Goal: Task Accomplishment & Management: Manage account settings

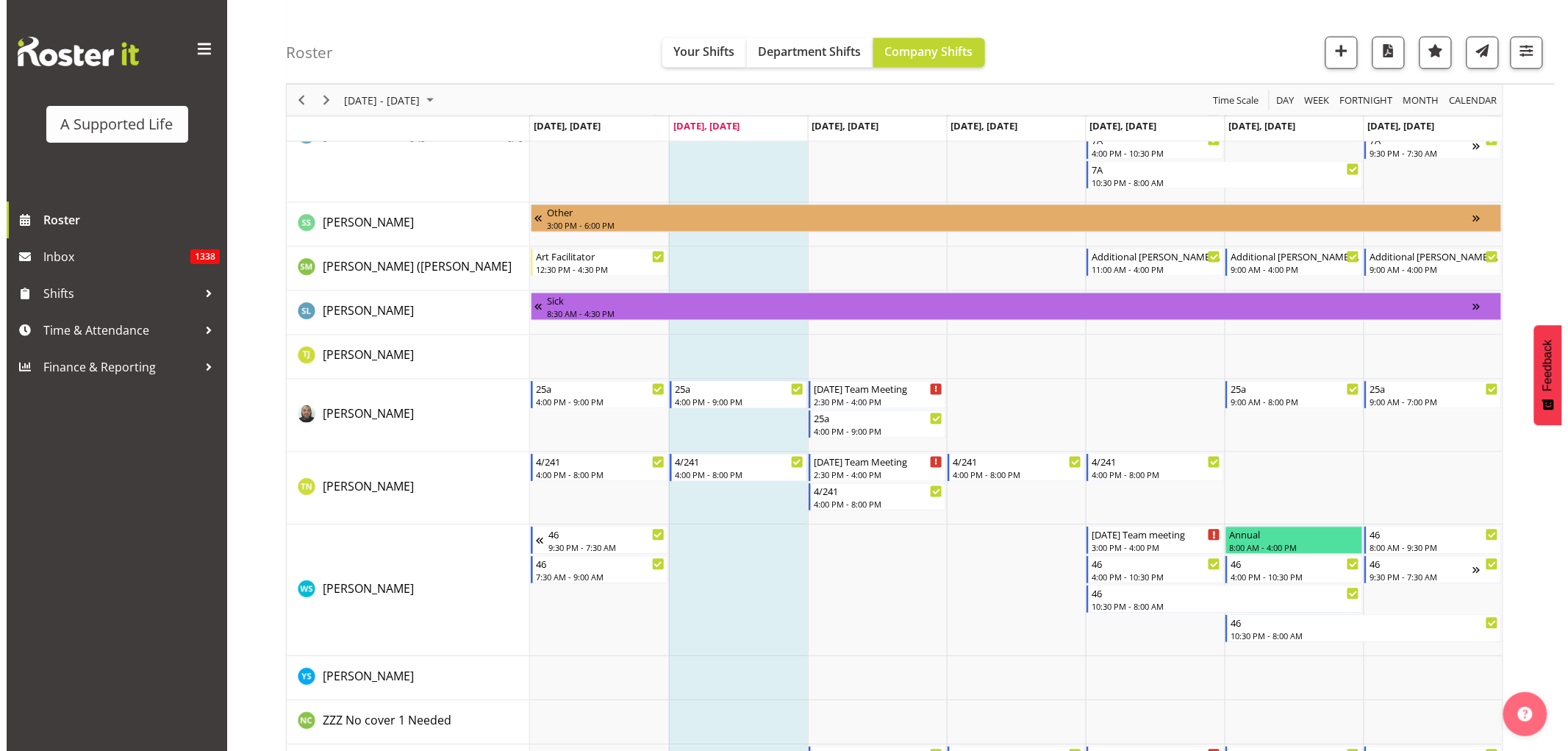
scroll to position [8086, 0]
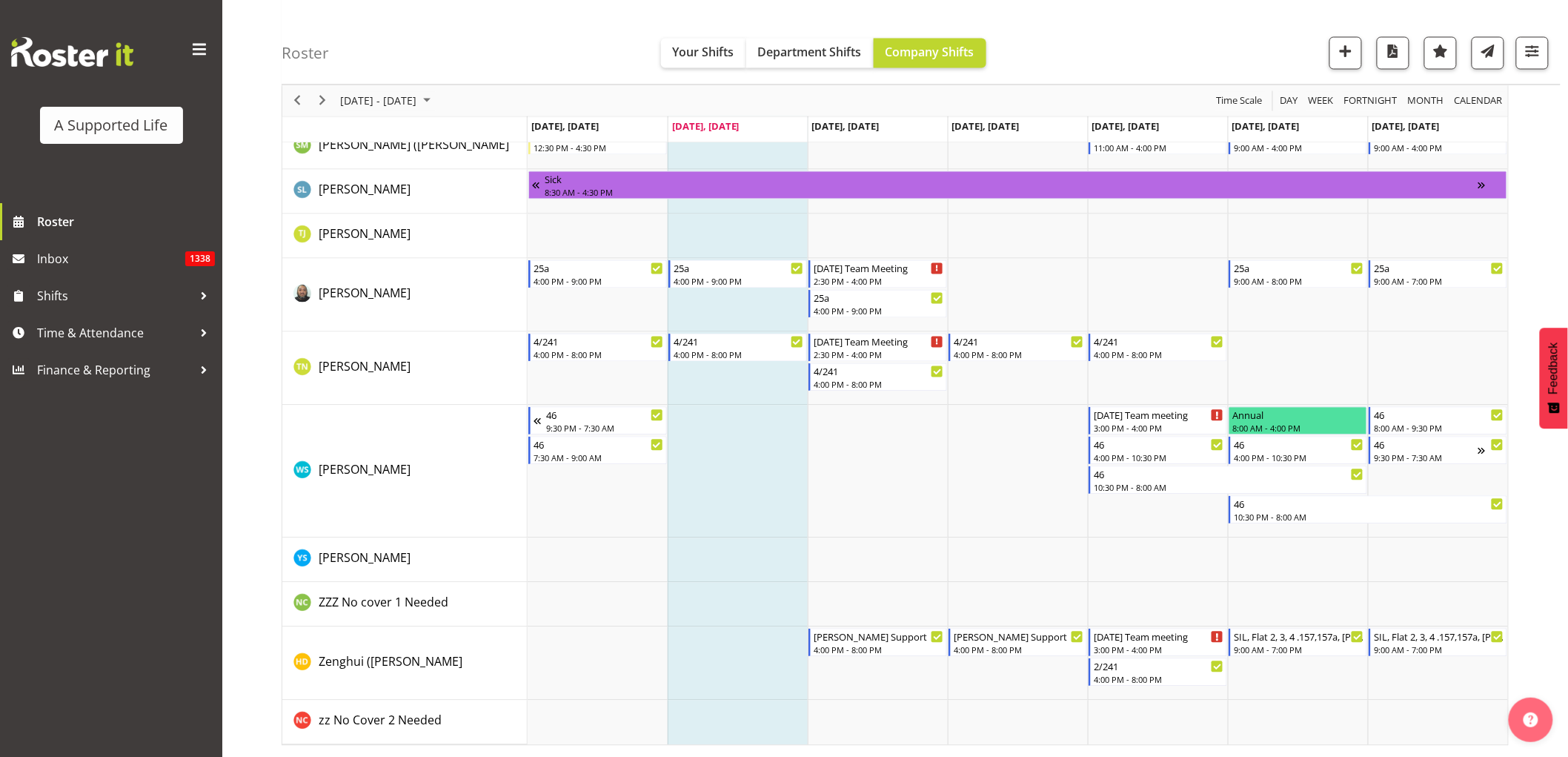
click at [742, 483] on td "Timeline Week of September 9, 2025" at bounding box center [738, 472] width 140 height 133
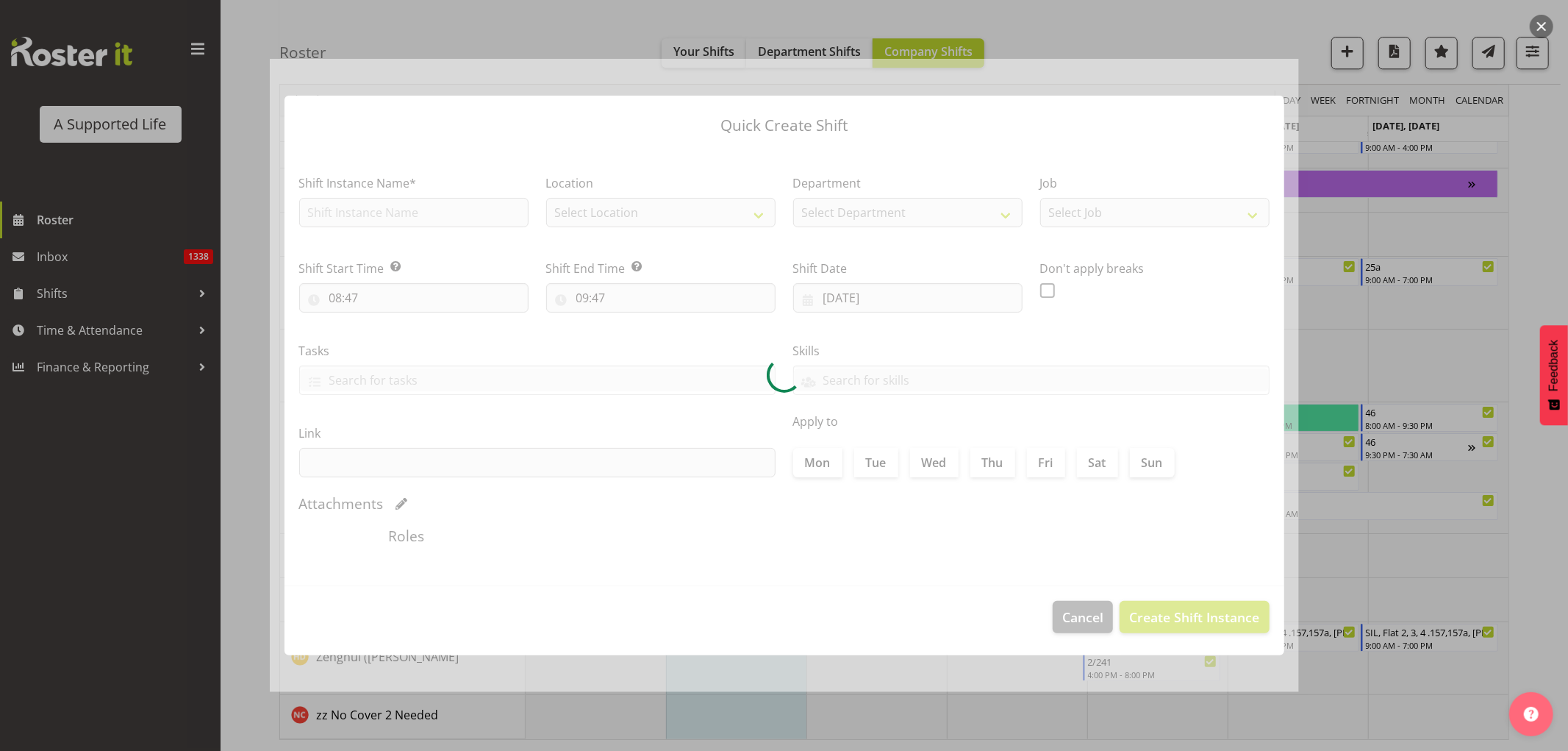
checkbox input "true"
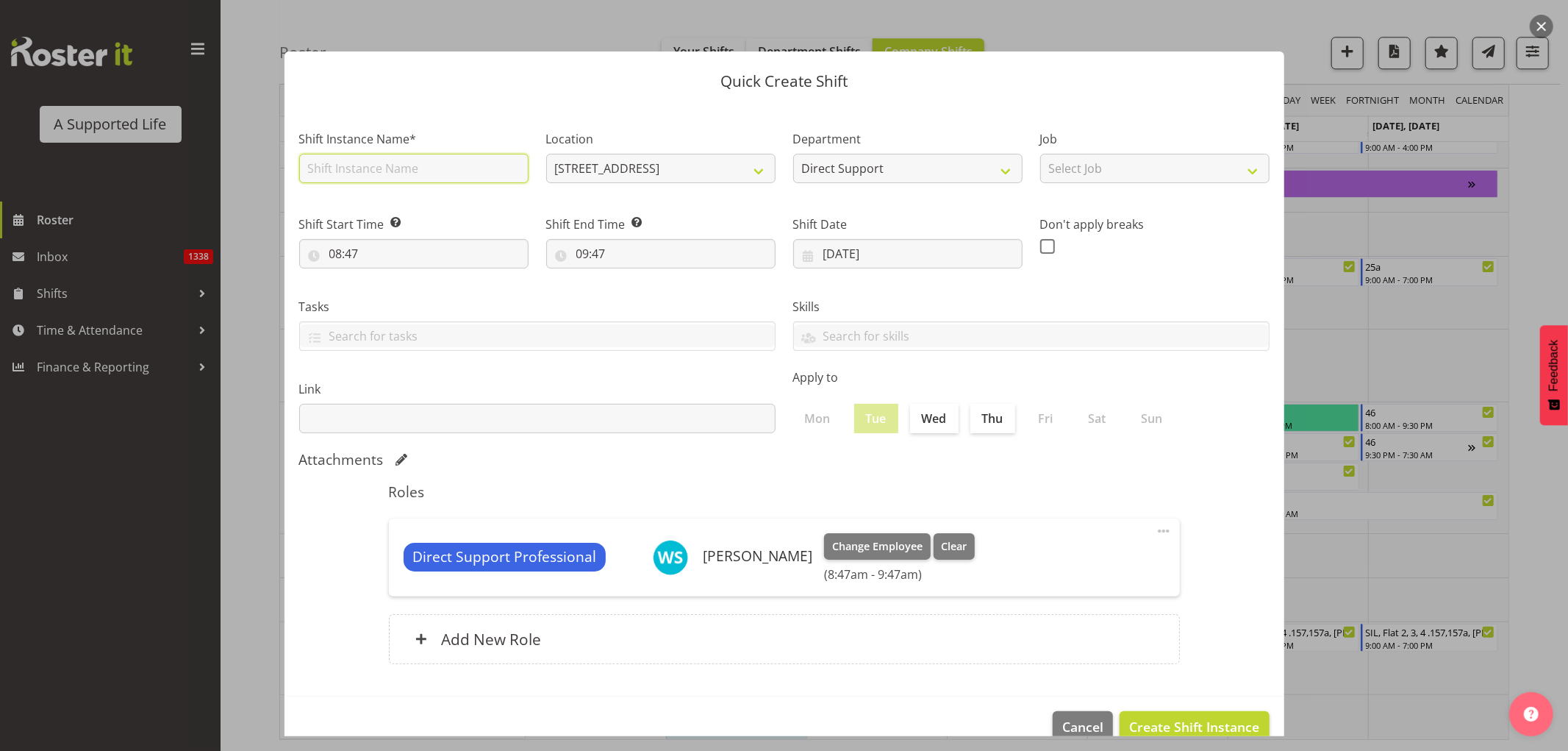
click at [357, 165] on input "text" at bounding box center [413, 168] width 230 height 30
type input "Add support Jared"
click at [1094, 162] on select "Select Job Accounts and Payroll Admin Support Aspirations and Support Facilitat…" at bounding box center [1155, 168] width 230 height 30
select select "4112"
click at [1040, 153] on select "Select Job Accounts and Payroll Admin Support Aspirations and Support Facilitat…" at bounding box center [1155, 168] width 230 height 30
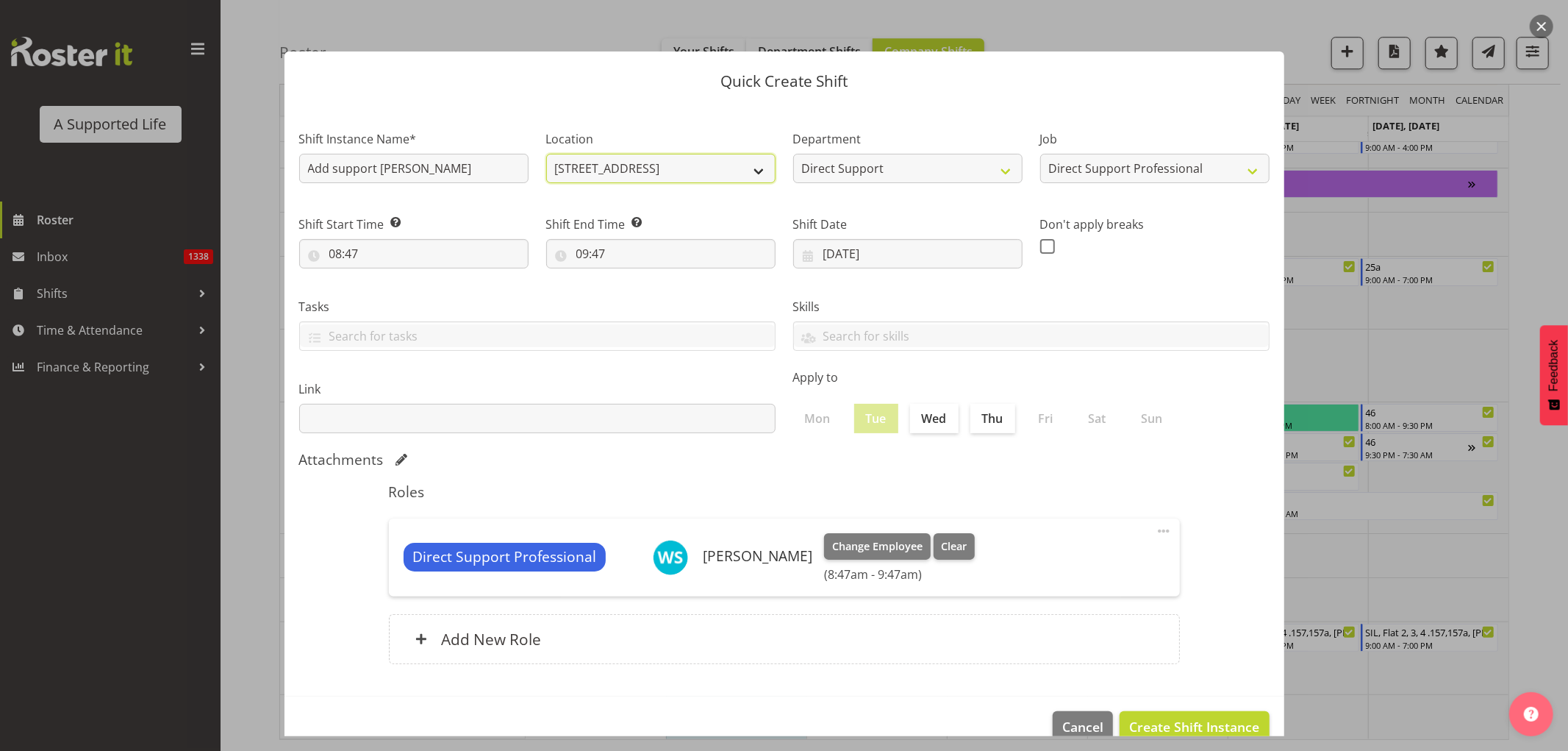
click at [673, 171] on select "51 Jaemont Ave 1.241 Edmonton Road 1/23 Taitua Drive 102 Lincoln Road 12b Colet…" at bounding box center [661, 168] width 230 height 30
select select "914"
click at [547, 153] on select "51 Jaemont Ave 1.241 Edmonton Road 1/23 Taitua Drive 102 Lincoln Road 12b Colet…" at bounding box center [661, 168] width 230 height 30
click at [357, 256] on input "08:47" at bounding box center [413, 254] width 230 height 30
drag, startPoint x: 390, startPoint y: 295, endPoint x: 420, endPoint y: 287, distance: 31.0
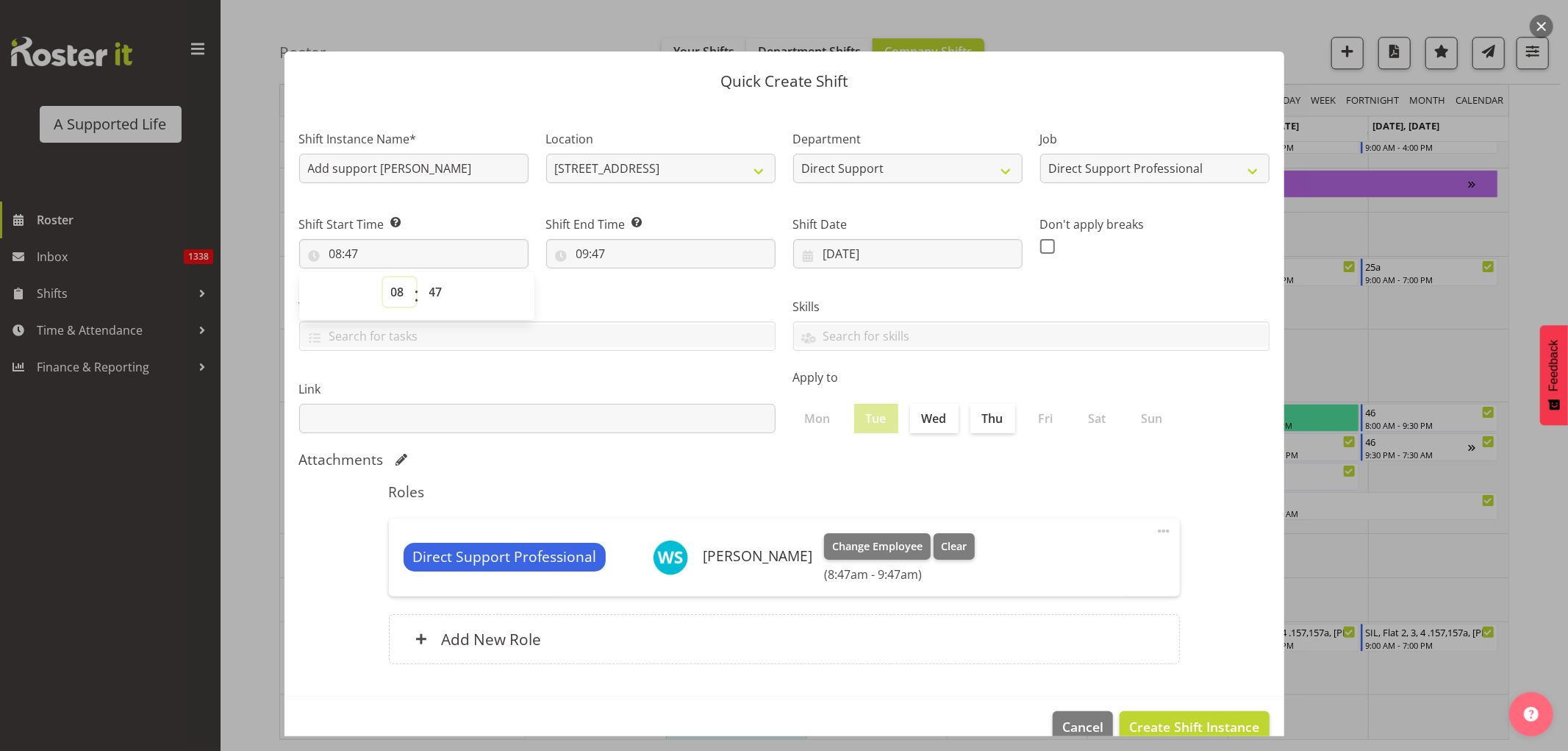
click at [390, 295] on select "00 01 02 03 04 05 06 07 08 09 10 11 12 13 14 15 16 17 18 19 20 21 22 23" at bounding box center [399, 292] width 33 height 30
select select "9"
click at [383, 277] on select "00 01 02 03 04 05 06 07 08 09 10 11 12 13 14 15 16 17 18 19 20 21 22 23" at bounding box center [399, 292] width 33 height 30
type input "09:47"
click at [434, 298] on select "00 01 02 03 04 05 06 07 08 09 10 11 12 13 14 15 16 17 18 19 20 21 22 23 24 25 2…" at bounding box center [438, 292] width 33 height 30
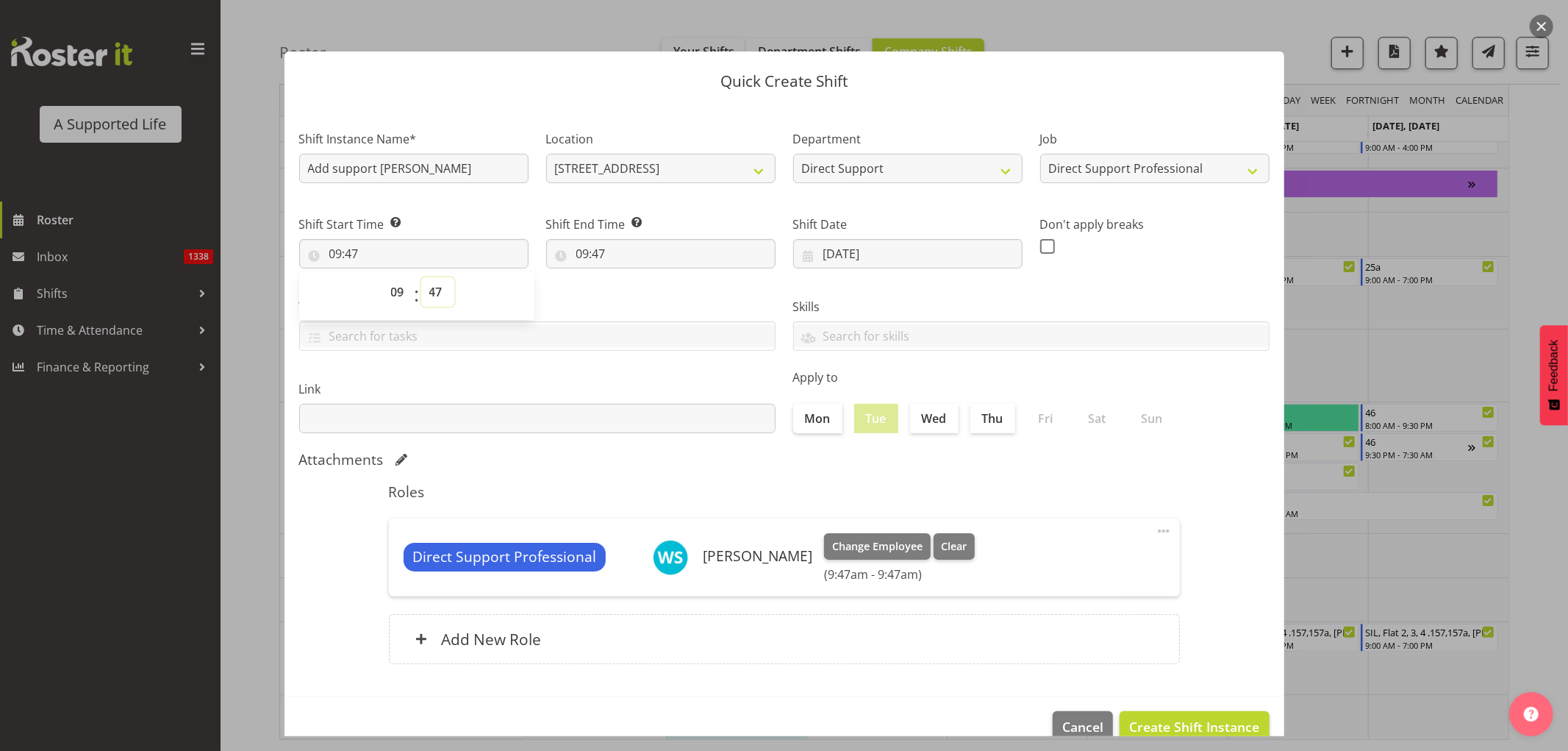
select select "30"
click at [421, 277] on select "00 01 02 03 04 05 06 07 08 09 10 11 12 13 14 15 16 17 18 19 20 21 22 23 24 25 2…" at bounding box center [438, 292] width 33 height 30
type input "09:30"
drag, startPoint x: 575, startPoint y: 248, endPoint x: 596, endPoint y: 255, distance: 22.1
click at [576, 250] on input "09:47" at bounding box center [661, 254] width 230 height 30
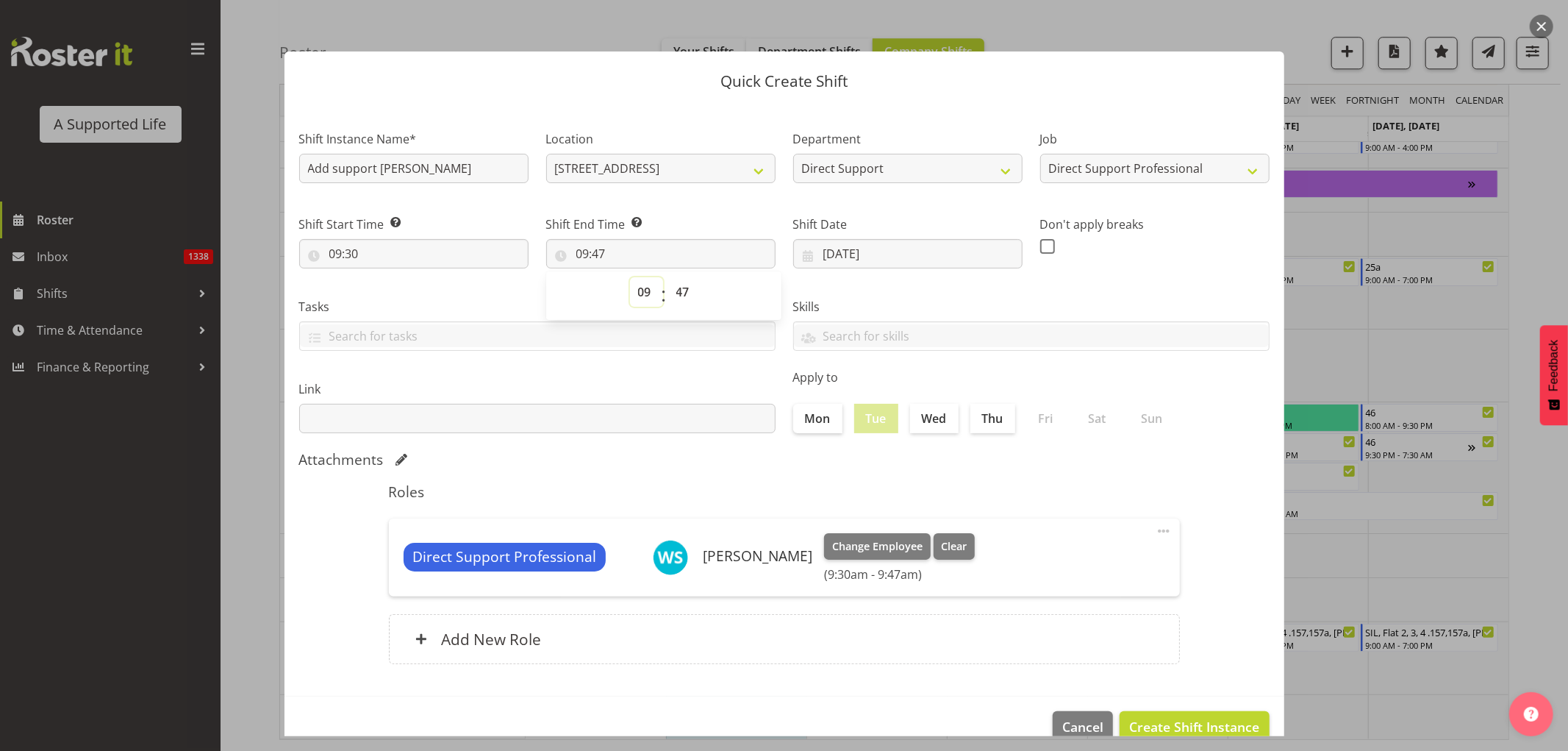
click at [641, 298] on select "00 01 02 03 04 05 06 07 08 09 10 11 12 13 14 15 16 17 18 19 20 21 22 23" at bounding box center [646, 292] width 33 height 30
select select "14"
click at [630, 277] on select "00 01 02 03 04 05 06 07 08 09 10 11 12 13 14 15 16 17 18 19 20 21 22 23" at bounding box center [646, 292] width 33 height 30
type input "14:47"
click at [678, 295] on select "00 01 02 03 04 05 06 07 08 09 10 11 12 13 14 15 16 17 18 19 20 21 22 23 24 25 2…" at bounding box center [684, 292] width 33 height 30
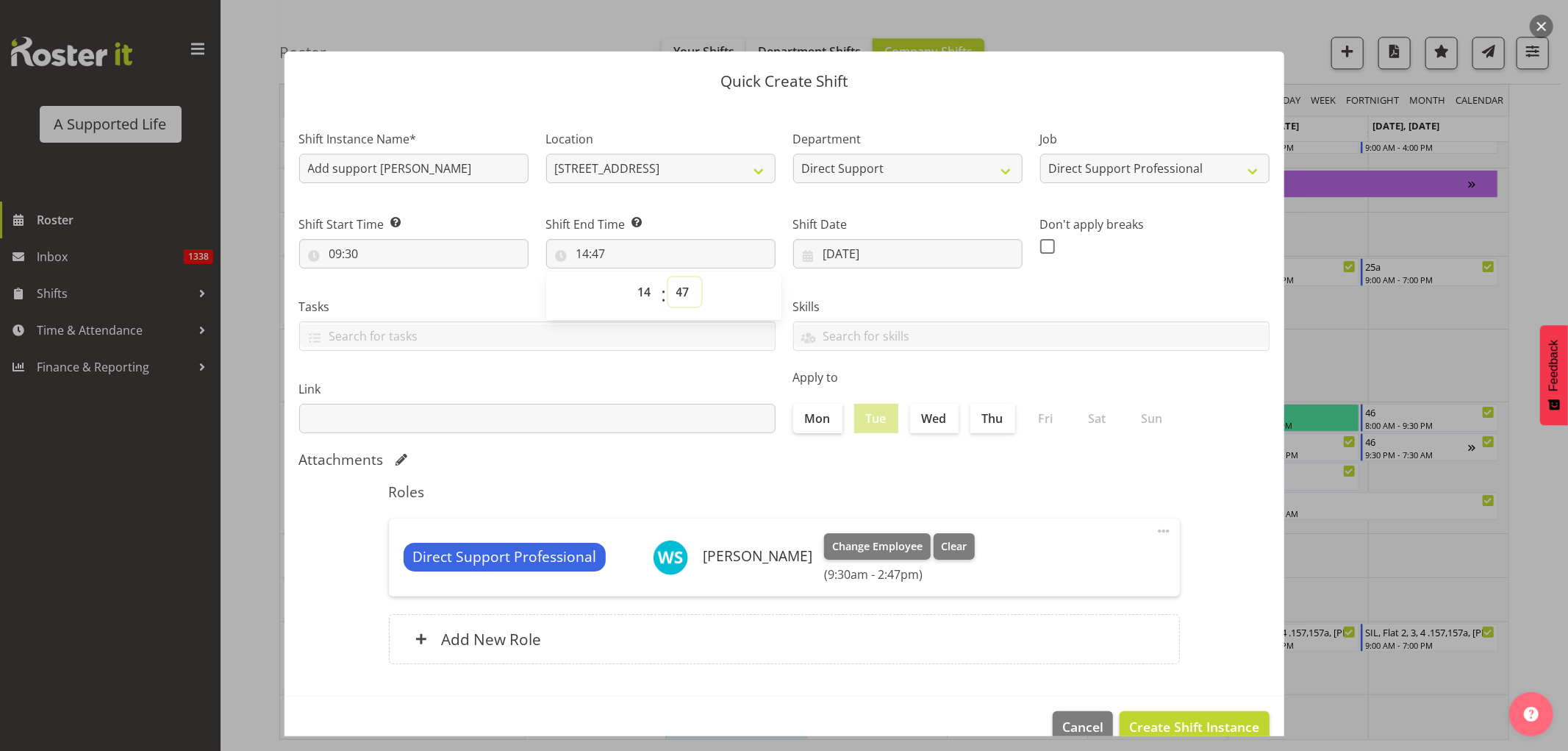
select select "30"
click at [668, 277] on select "00 01 02 03 04 05 06 07 08 09 10 11 12 13 14 15 16 17 18 19 20 21 22 23 24 25 2…" at bounding box center [684, 292] width 33 height 30
type input "14:30"
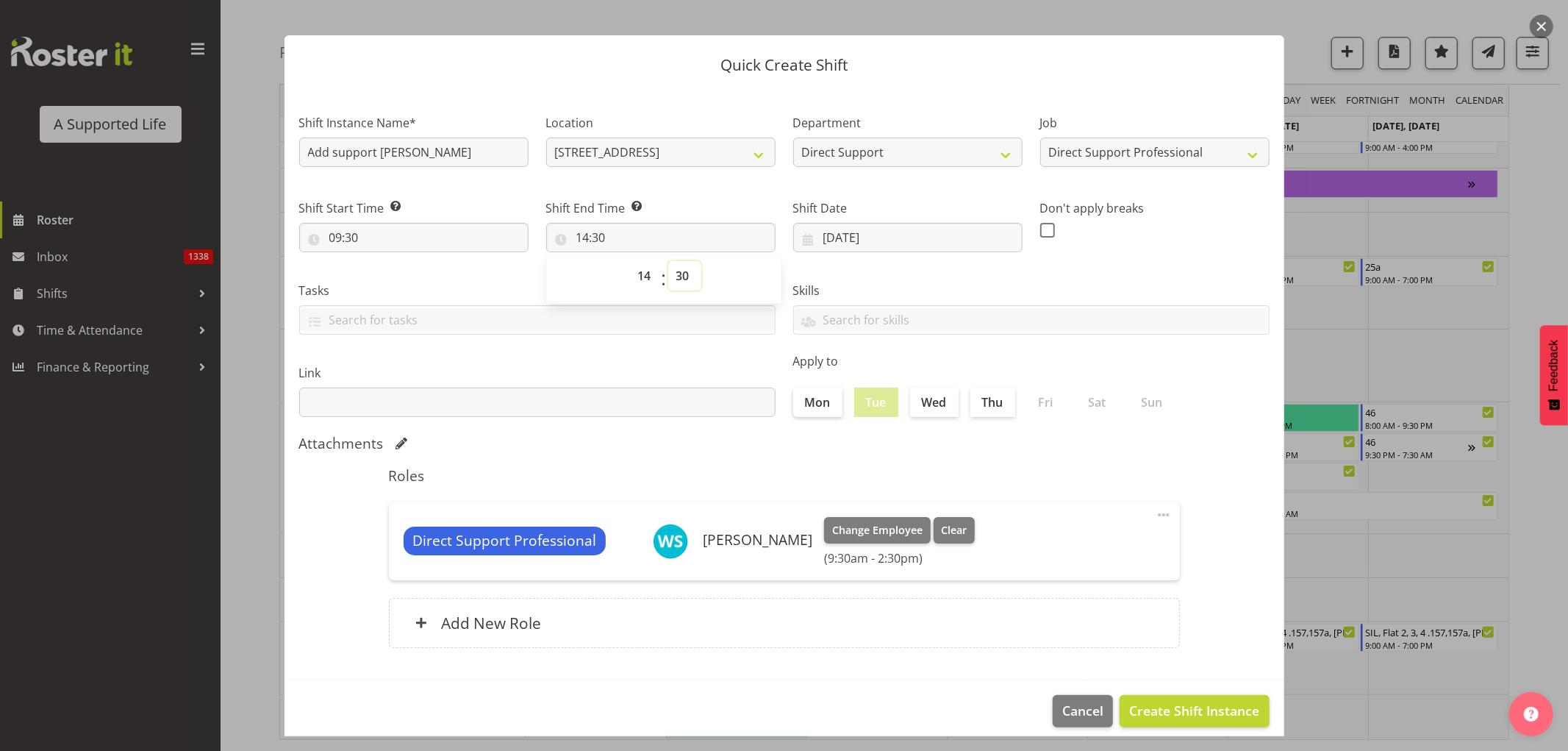
scroll to position [30, 0]
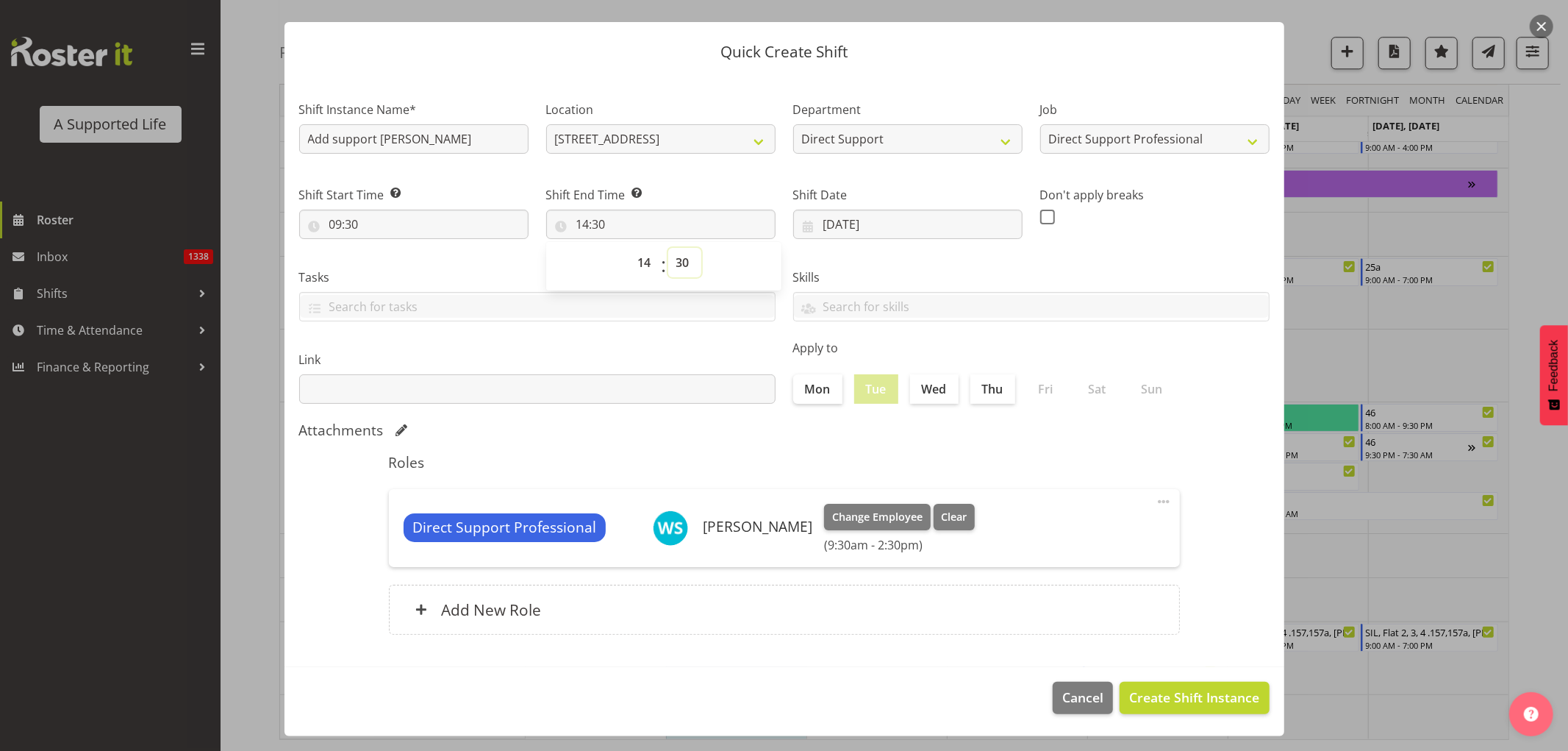
click at [686, 256] on select "00 01 02 03 04 05 06 07 08 09 10 11 12 13 14 15 16 17 18 19 20 21 22 23 24 25 2…" at bounding box center [684, 263] width 33 height 30
select select "0"
click at [668, 248] on select "00 01 02 03 04 05 06 07 08 09 10 11 12 13 14 15 16 17 18 19 20 21 22 23 24 25 2…" at bounding box center [684, 263] width 33 height 30
type input "14:00"
click at [1196, 693] on span "Create Shift Instance" at bounding box center [1194, 697] width 130 height 19
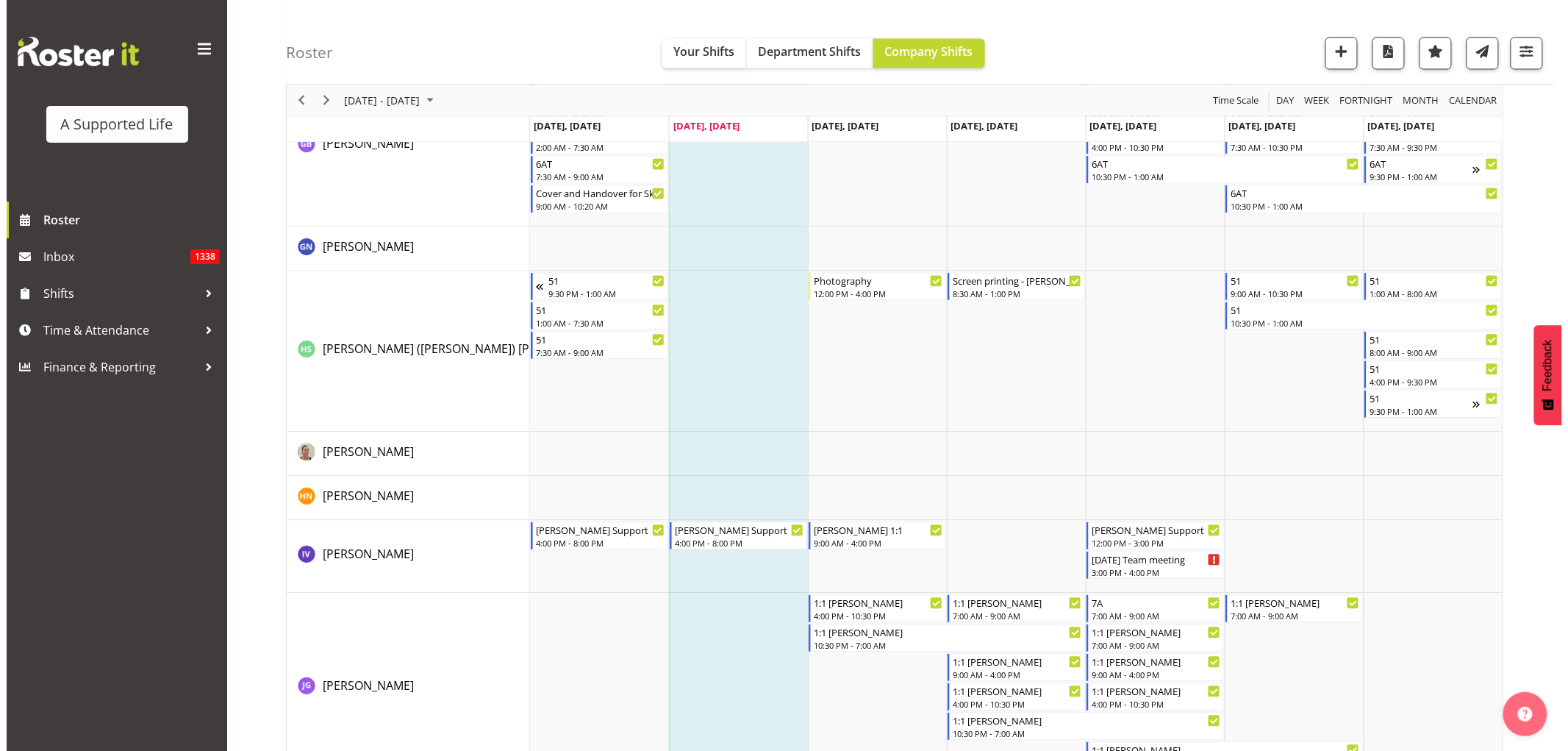
scroll to position [3486, 0]
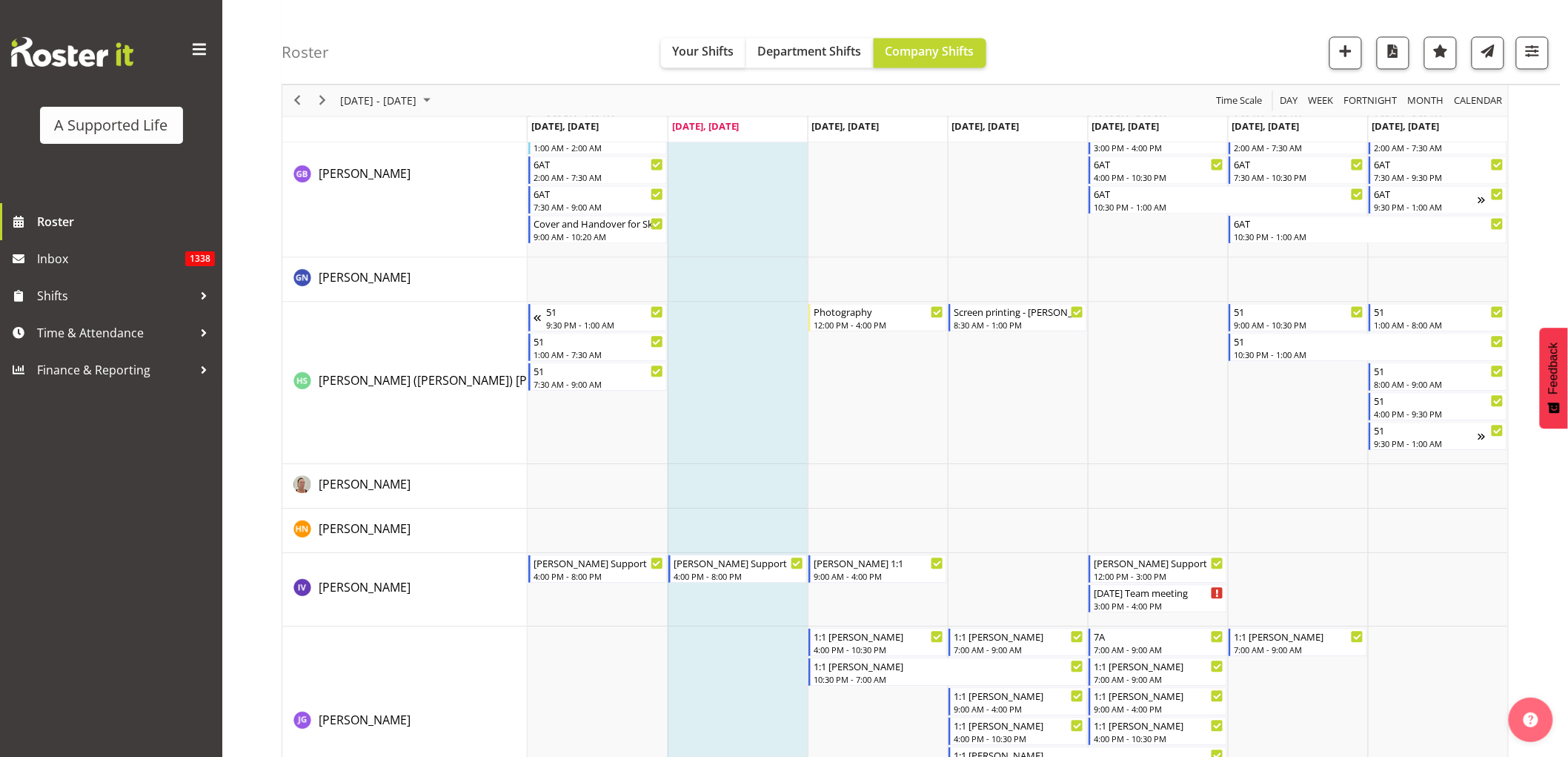
click at [695, 387] on td "Timeline Week of September 9, 2025" at bounding box center [738, 383] width 140 height 163
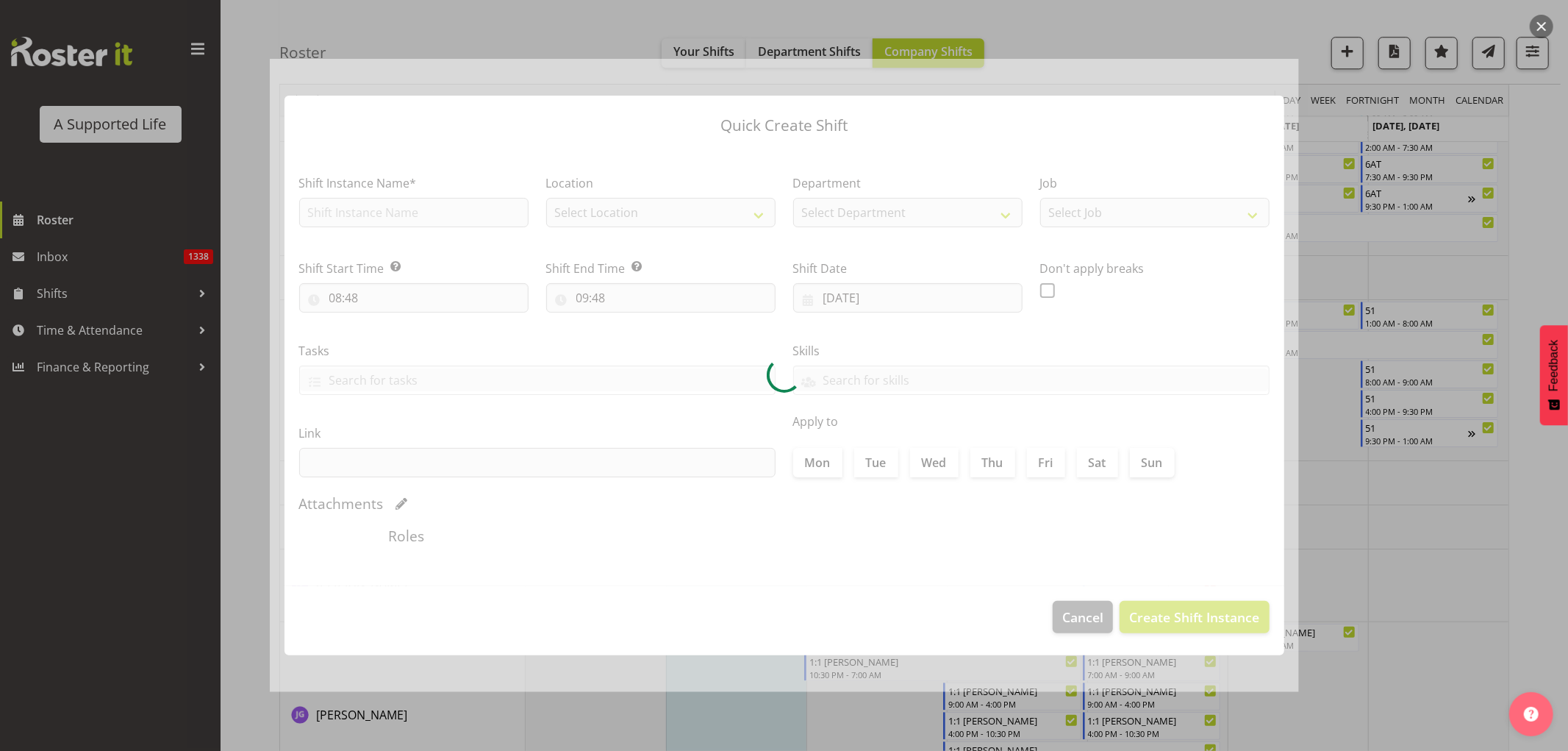
checkbox input "true"
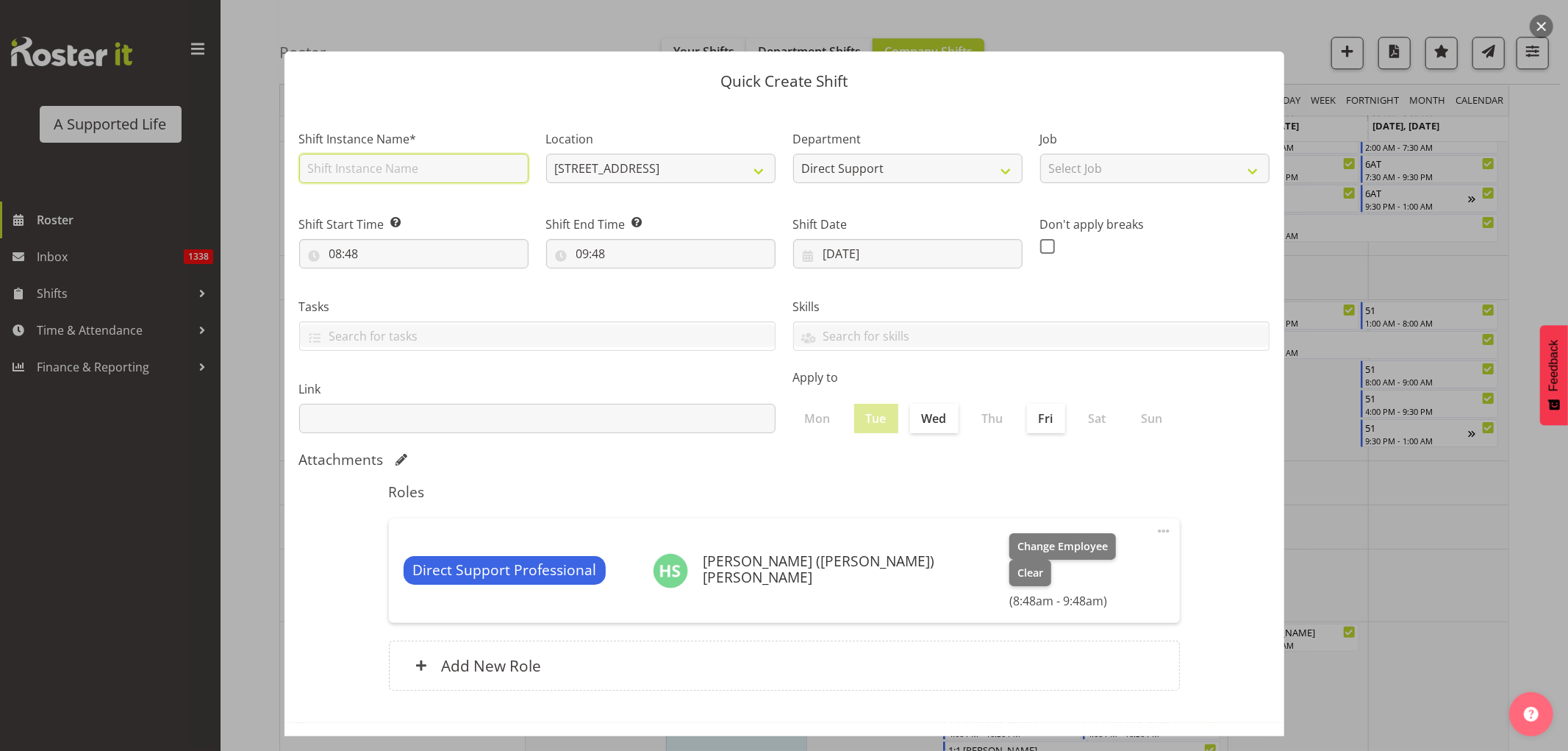
click at [322, 164] on input "text" at bounding box center [413, 168] width 230 height 30
type input "Add support [PERSON_NAME]"
drag, startPoint x: 1097, startPoint y: 155, endPoint x: 1110, endPoint y: 170, distance: 19.8
click at [1099, 157] on select "Select Job Accounts and Payroll Admin Support Aspirations and Support Facilitat…" at bounding box center [1155, 168] width 230 height 30
select select "4112"
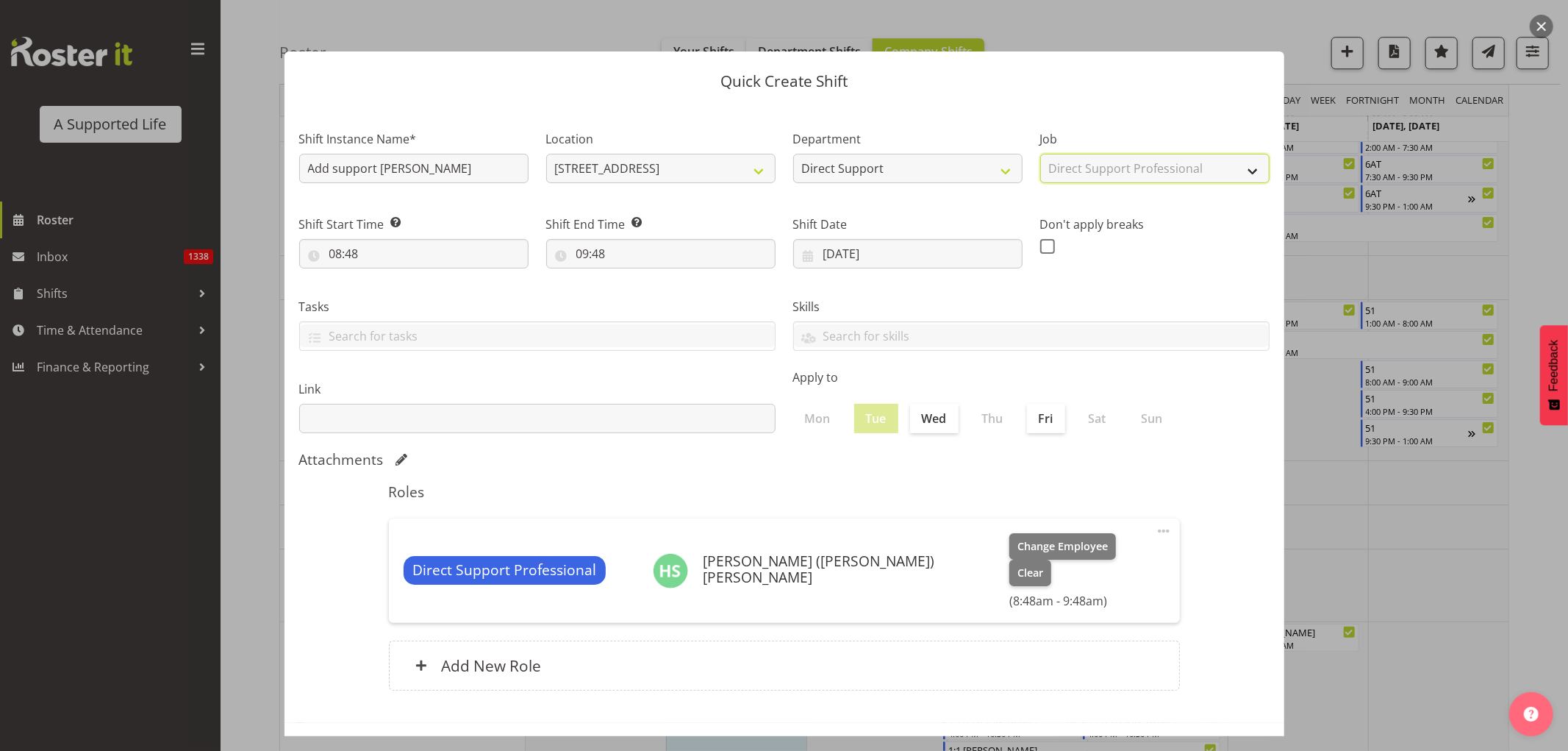
click at [1040, 153] on select "Select Job Accounts and Payroll Admin Support Aspirations and Support Facilitat…" at bounding box center [1155, 168] width 230 height 30
click at [421, 253] on input "08:48" at bounding box center [413, 254] width 230 height 30
click at [399, 299] on select "00 01 02 03 04 05 06 07 08 09 10 11 12 13 14 15 16 17 18 19 20 21 22 23" at bounding box center [399, 292] width 33 height 30
select select "14"
click at [383, 277] on select "00 01 02 03 04 05 06 07 08 09 10 11 12 13 14 15 16 17 18 19 20 21 22 23" at bounding box center [399, 292] width 33 height 30
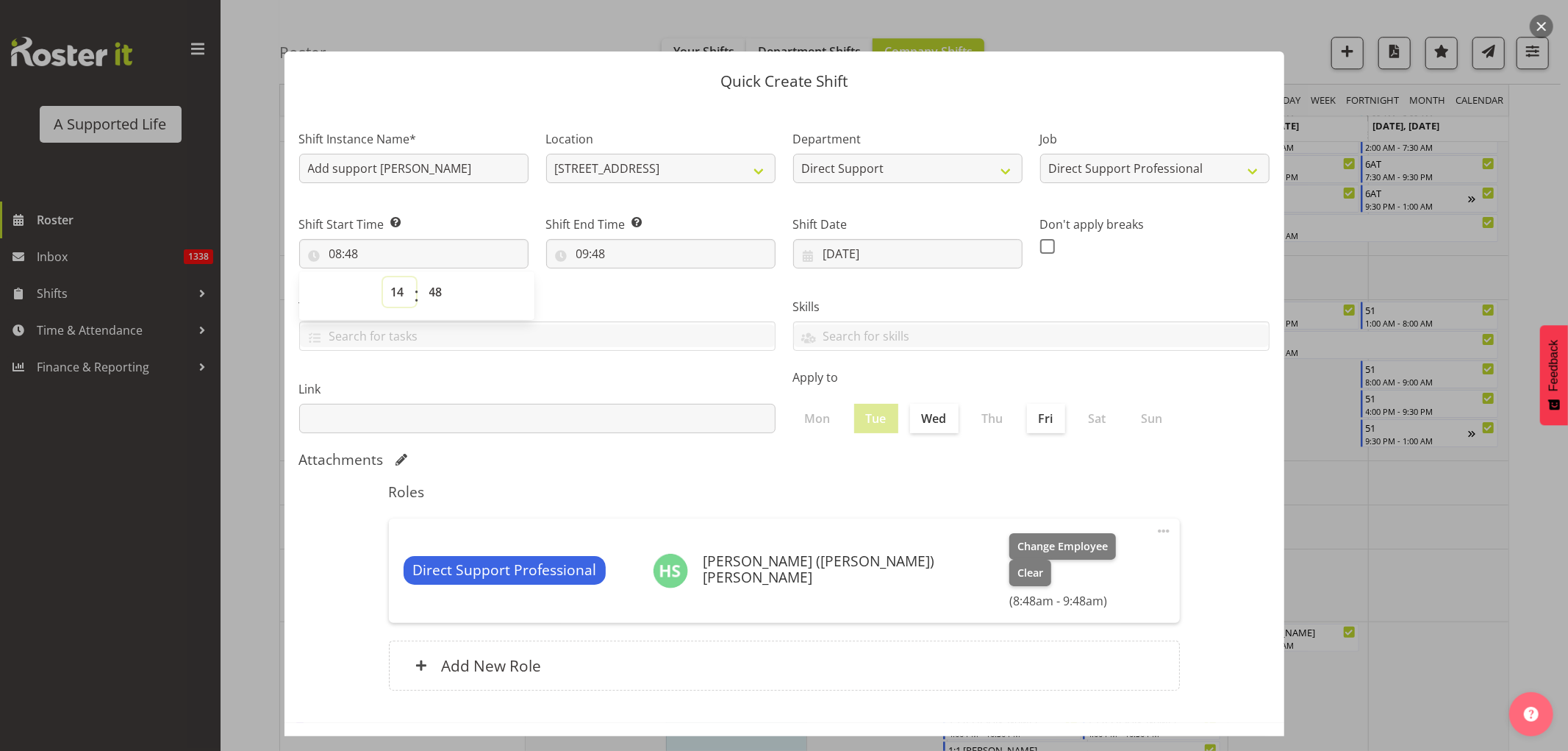
type input "14:48"
click at [442, 293] on select "00 01 02 03 04 05 06 07 08 09 10 11 12 13 14 15 16 17 18 19 20 21 22 23 24 25 2…" at bounding box center [438, 292] width 33 height 30
select select "0"
click at [421, 277] on select "00 01 02 03 04 05 06 07 08 09 10 11 12 13 14 15 16 17 18 19 20 21 22 23 24 25 2…" at bounding box center [438, 292] width 33 height 30
type input "14:00"
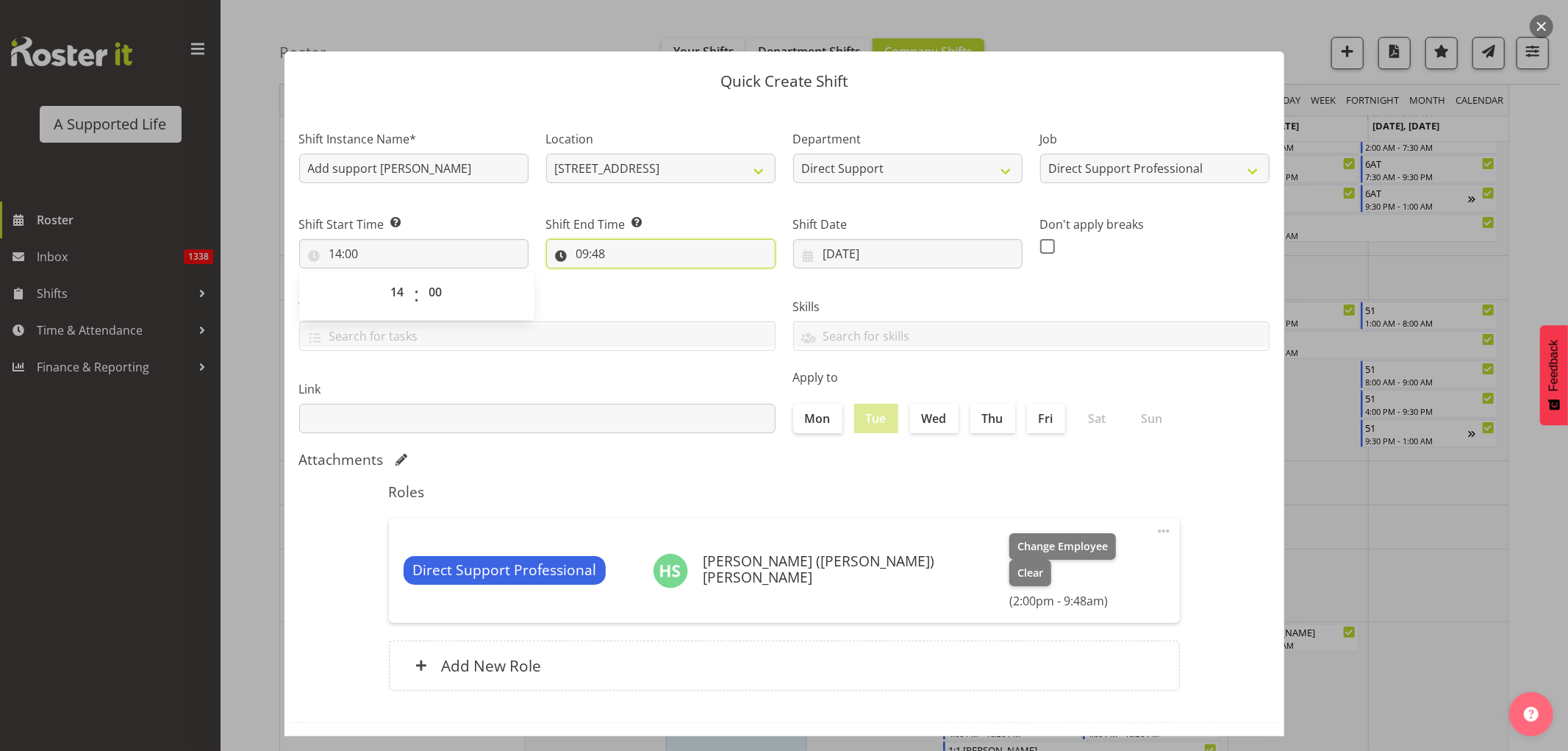
click at [585, 249] on input "09:48" at bounding box center [661, 254] width 230 height 30
click at [637, 295] on select "00 01 02 03 04 05 06 07 08 09 10 11 12 13 14 15 16 17 18 19 20 21 22 23" at bounding box center [646, 292] width 33 height 30
select select "16"
click at [630, 277] on select "00 01 02 03 04 05 06 07 08 09 10 11 12 13 14 15 16 17 18 19 20 21 22 23" at bounding box center [646, 292] width 33 height 30
type input "16:48"
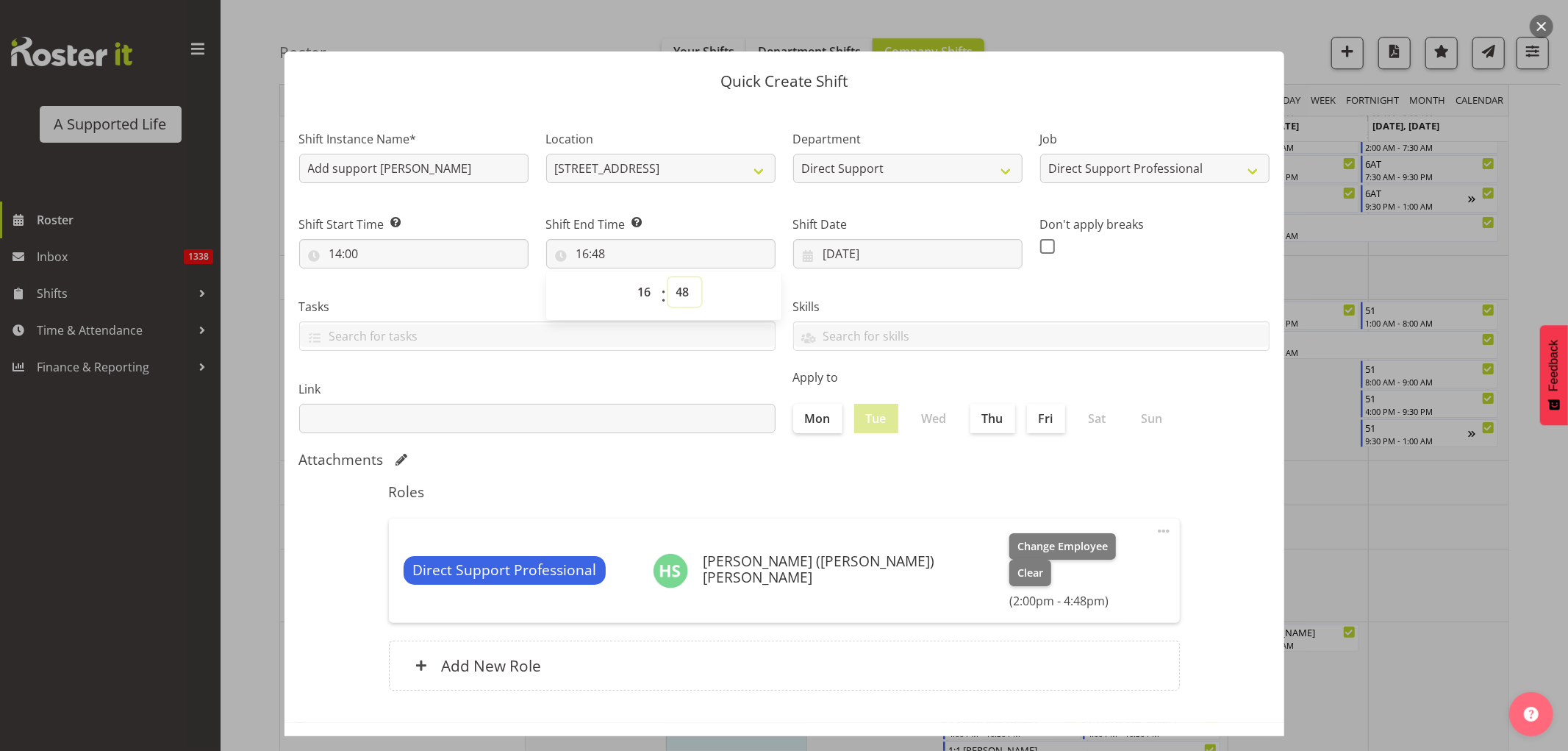
click at [680, 291] on select "00 01 02 03 04 05 06 07 08 09 10 11 12 13 14 15 16 17 18 19 20 21 22 23 24 25 2…" at bounding box center [684, 292] width 33 height 30
click at [694, 306] on span "00 01 02 03 04 05 06 07 08 09 10 11 12 13 14 15 16 17 18 19 20 21 22 23 24 25 2…" at bounding box center [684, 295] width 33 height 37
click at [679, 290] on select "00 01 02 03 04 05 06 07 08 09 10 11 12 13 14 15 16 17 18 19 20 21 22 23 24 25 2…" at bounding box center [684, 292] width 33 height 30
select select "0"
click at [668, 277] on select "00 01 02 03 04 05 06 07 08 09 10 11 12 13 14 15 16 17 18 19 20 21 22 23 24 25 2…" at bounding box center [684, 292] width 33 height 30
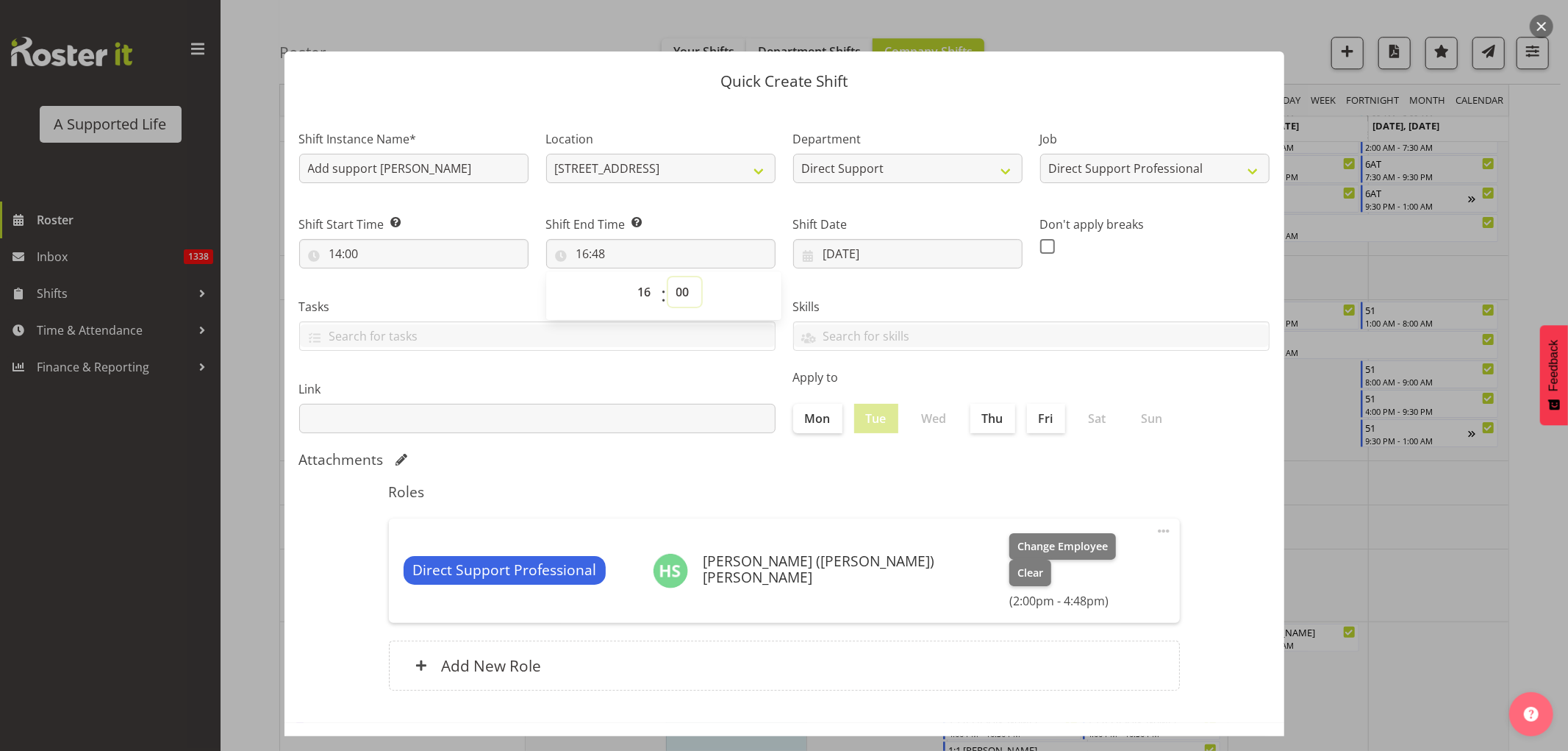
type input "16:00"
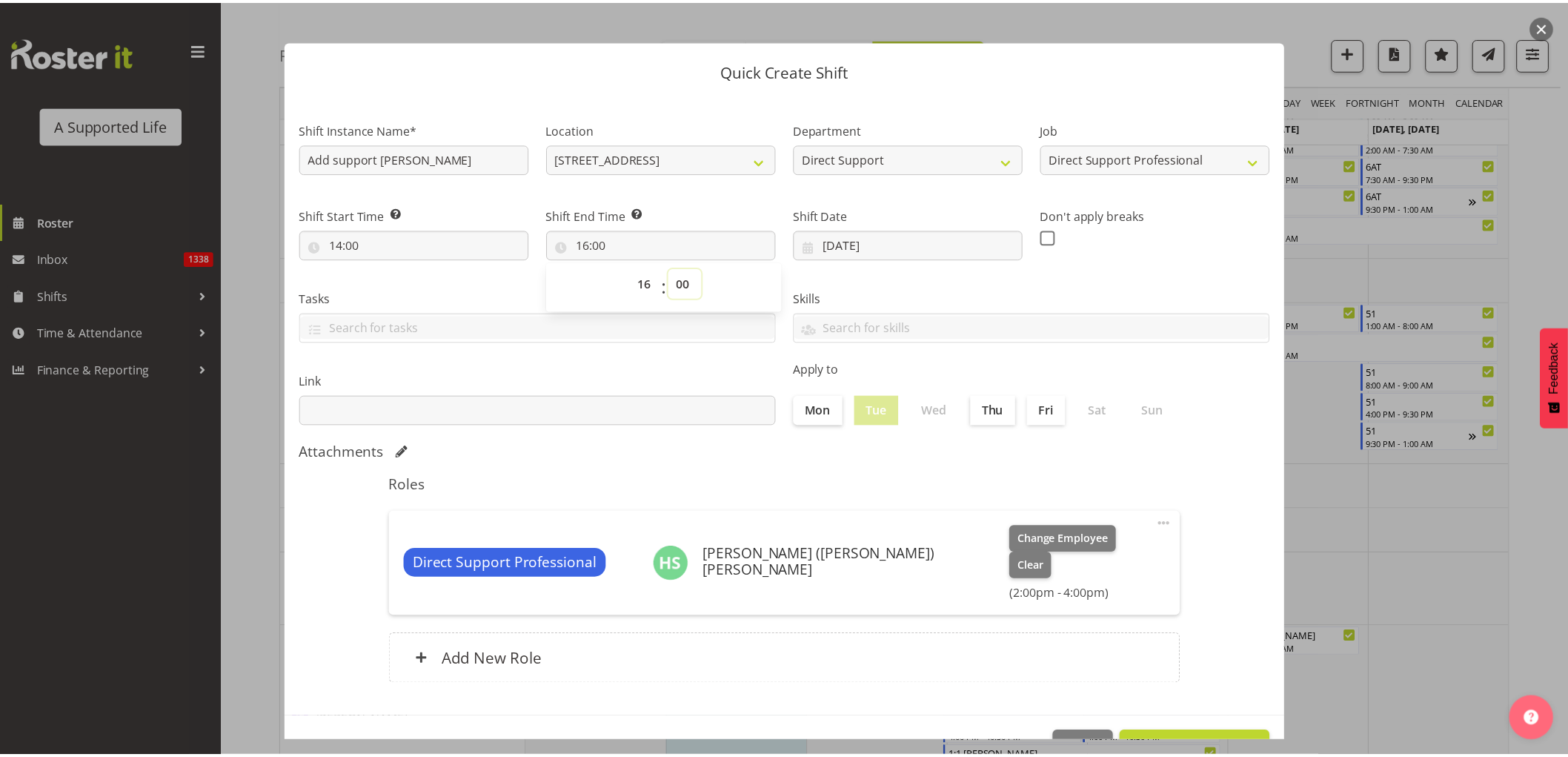
scroll to position [30, 0]
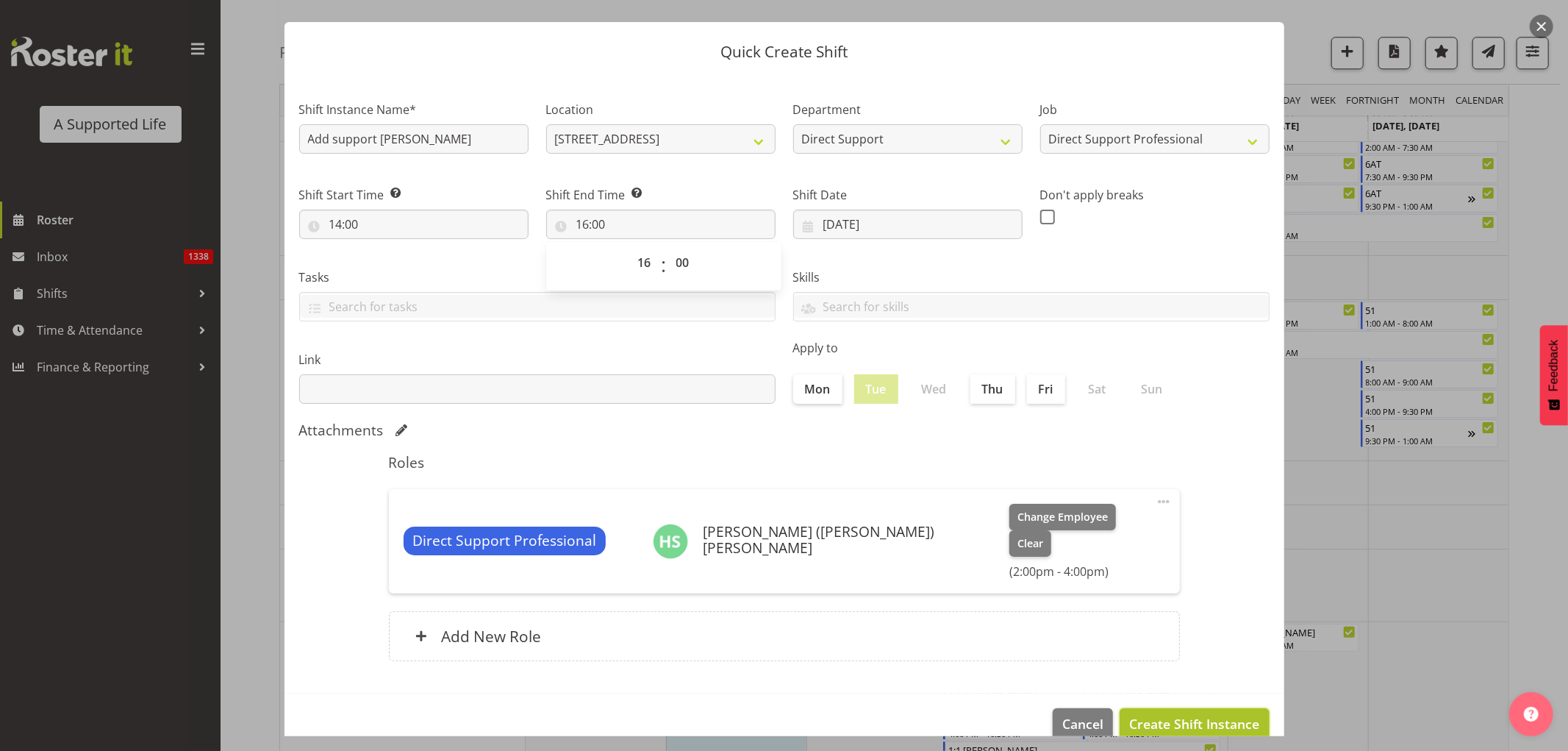
click at [1236, 714] on span "Create Shift Instance" at bounding box center [1194, 724] width 130 height 19
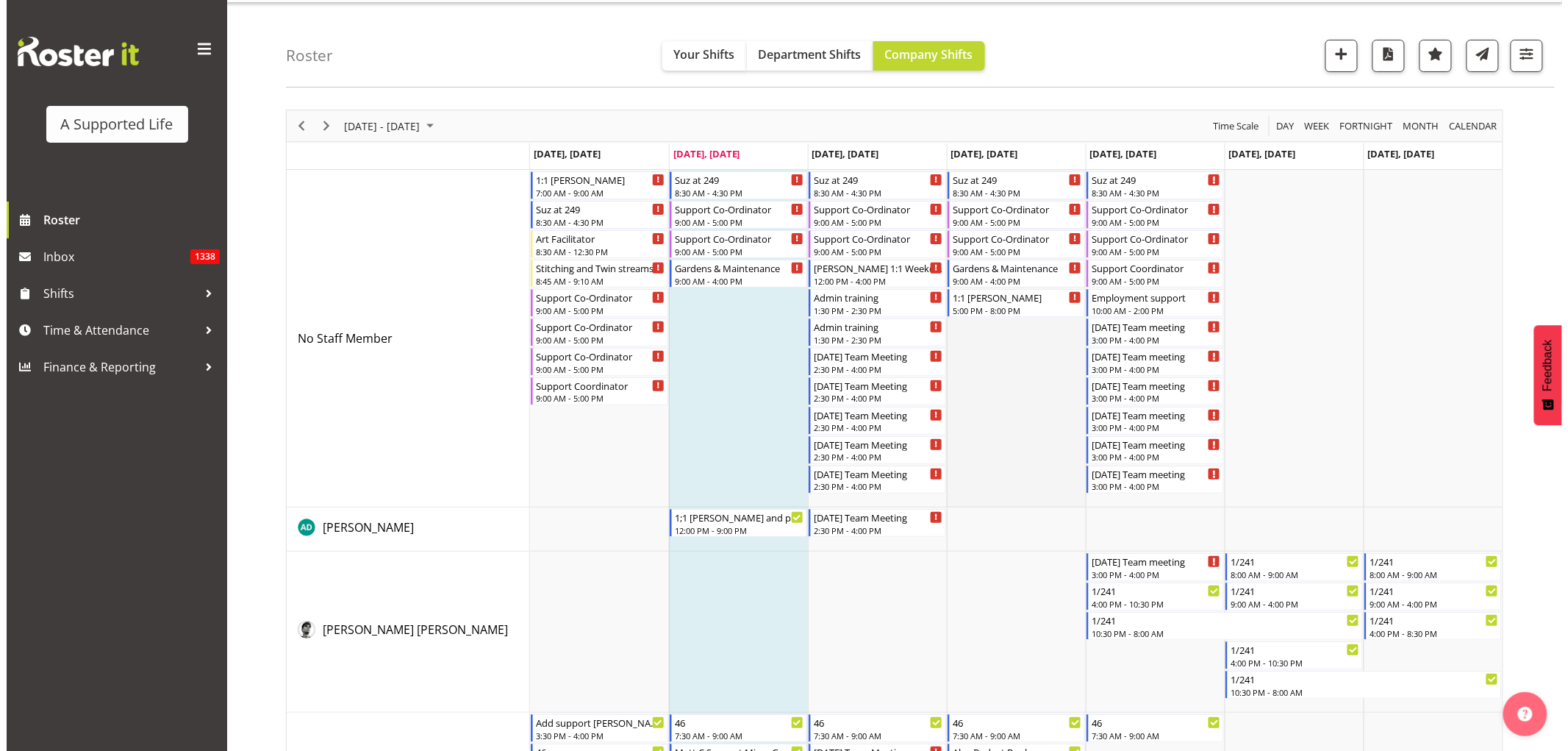
scroll to position [0, 0]
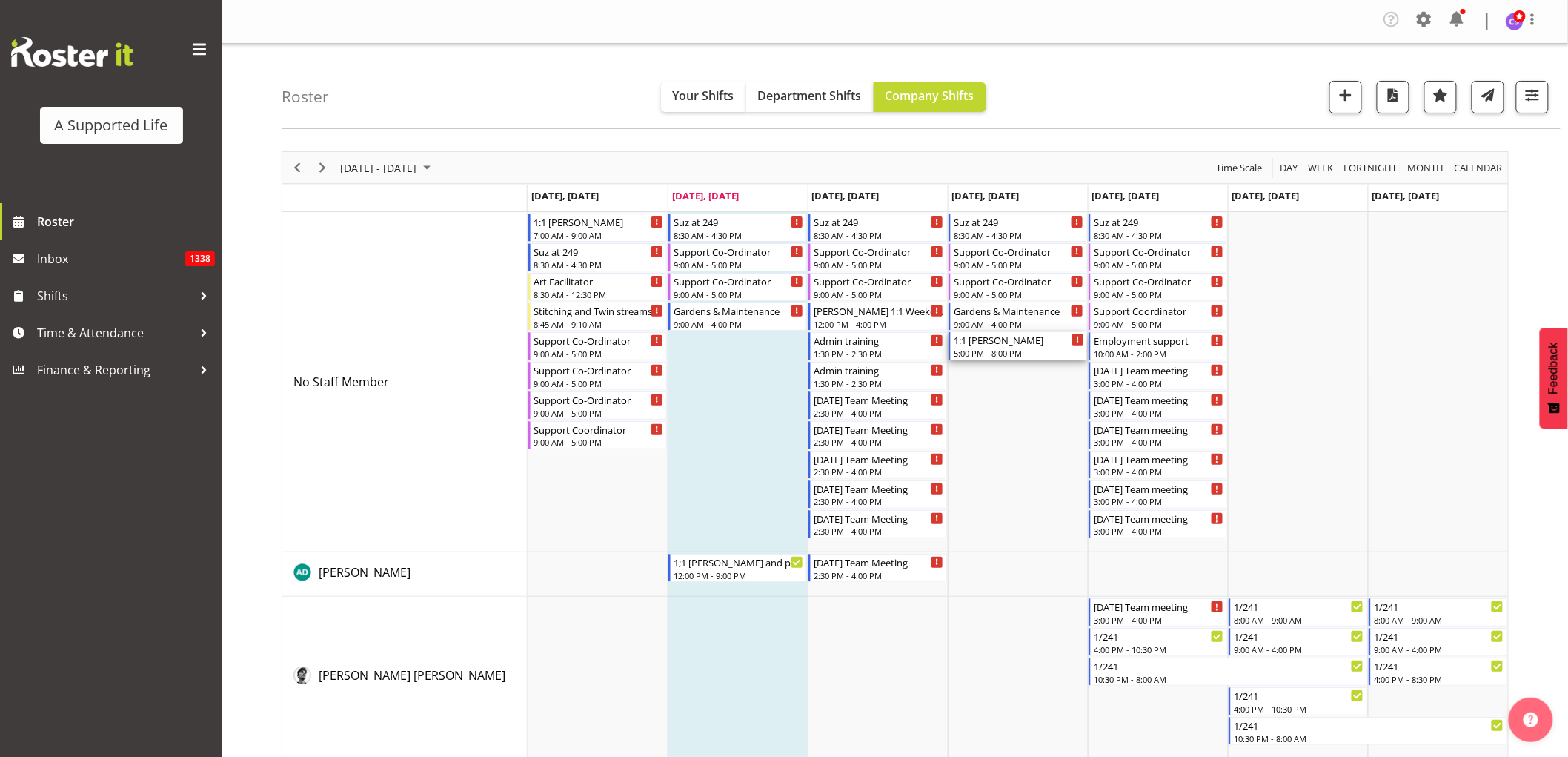
click at [1017, 346] on div "1:1 [PERSON_NAME]" at bounding box center [1019, 339] width 130 height 15
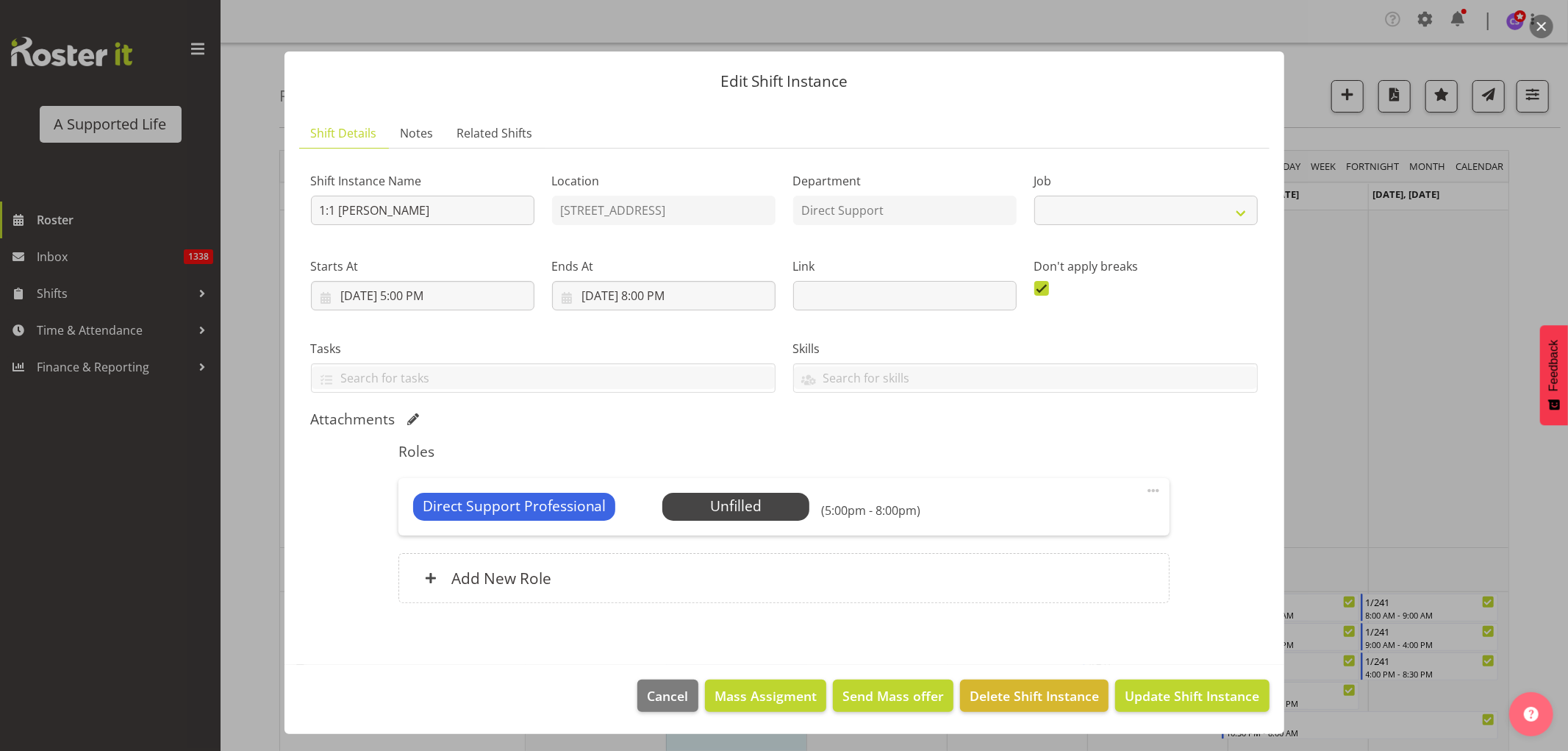
select select "4112"
click at [415, 291] on input "9/11/2025, 5:00 PM" at bounding box center [422, 296] width 223 height 30
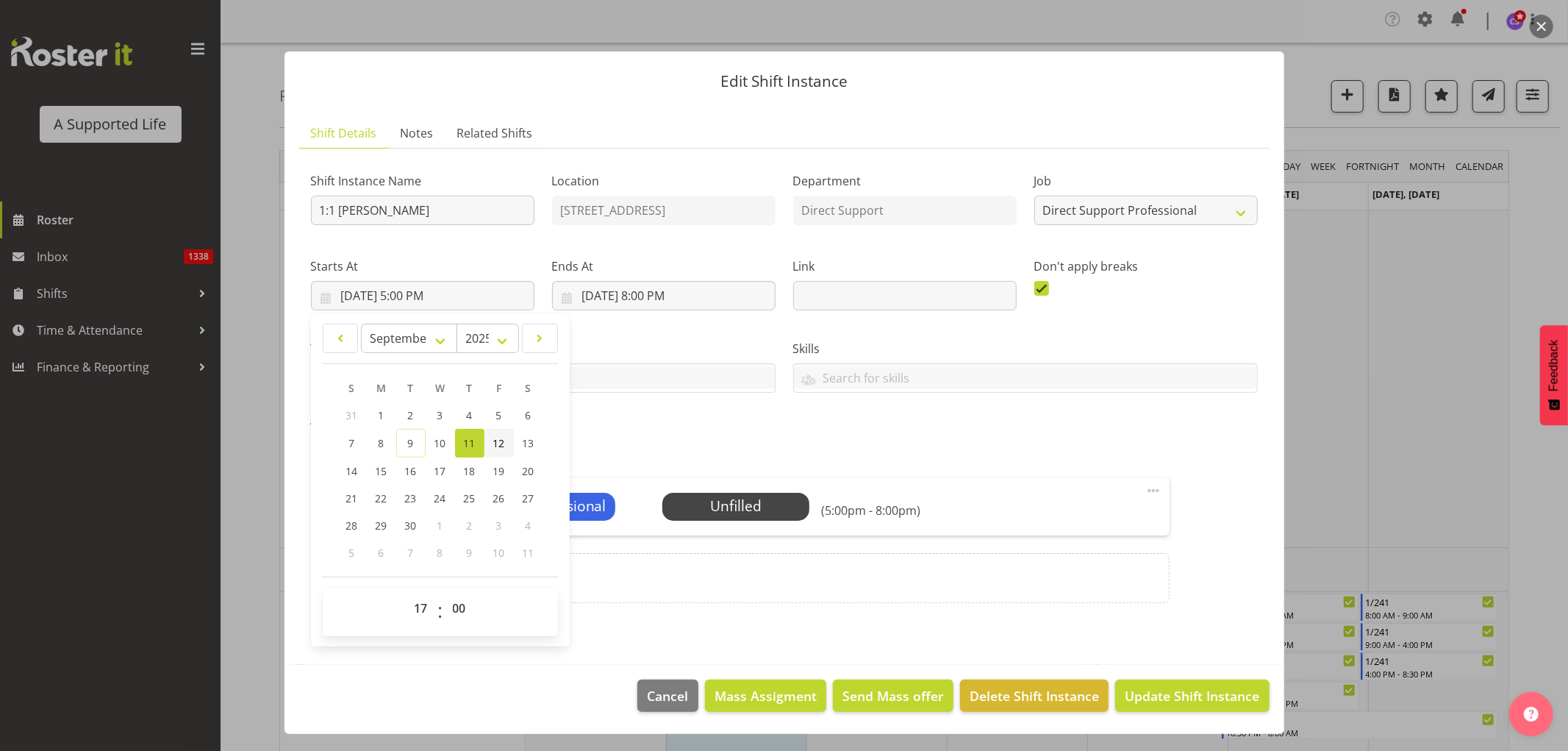
click at [497, 438] on span "12" at bounding box center [499, 443] width 12 height 14
type input "9/12/2025, 5:00 PM"
click at [616, 305] on input "9/11/2025, 8:00 PM" at bounding box center [663, 296] width 223 height 30
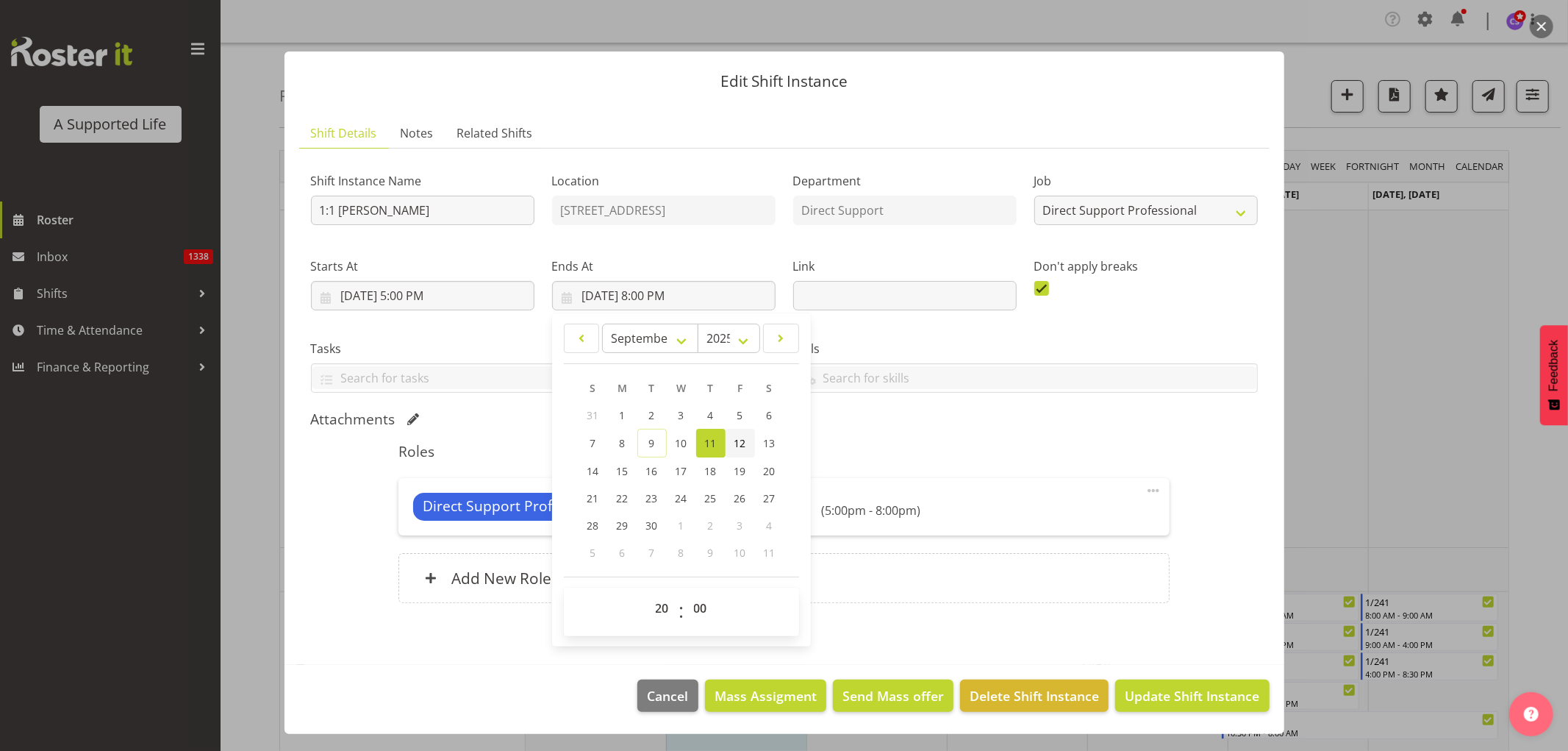
click at [737, 439] on span "12" at bounding box center [740, 443] width 12 height 14
type input "9/12/2025, 8:00 PM"
click at [1155, 694] on span "Update Shift Instance" at bounding box center [1192, 696] width 135 height 19
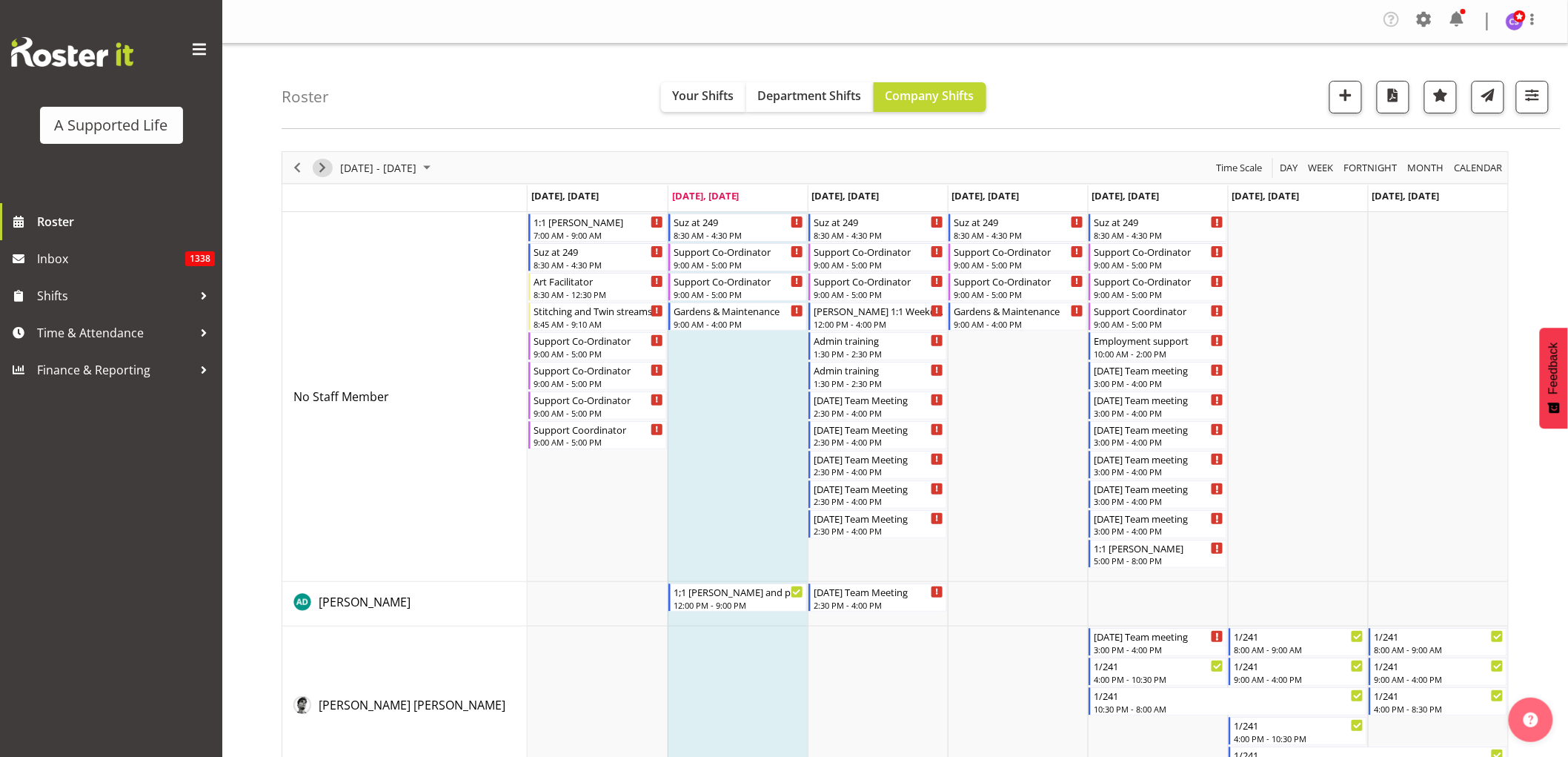
click at [323, 167] on span "Next" at bounding box center [322, 168] width 18 height 19
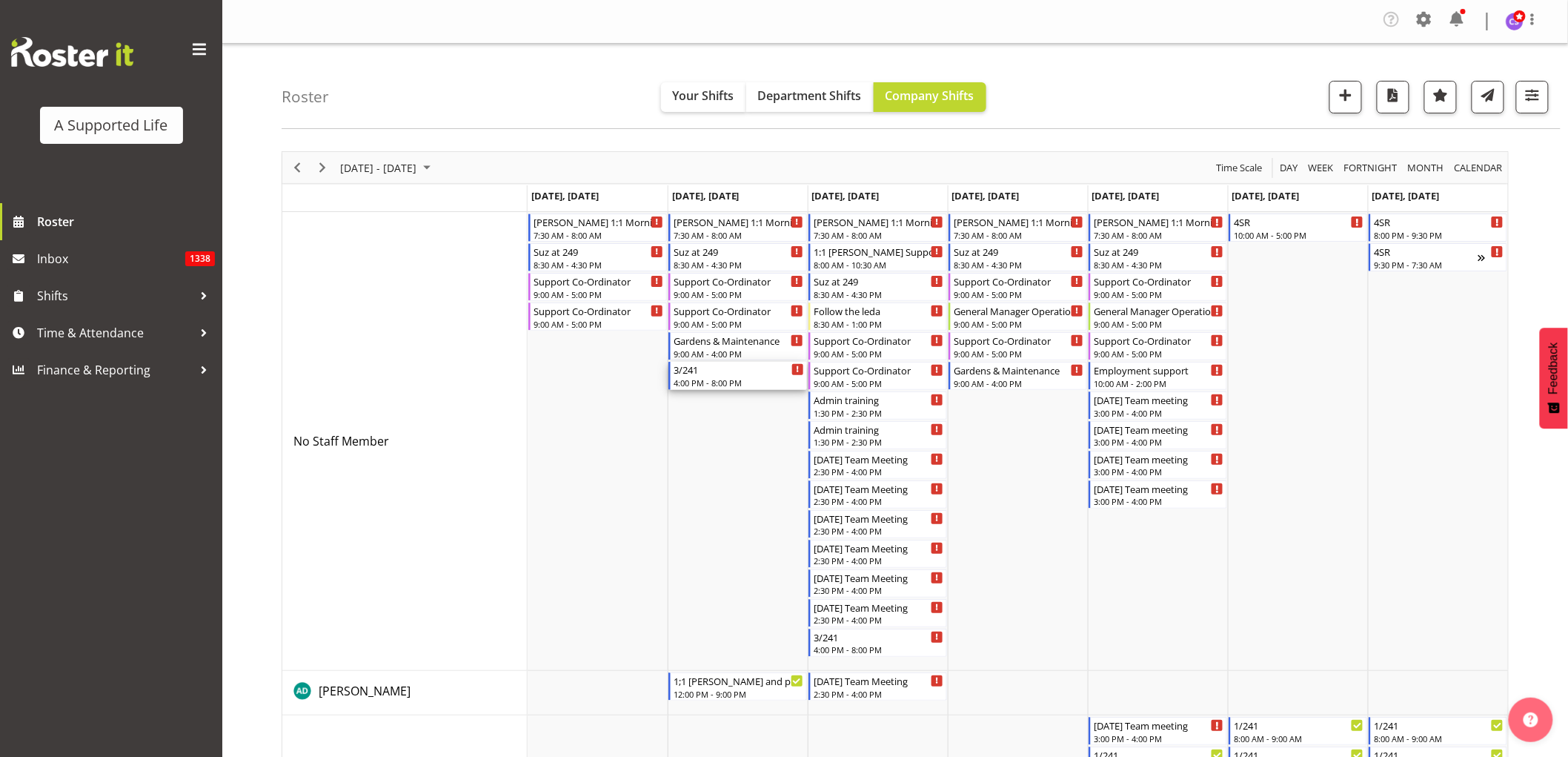
click at [746, 378] on div "4:00 PM - 8:00 PM" at bounding box center [738, 382] width 130 height 12
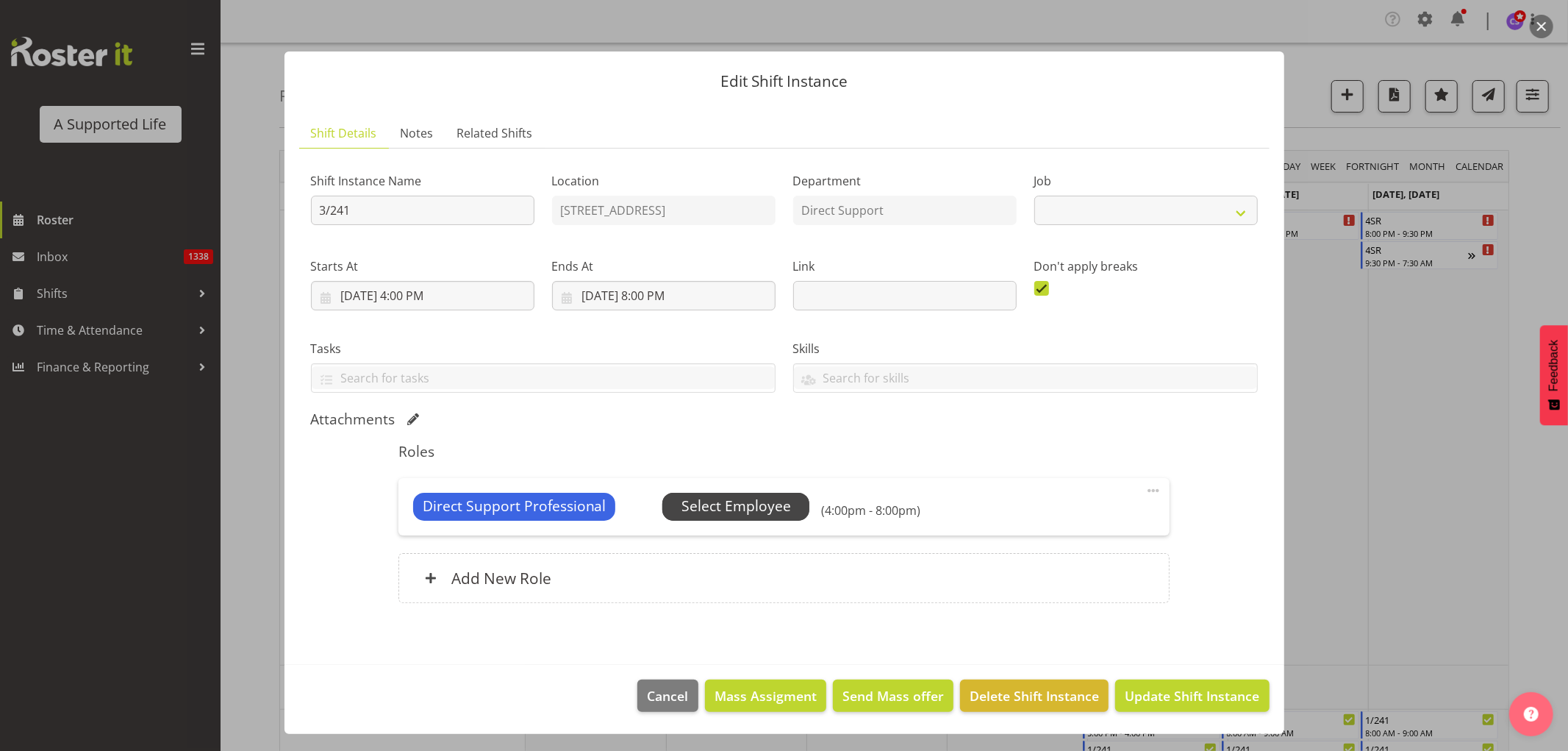
select select "4112"
click at [739, 510] on span "Select Employee" at bounding box center [736, 506] width 110 height 21
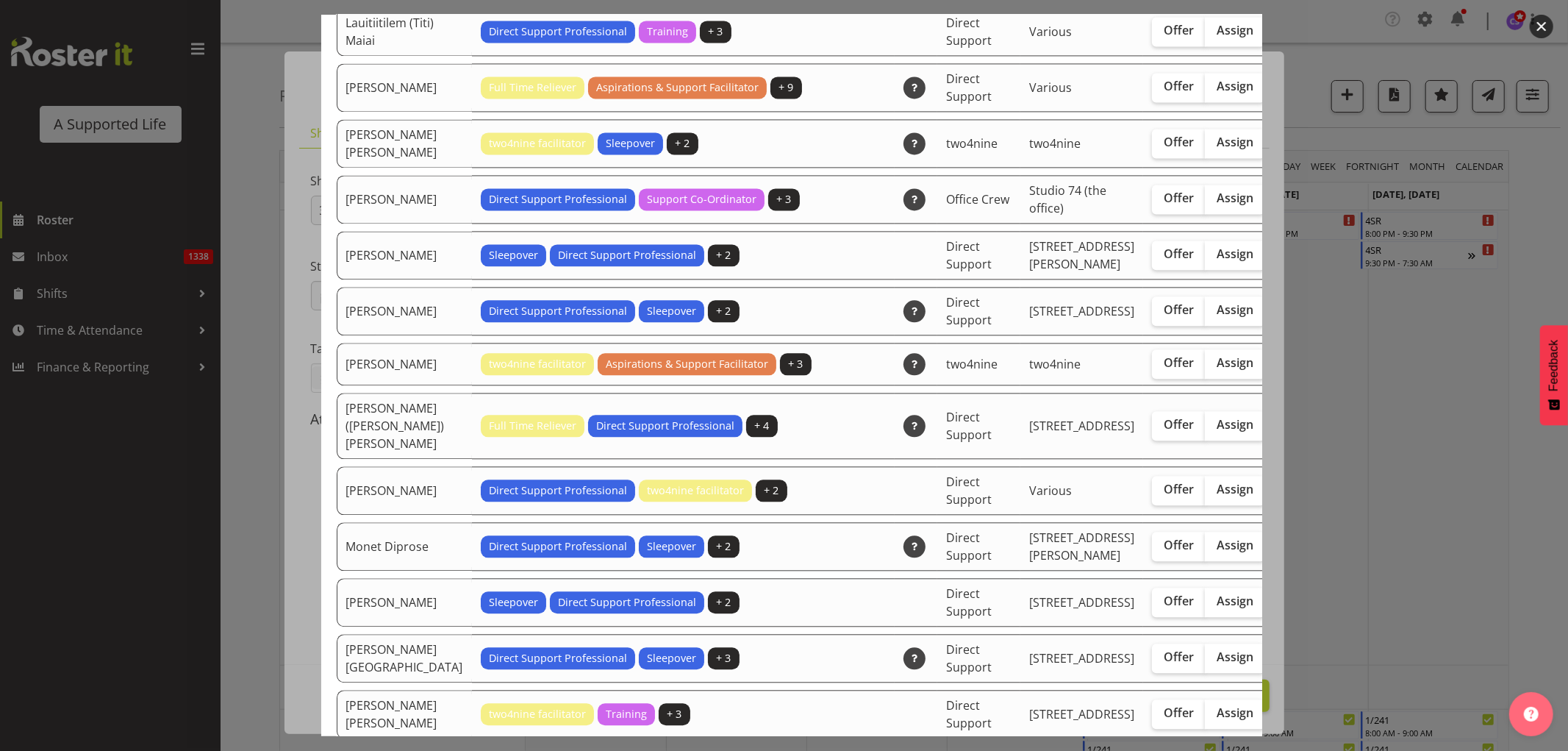
scroll to position [2779, 0]
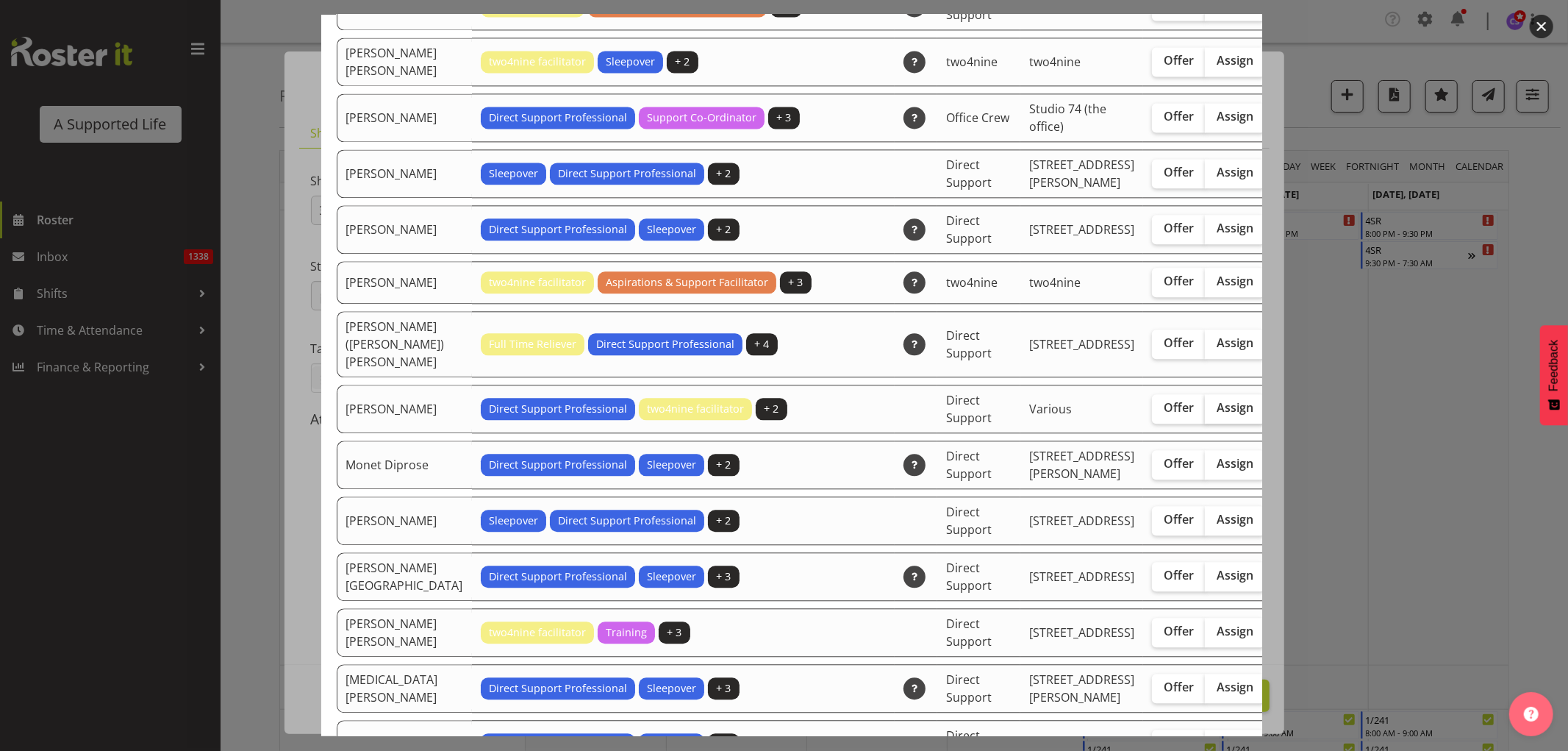
click at [1205, 424] on label "Assign" at bounding box center [1235, 409] width 60 height 30
click at [1205, 413] on input "Assign" at bounding box center [1210, 408] width 9 height 9
checkbox input "true"
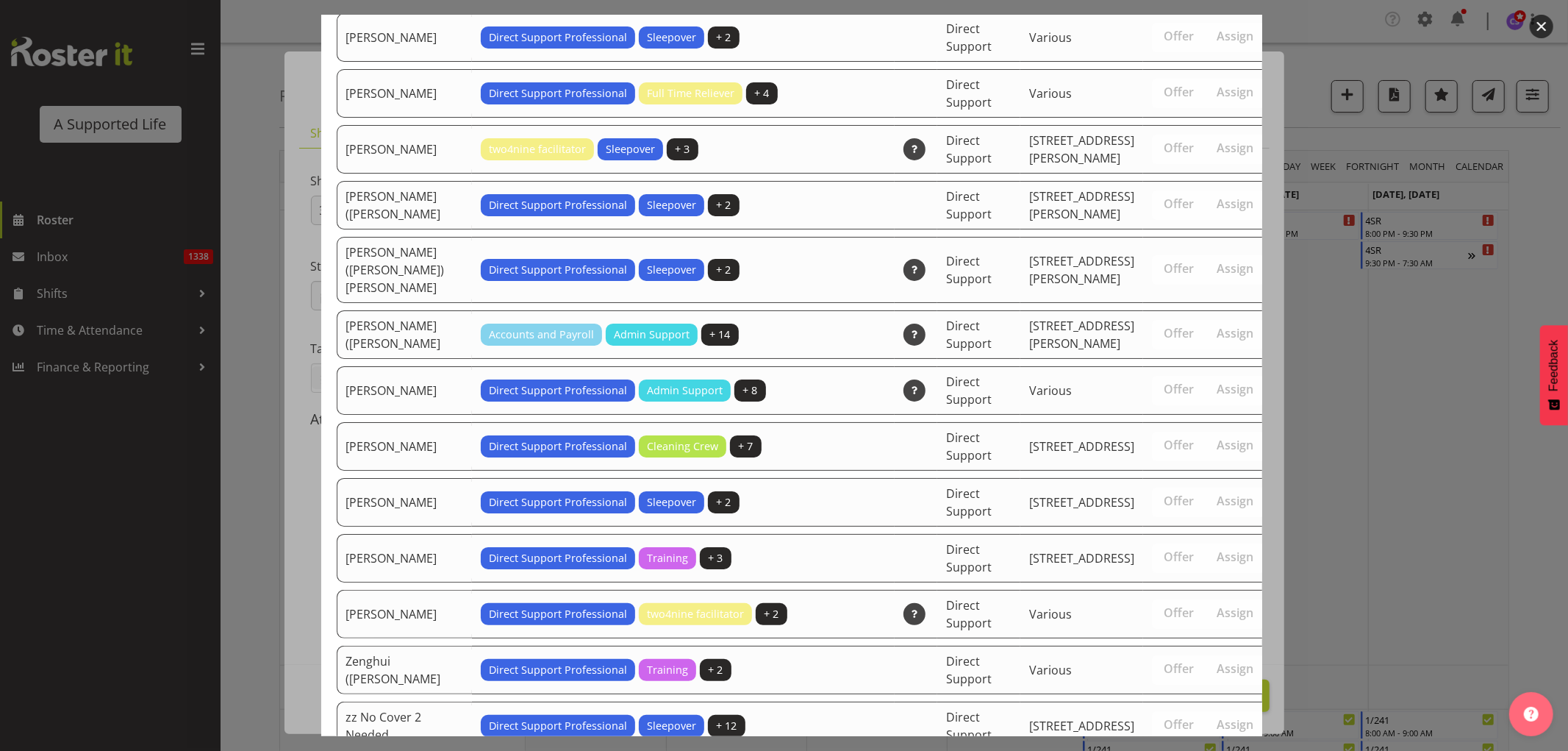
scroll to position [4566, 0]
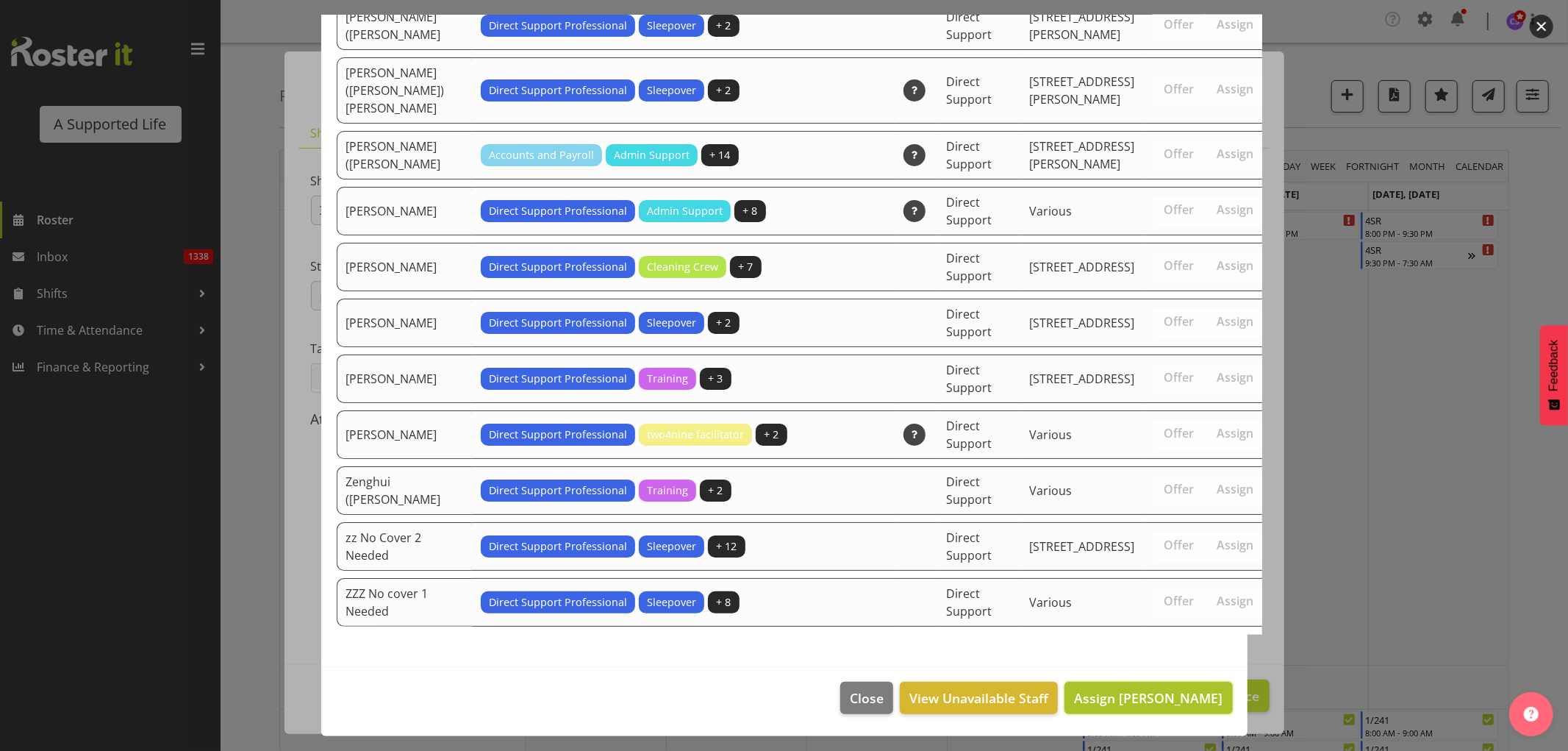
drag, startPoint x: 1204, startPoint y: 699, endPoint x: 1194, endPoint y: 695, distance: 10.8
click at [1204, 699] on span "Assign Min Guo" at bounding box center [1148, 698] width 149 height 18
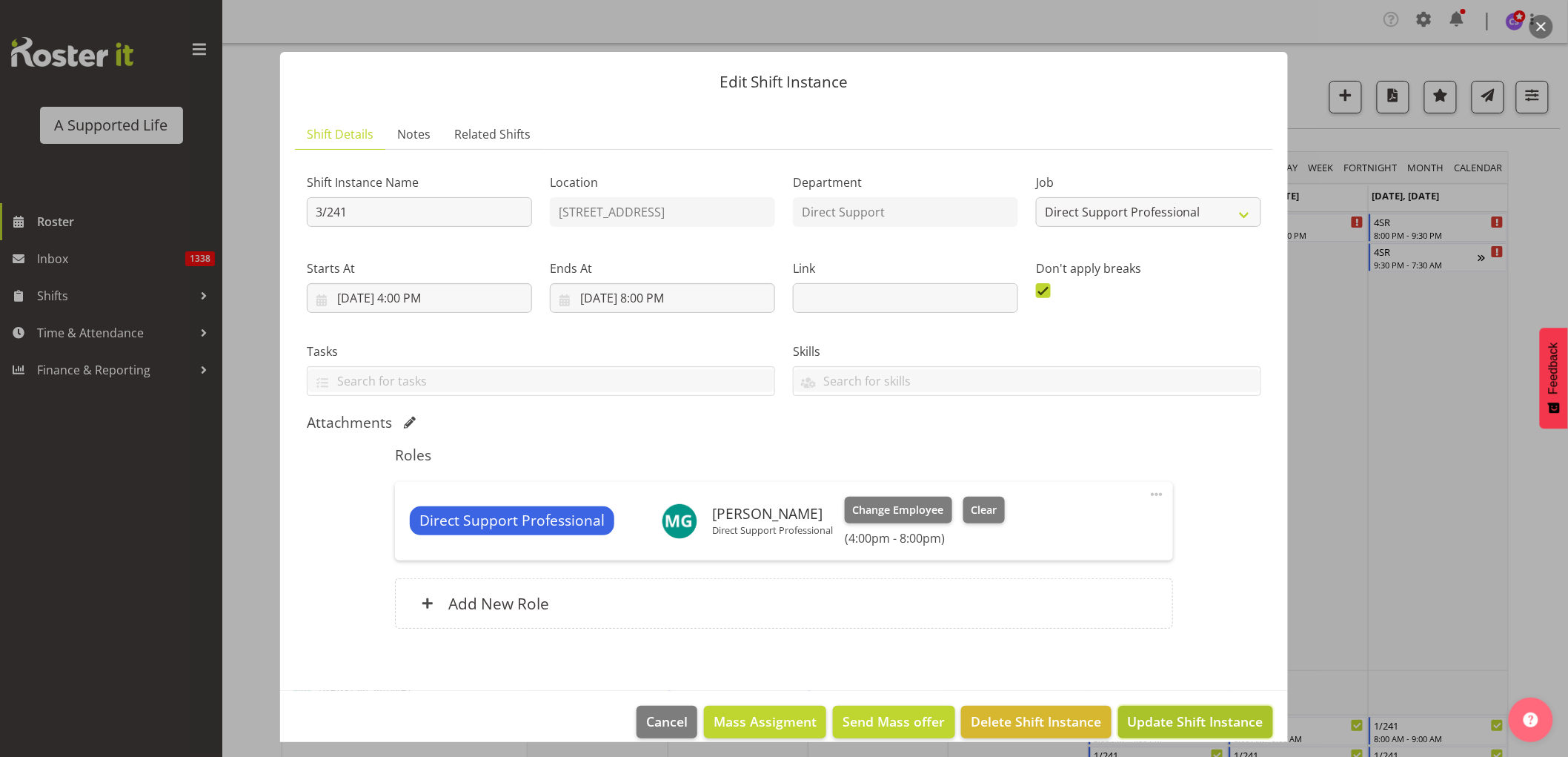
click at [1213, 719] on span "Update Shift Instance" at bounding box center [1195, 722] width 136 height 20
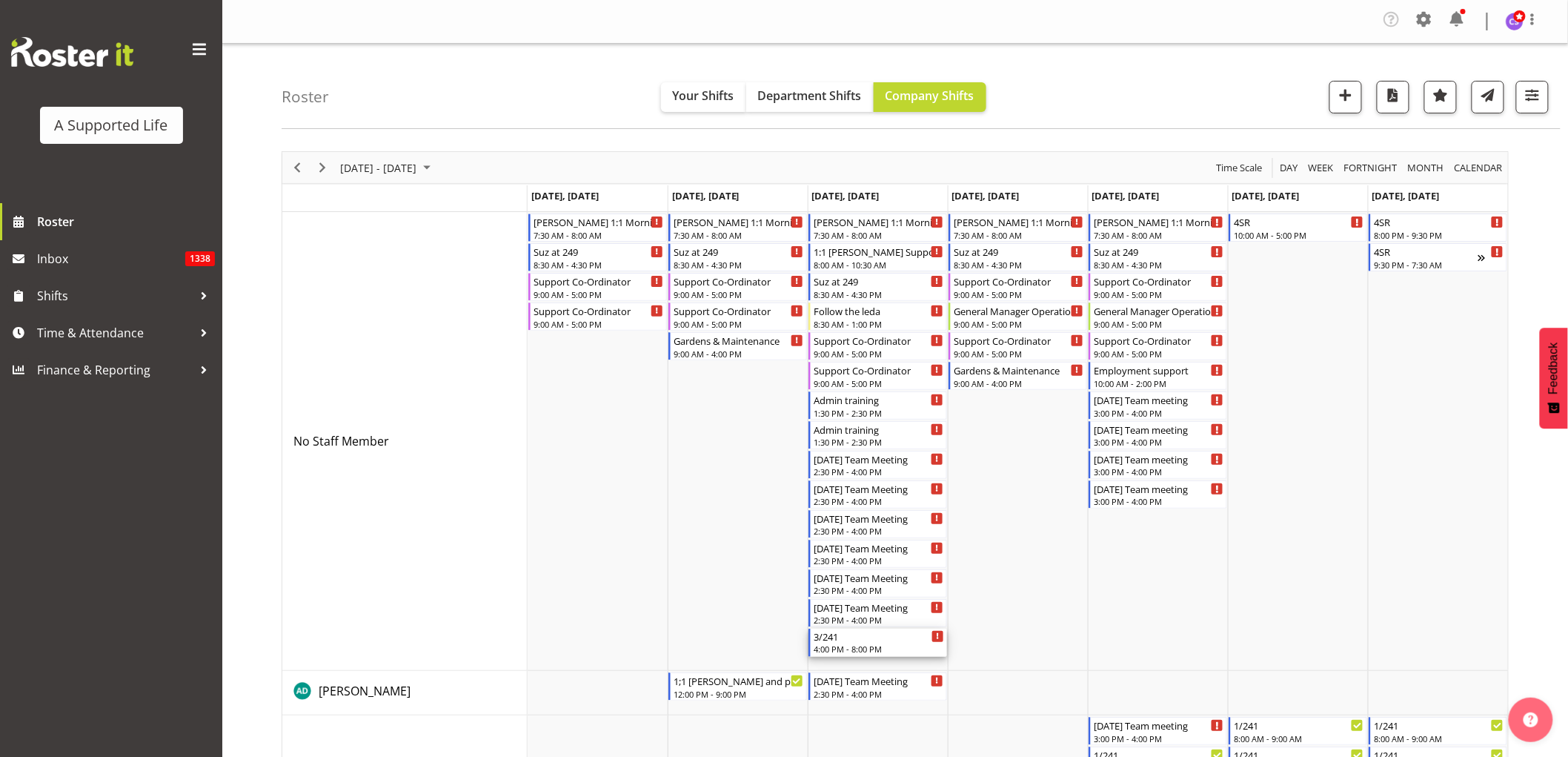
click at [884, 644] on div "4:00 PM - 8:00 PM" at bounding box center [879, 649] width 130 height 12
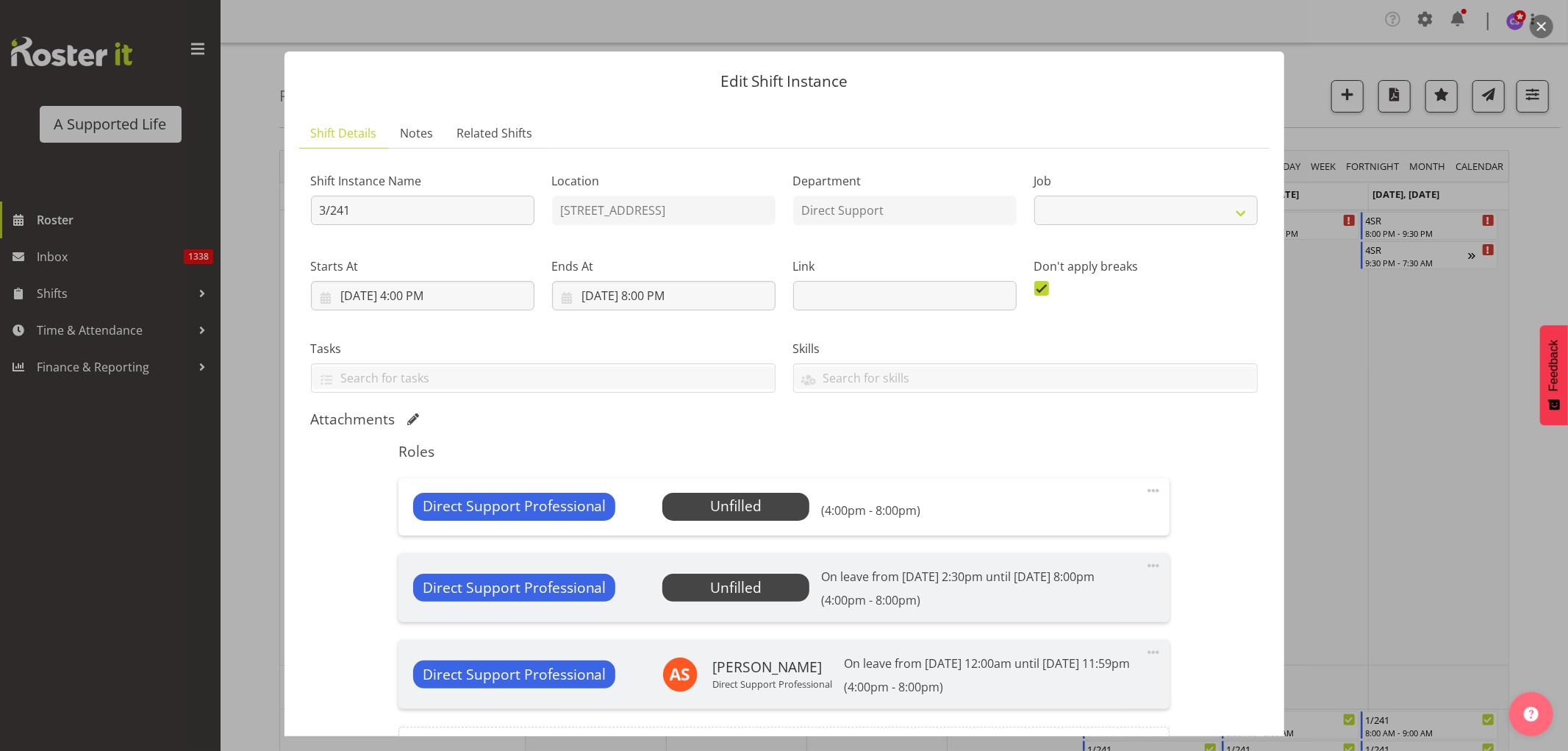
select select "4112"
click at [736, 502] on span "Select Employee" at bounding box center [736, 506] width 110 height 21
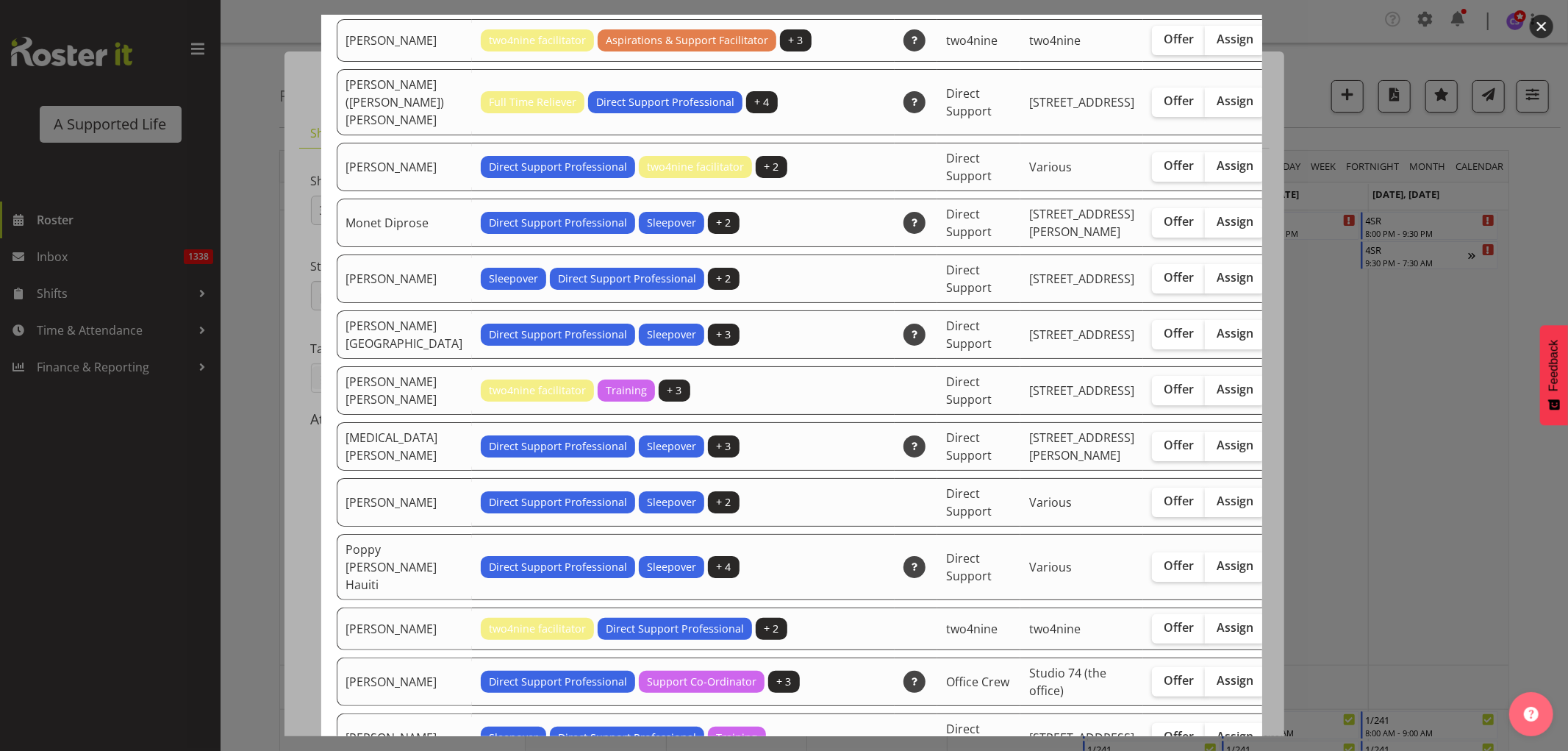
scroll to position [3024, 0]
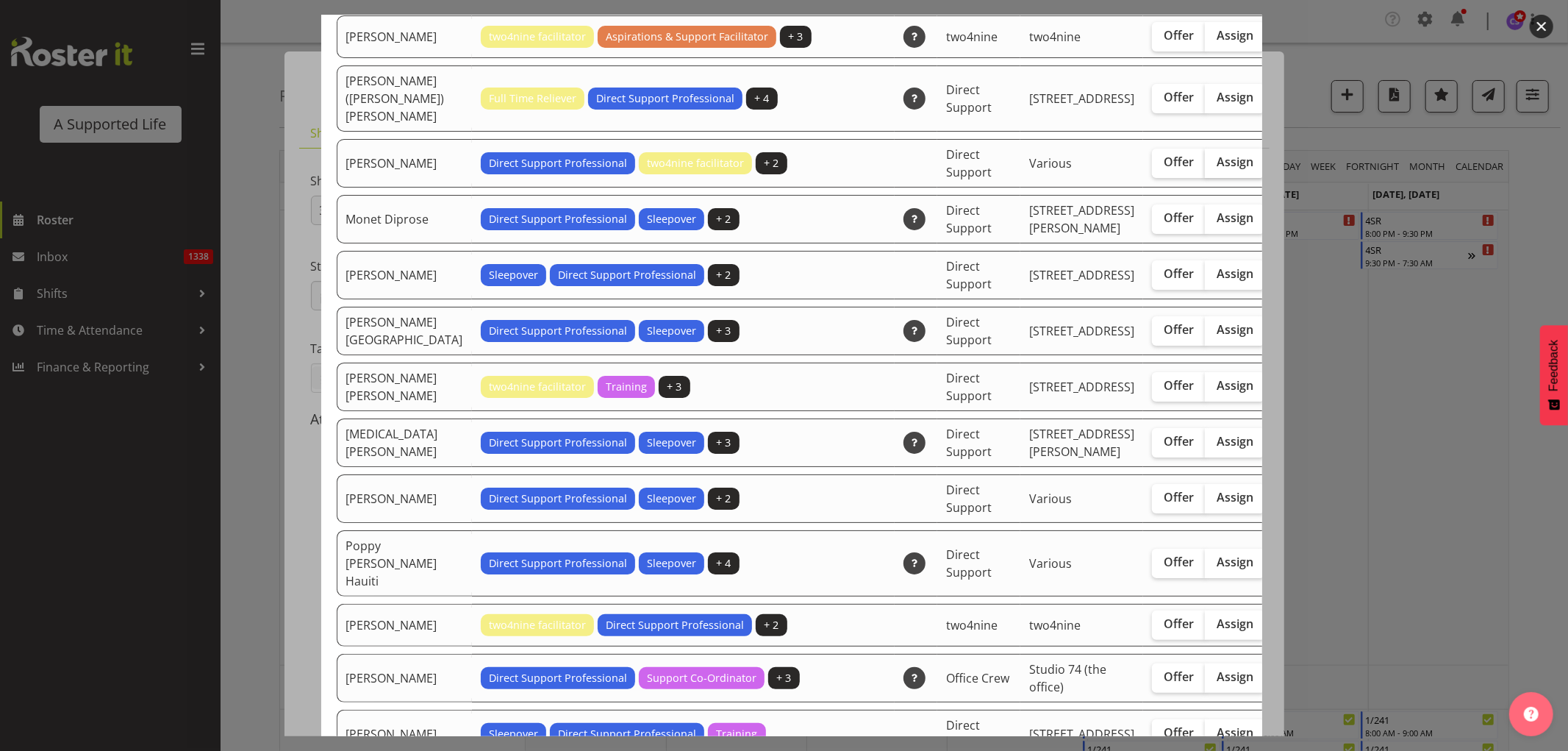
drag, startPoint x: 1165, startPoint y: 296, endPoint x: 1176, endPoint y: 298, distance: 11.2
click at [1217, 169] on span "Assign" at bounding box center [1235, 161] width 37 height 15
click at [1205, 167] on input "Assign" at bounding box center [1210, 162] width 9 height 9
checkbox input "true"
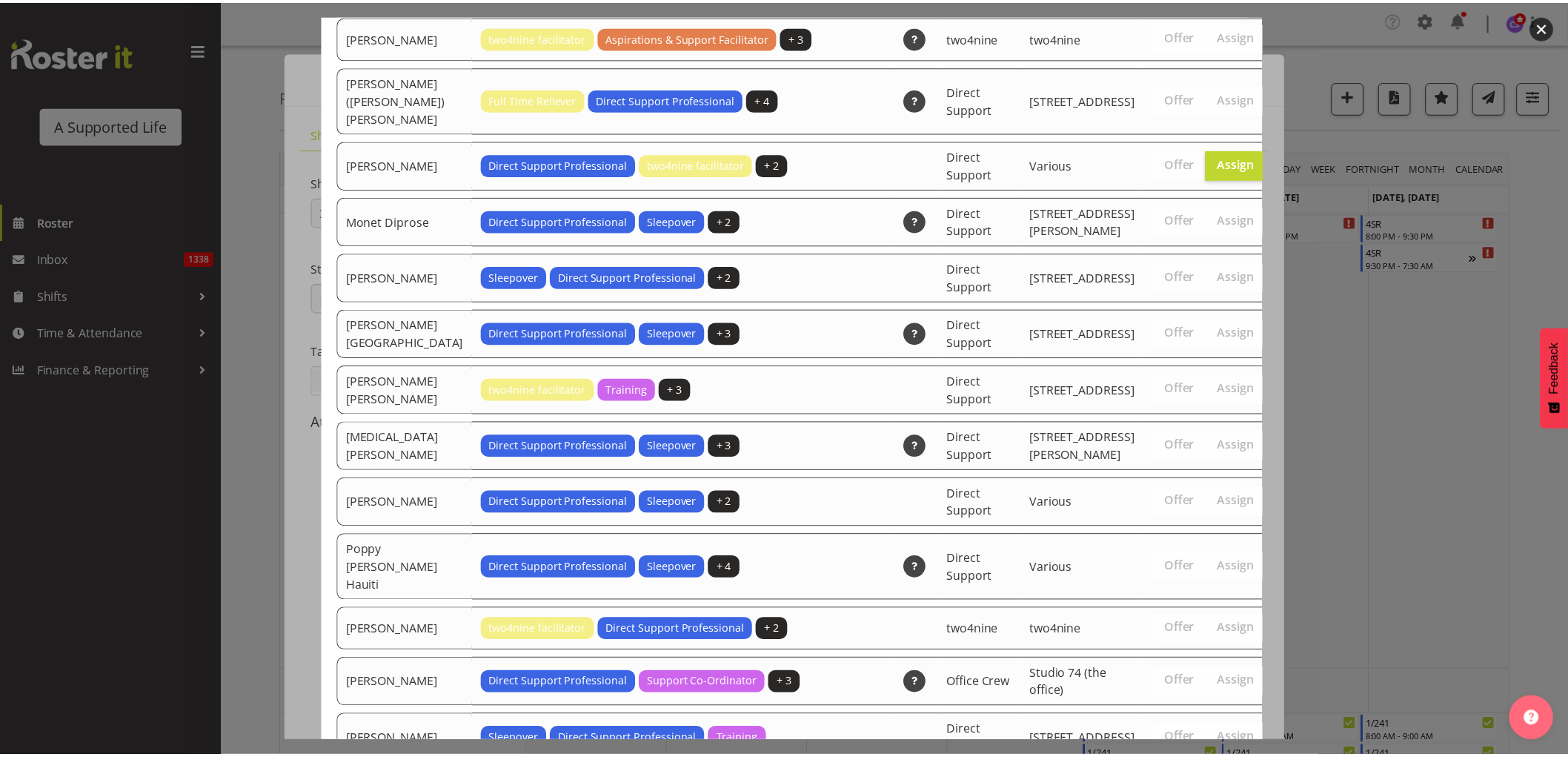
scroll to position [4602, 0]
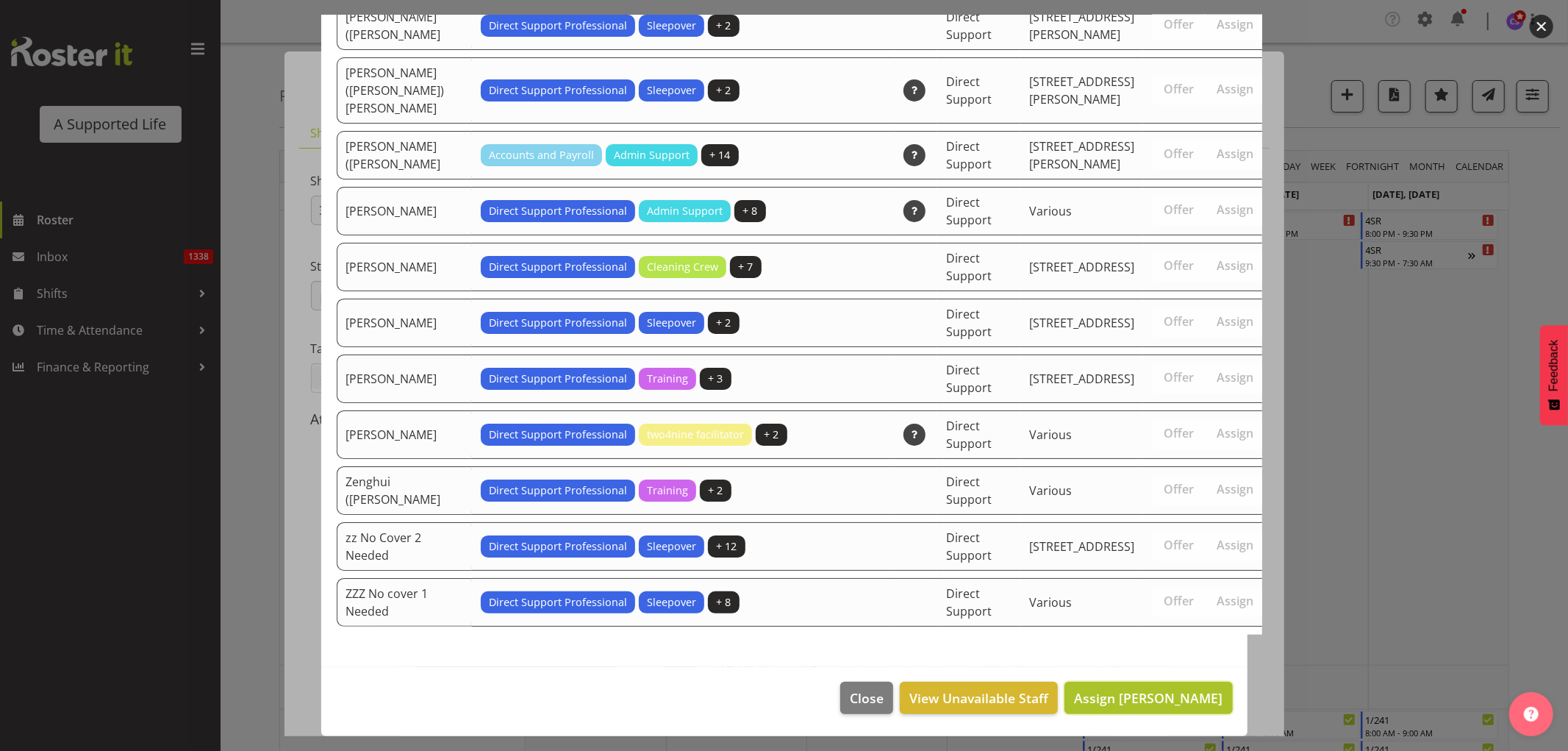
click at [1183, 701] on span "Assign Min Guo" at bounding box center [1148, 698] width 149 height 18
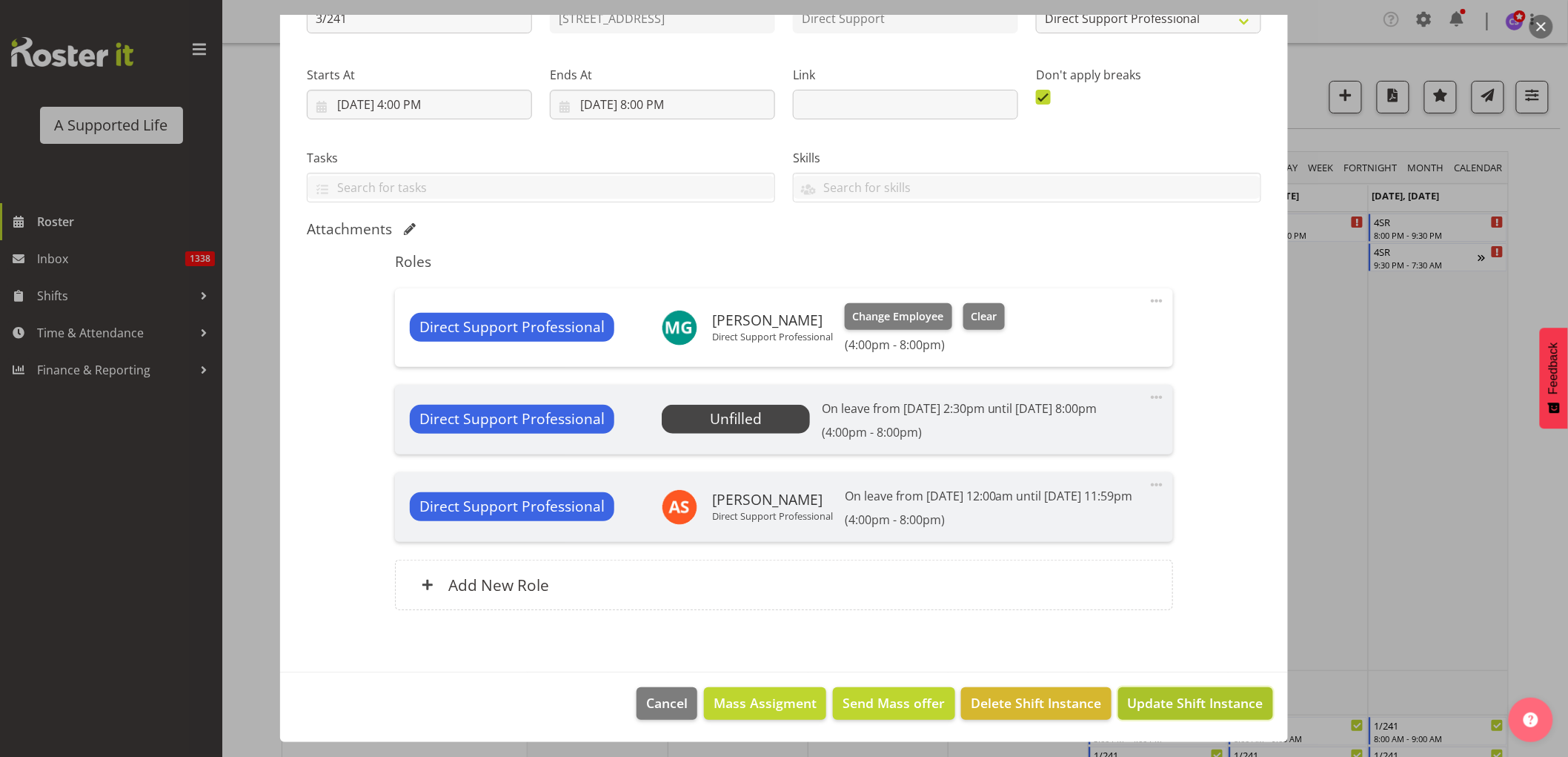
click at [1226, 709] on span "Update Shift Instance" at bounding box center [1195, 703] width 136 height 20
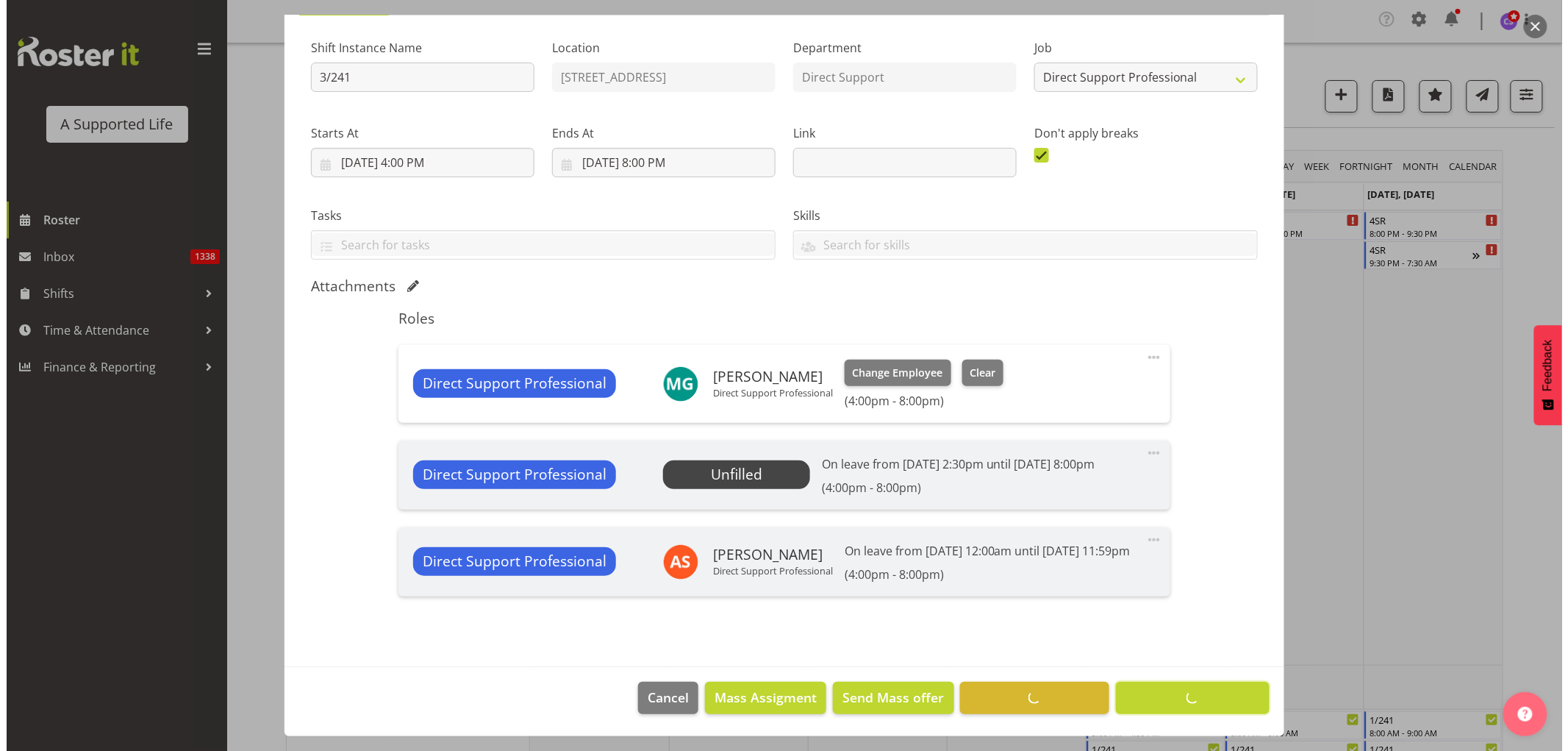
scroll to position [150, 0]
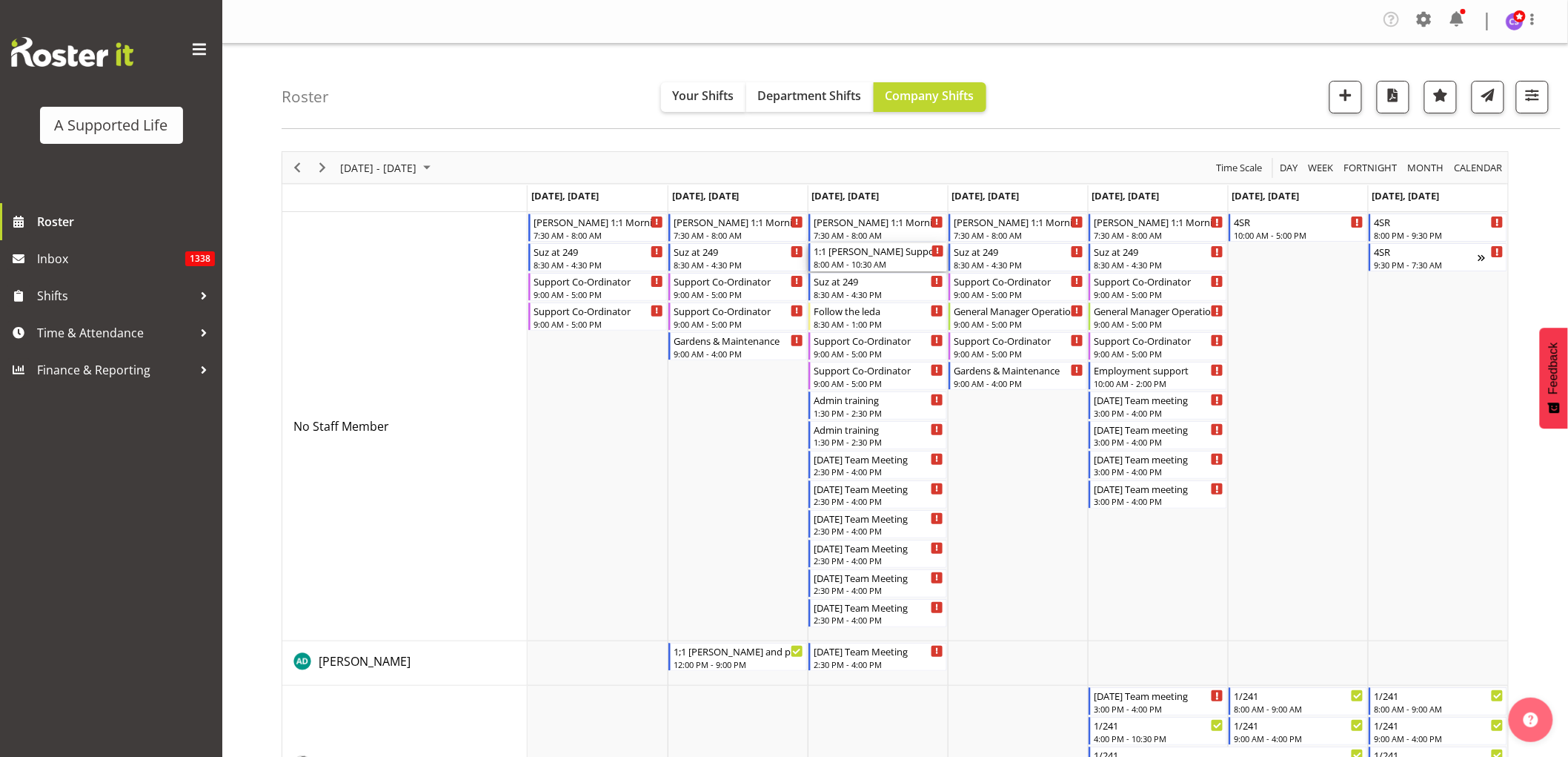
click at [873, 260] on div "8:00 AM - 10:30 AM" at bounding box center [879, 264] width 130 height 12
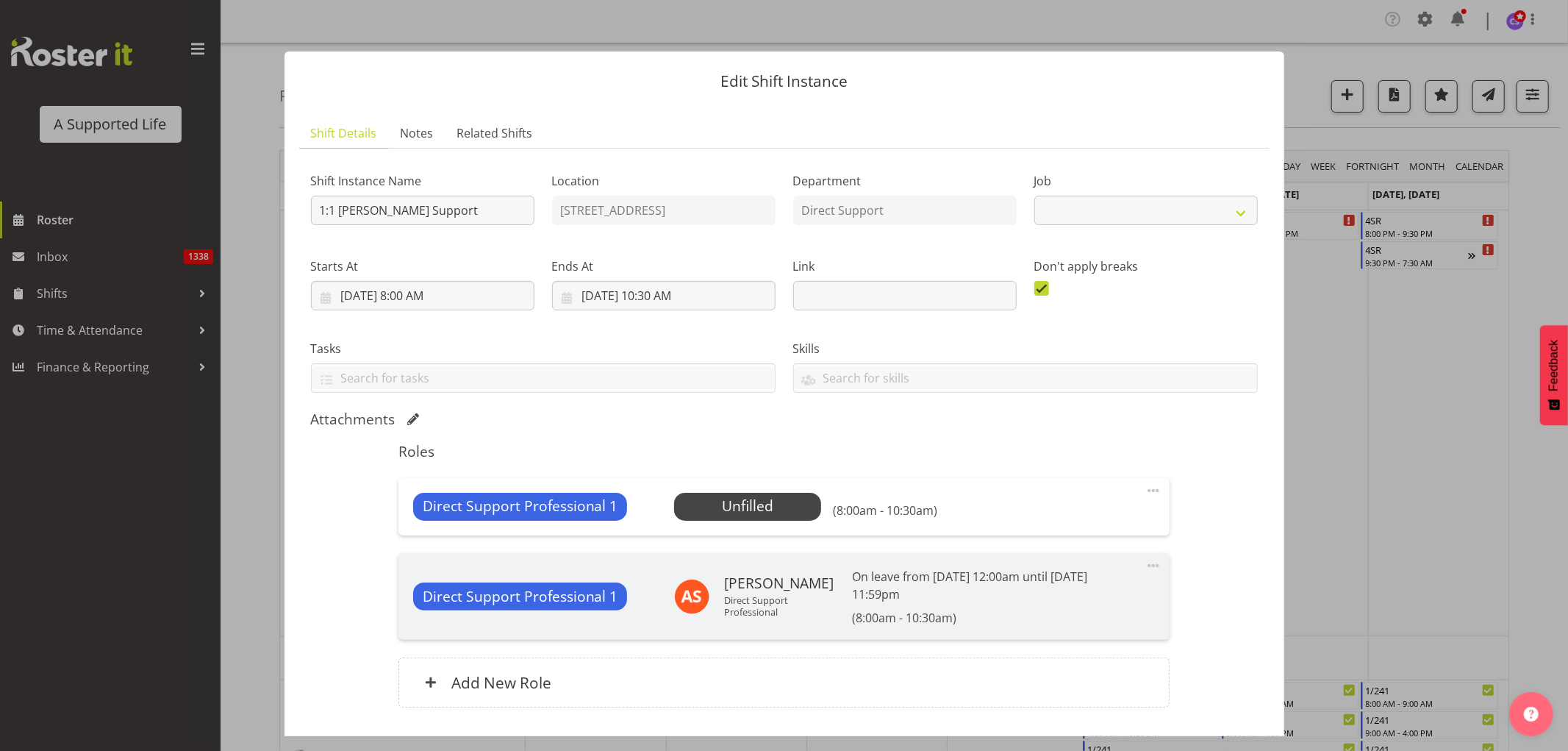
select select "4112"
click at [798, 504] on span "Select Employee" at bounding box center [747, 507] width 147 height 28
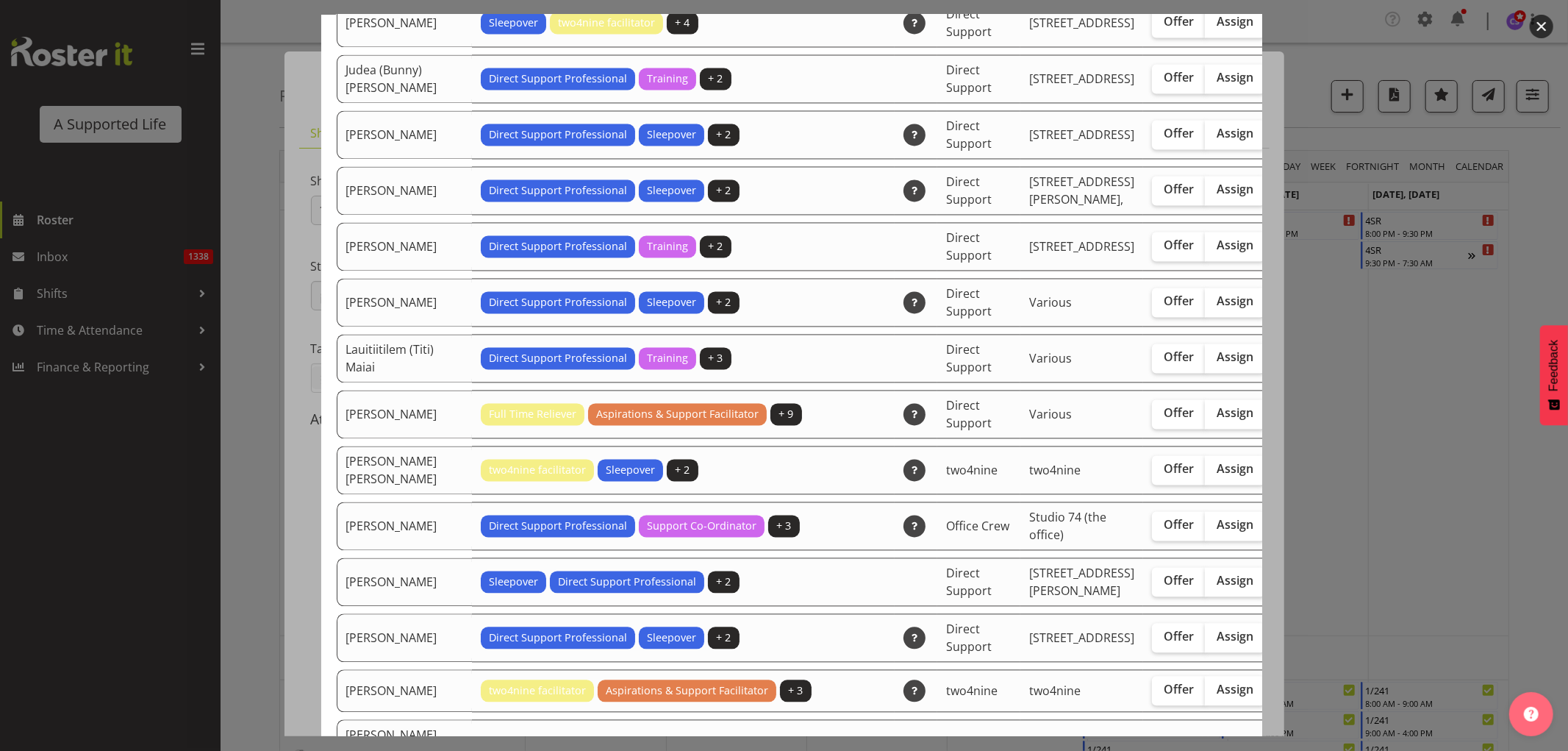
scroll to position [2697, 0]
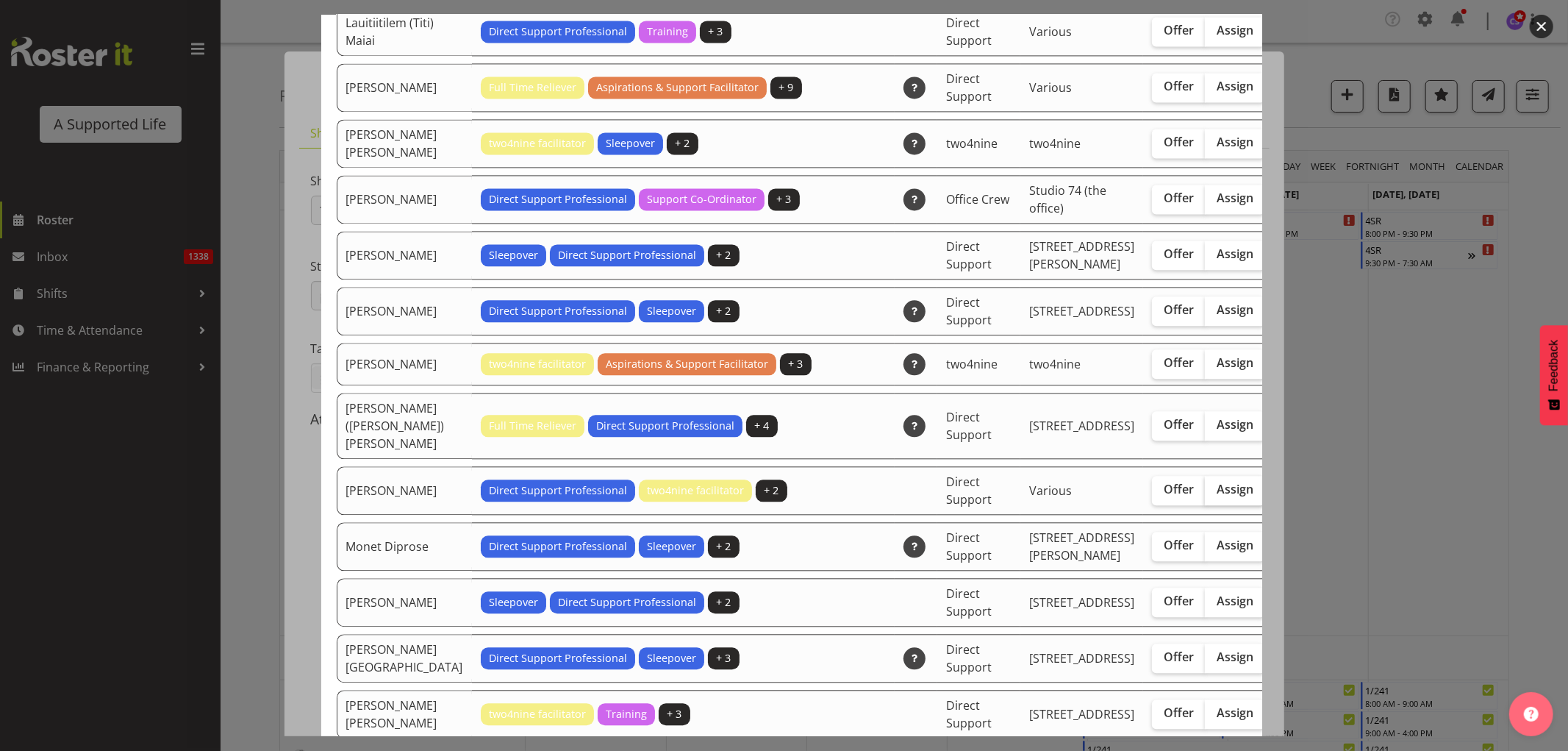
click at [1217, 496] on span "Assign" at bounding box center [1235, 489] width 37 height 15
click at [1205, 495] on input "Assign" at bounding box center [1210, 489] width 9 height 9
checkbox input "true"
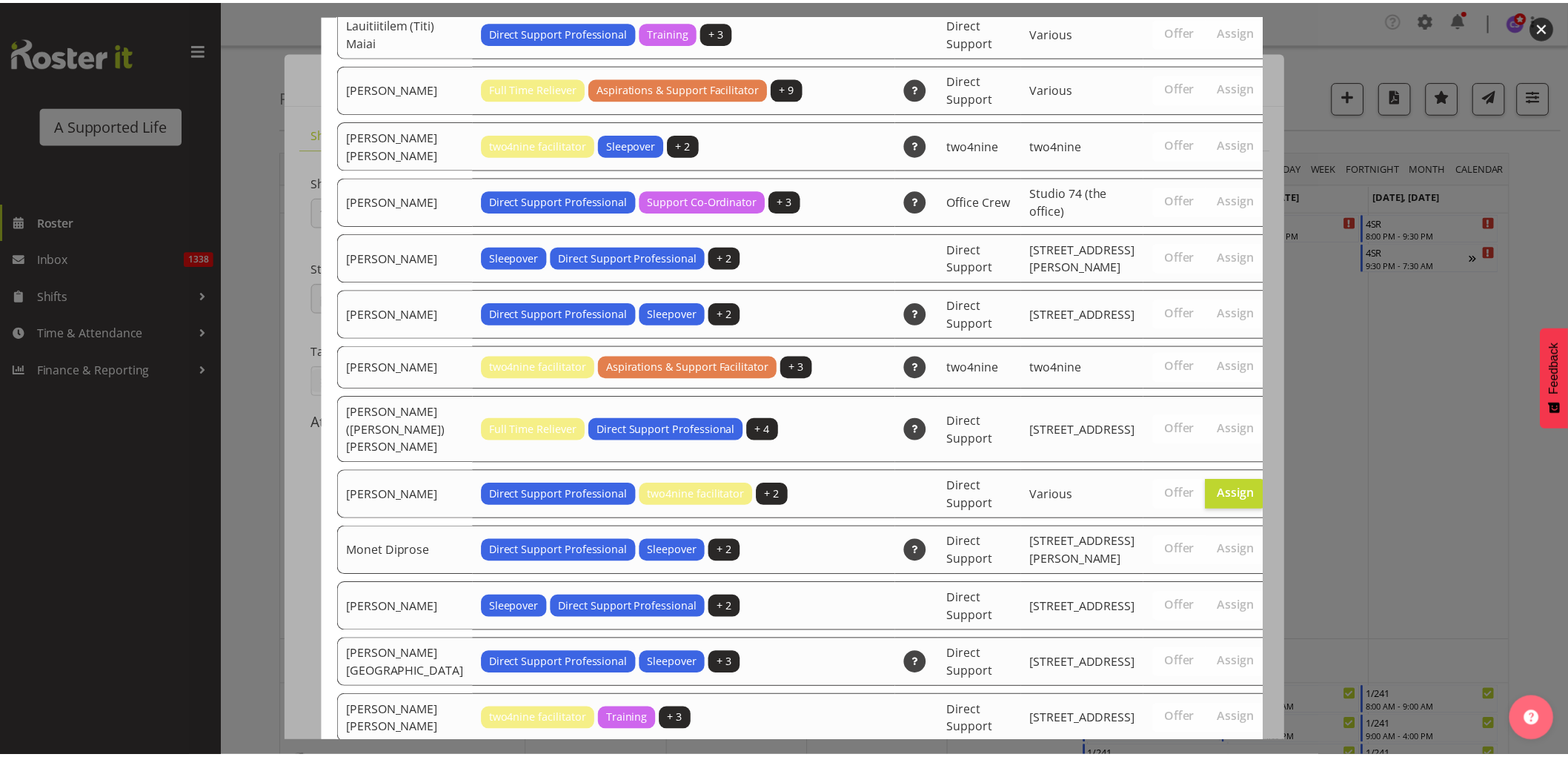
scroll to position [4602, 0]
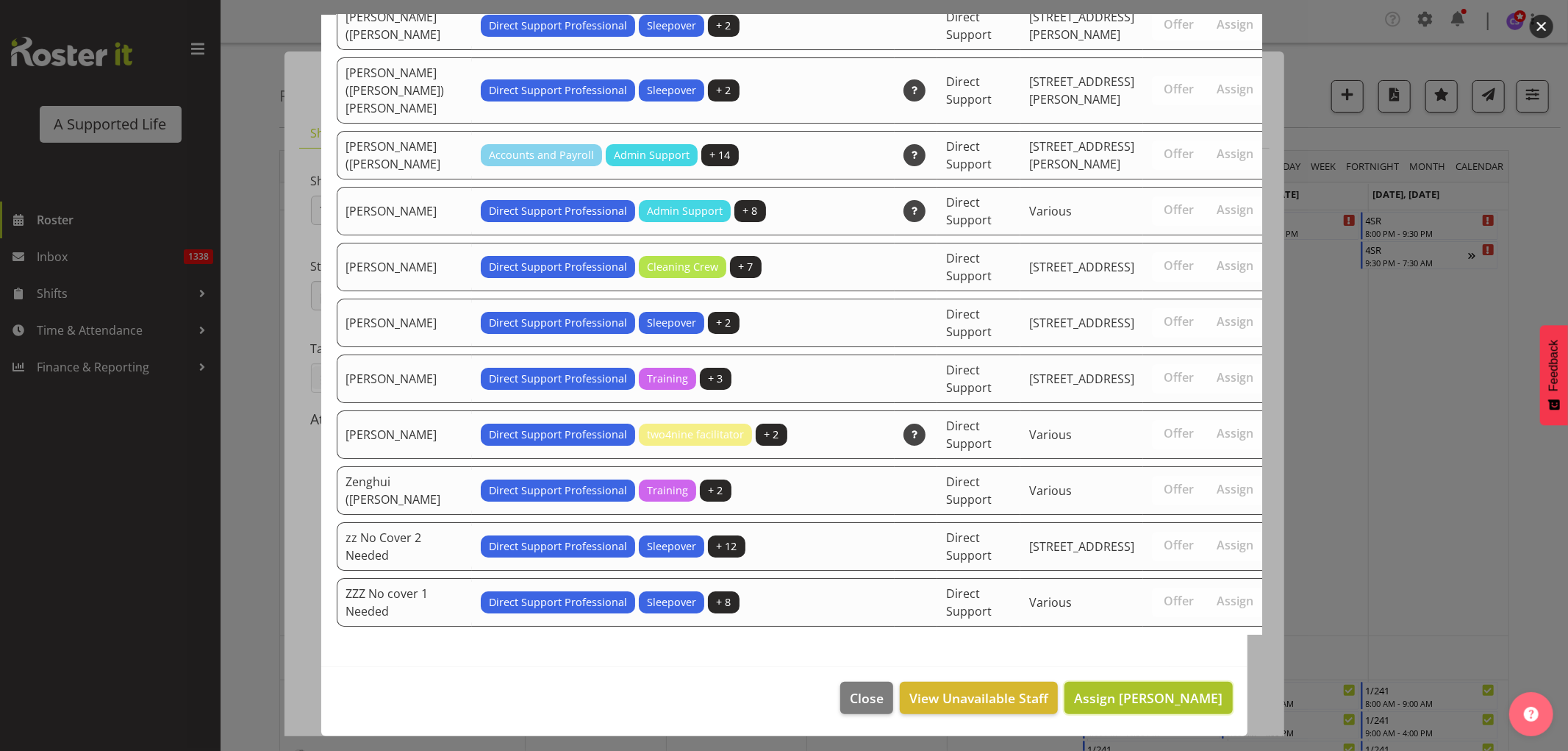
click at [1176, 702] on span "Assign Min Guo" at bounding box center [1148, 698] width 149 height 18
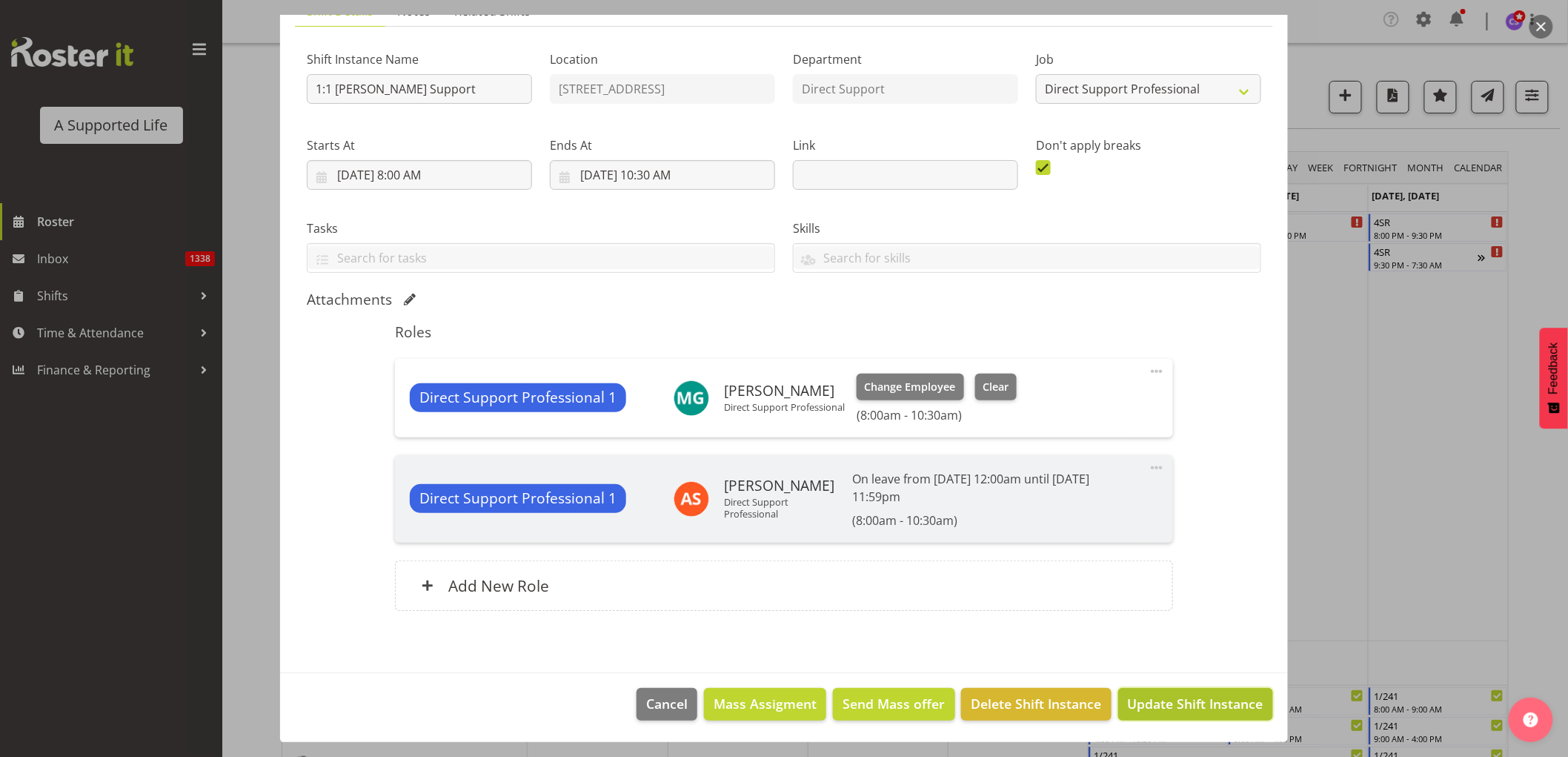
click at [1187, 703] on span "Update Shift Instance" at bounding box center [1195, 704] width 136 height 20
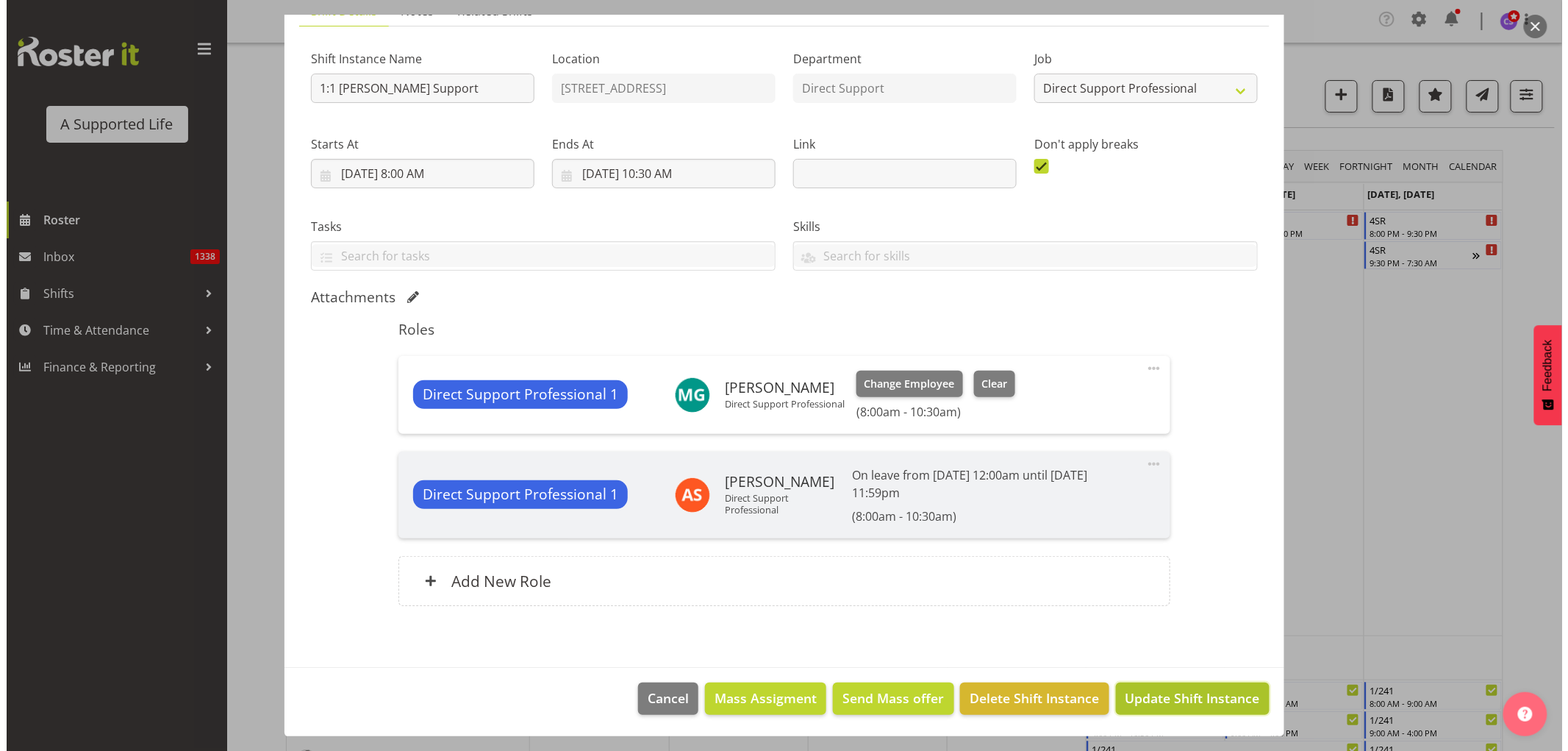
scroll to position [63, 0]
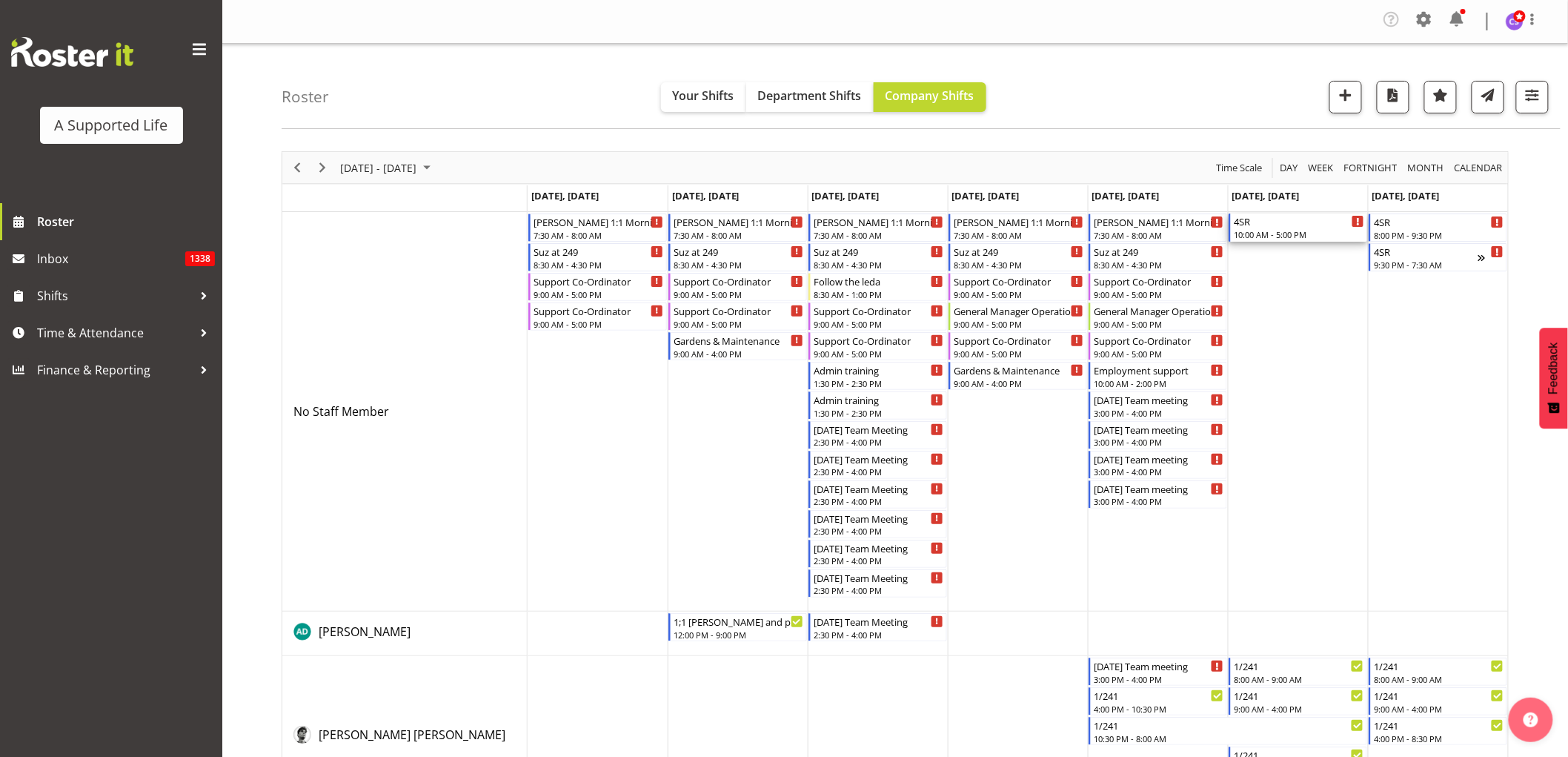
click at [1289, 229] on div "10:00 AM - 5:00 PM" at bounding box center [1299, 234] width 130 height 12
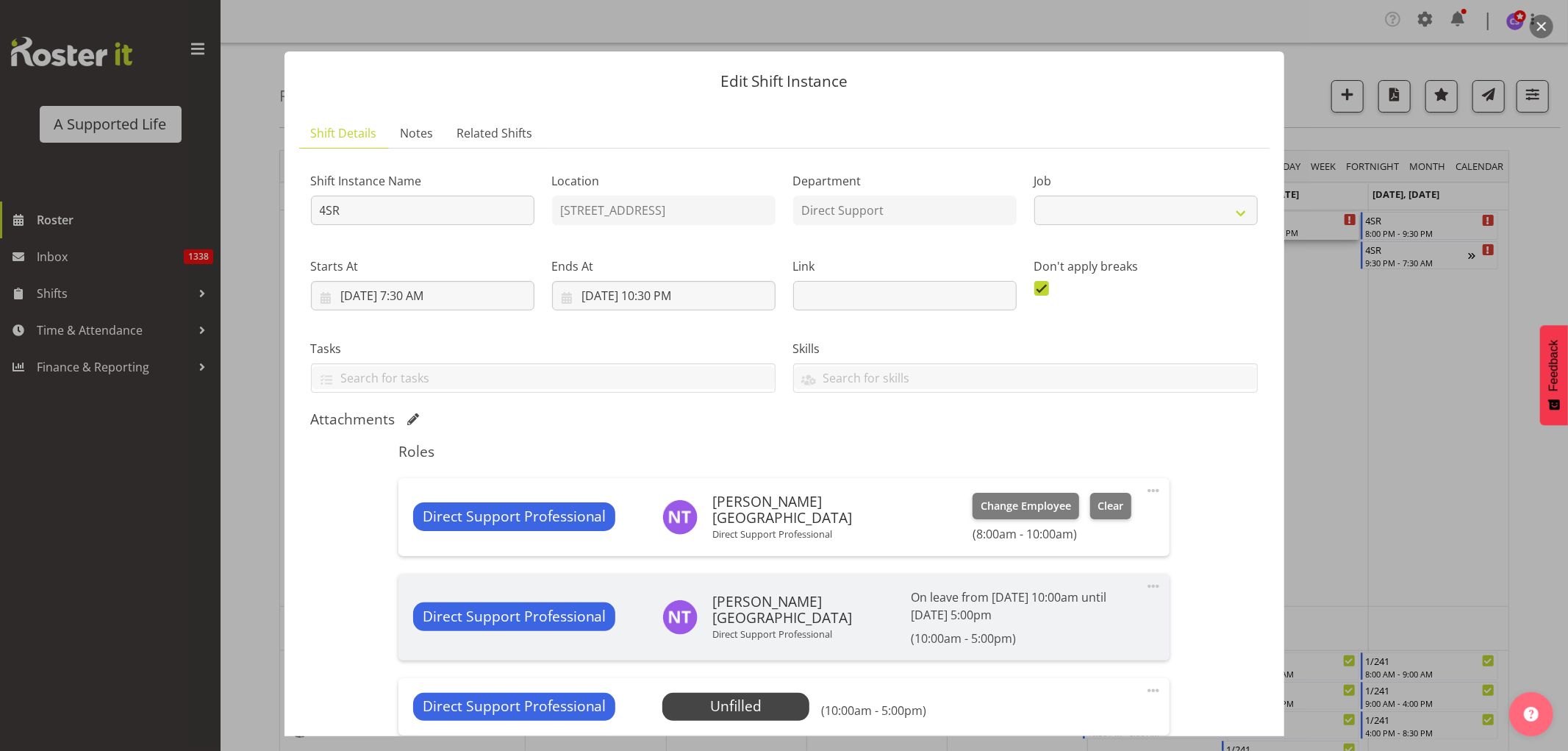
select select "4112"
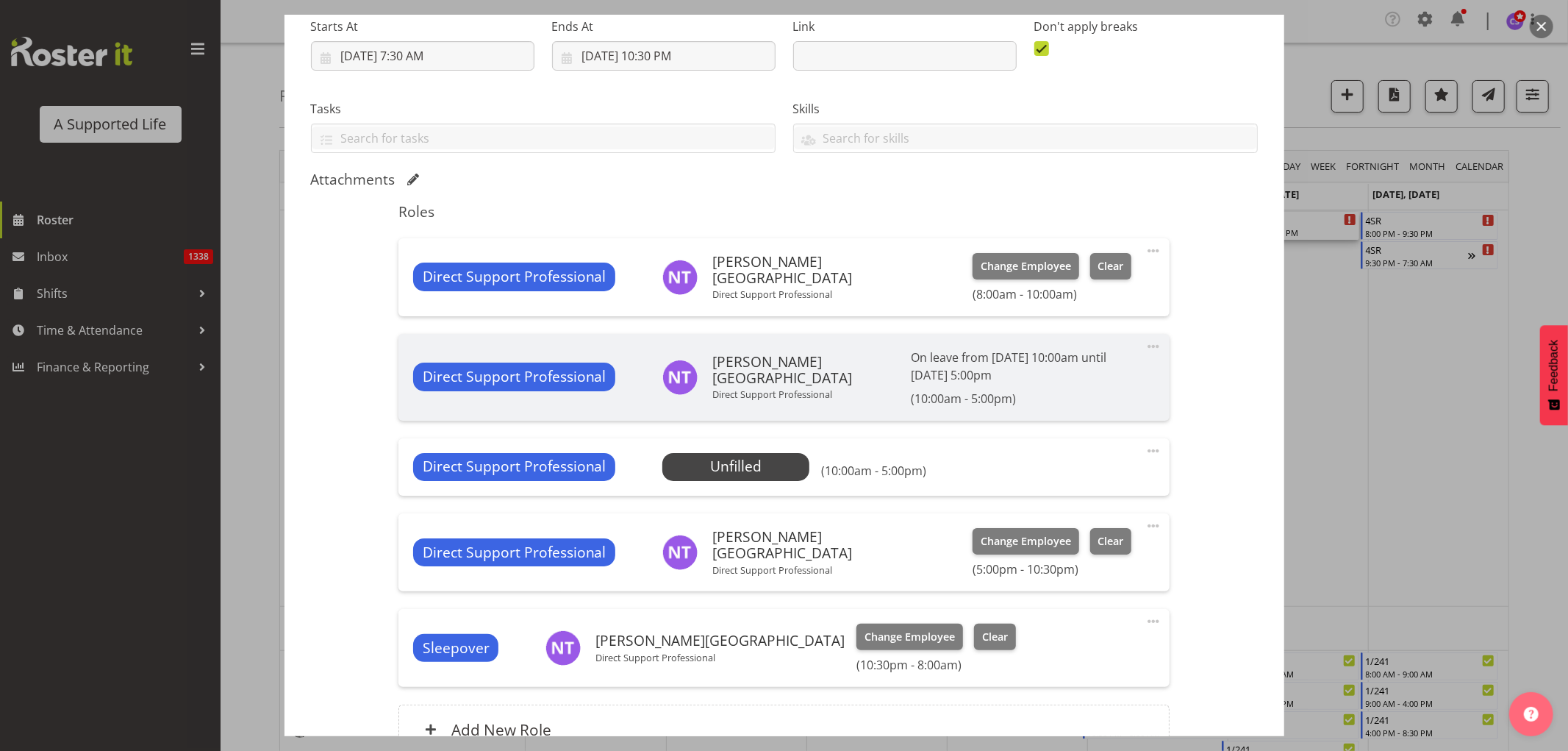
scroll to position [245, 0]
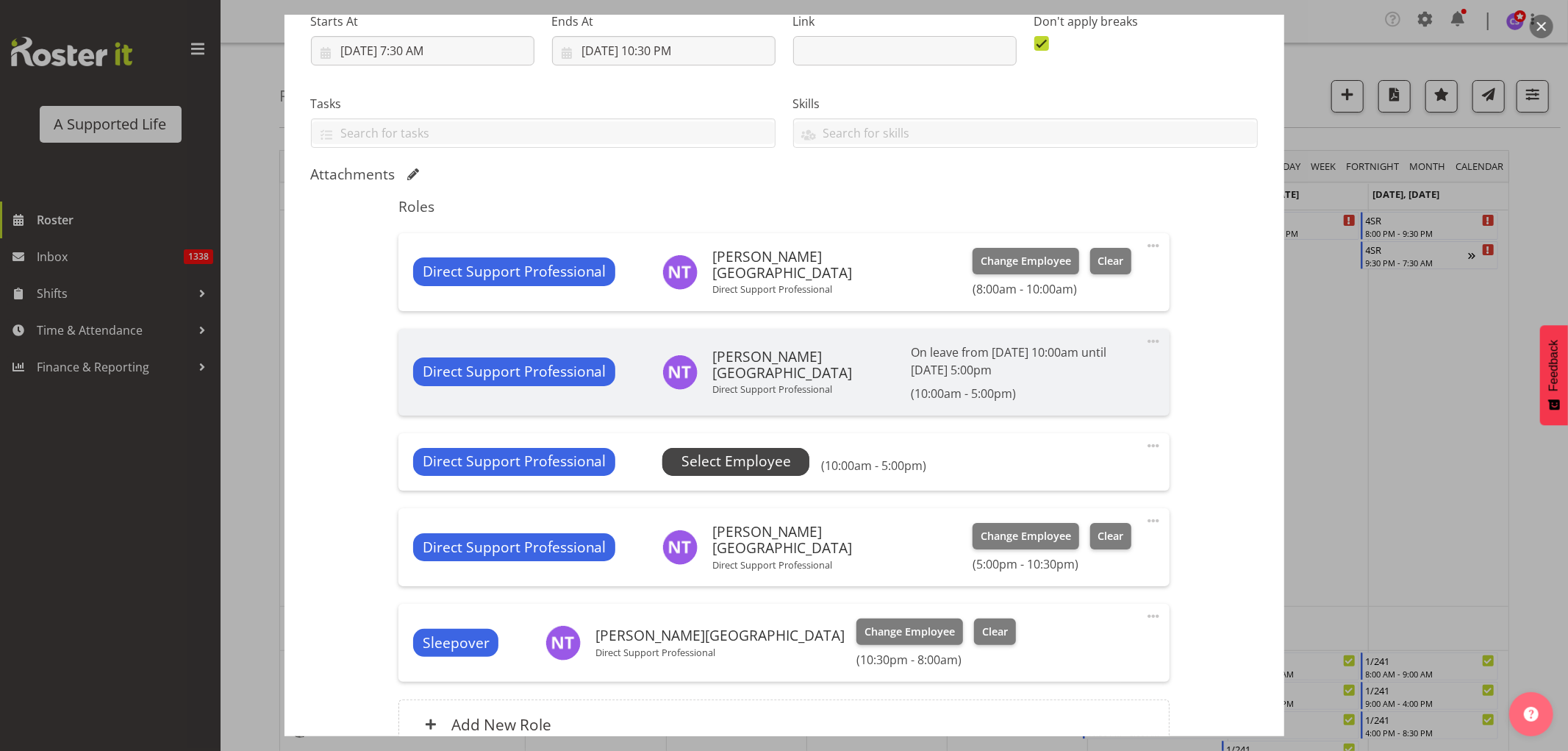
click at [755, 467] on span "Select Employee" at bounding box center [736, 461] width 110 height 21
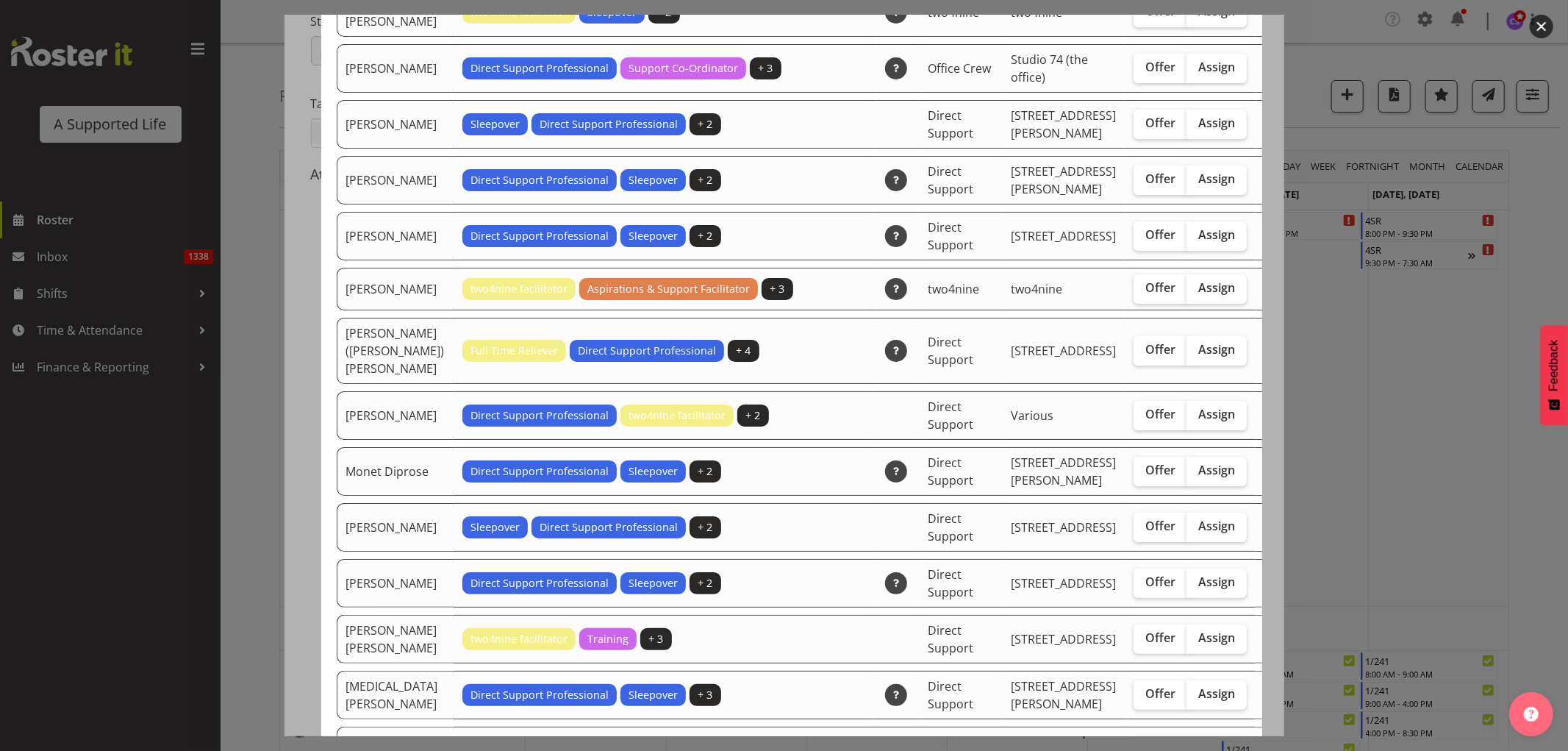
scroll to position [3024, 0]
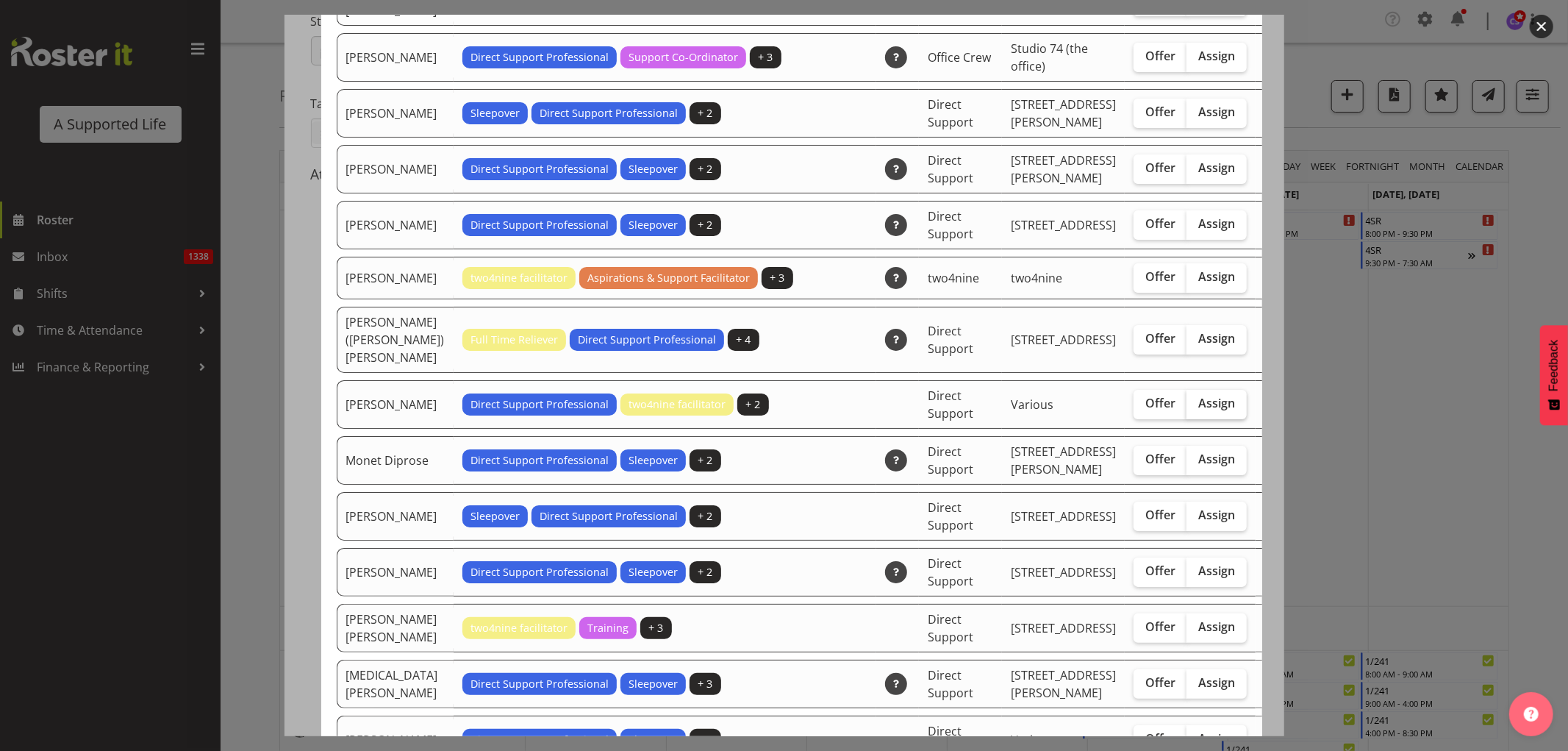
click at [1198, 411] on span "Assign" at bounding box center [1216, 403] width 37 height 15
click at [1187, 408] on input "Assign" at bounding box center [1191, 404] width 9 height 9
checkbox input "true"
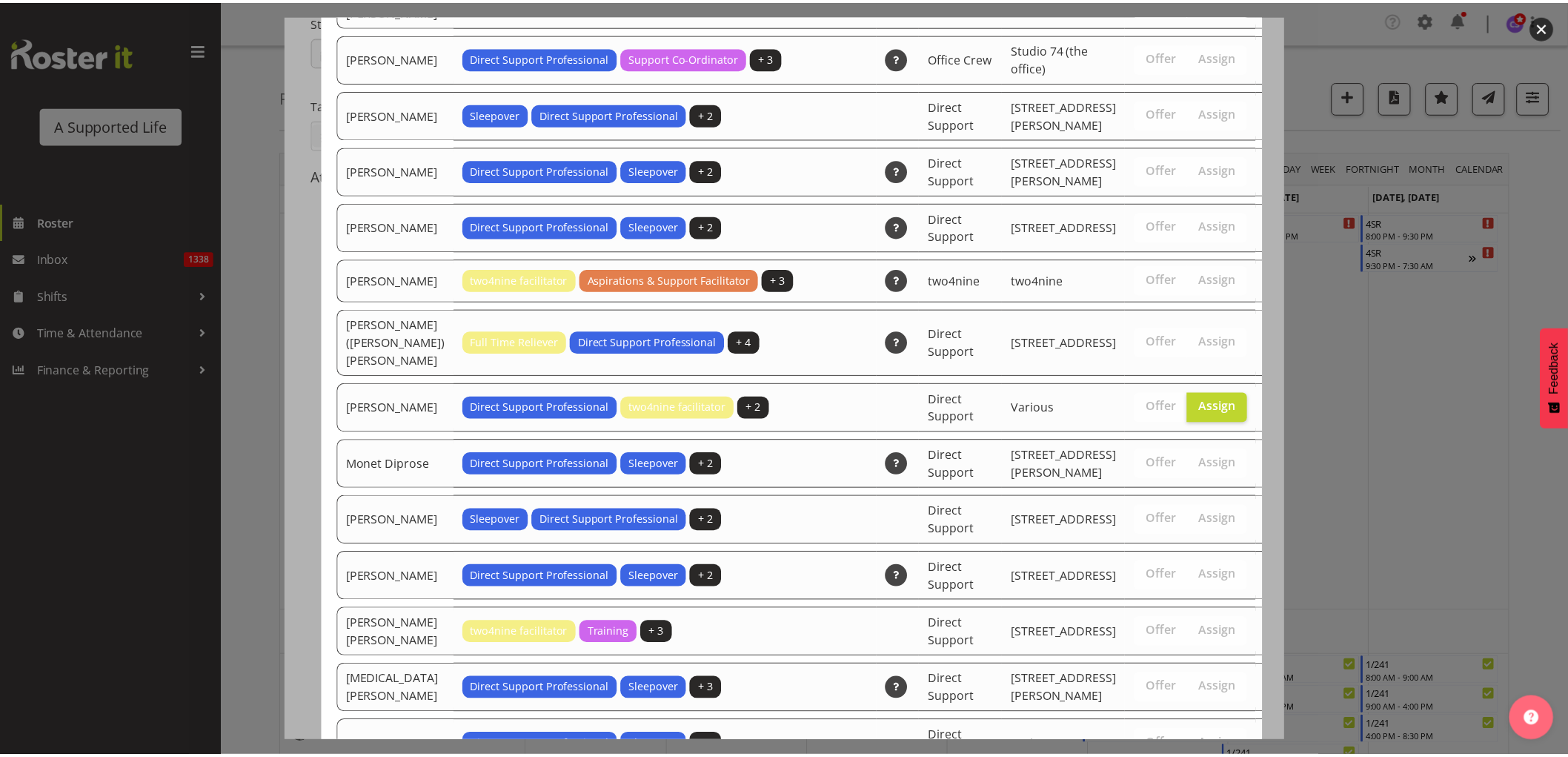
scroll to position [4859, 0]
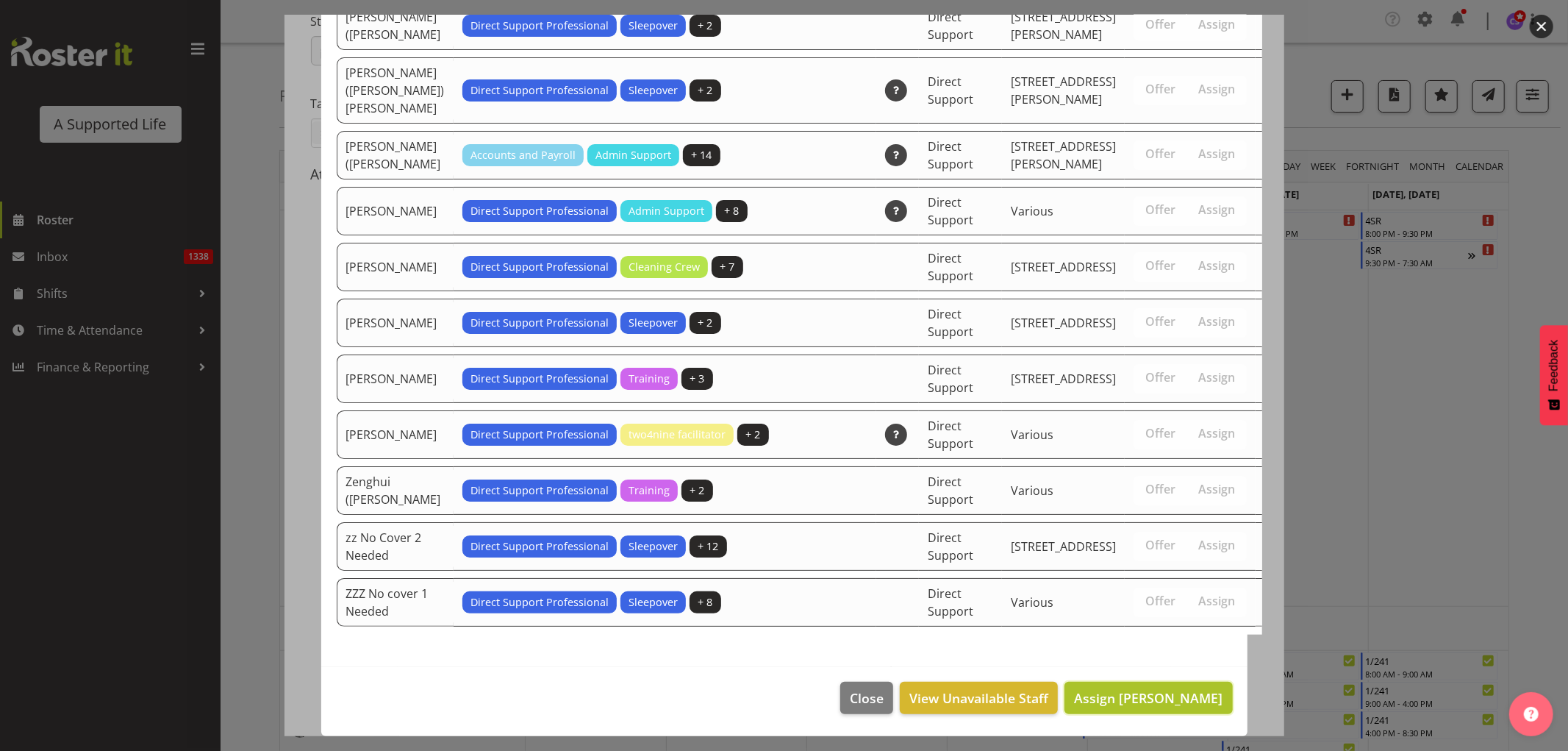
click at [1209, 707] on span "Assign Min Guo" at bounding box center [1148, 698] width 149 height 19
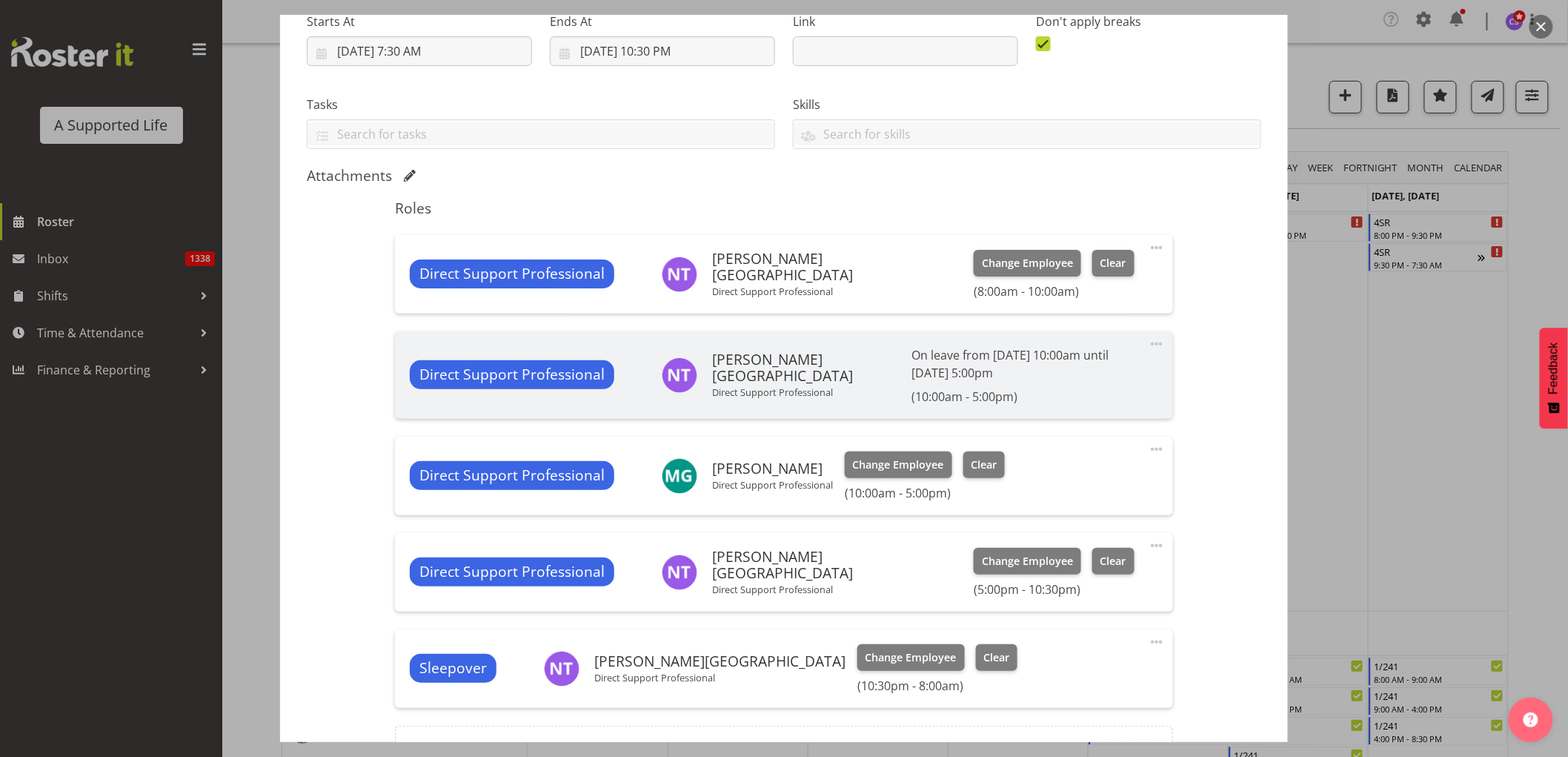
scroll to position [412, 0]
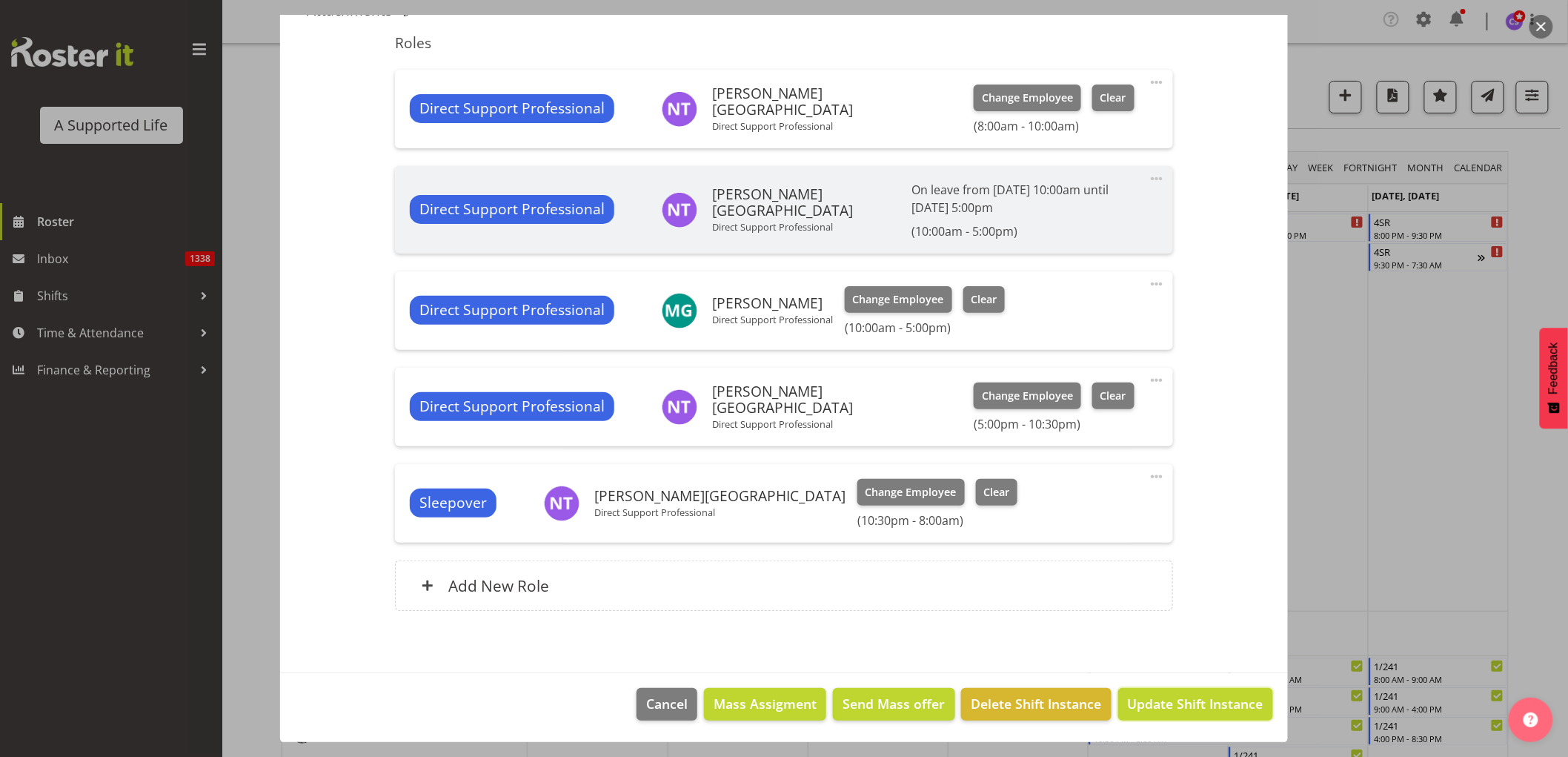
click at [1183, 714] on button "Update Shift Instance" at bounding box center [1195, 704] width 155 height 33
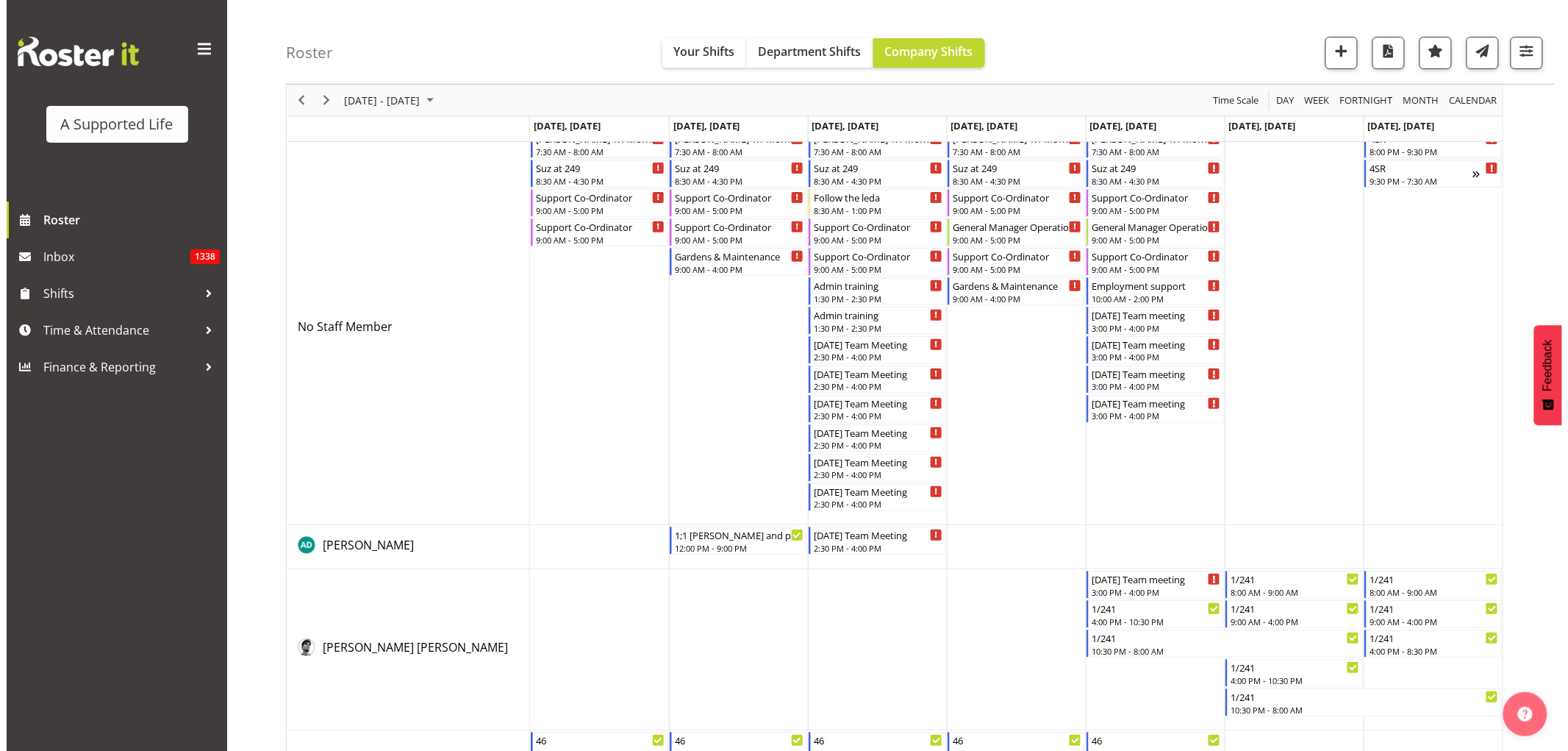
scroll to position [0, 0]
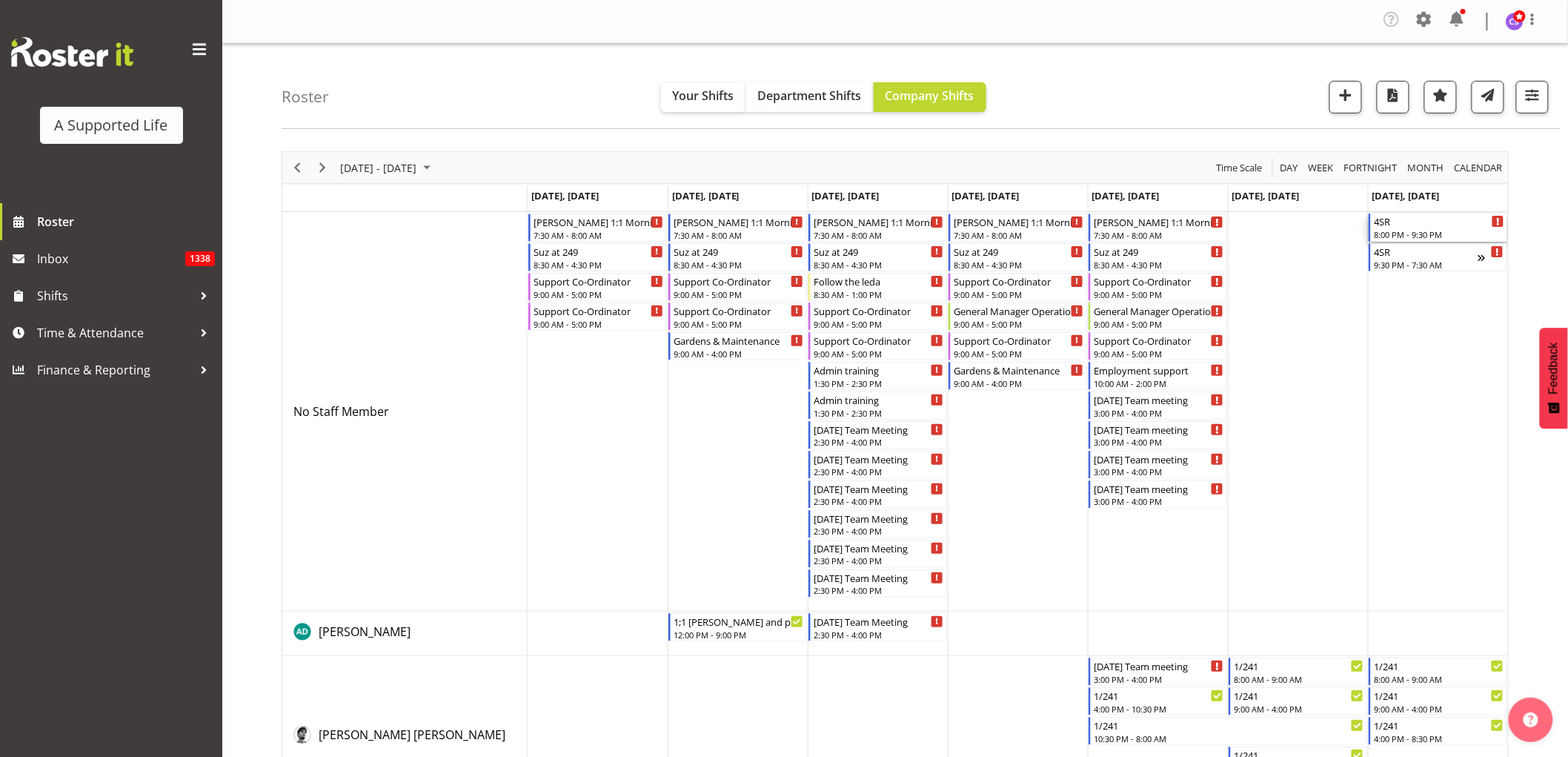
click at [1434, 232] on div "8:00 PM - 9:30 PM" at bounding box center [1439, 234] width 130 height 12
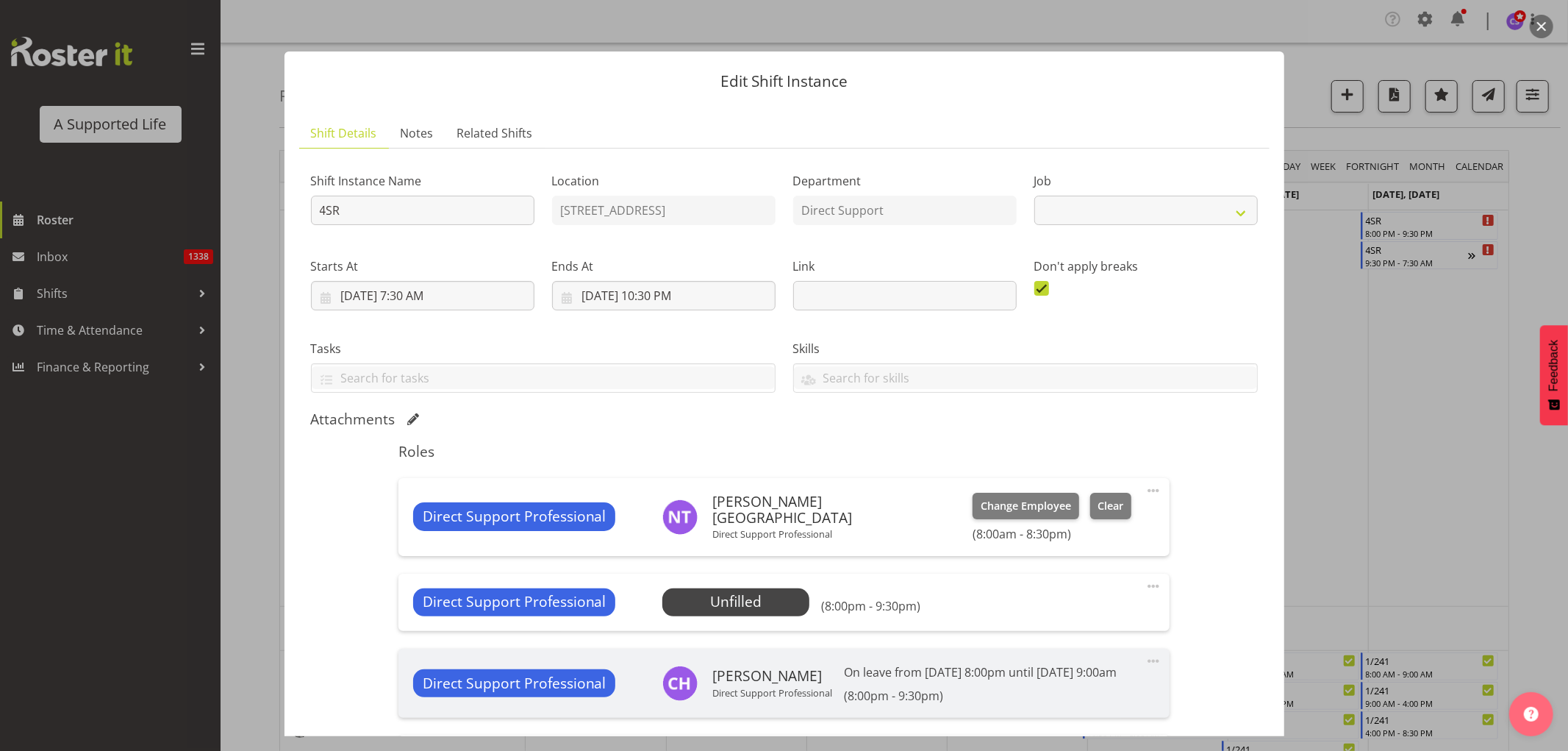
select select "4112"
click at [779, 605] on span "Select Employee" at bounding box center [736, 601] width 110 height 21
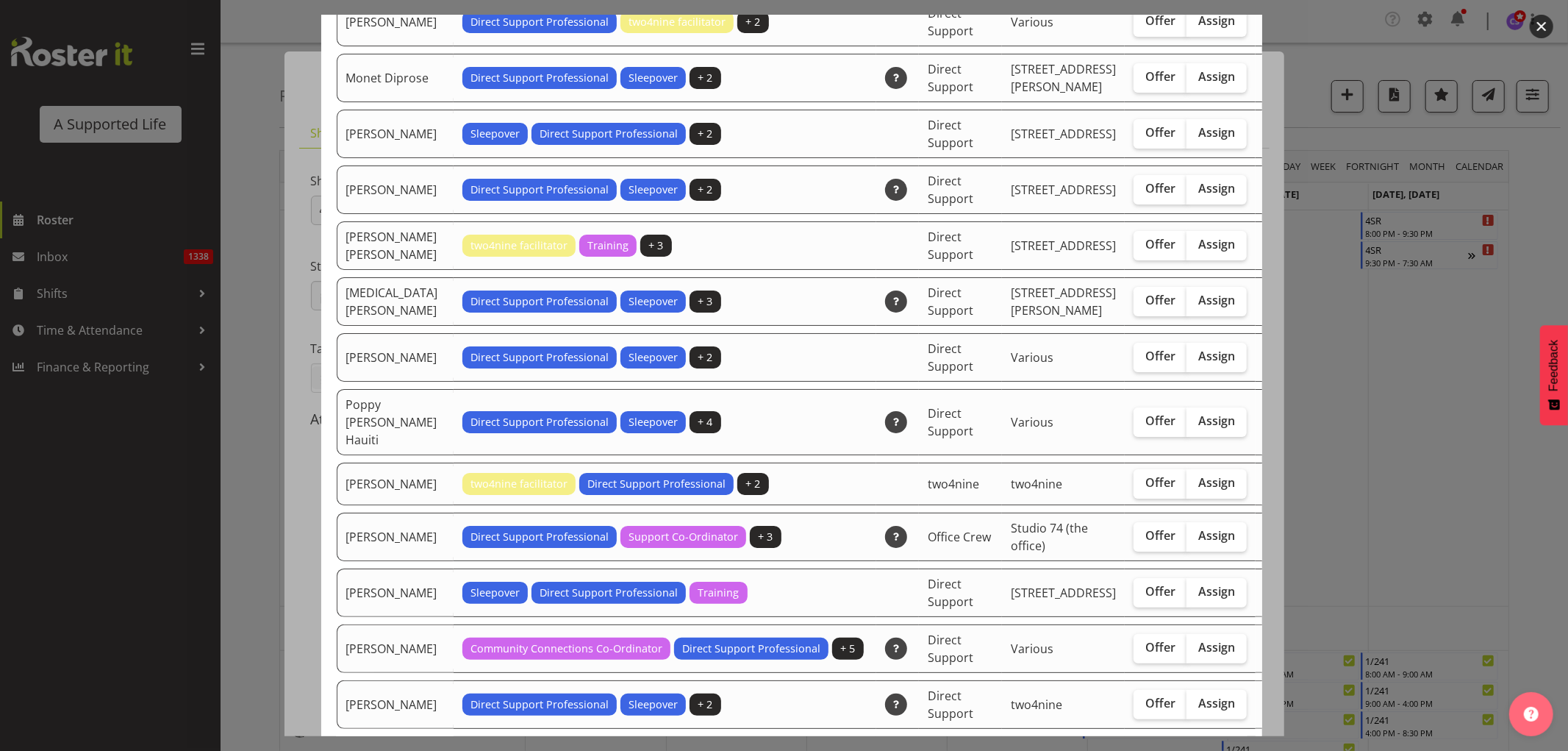
scroll to position [3270, 0]
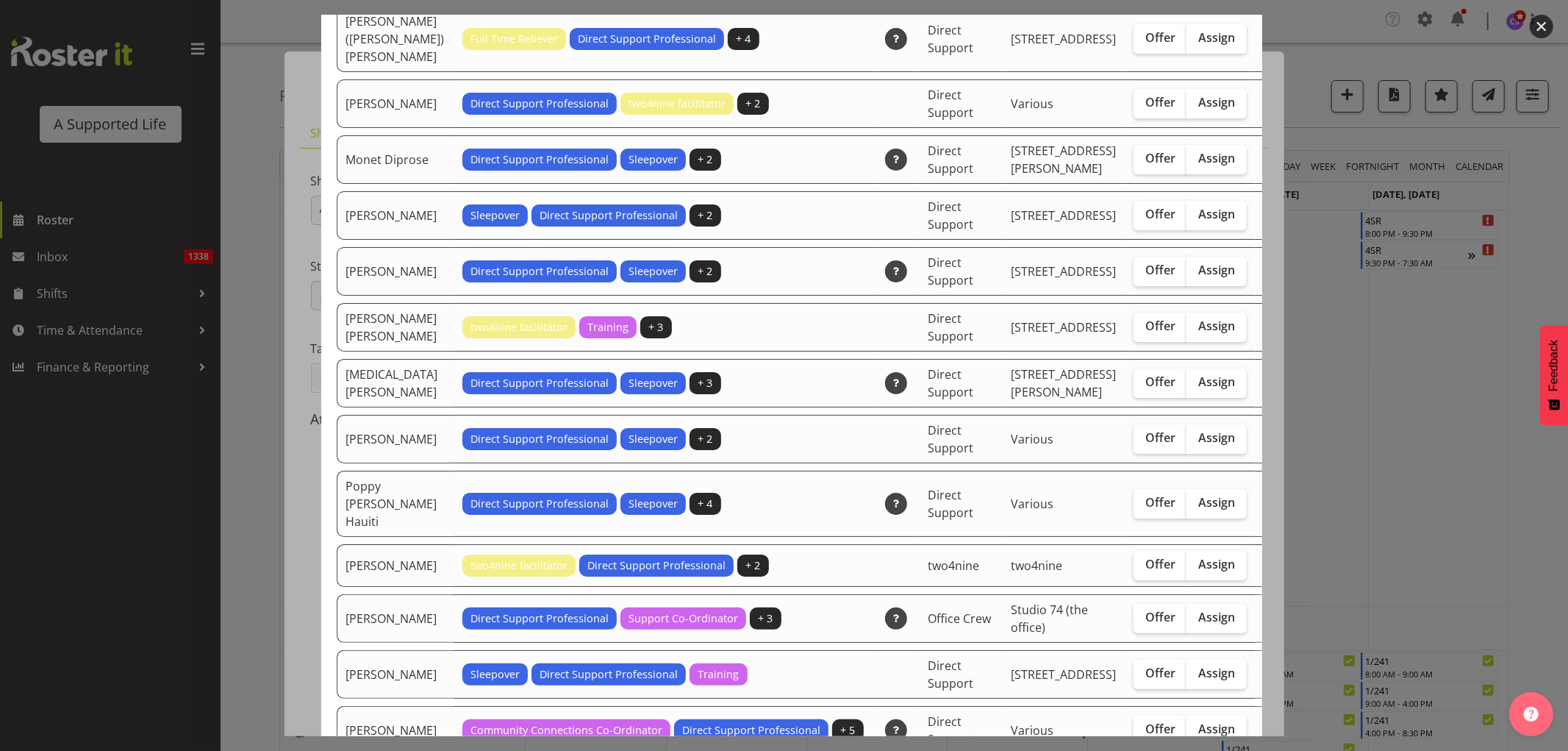
click at [1397, 357] on div at bounding box center [784, 376] width 1568 height 751
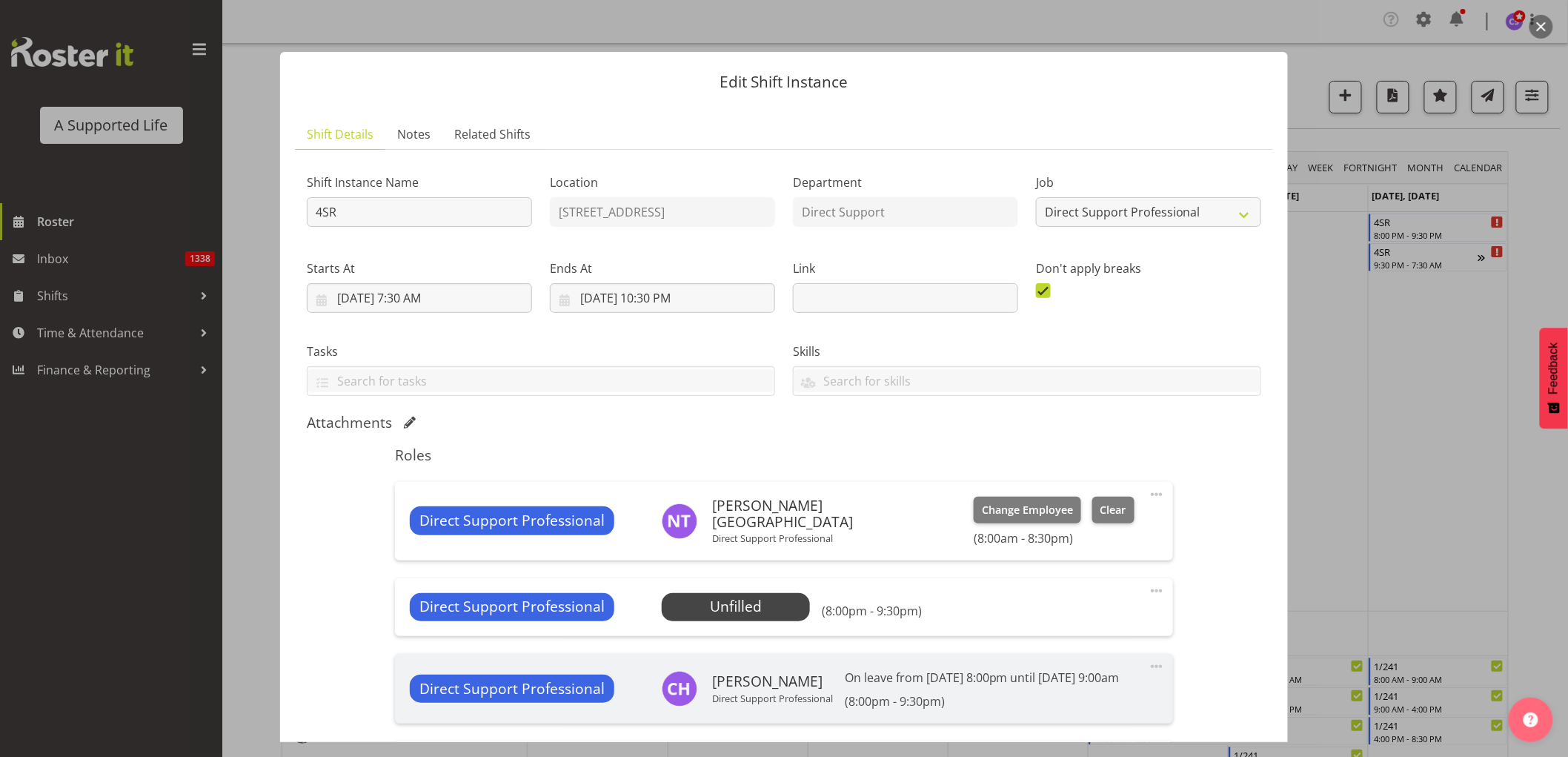
click at [1148, 490] on span at bounding box center [1157, 495] width 18 height 18
click at [1092, 535] on link "Edit" at bounding box center [1094, 530] width 142 height 27
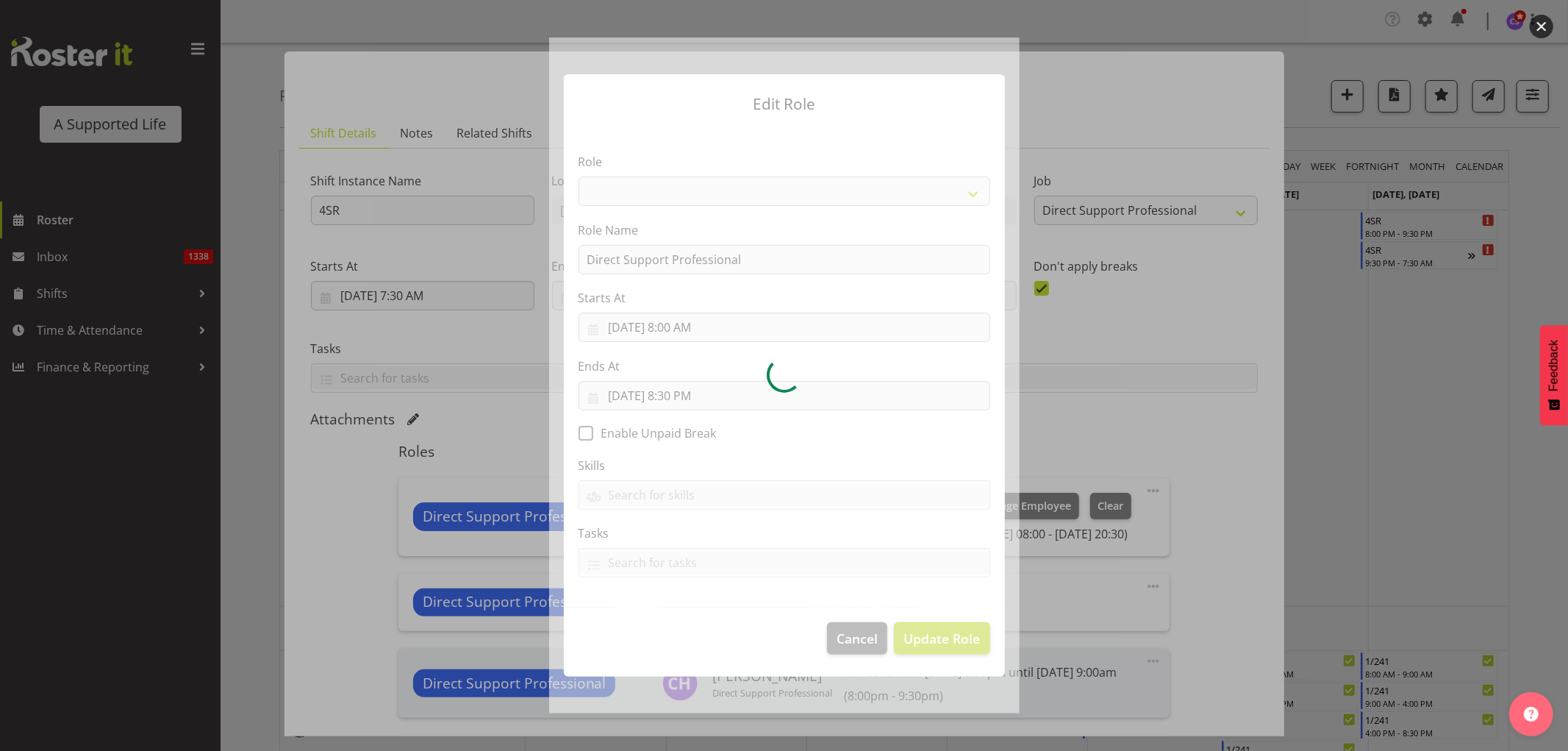
select select "519"
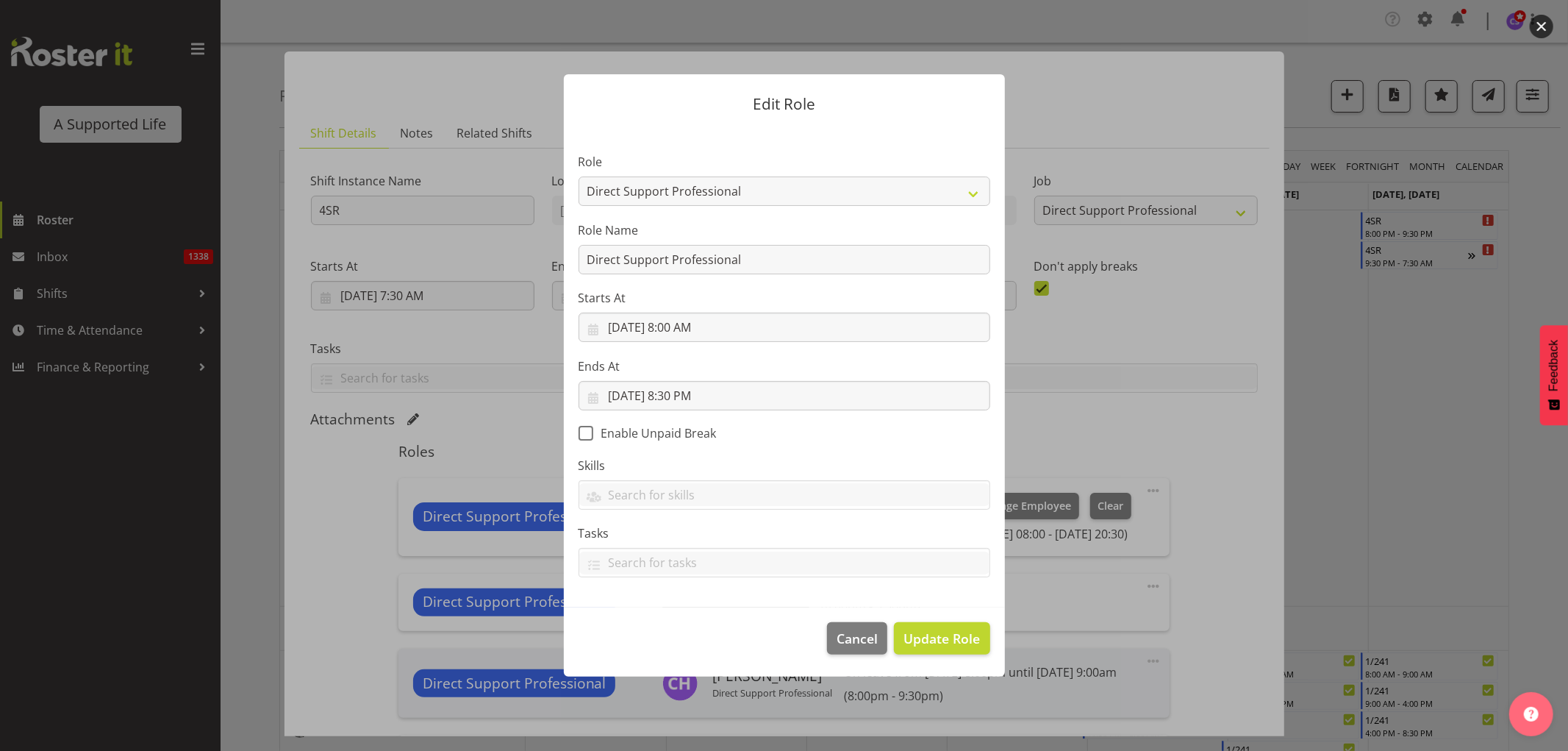
click at [1155, 444] on div at bounding box center [784, 376] width 1568 height 751
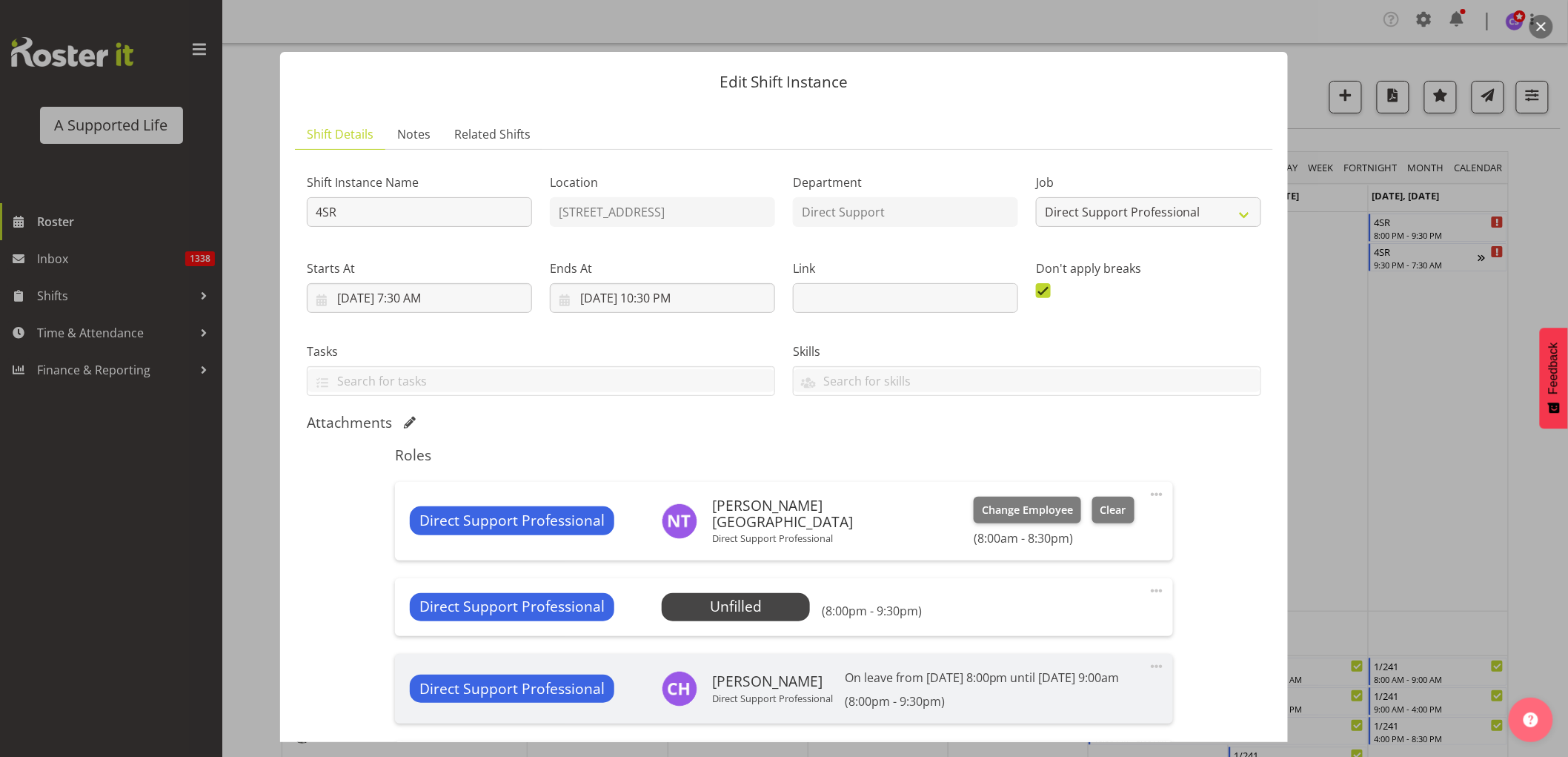
click at [1149, 590] on span at bounding box center [1157, 591] width 18 height 18
click at [1049, 620] on link "Edit" at bounding box center [1094, 627] width 142 height 27
select select "8"
select select "2025"
select select "20"
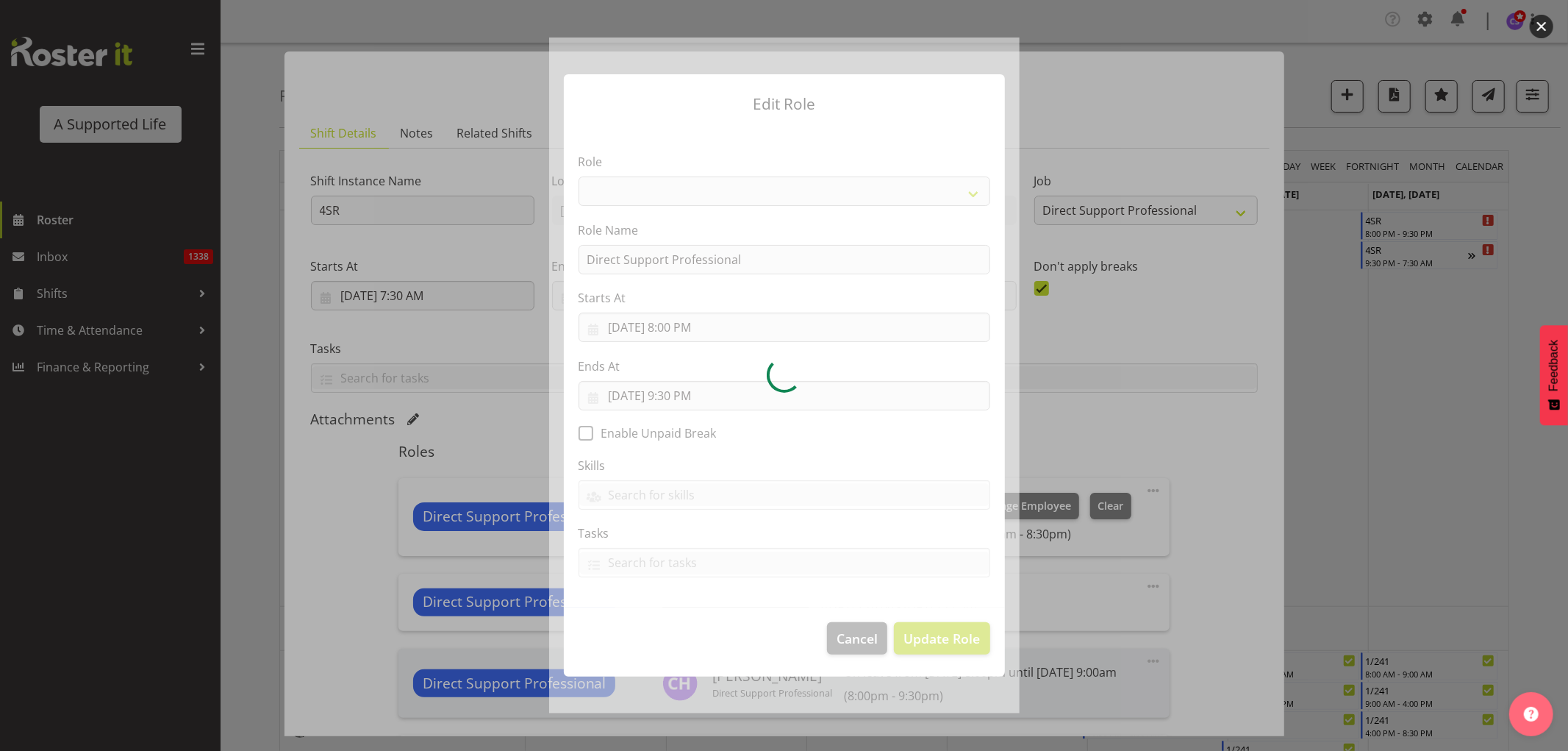
select select "519"
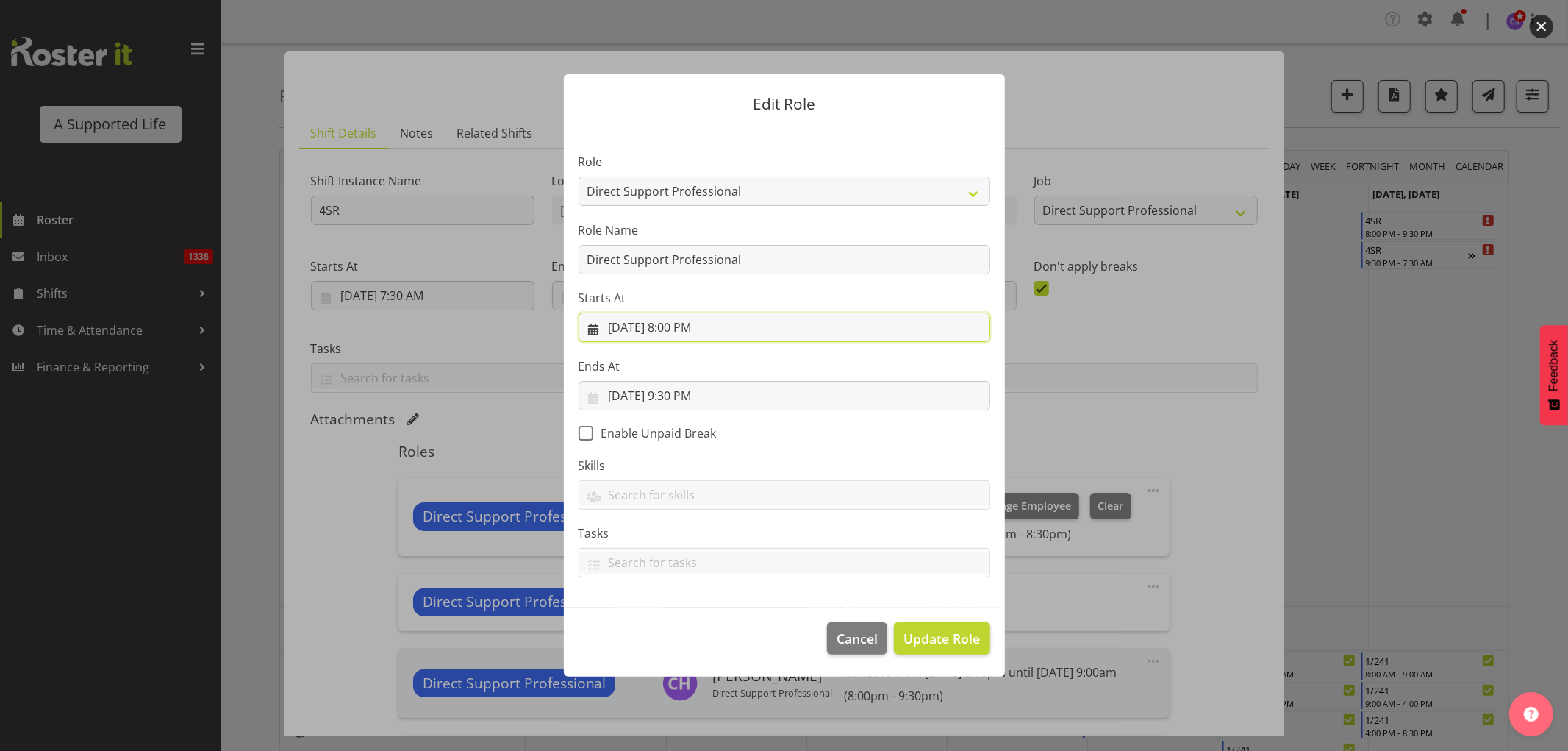
click at [699, 327] on input "9/21/2025, 8:00 PM" at bounding box center [784, 327] width 412 height 30
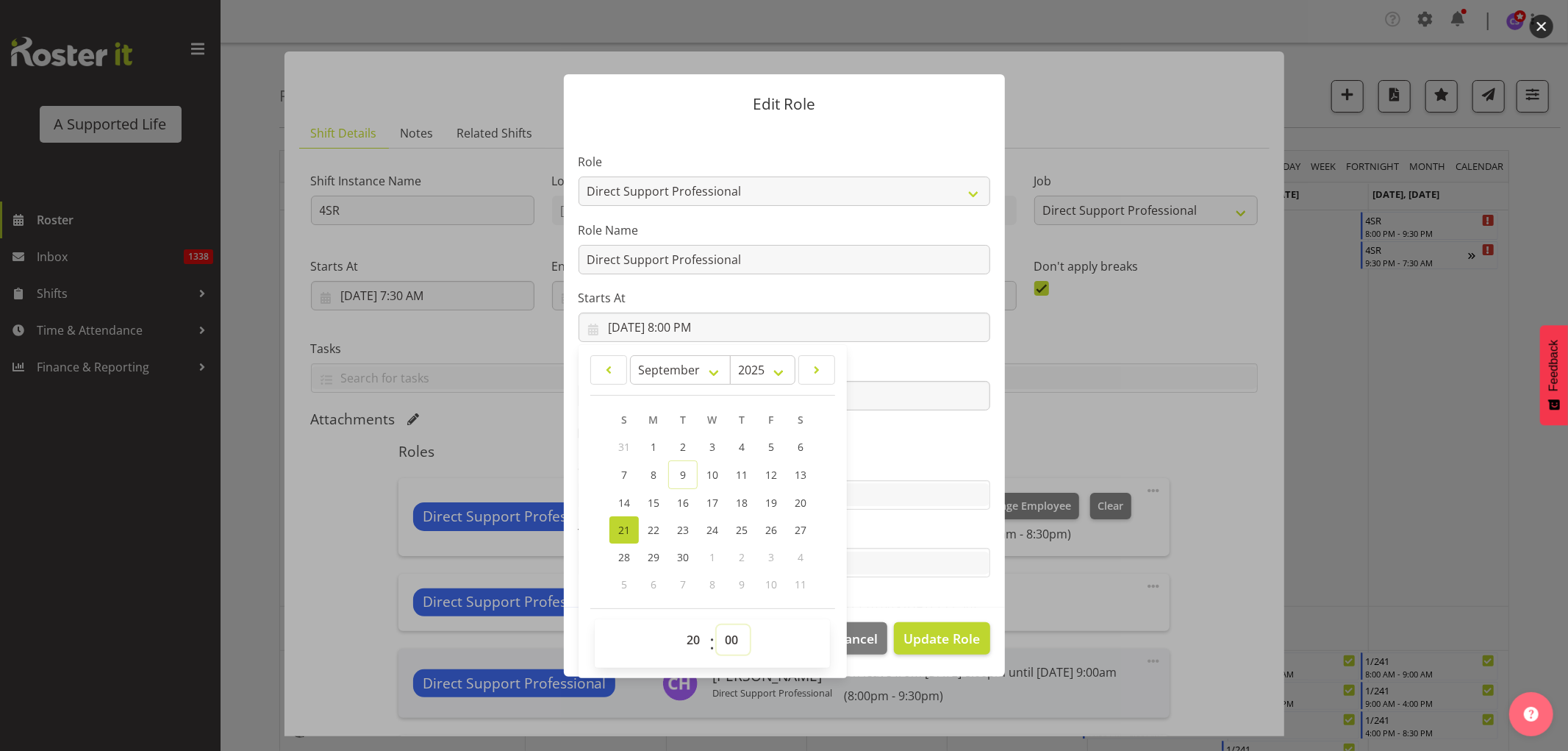
click at [730, 640] on select "00 01 02 03 04 05 06 07 08 09 10 11 12 13 14 15 16 17 18 19 20 21 22 23 24 25 2…" at bounding box center [733, 640] width 33 height 30
select select "30"
click at [717, 626] on select "00 01 02 03 04 05 06 07 08 09 10 11 12 13 14 15 16 17 18 19 20 21 22 23 24 25 2…" at bounding box center [733, 640] width 33 height 30
type input "9/21/2025, 8:30 PM"
click at [916, 636] on span "Update Role" at bounding box center [942, 638] width 76 height 19
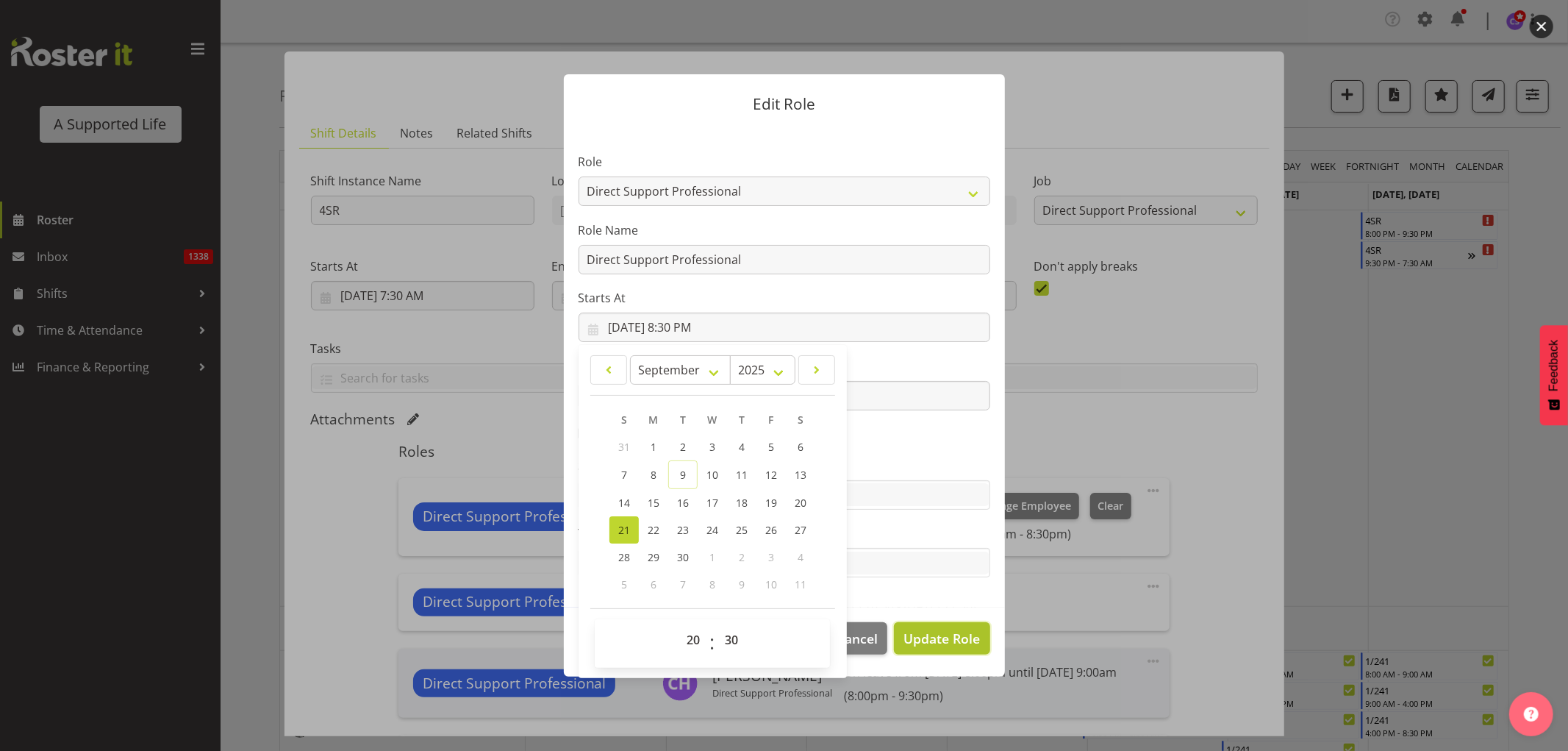
select select
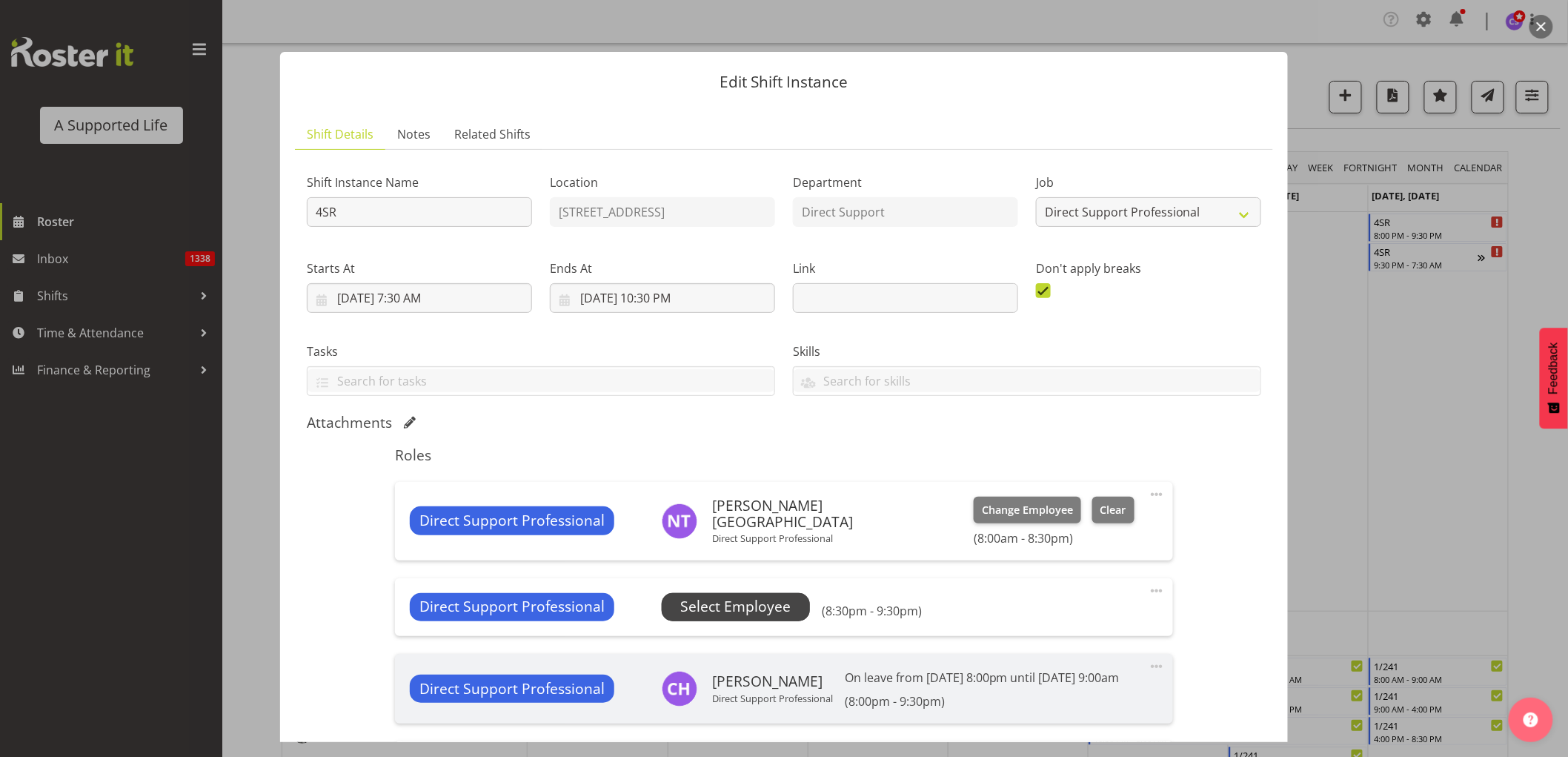
click at [754, 608] on span "Select Employee" at bounding box center [735, 606] width 111 height 21
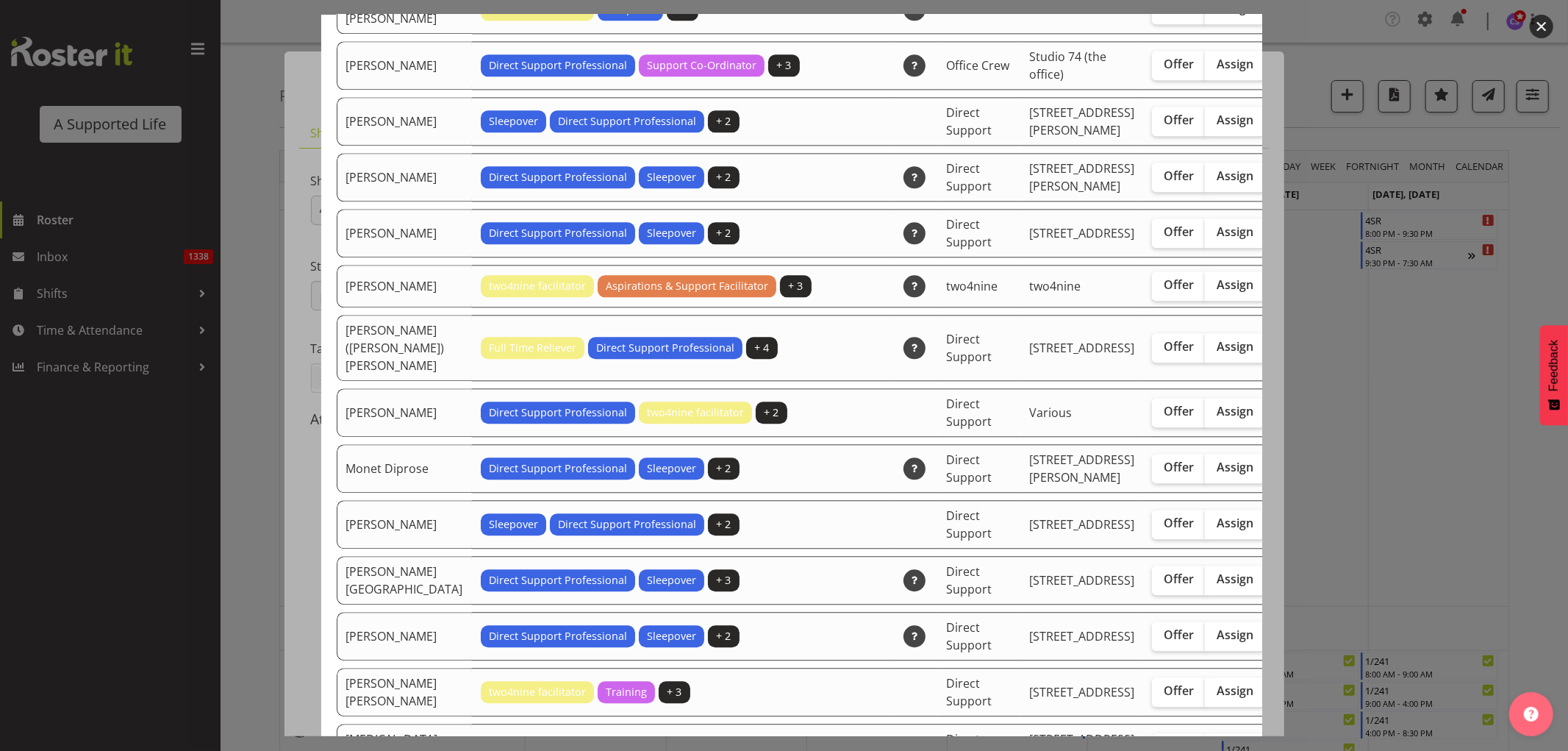
scroll to position [3106, 0]
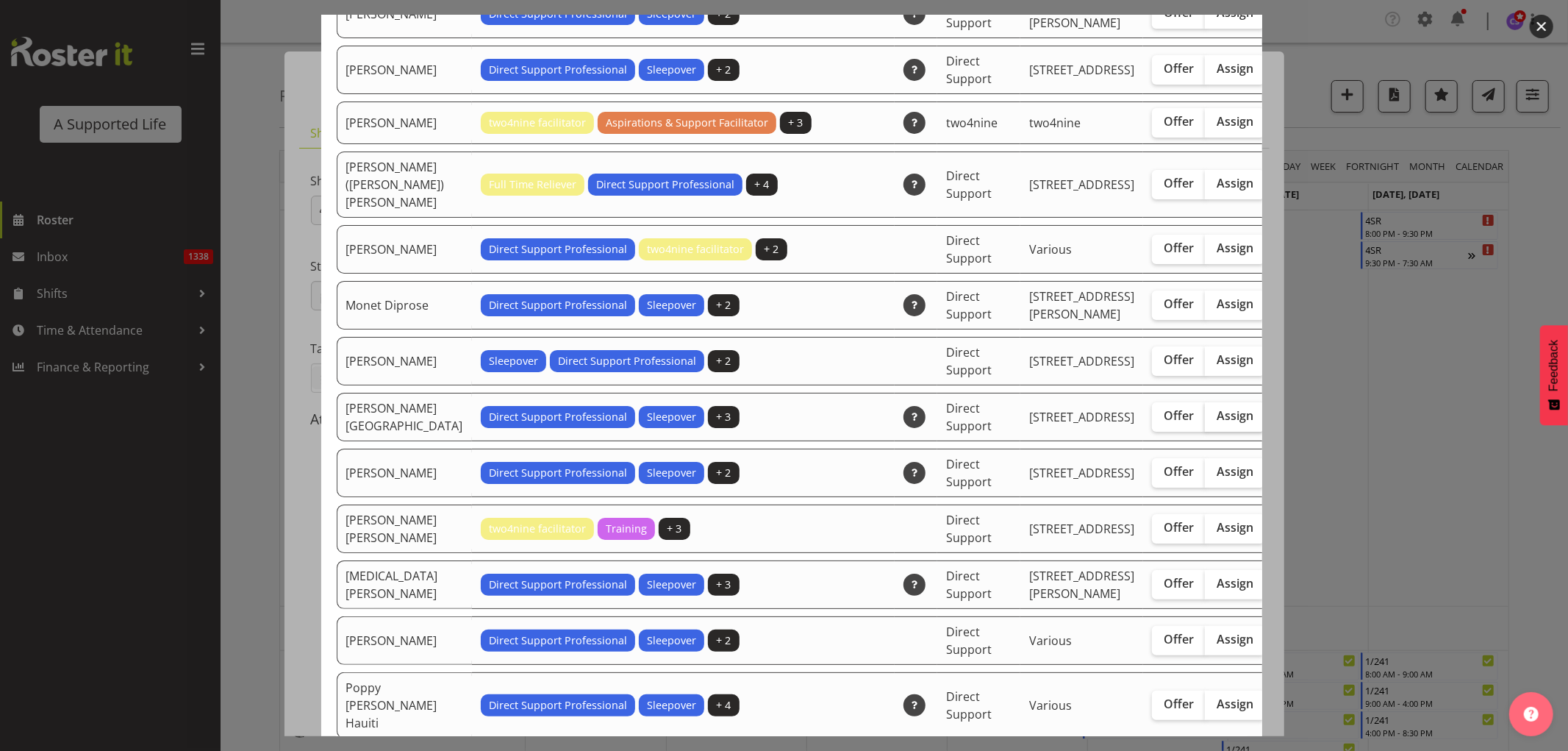
click at [1217, 423] on span "Assign" at bounding box center [1235, 415] width 37 height 15
click at [1205, 421] on input "Assign" at bounding box center [1210, 416] width 9 height 9
checkbox input "true"
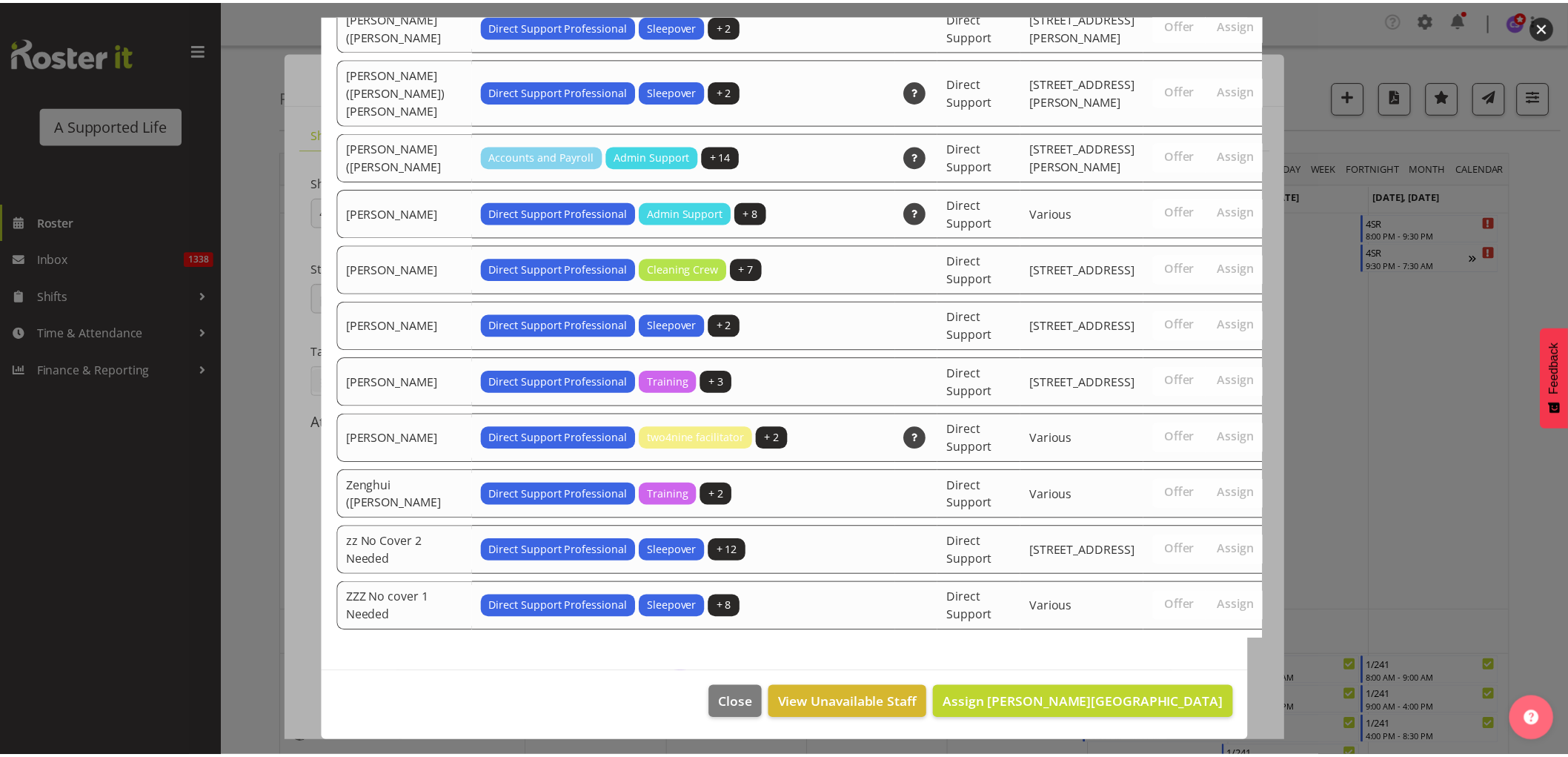
scroll to position [4859, 0]
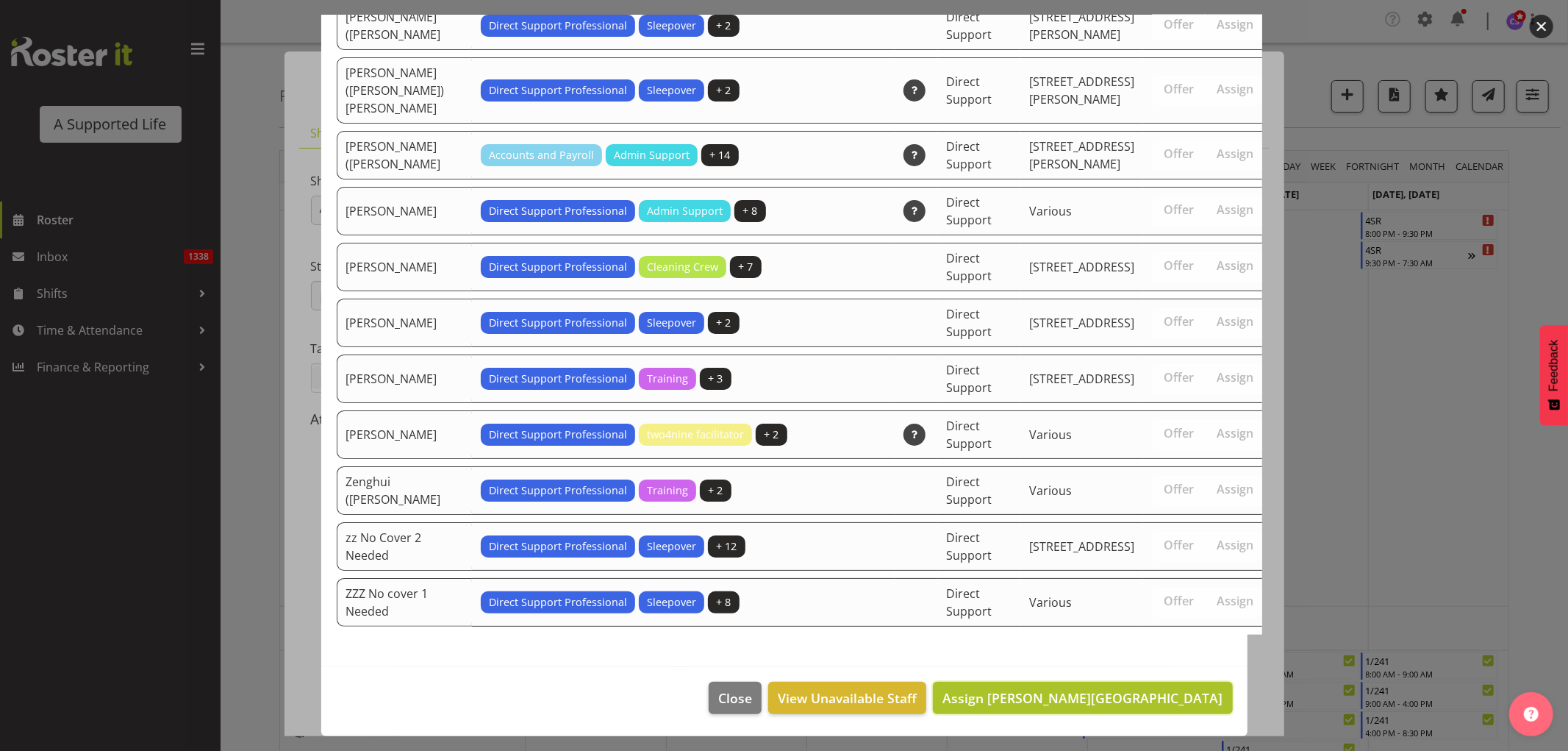
click at [1168, 703] on span "Assign Nadene Tonga" at bounding box center [1083, 698] width 280 height 18
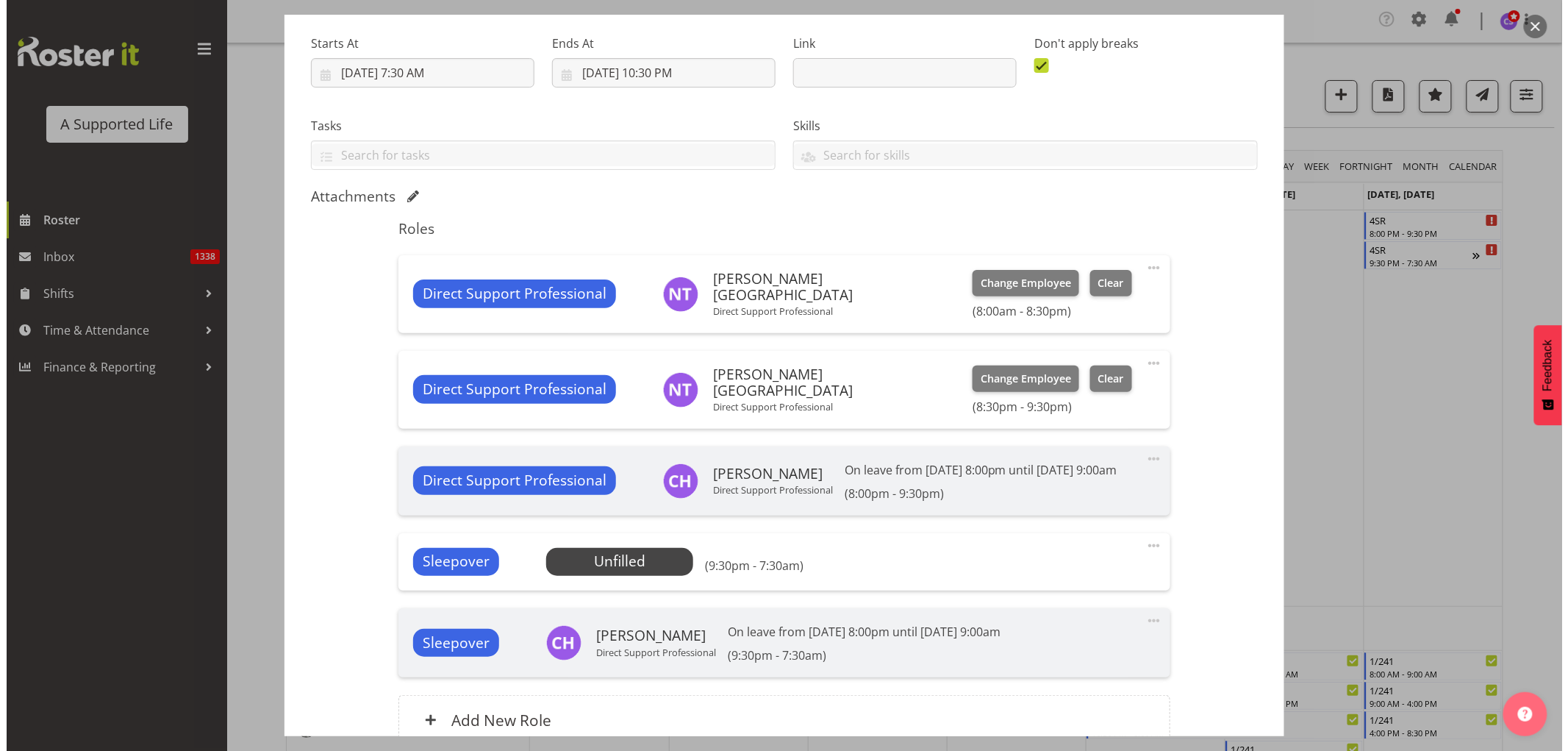
scroll to position [245, 0]
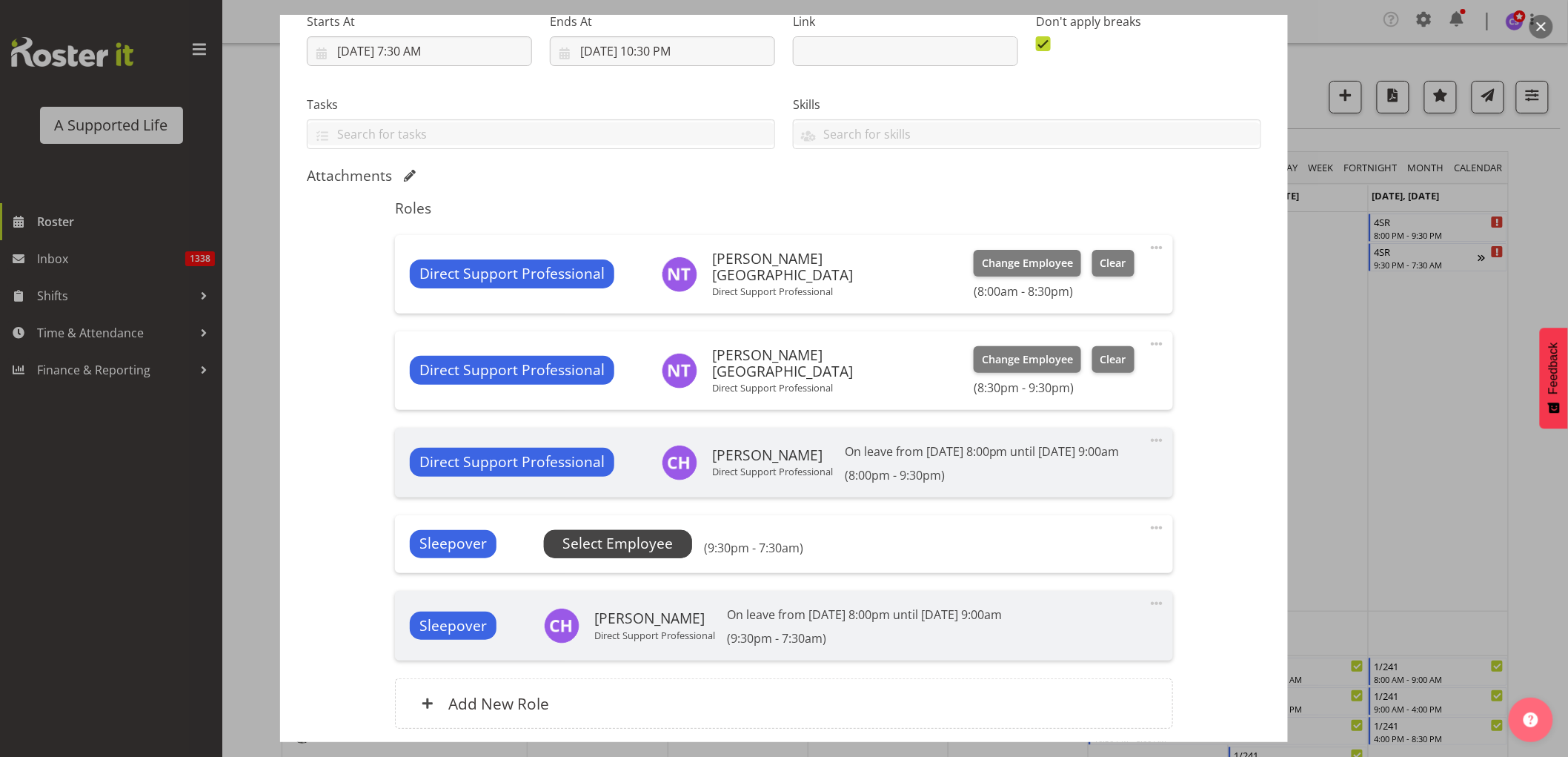
click at [615, 554] on span "Select Employee" at bounding box center [618, 543] width 111 height 21
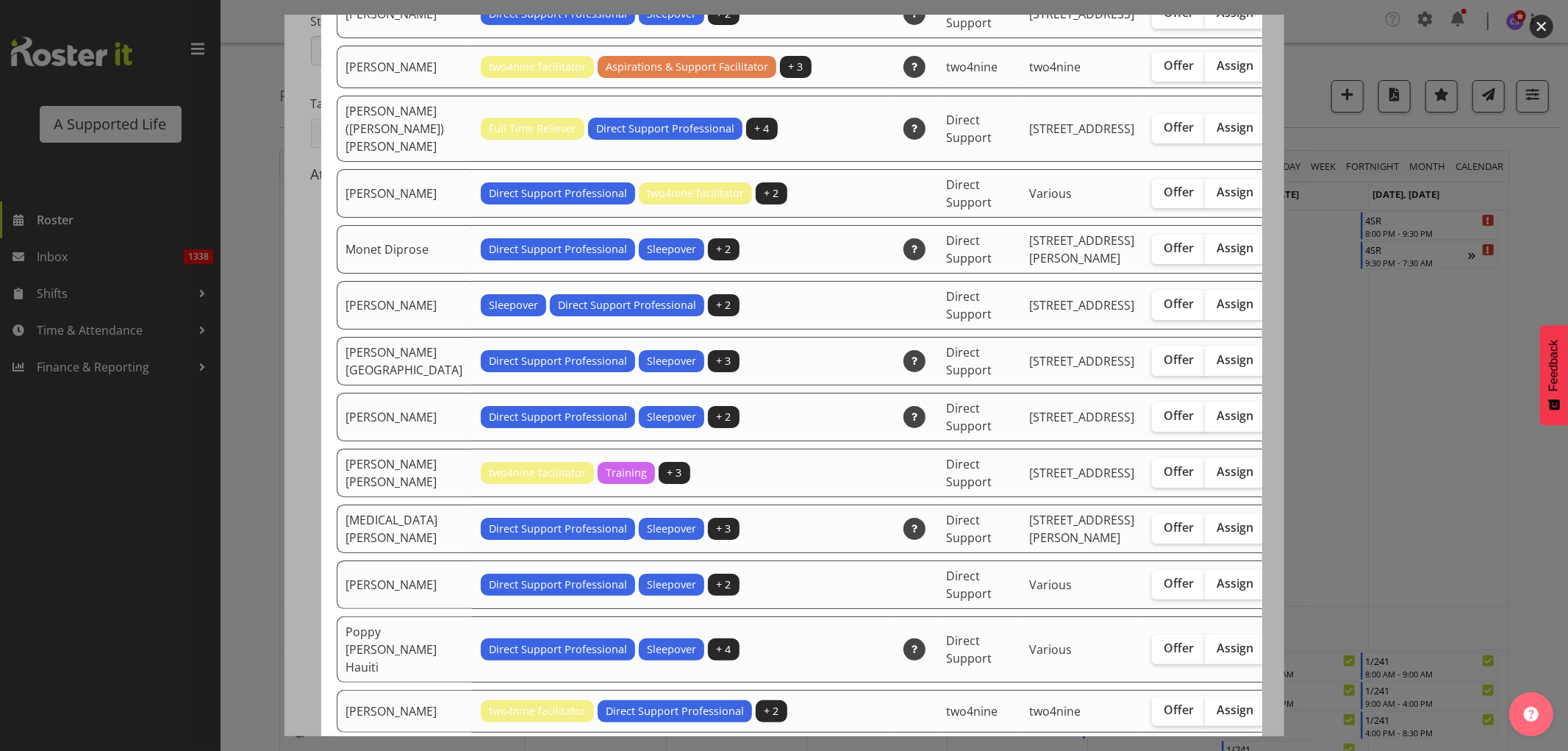
scroll to position [3351, 0]
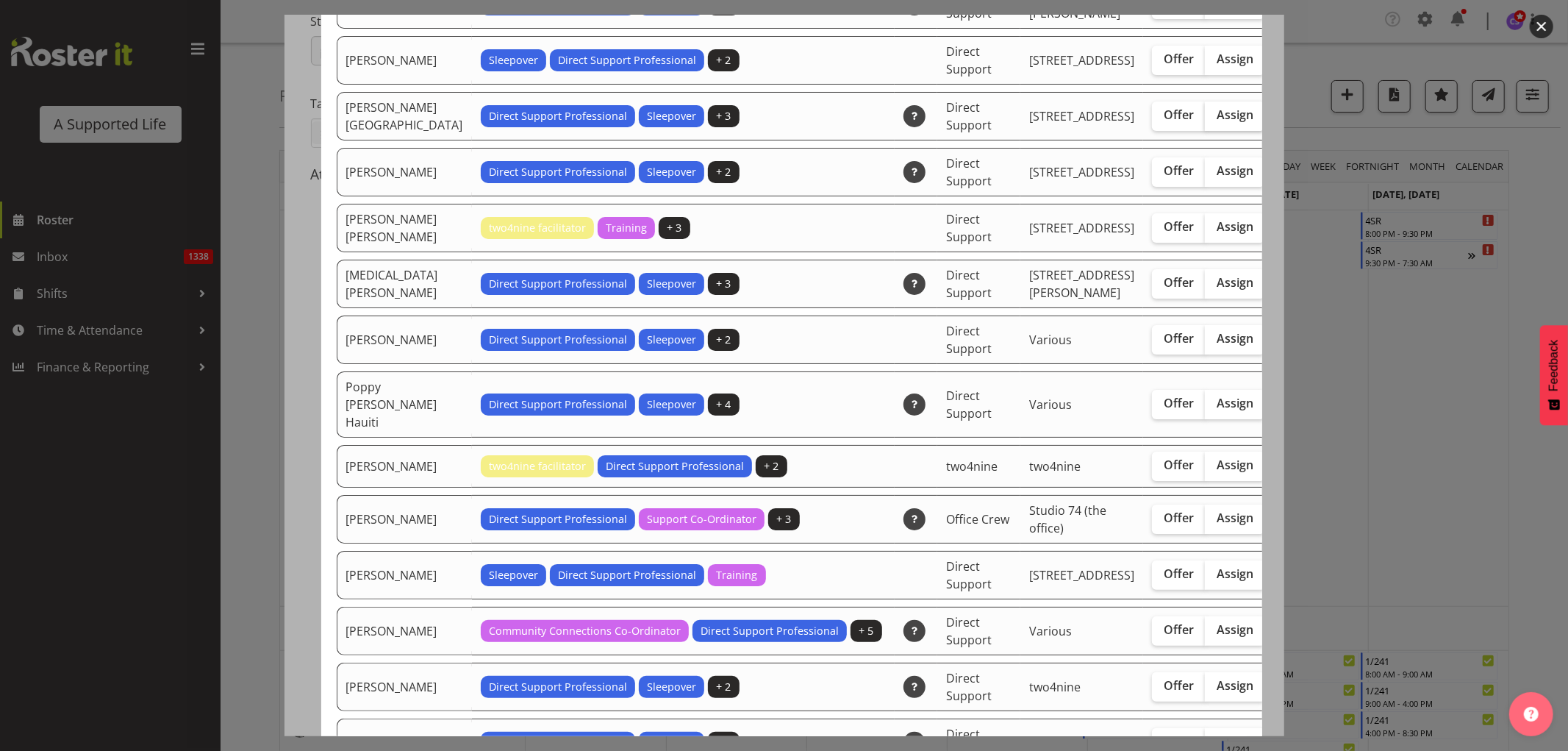
click at [1217, 122] on span "Assign" at bounding box center [1235, 115] width 37 height 15
click at [1205, 120] on input "Assign" at bounding box center [1210, 115] width 9 height 9
checkbox input "true"
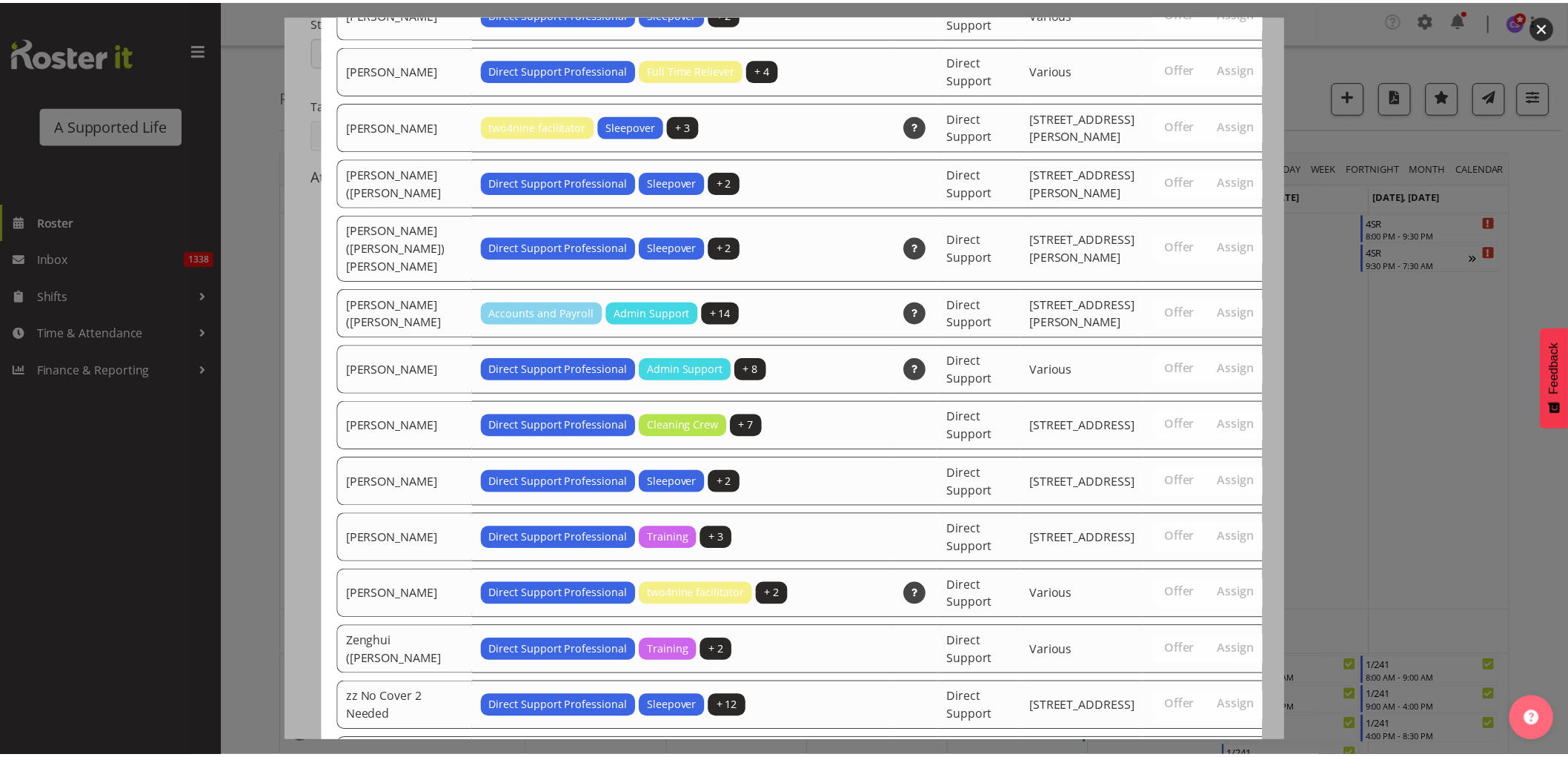
scroll to position [4802, 0]
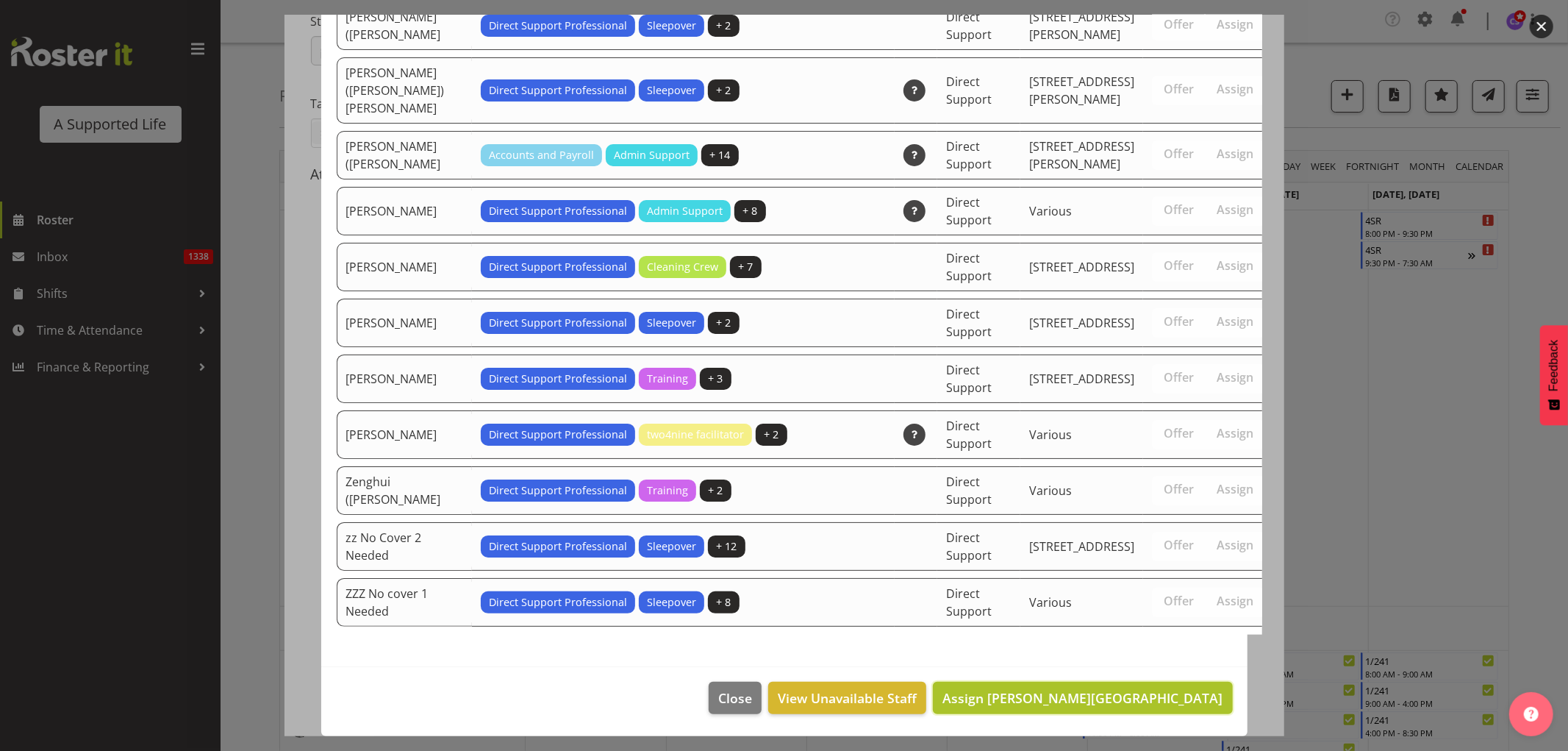
click at [1108, 689] on span "Assign Nadene Tonga" at bounding box center [1083, 698] width 280 height 18
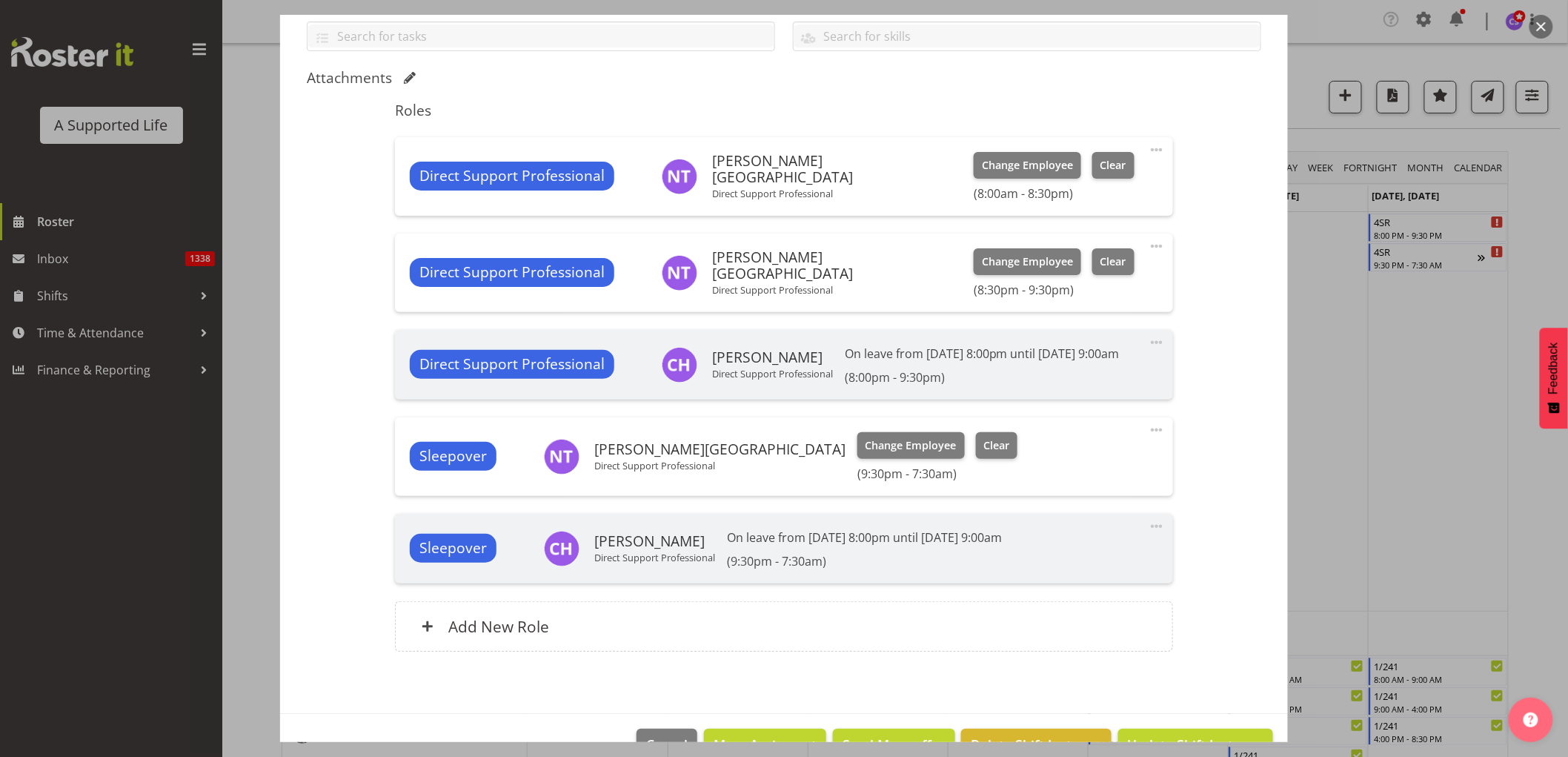
scroll to position [404, 0]
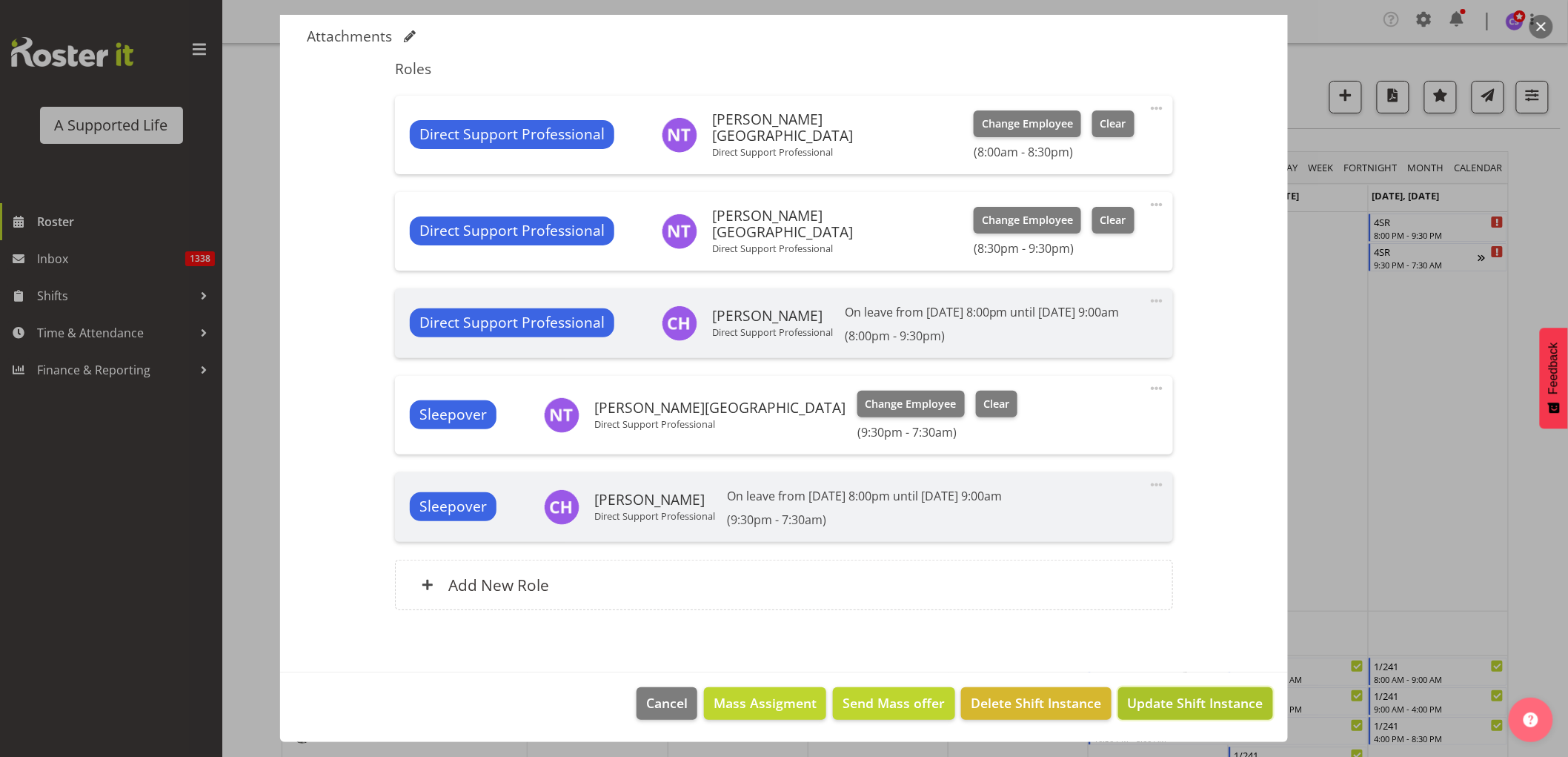
click at [1203, 709] on span "Update Shift Instance" at bounding box center [1195, 703] width 136 height 20
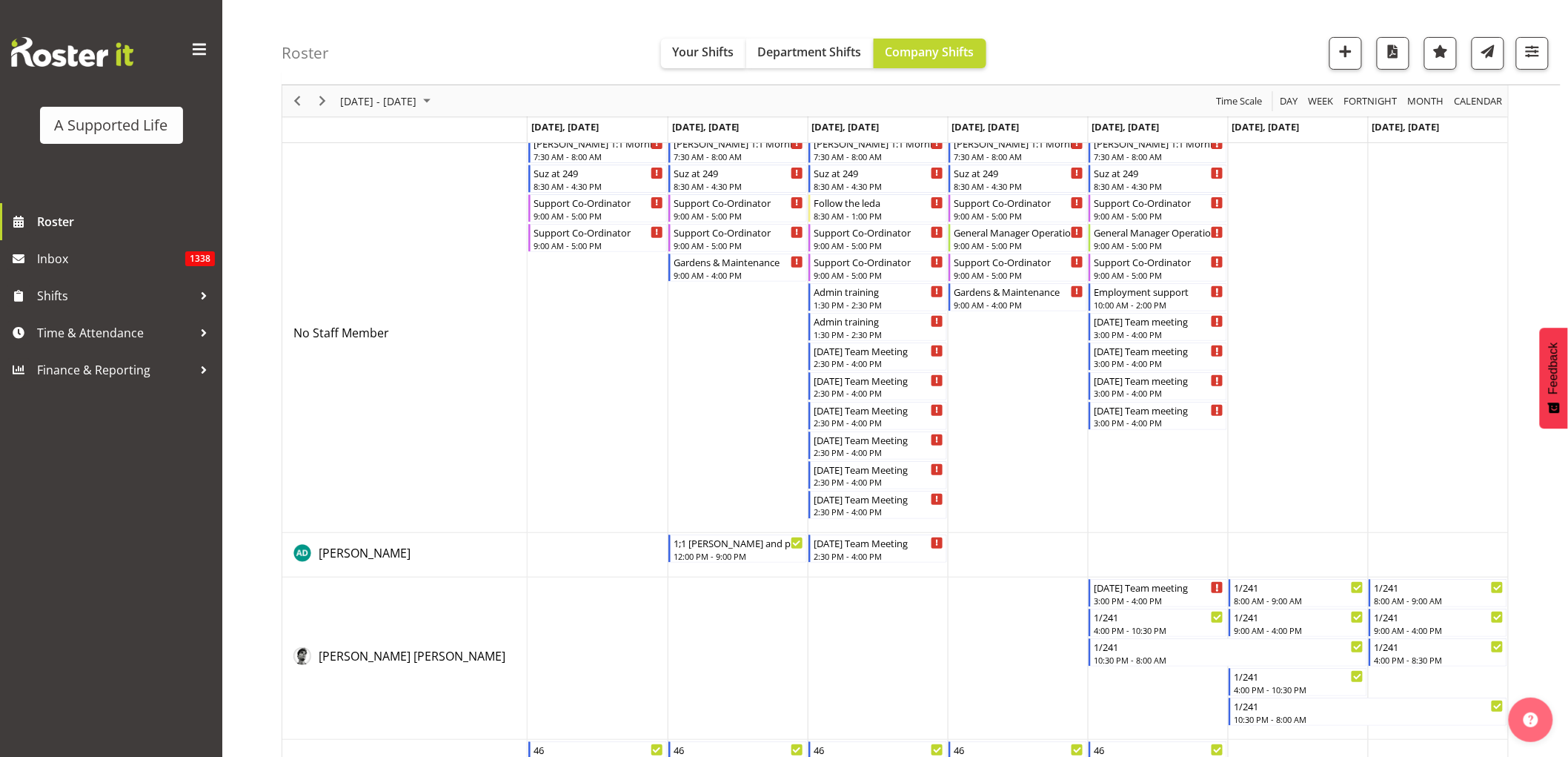
scroll to position [82, 0]
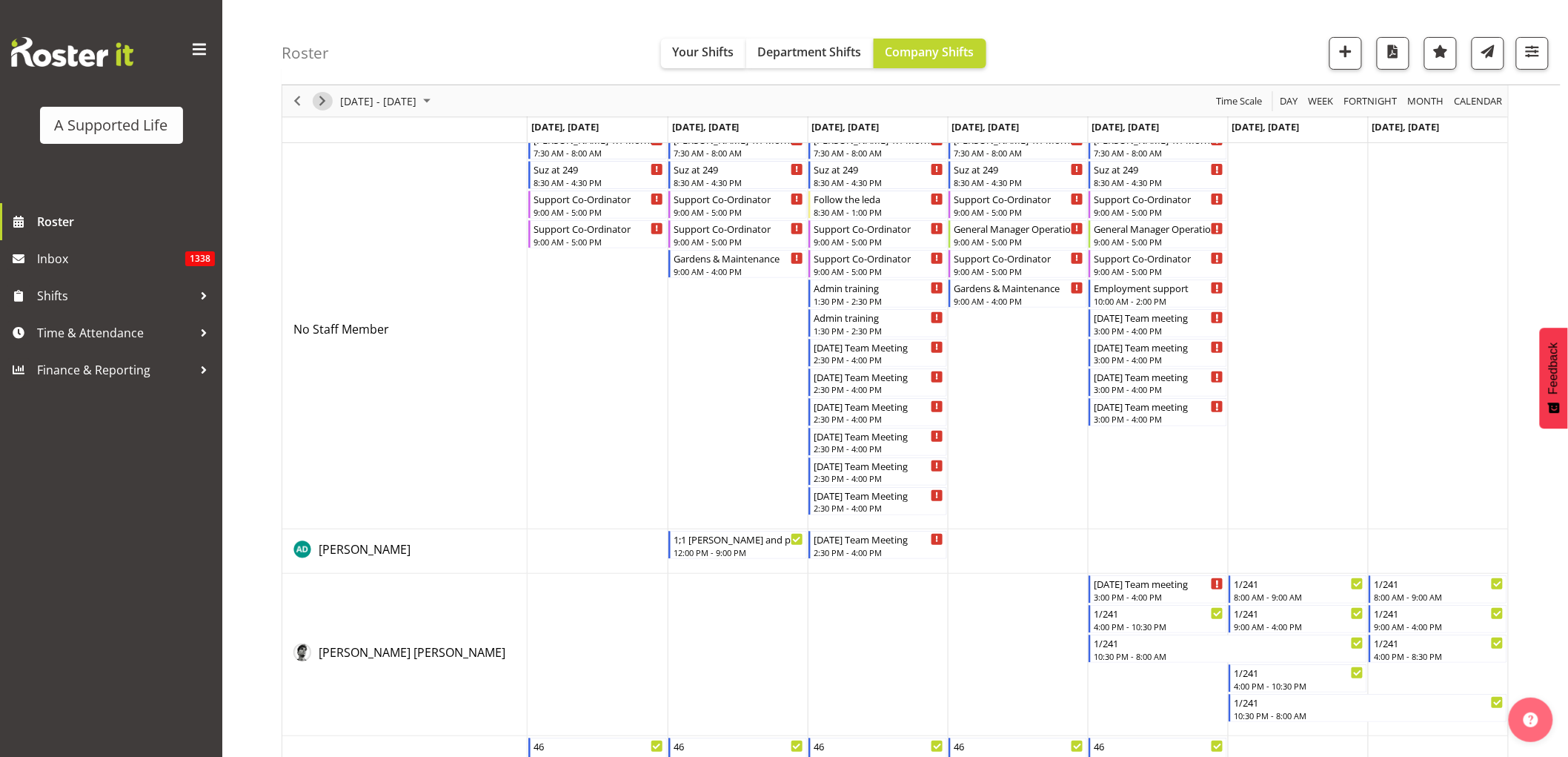
click at [320, 101] on span "Next" at bounding box center [322, 101] width 18 height 19
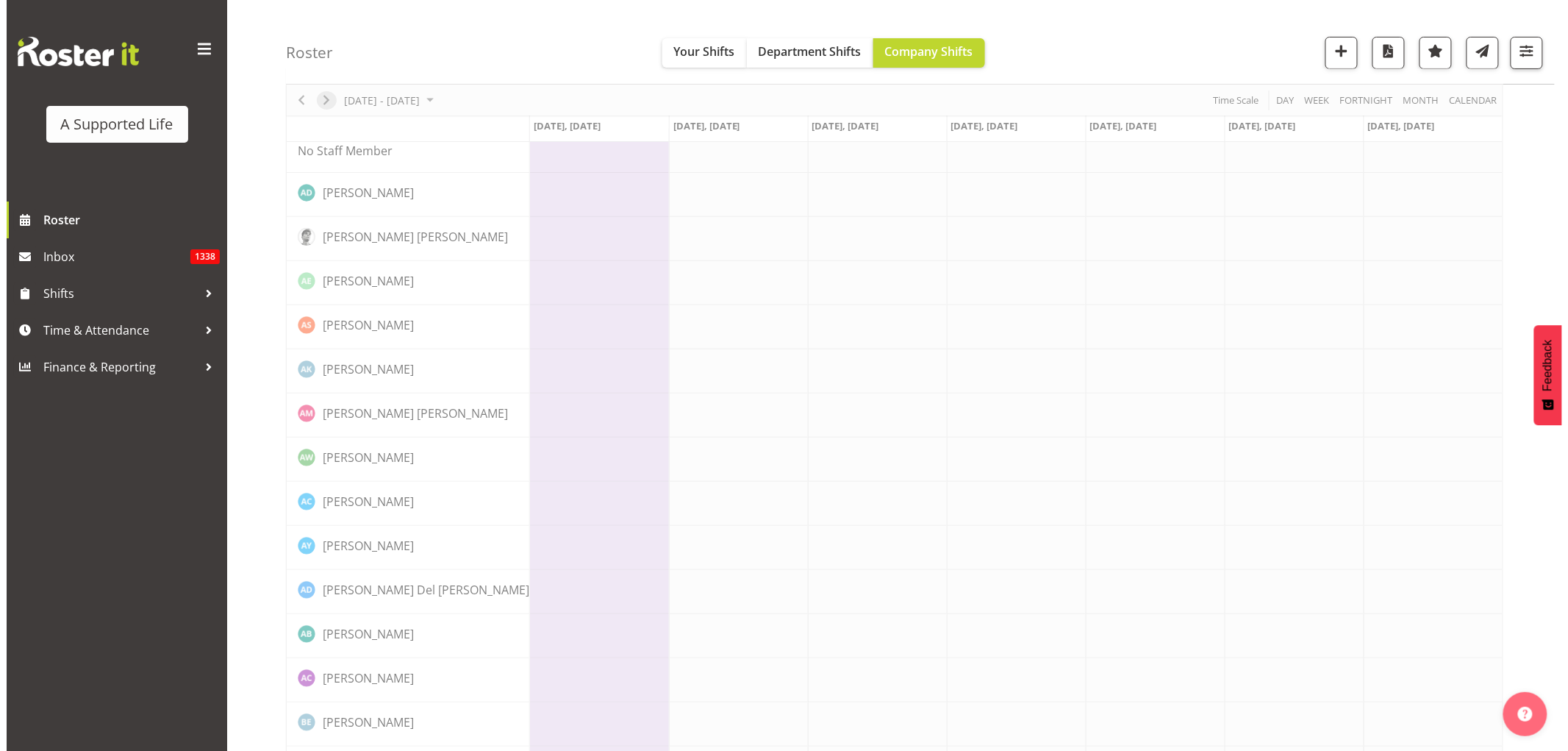
scroll to position [0, 0]
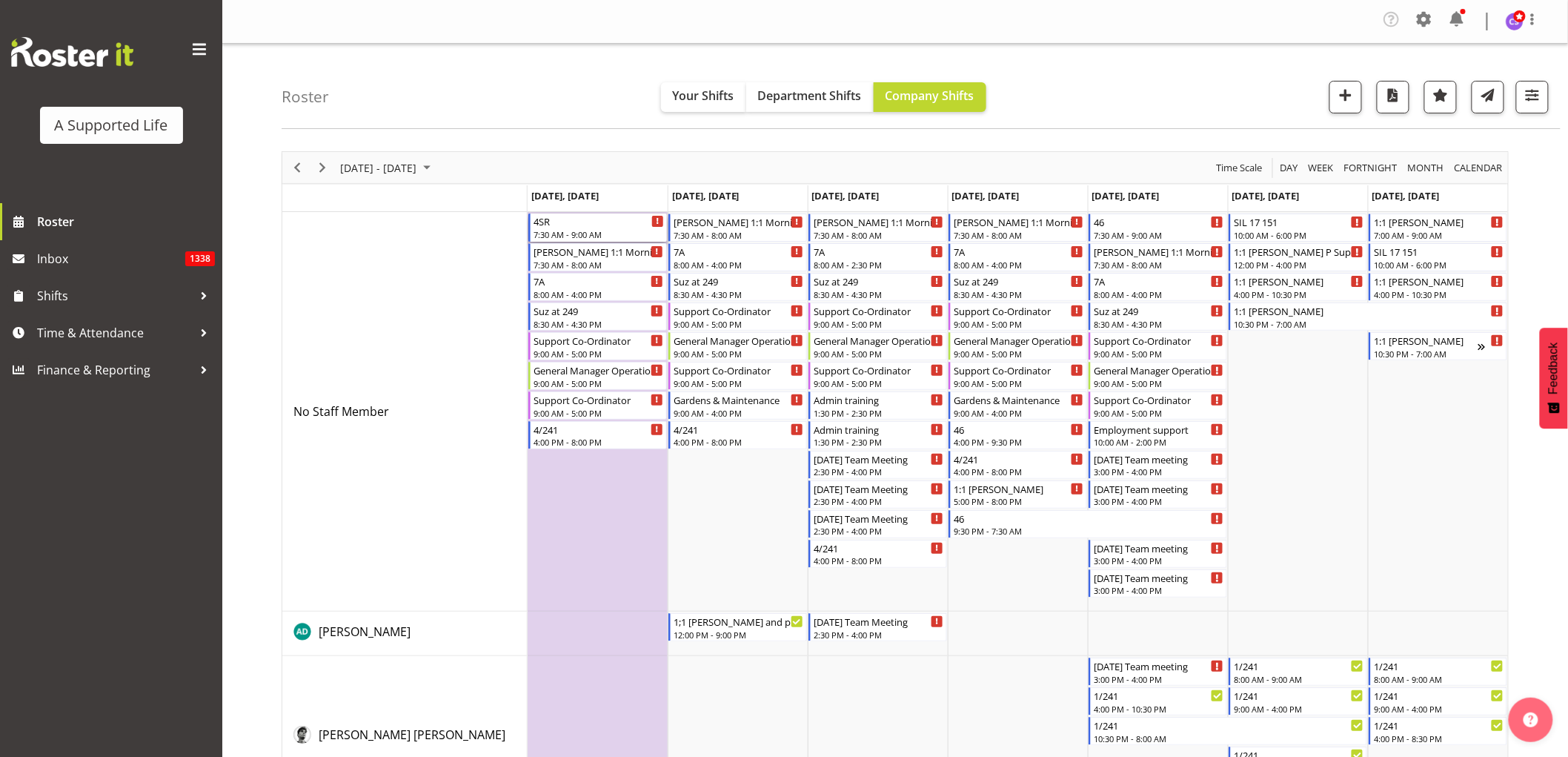
click at [602, 221] on div "4SR" at bounding box center [599, 221] width 130 height 15
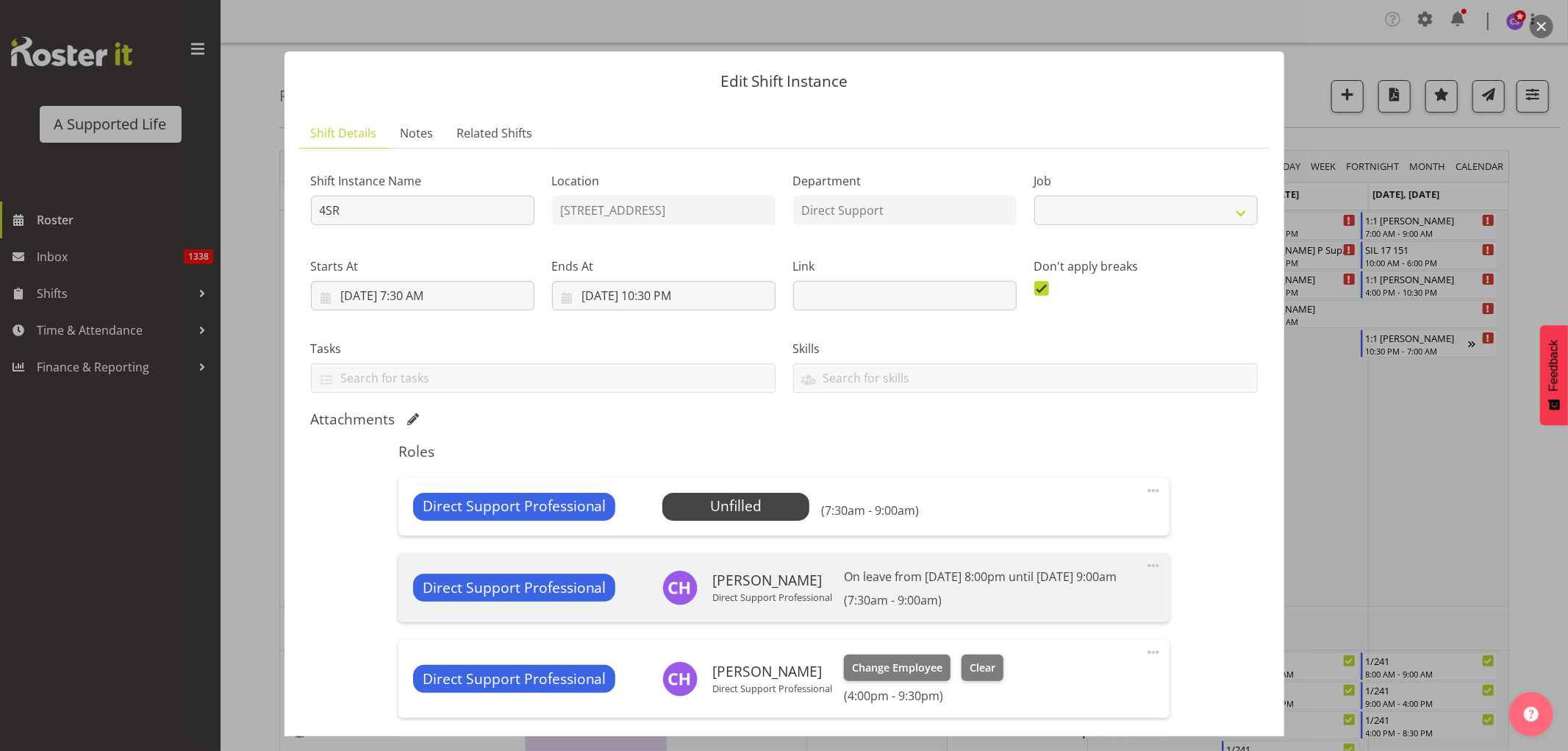
select select "4112"
click at [726, 496] on span "Select Employee" at bounding box center [736, 506] width 110 height 21
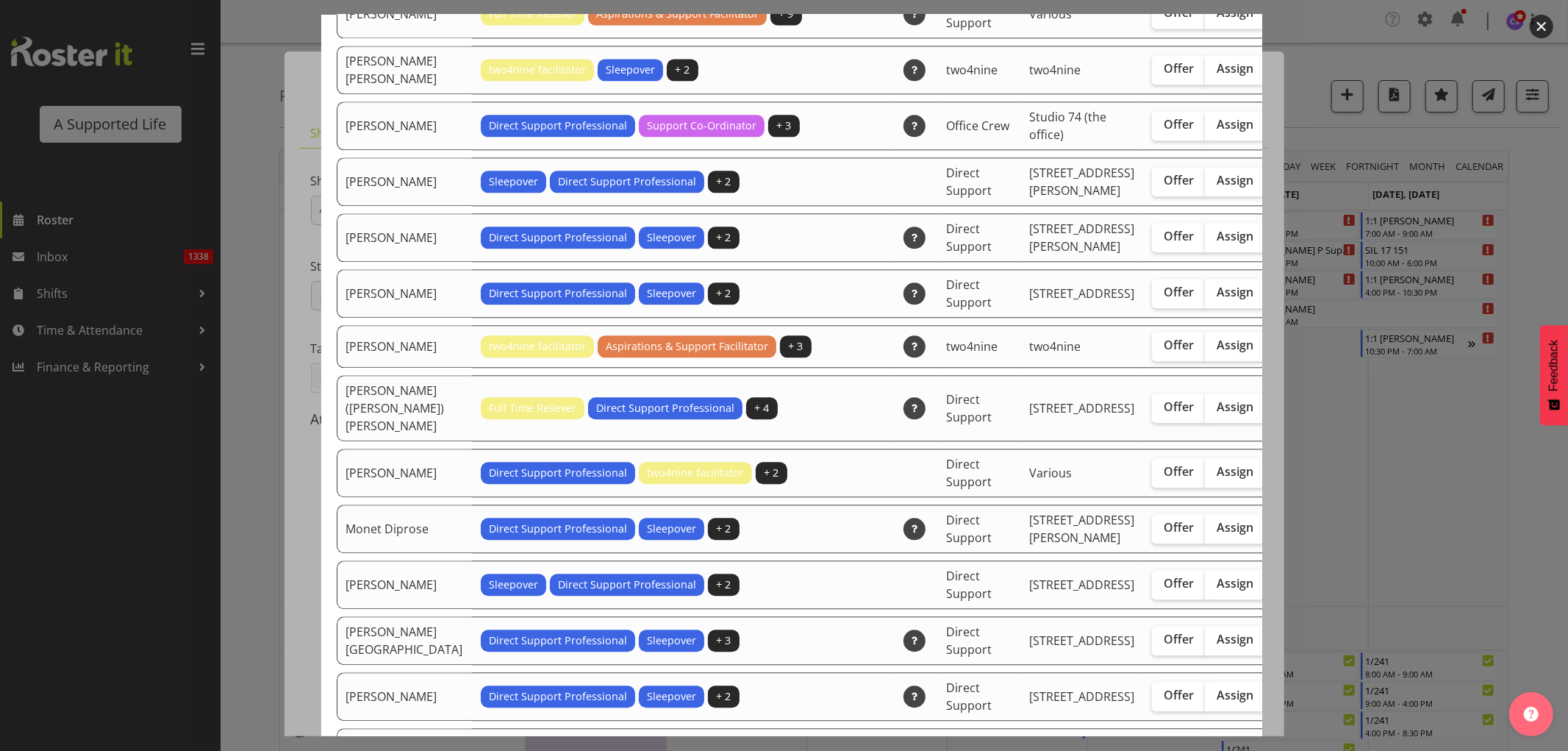
scroll to position [3024, 0]
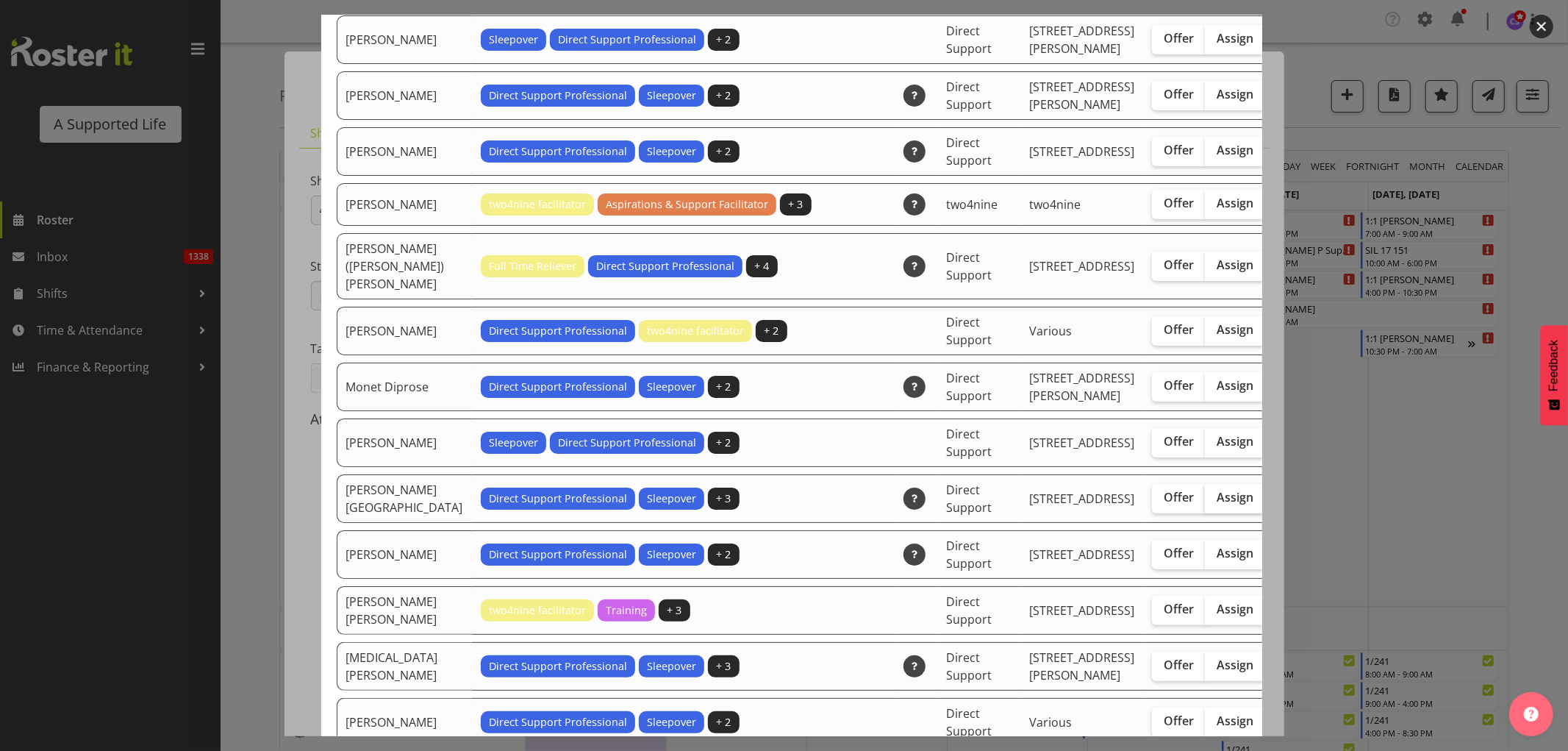
click at [1217, 505] on span "Assign" at bounding box center [1235, 497] width 37 height 15
click at [1205, 502] on input "Assign" at bounding box center [1210, 498] width 9 height 9
checkbox input "true"
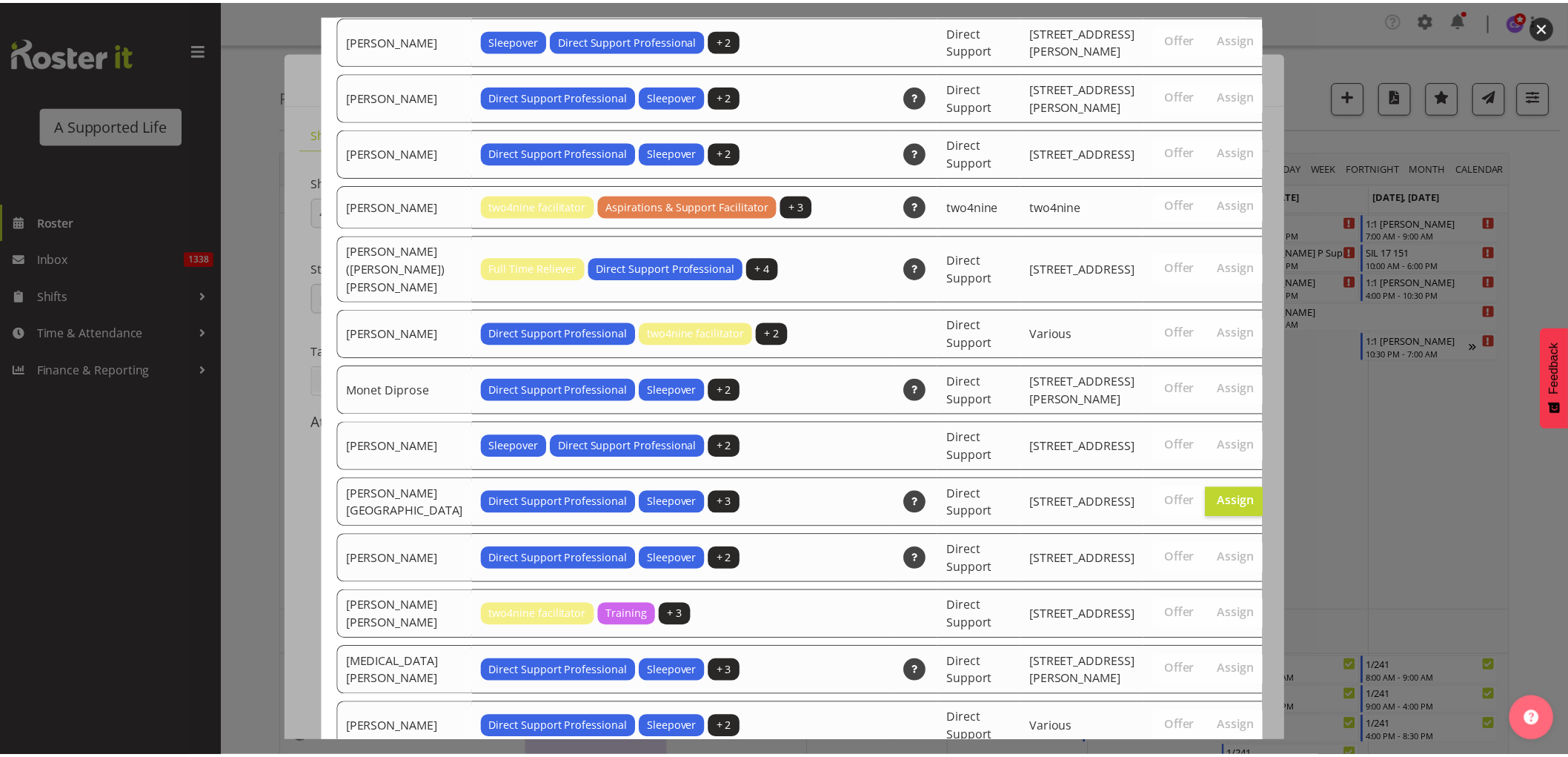
scroll to position [4859, 0]
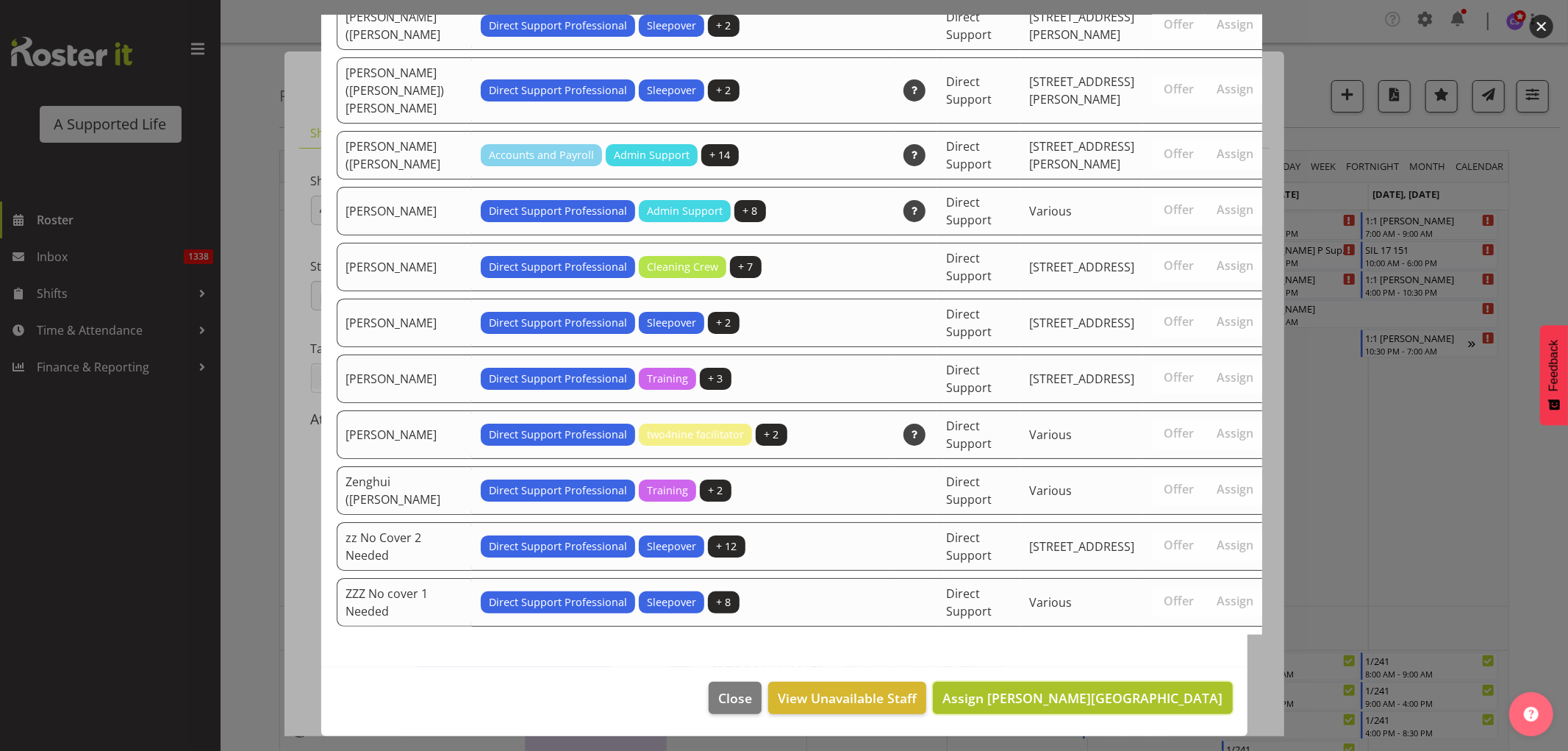
click at [1170, 702] on span "Assign Nadene Tonga" at bounding box center [1083, 698] width 280 height 18
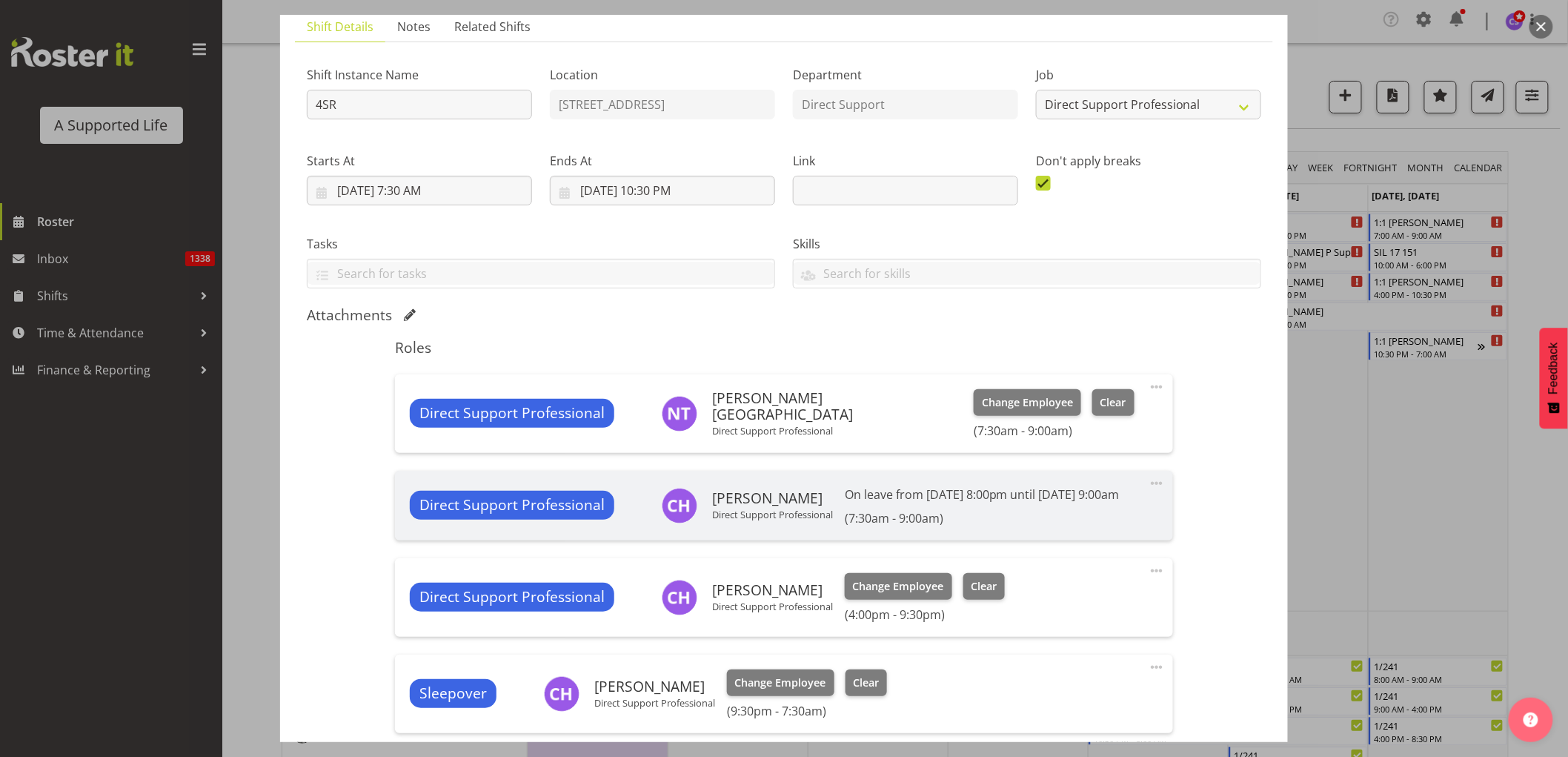
scroll to position [316, 0]
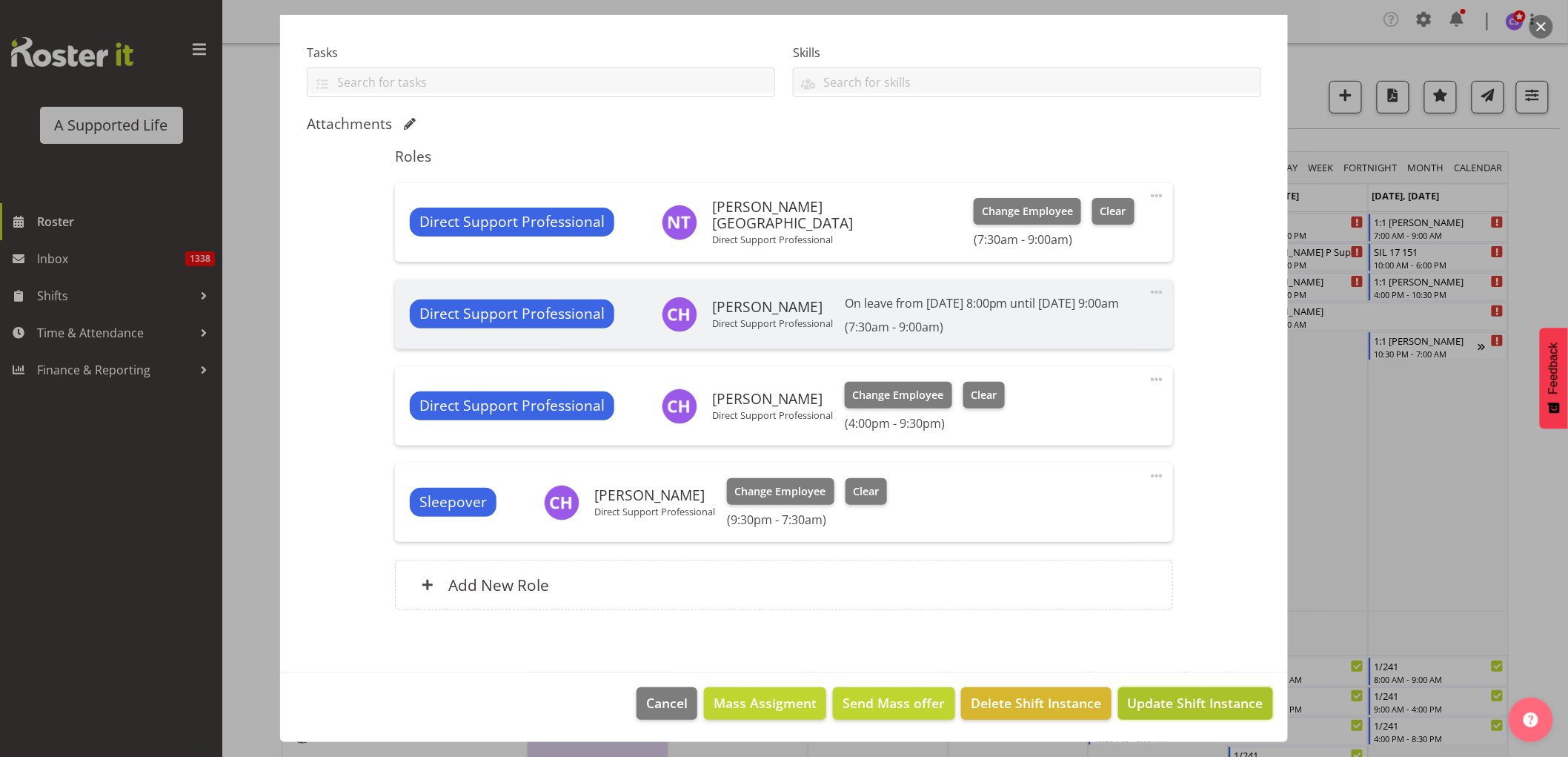
click at [1164, 710] on span "Update Shift Instance" at bounding box center [1195, 703] width 136 height 20
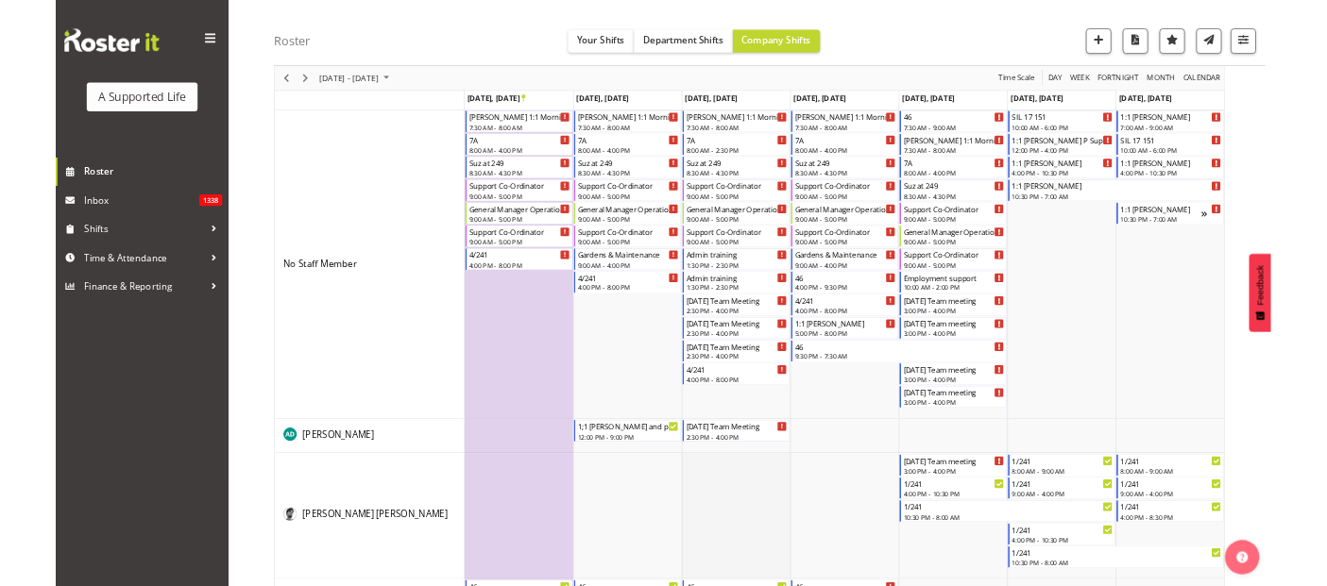
scroll to position [0, 0]
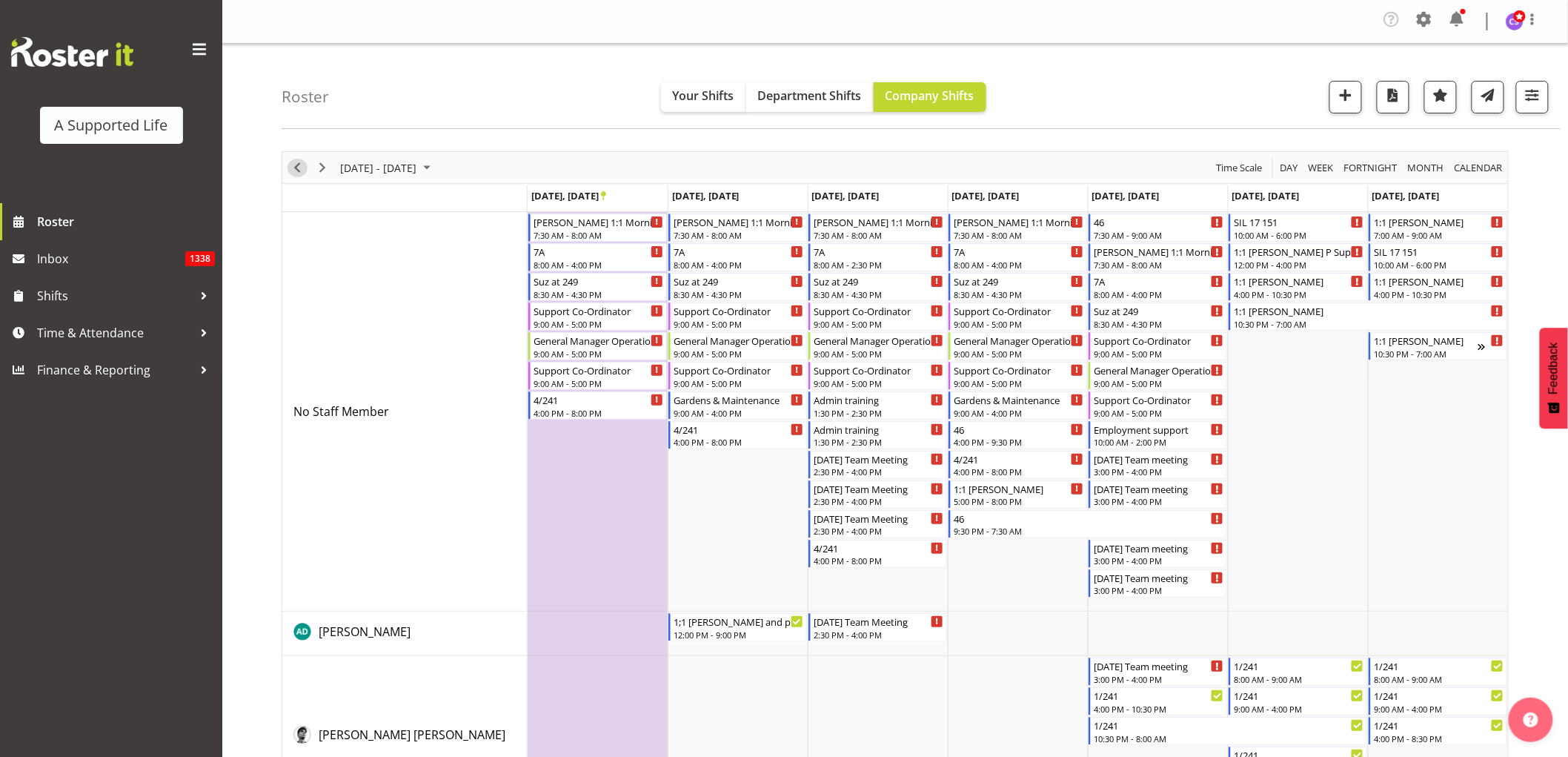
click at [297, 168] on span "Previous" at bounding box center [297, 168] width 18 height 19
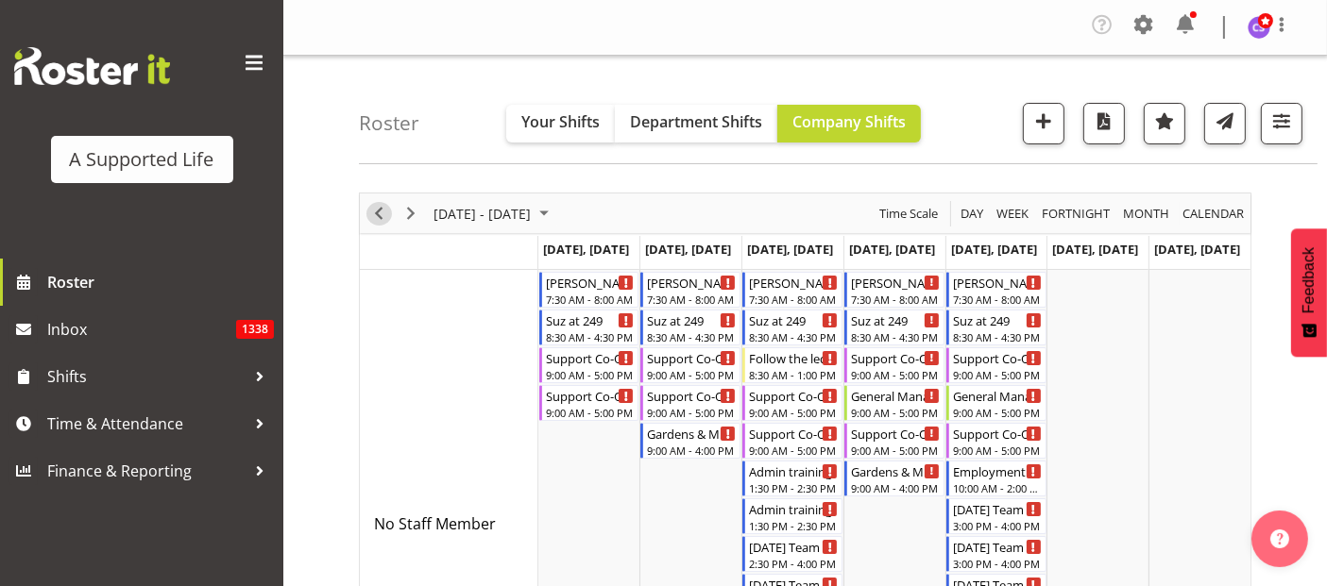
click at [378, 212] on span "Previous" at bounding box center [378, 214] width 23 height 24
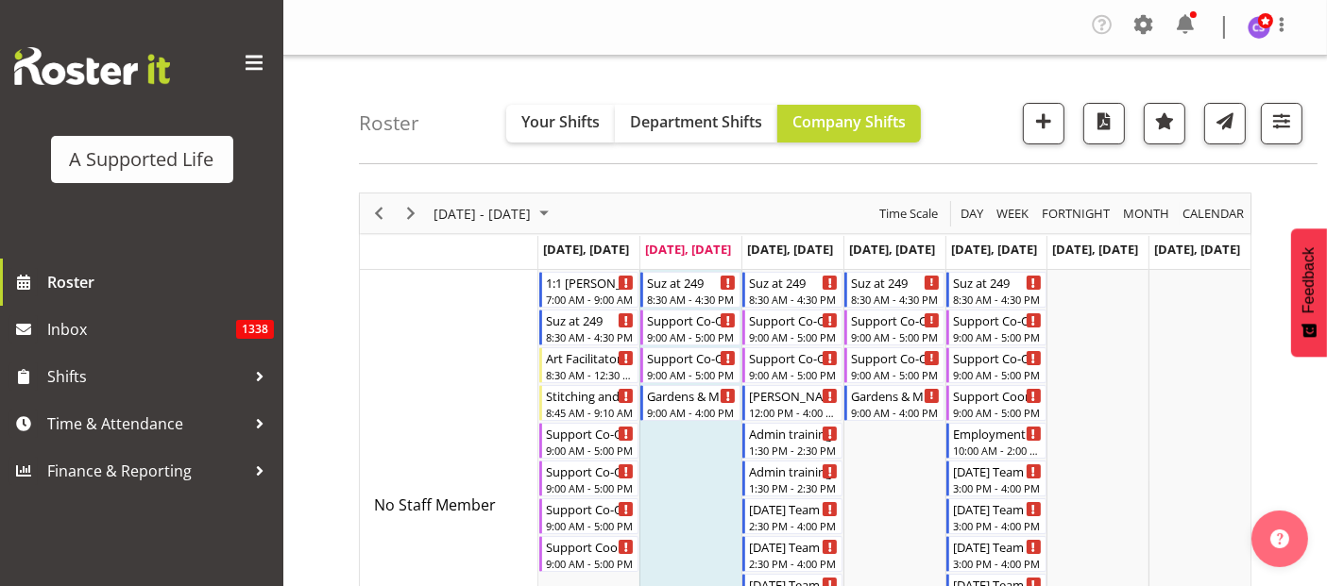
click at [0, 0] on div "Timeline Week of September 9, 2025" at bounding box center [0, 0] width 0 height 0
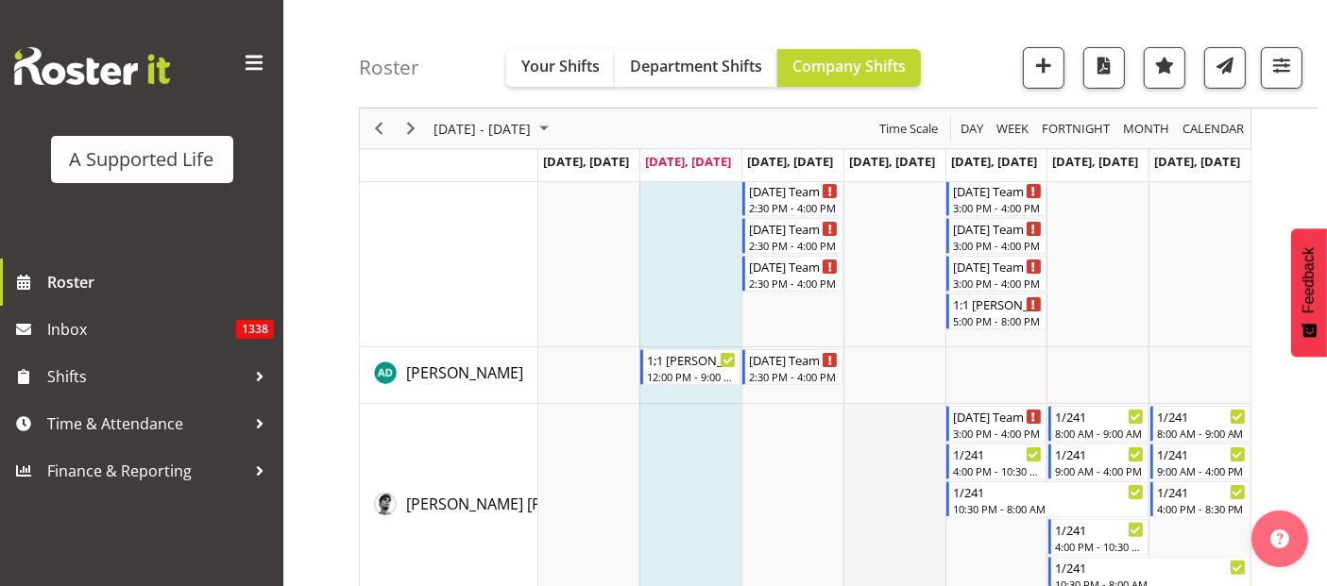
scroll to position [419, 0]
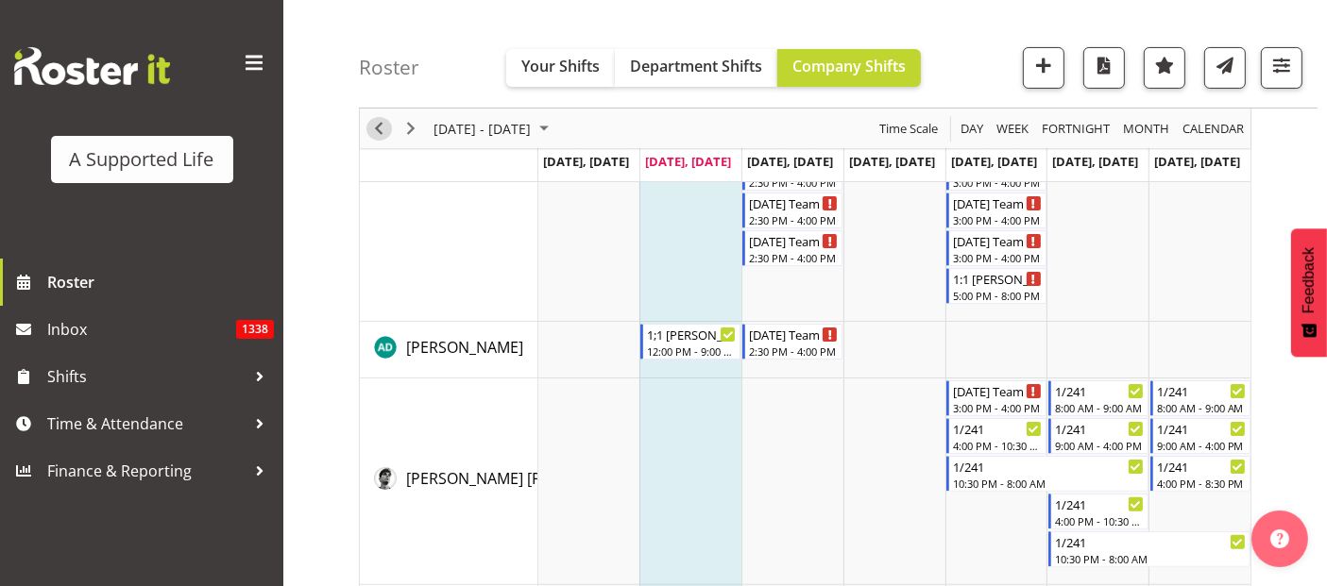
drag, startPoint x: 372, startPoint y: 133, endPoint x: 688, endPoint y: 578, distance: 545.8
click at [370, 132] on span "Previous" at bounding box center [378, 129] width 23 height 24
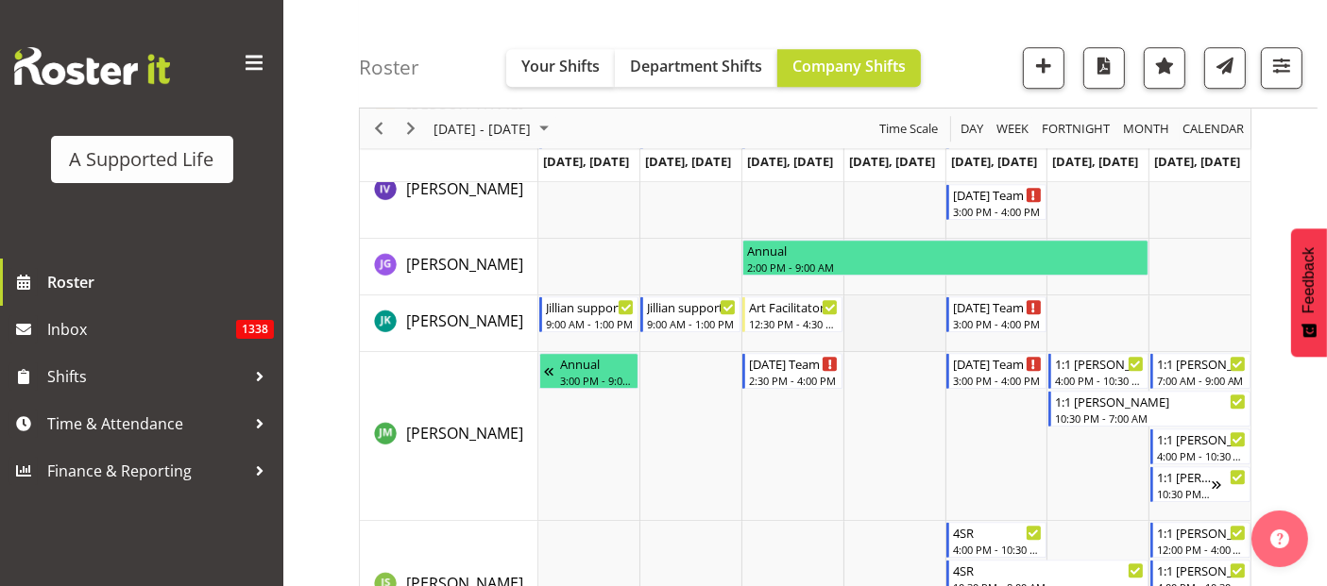
scroll to position [5561, 0]
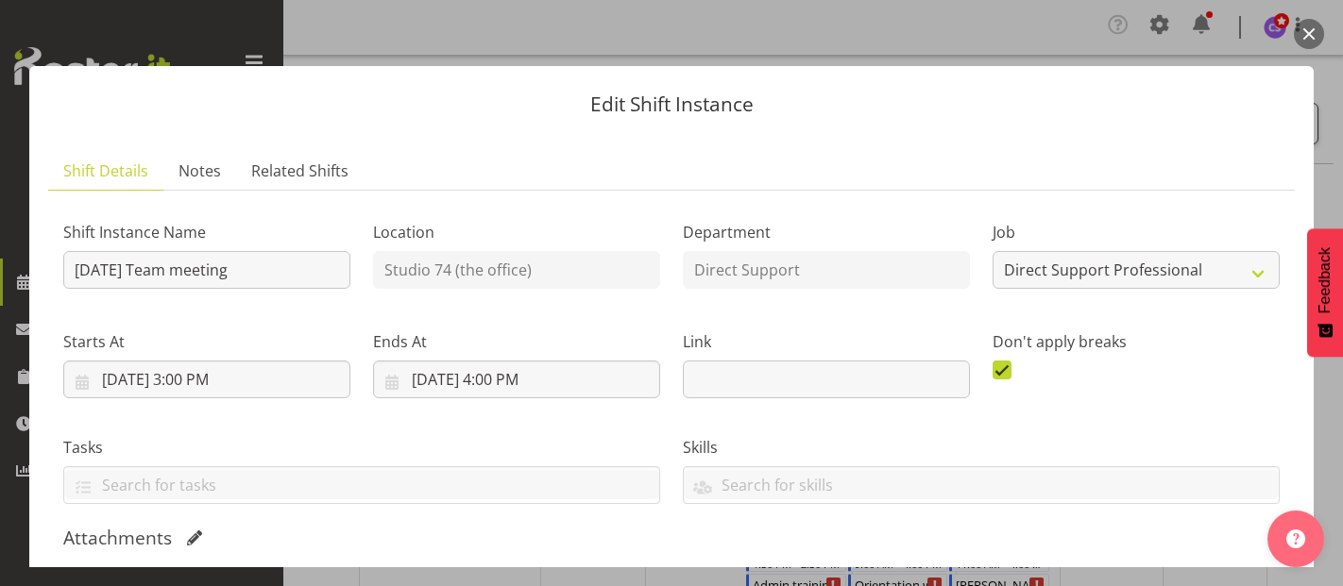
select select "4112"
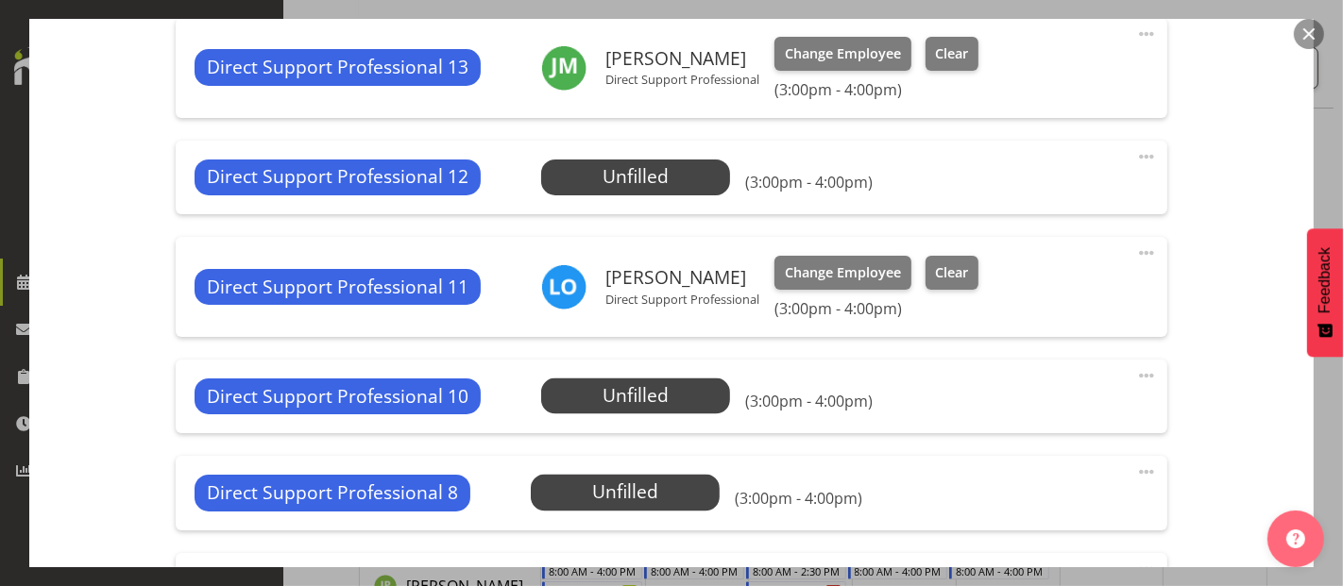
scroll to position [2727, 0]
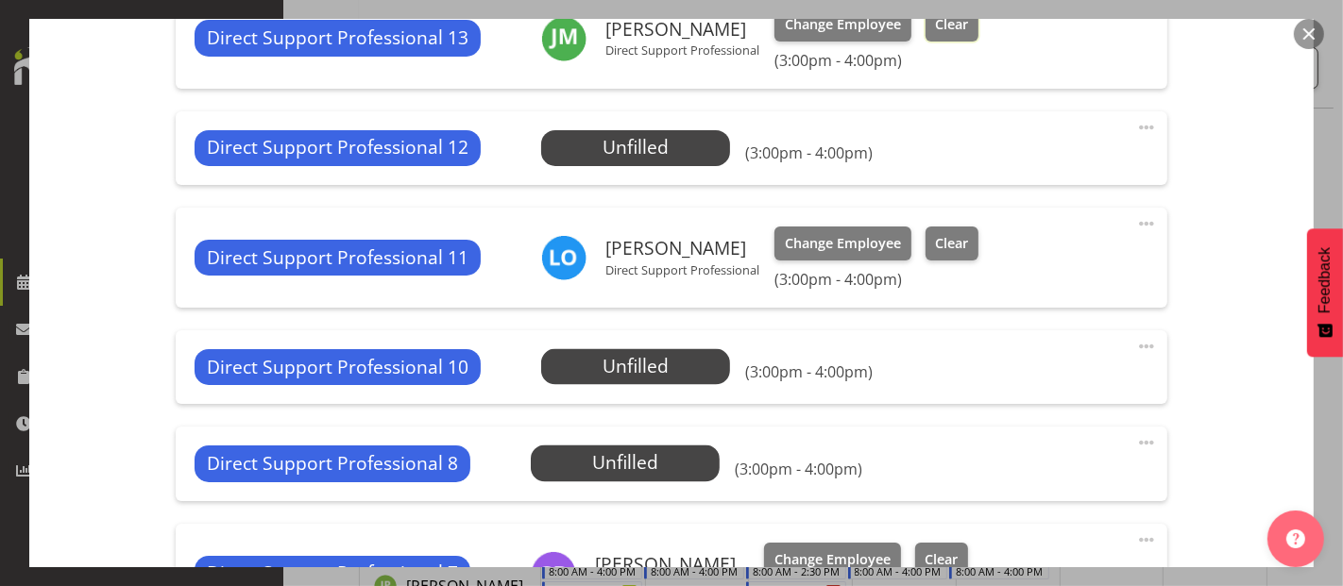
click at [947, 42] on button "Clear" at bounding box center [953, 25] width 54 height 34
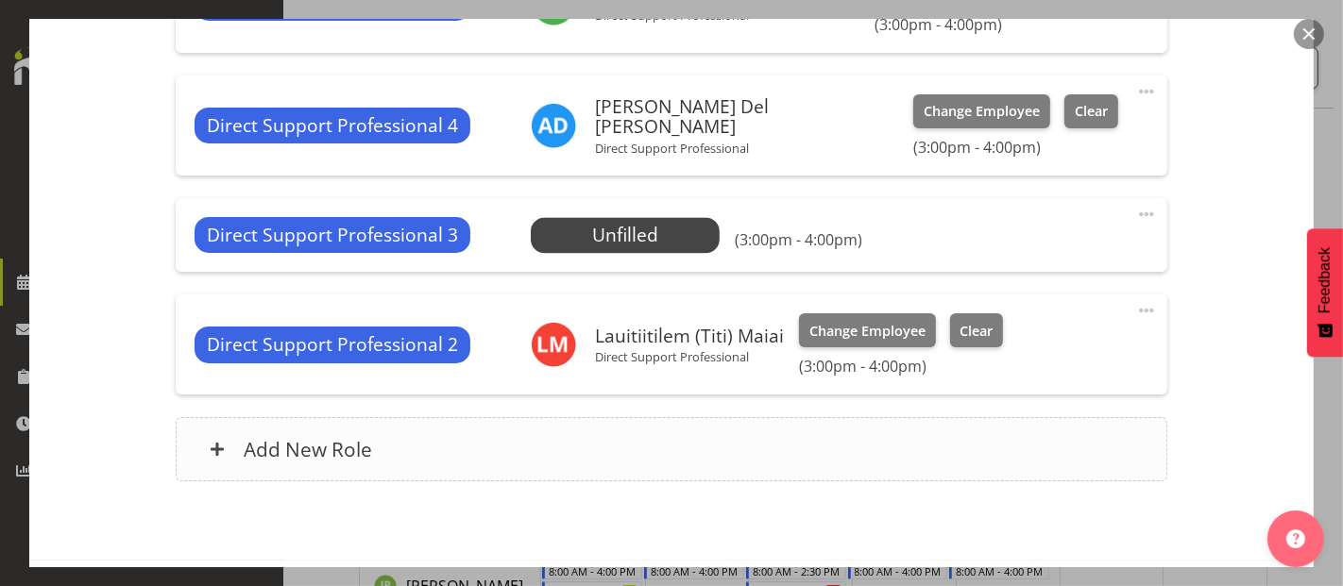
scroll to position [3621, 0]
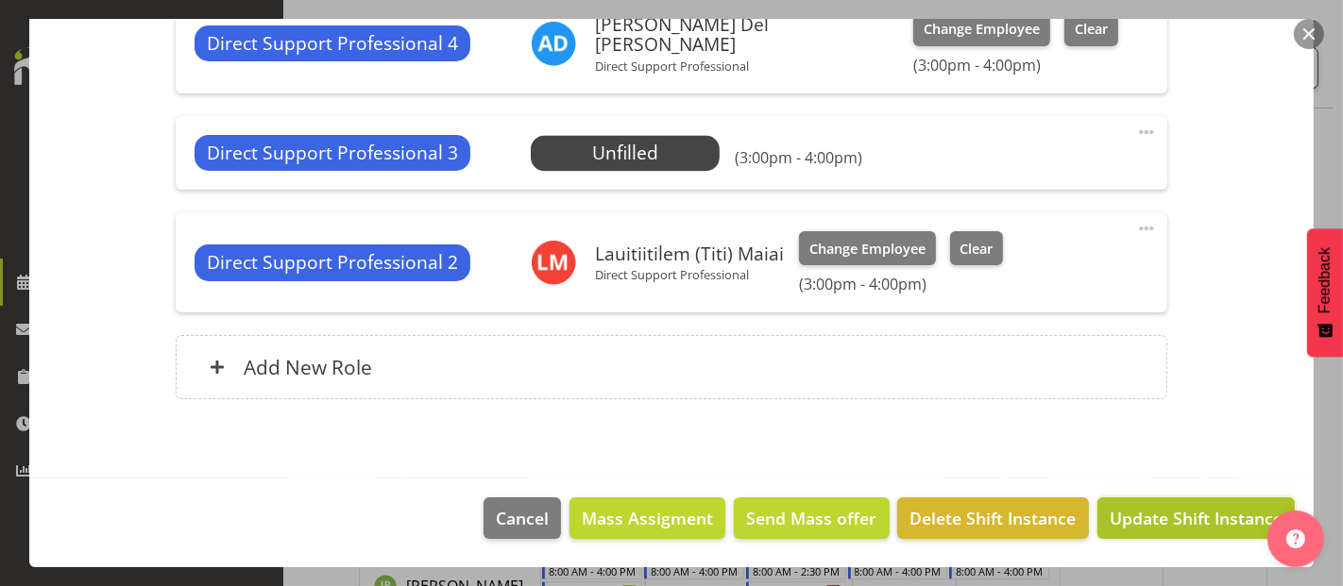
click at [1170, 506] on span "Update Shift Instance" at bounding box center [1196, 518] width 173 height 25
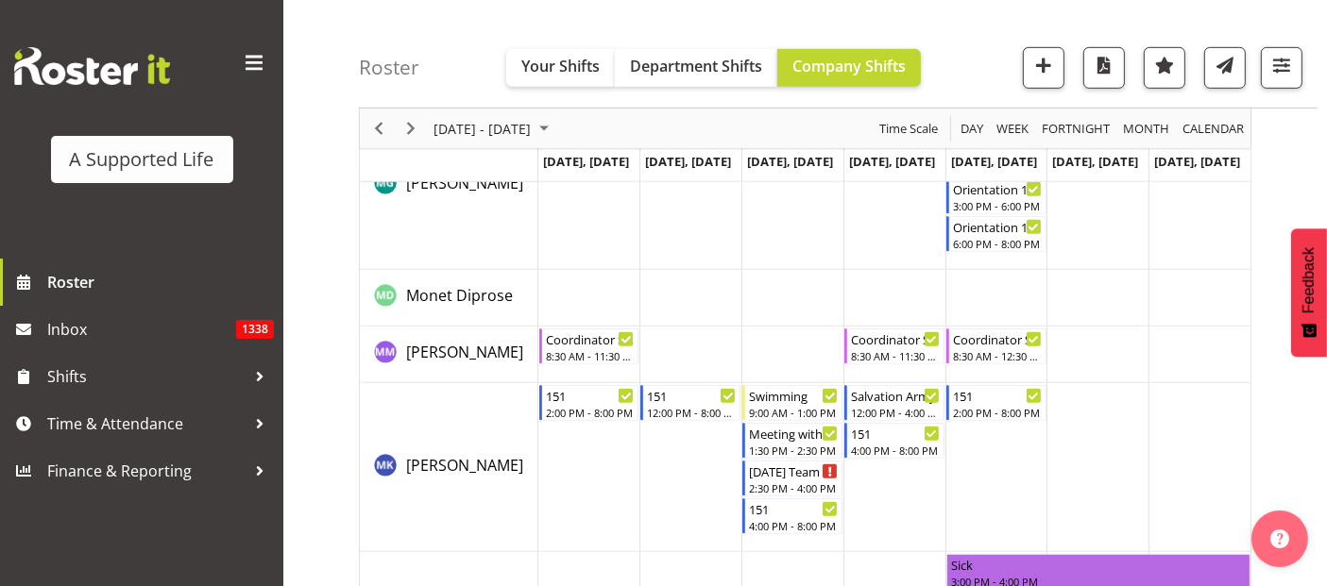
scroll to position [8327, 0]
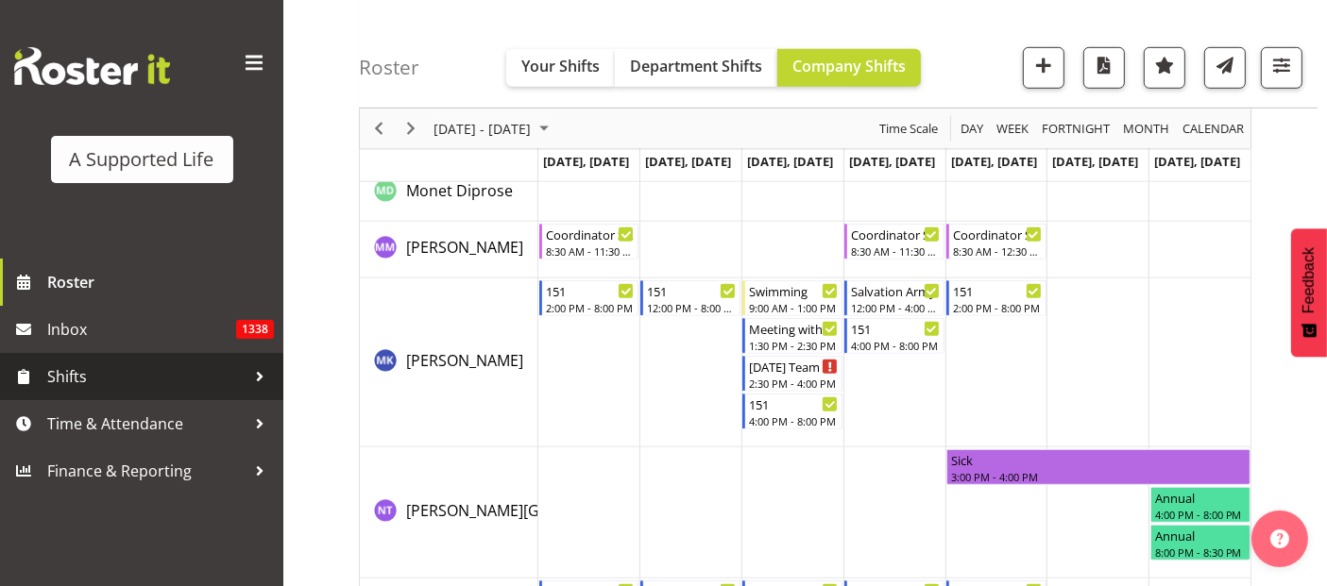
click at [70, 370] on span "Shifts" at bounding box center [146, 377] width 198 height 28
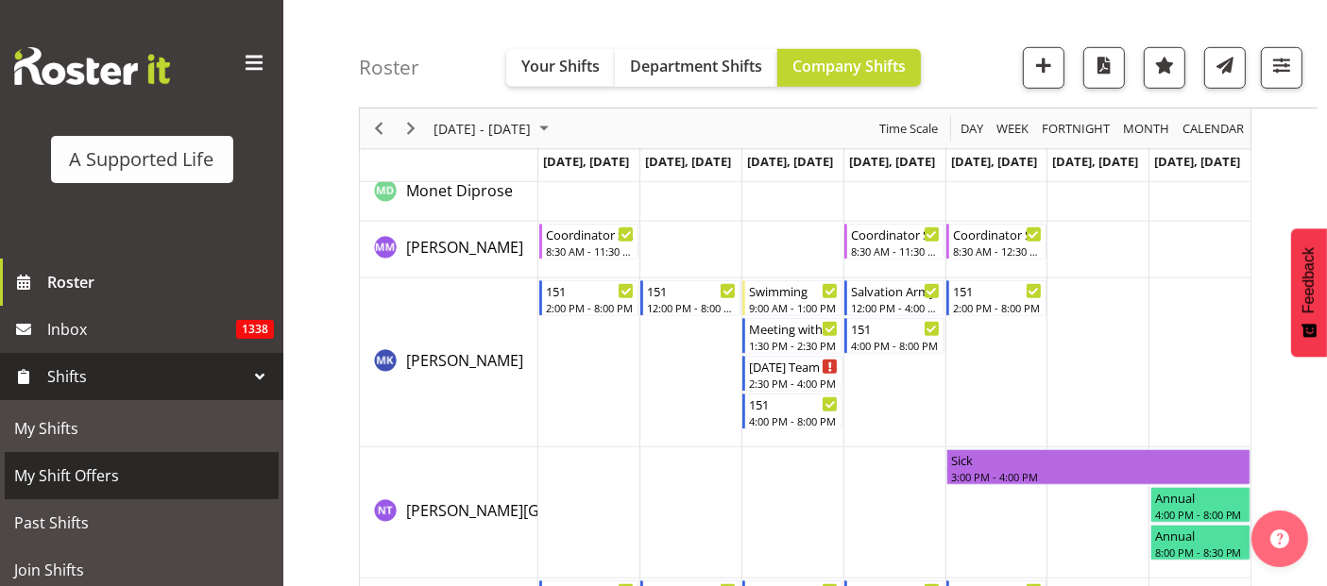
scroll to position [210, 0]
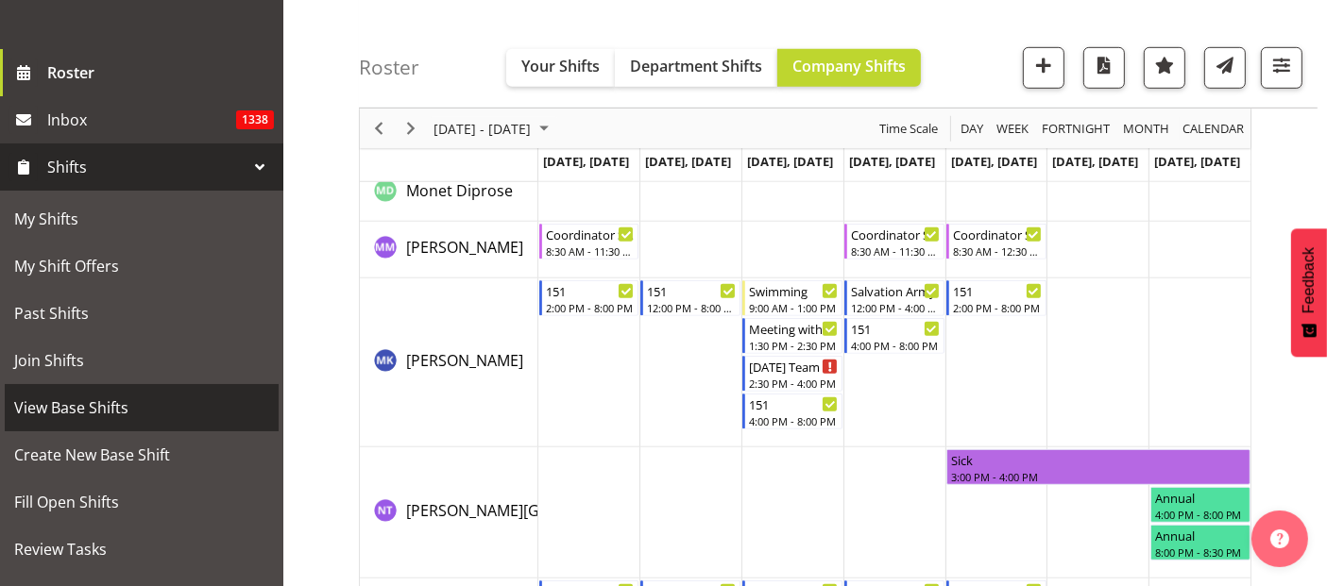
click at [104, 410] on span "View Base Shifts" at bounding box center [141, 408] width 255 height 28
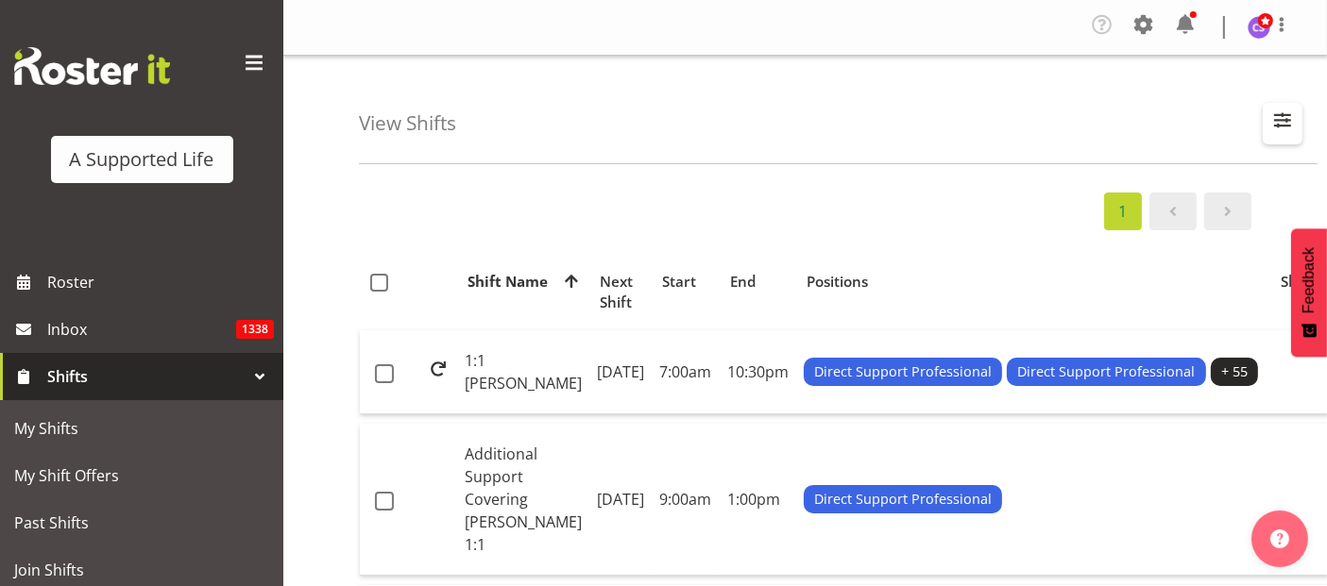
click at [1290, 122] on span "button" at bounding box center [1282, 120] width 25 height 25
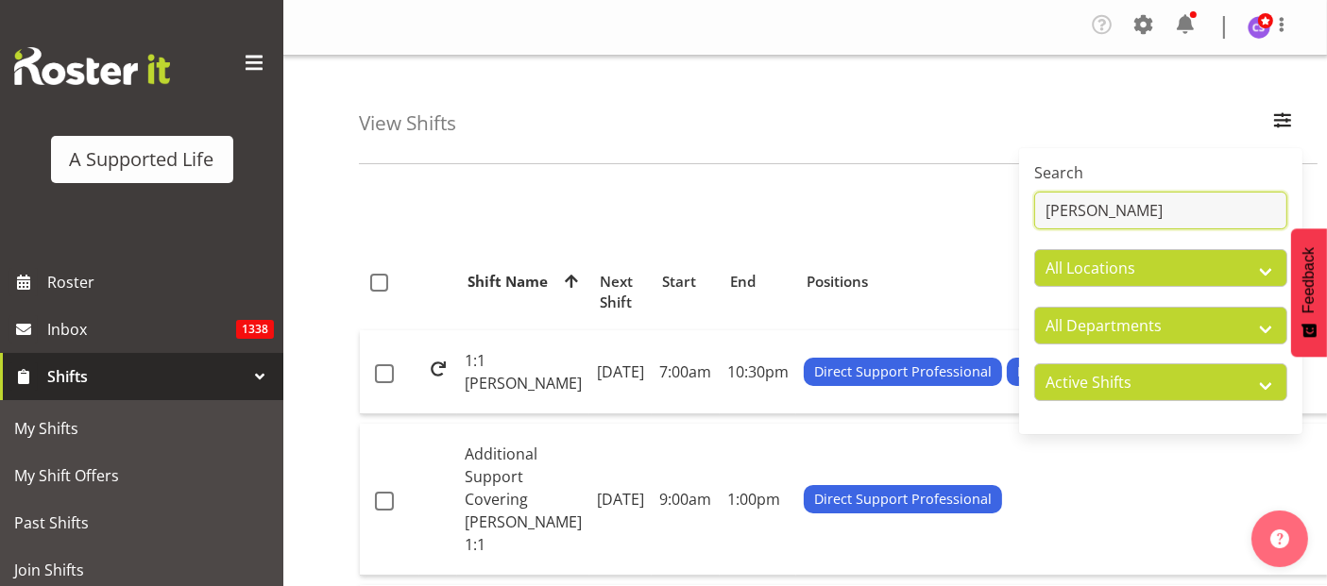
click at [1125, 214] on input "Miranda" at bounding box center [1160, 211] width 253 height 38
type input "M"
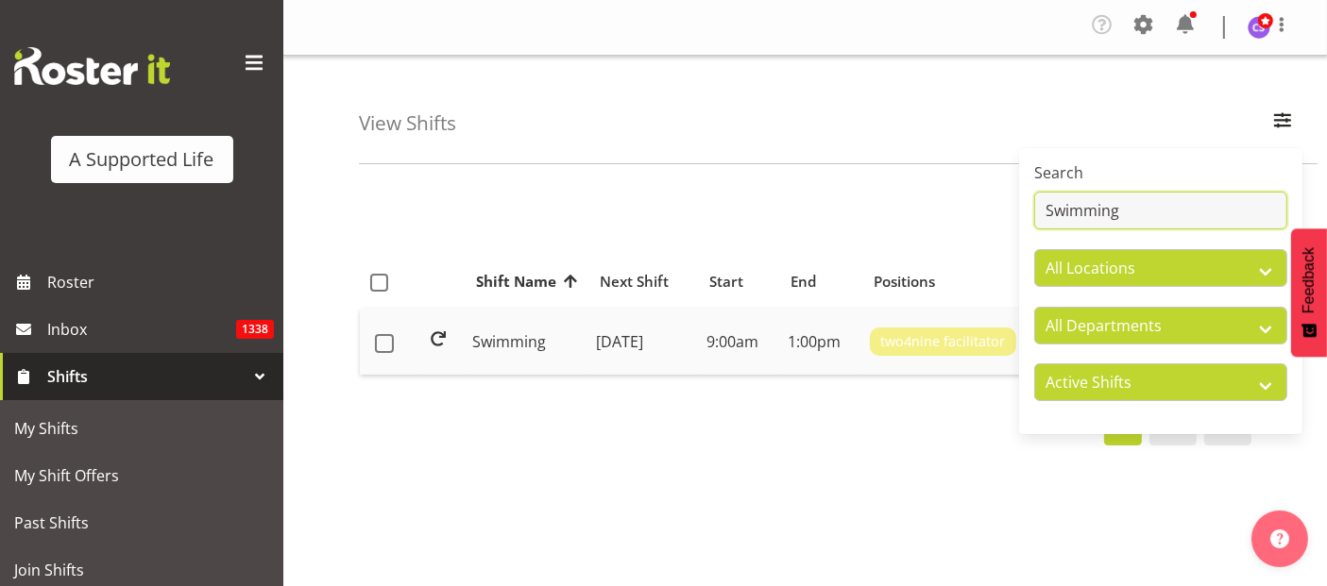
type input "Swimming"
click at [494, 331] on td "Swimming" at bounding box center [528, 342] width 124 height 66
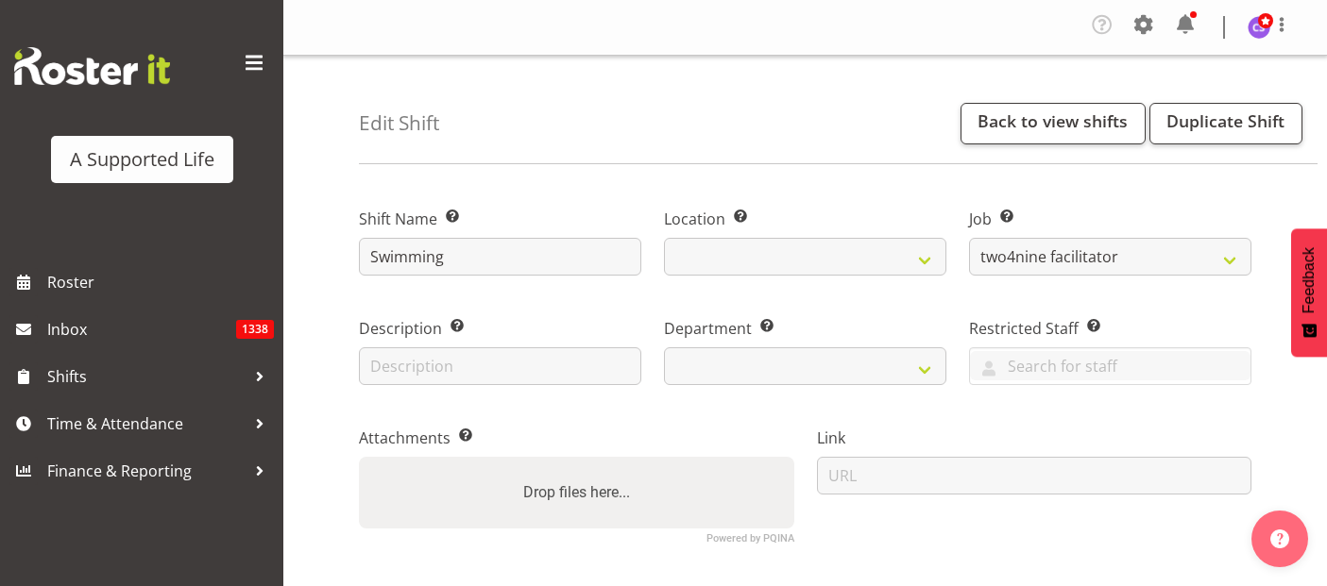
select select "4117"
select select "9"
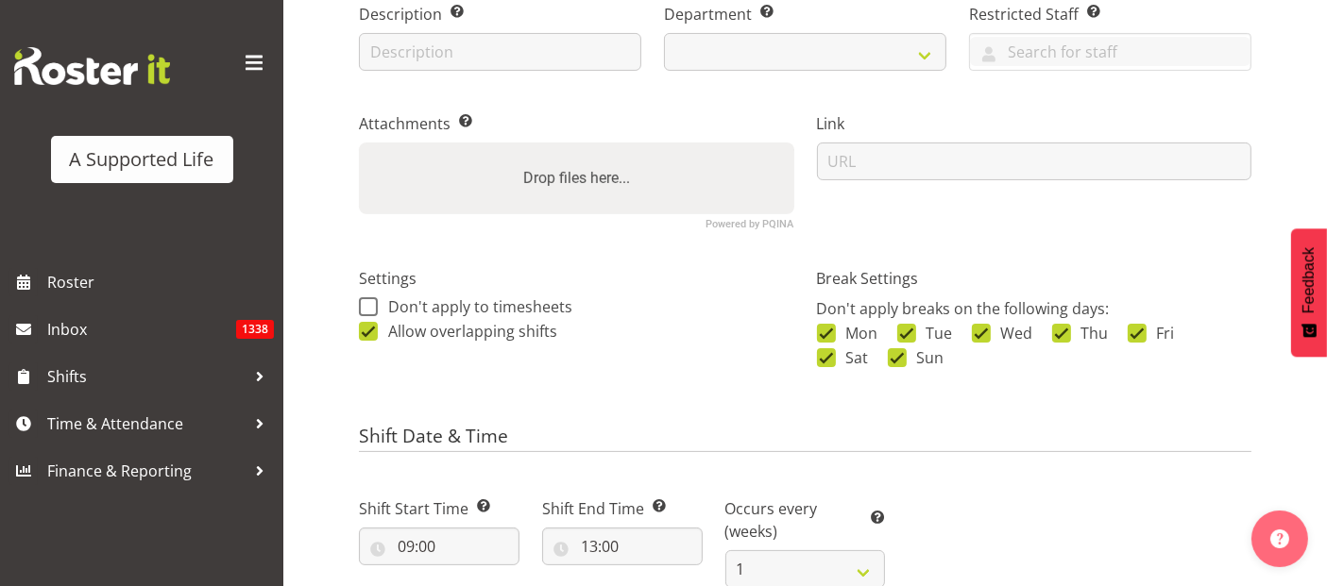
select select
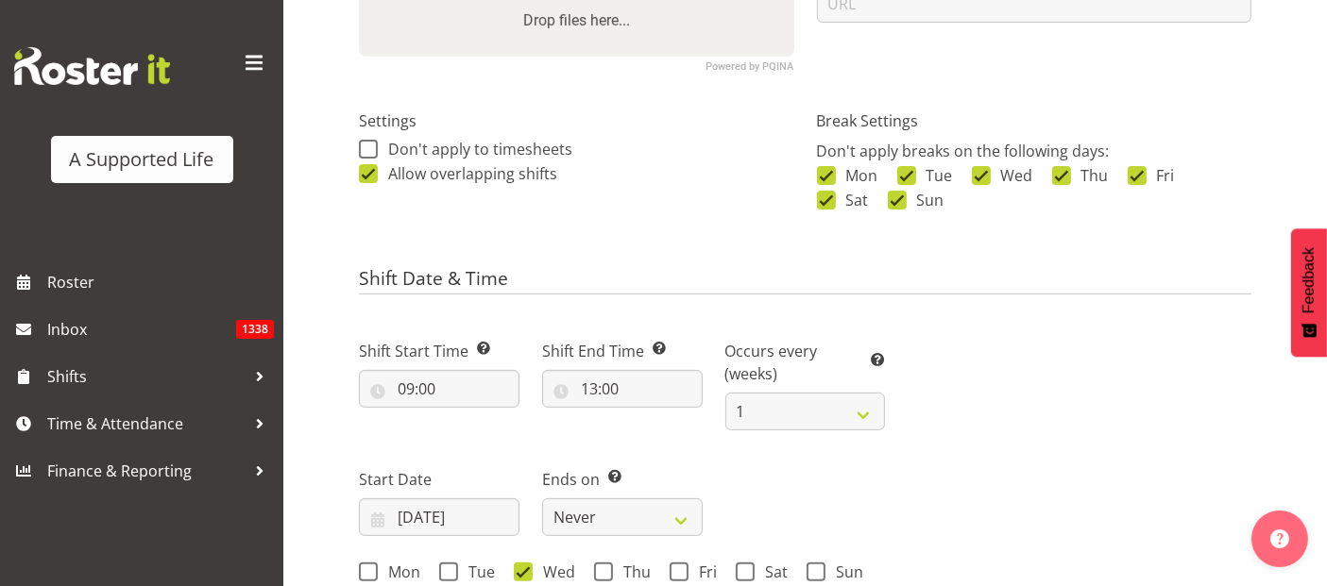
scroll to position [524, 0]
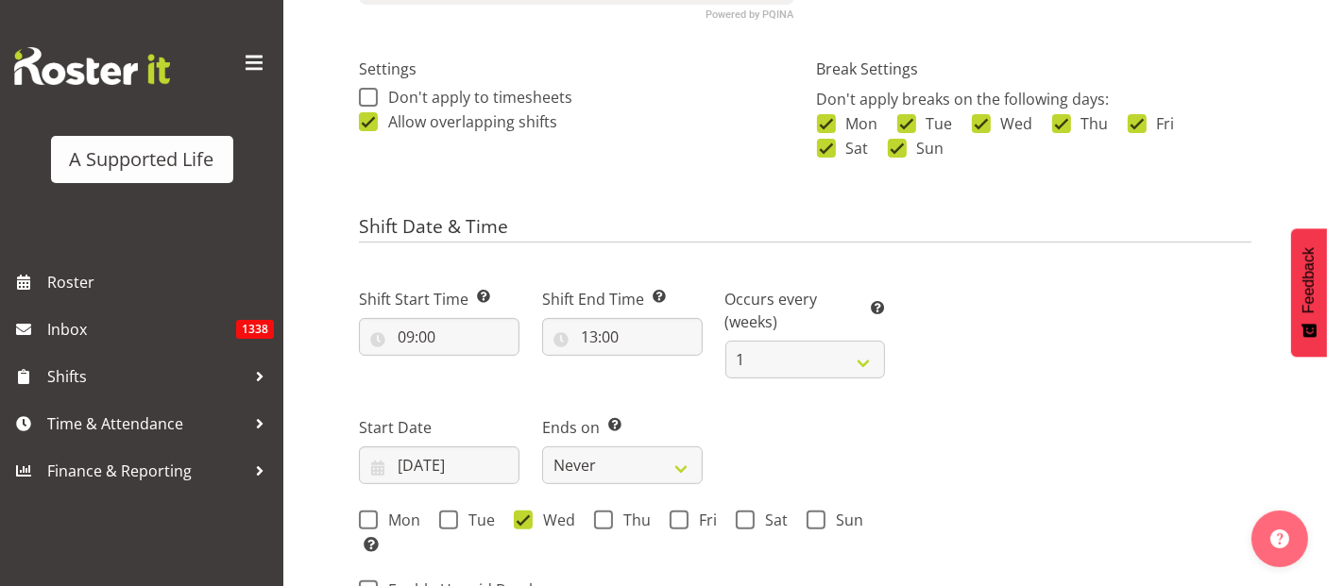
select select
select select "566"
click at [406, 335] on input "09:00" at bounding box center [439, 337] width 161 height 38
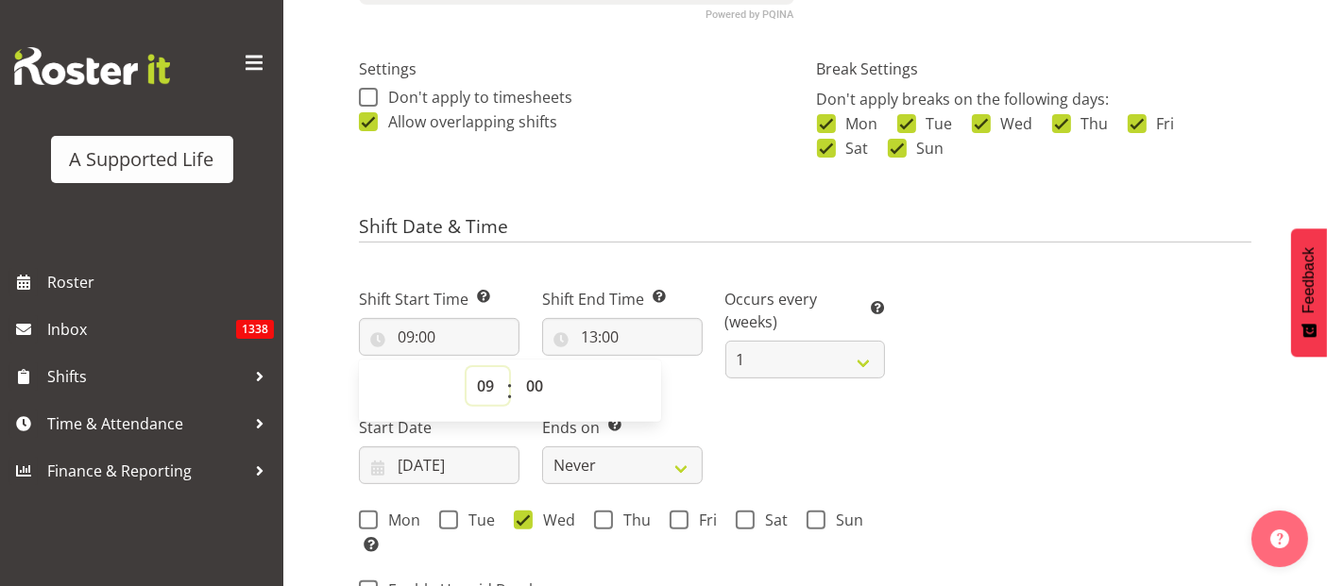
click at [491, 382] on select "00 01 02 03 04 05 06 07 08 09 10 11 12 13 14 15 16 17 18 19 20 21 22 23" at bounding box center [488, 386] width 42 height 38
select select "8"
click at [467, 367] on select "00 01 02 03 04 05 06 07 08 09 10 11 12 13 14 15 16 17 18 19 20 21 22 23" at bounding box center [488, 386] width 42 height 38
select select
type input "08:00"
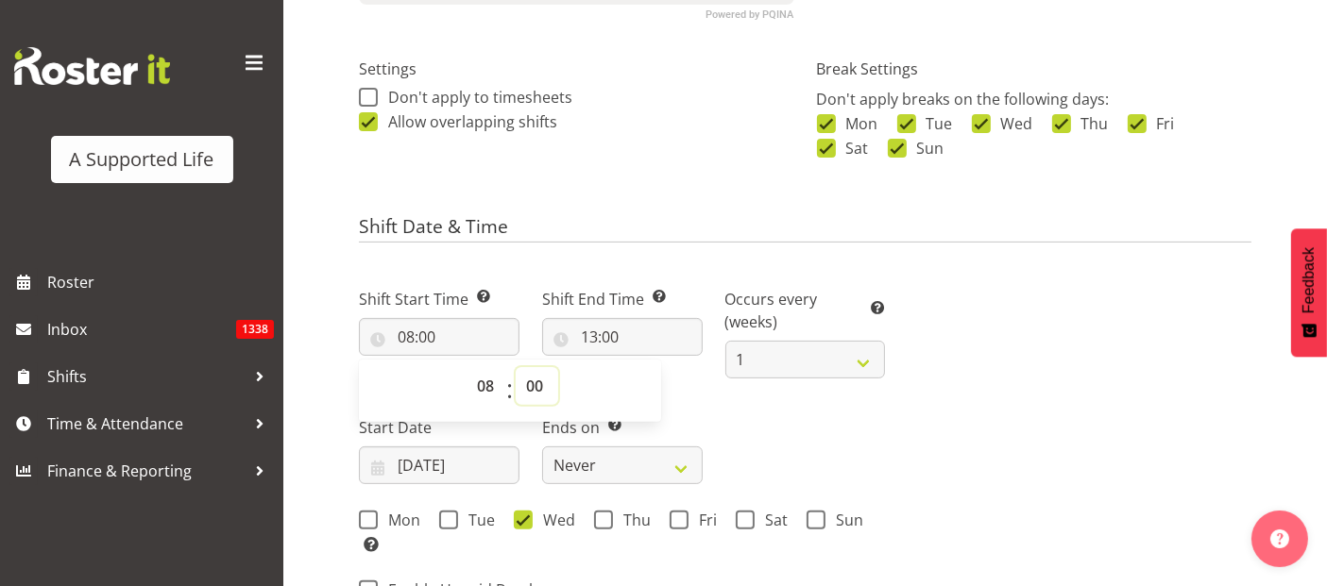
click at [535, 384] on select "00 01 02 03 04 05 06 07 08 09 10 11 12 13 14 15 16 17 18 19 20 21 22 23 24 25 2…" at bounding box center [537, 386] width 42 height 38
select select "924"
select select "30"
click at [516, 367] on select "00 01 02 03 04 05 06 07 08 09 10 11 12 13 14 15 16 17 18 19 20 21 22 23 24 25 2…" at bounding box center [537, 386] width 42 height 38
type input "08:30"
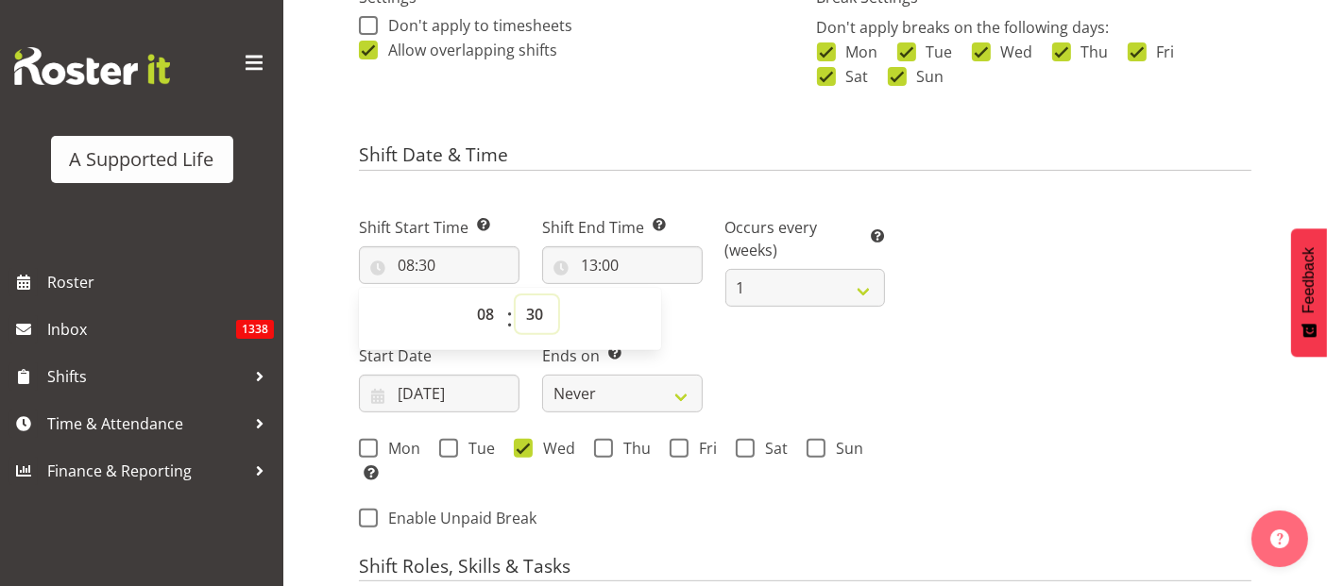
scroll to position [629, 0]
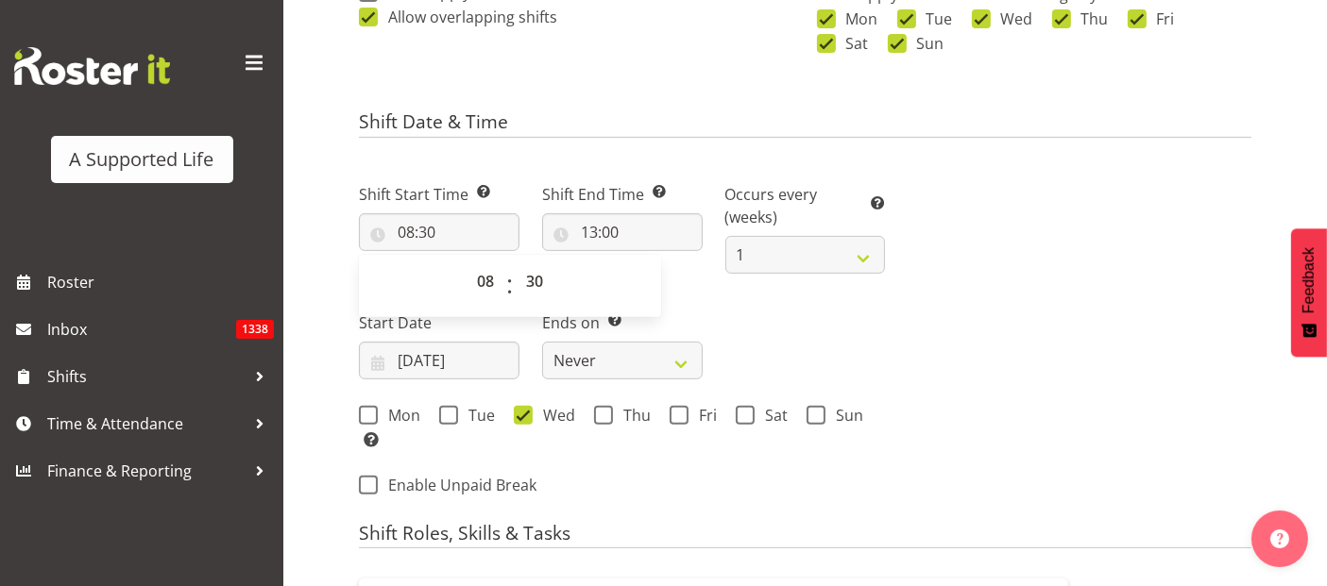
click at [1139, 365] on div "Next Shifts" at bounding box center [1079, 334] width 366 height 355
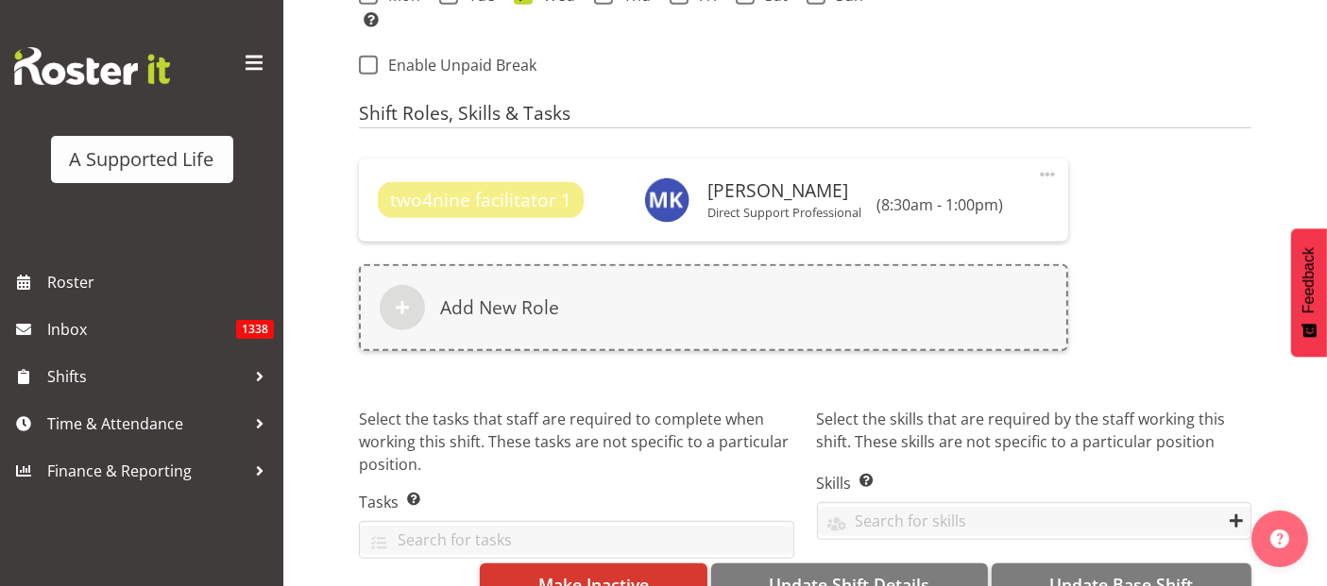
scroll to position [1096, 0]
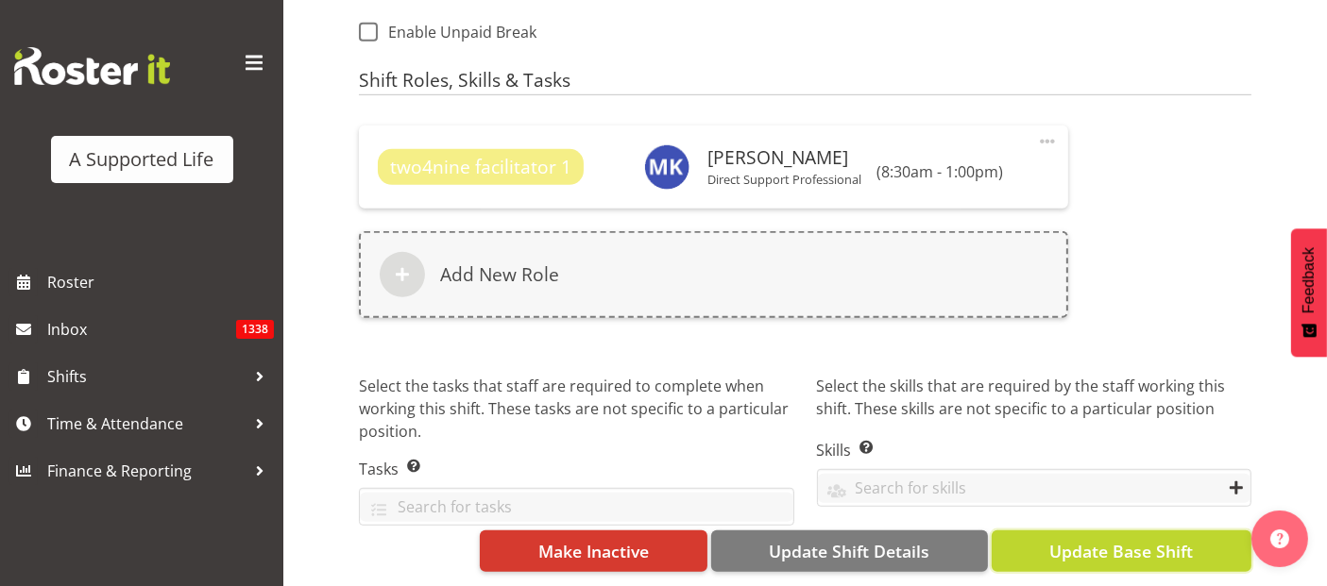
click at [1167, 539] on span "Update Base Shift" at bounding box center [1121, 551] width 144 height 25
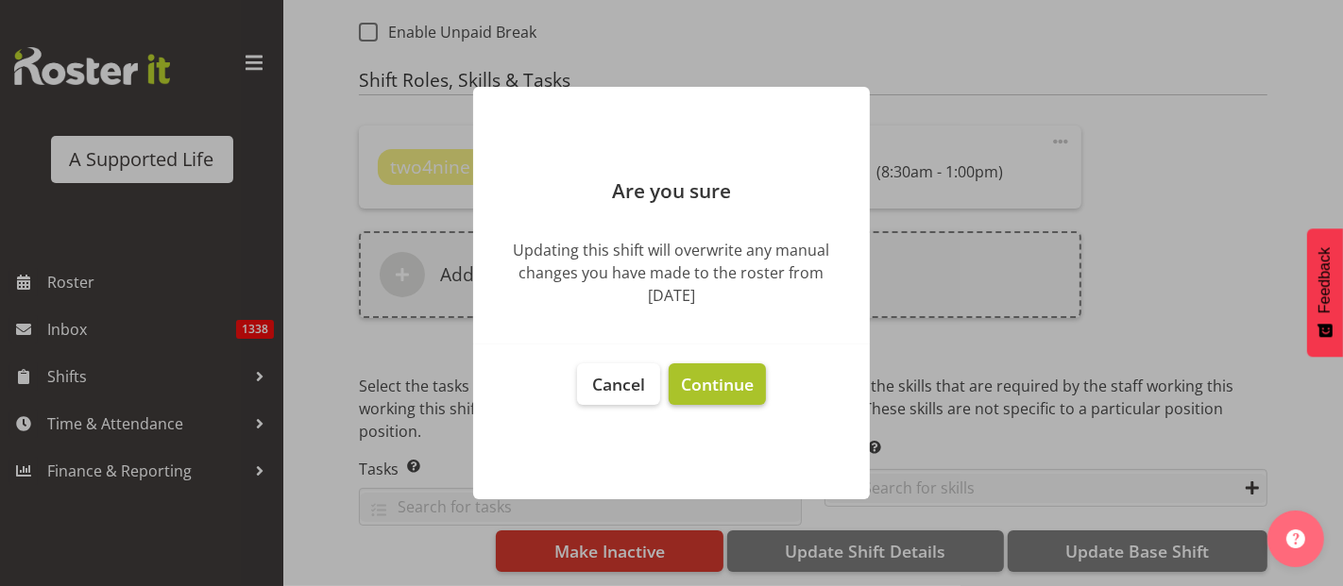
click at [738, 386] on span "Continue" at bounding box center [717, 384] width 73 height 23
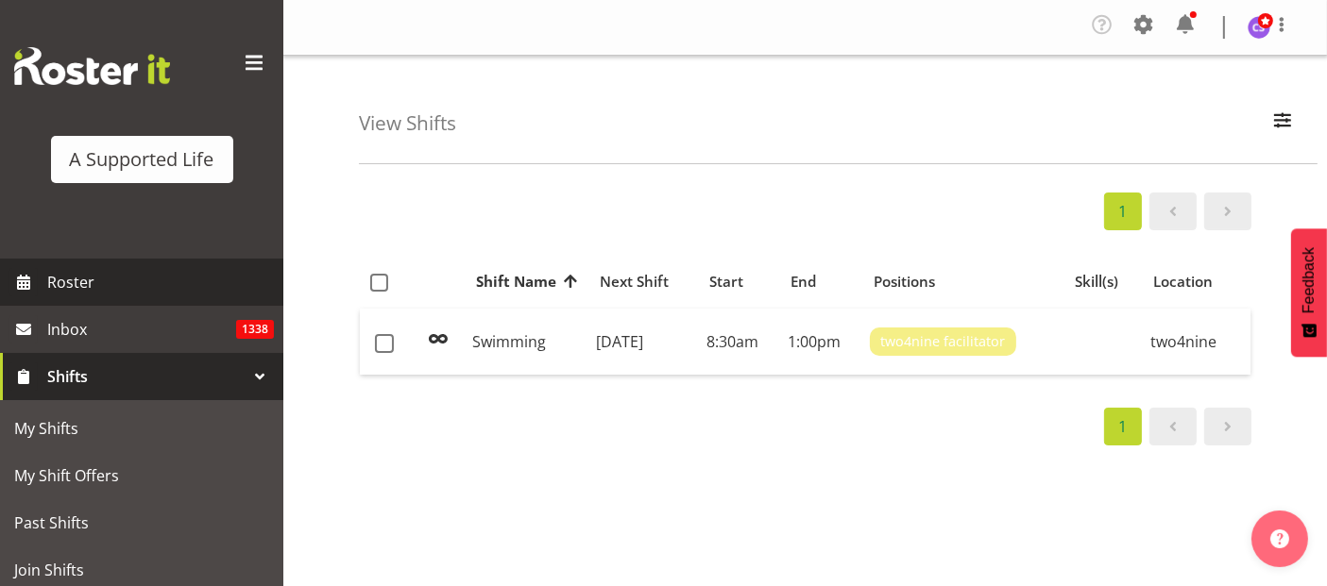
click at [58, 279] on span "Roster" at bounding box center [160, 282] width 227 height 28
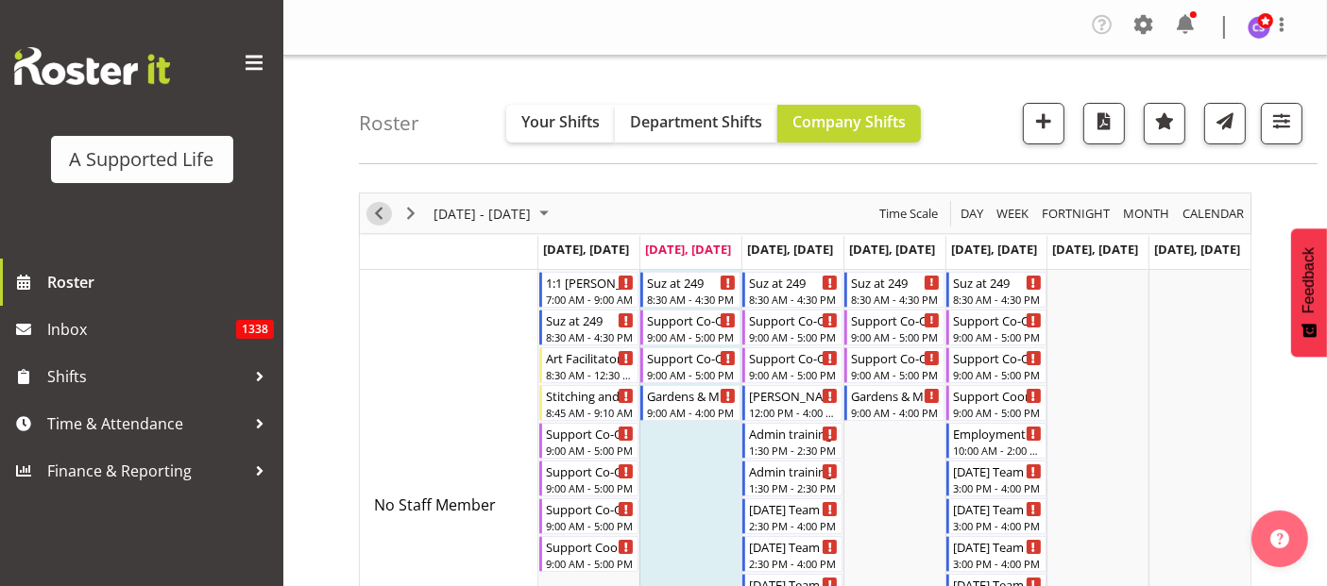
drag, startPoint x: 376, startPoint y: 208, endPoint x: 569, endPoint y: 209, distance: 193.6
click at [376, 206] on span "Previous" at bounding box center [378, 214] width 23 height 24
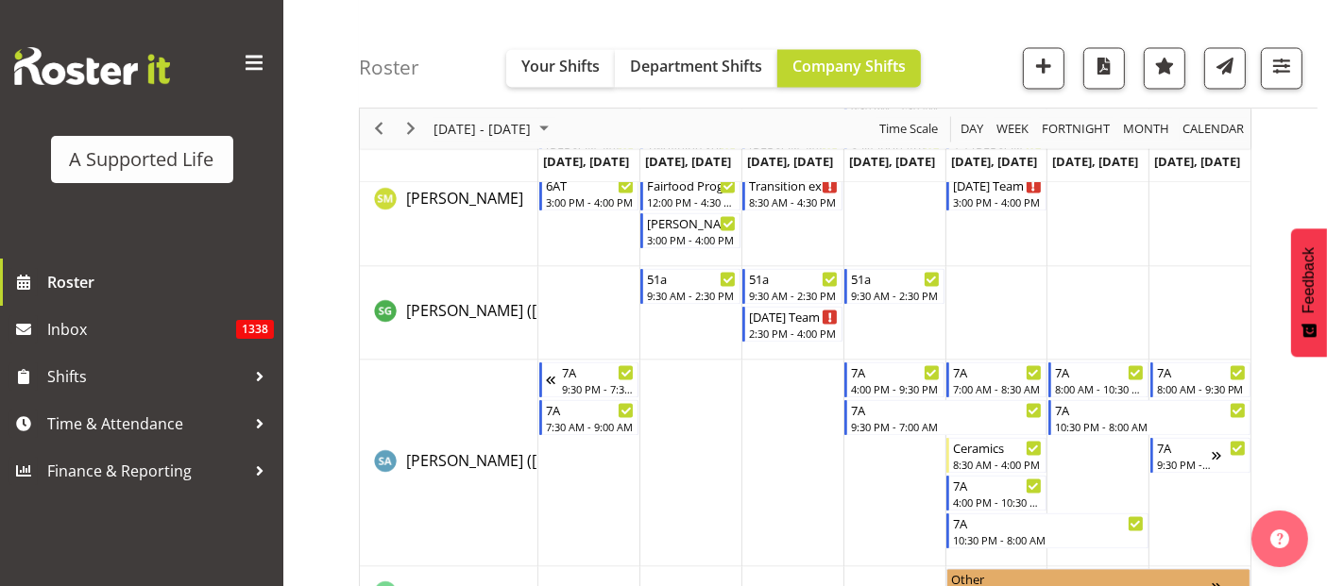
scroll to position [10437, 0]
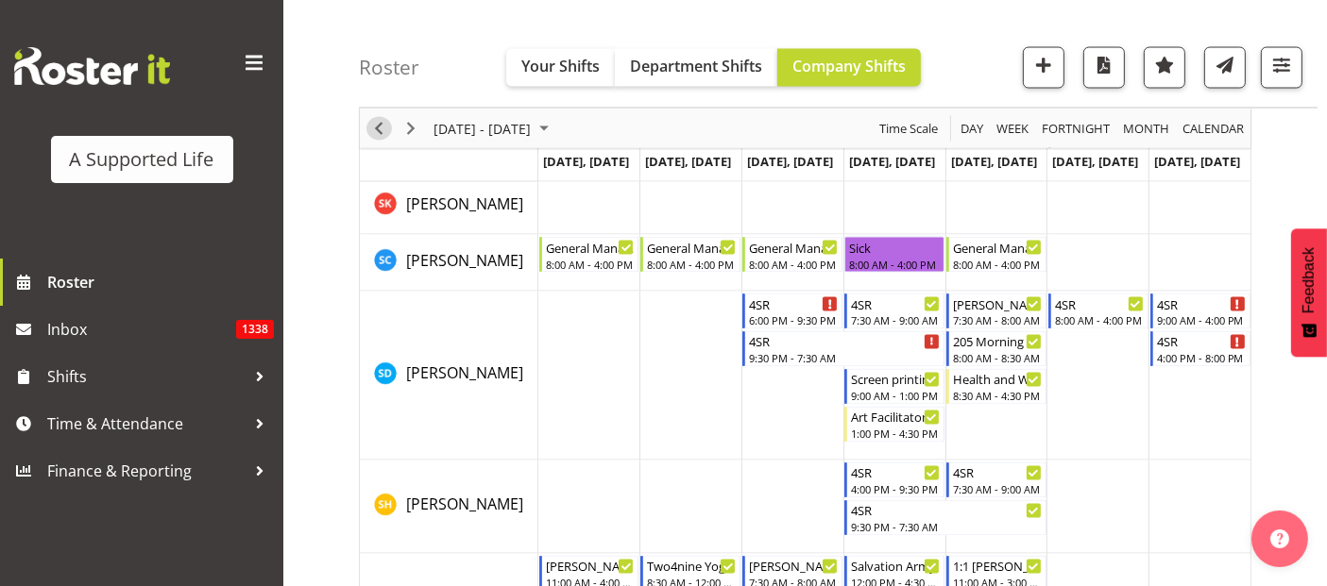
click at [371, 127] on span "Previous" at bounding box center [378, 129] width 23 height 24
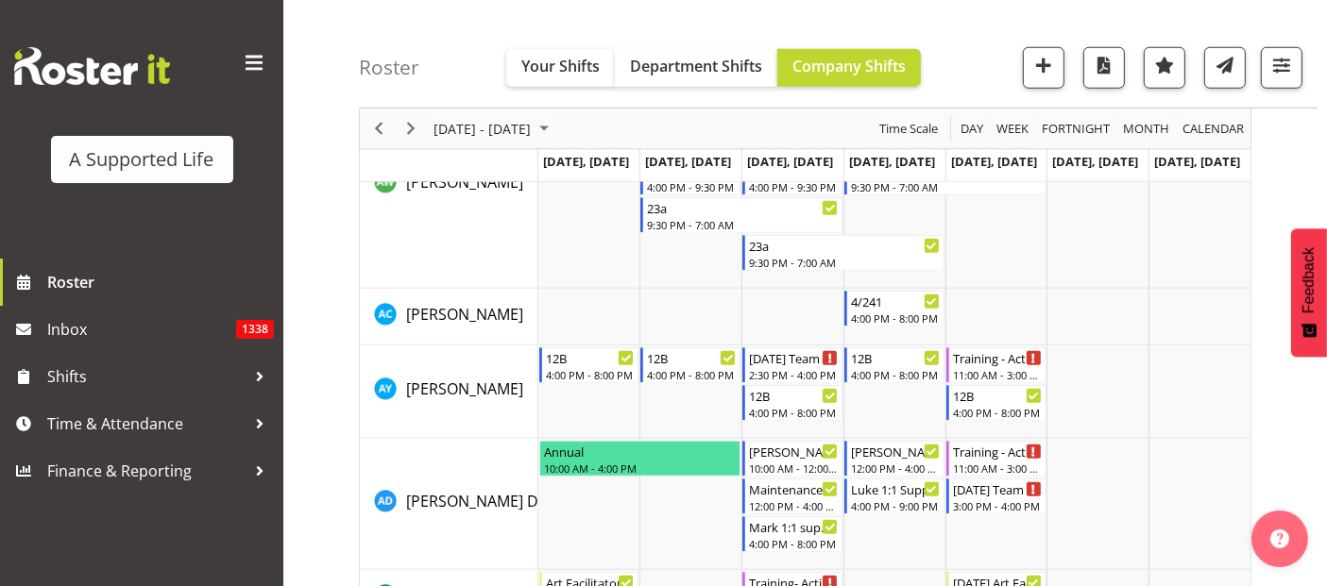
scroll to position [1678, 0]
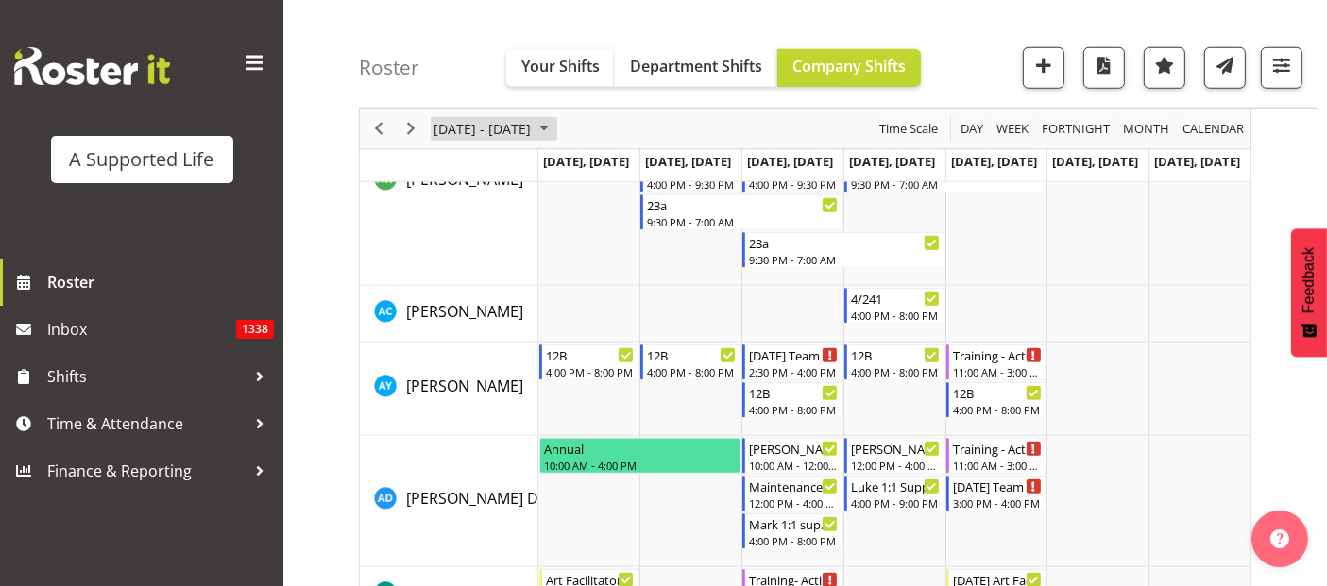
click at [533, 122] on span "August 25 - 31, 2025" at bounding box center [482, 129] width 101 height 24
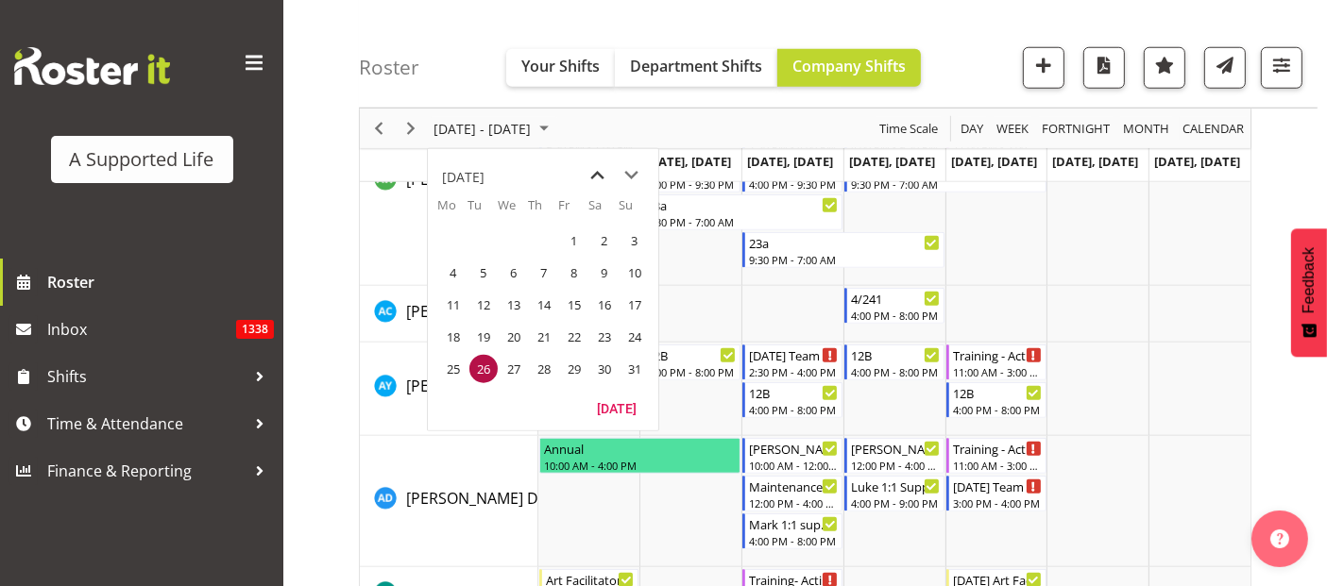
click at [601, 171] on span "previous month" at bounding box center [598, 176] width 33 height 34
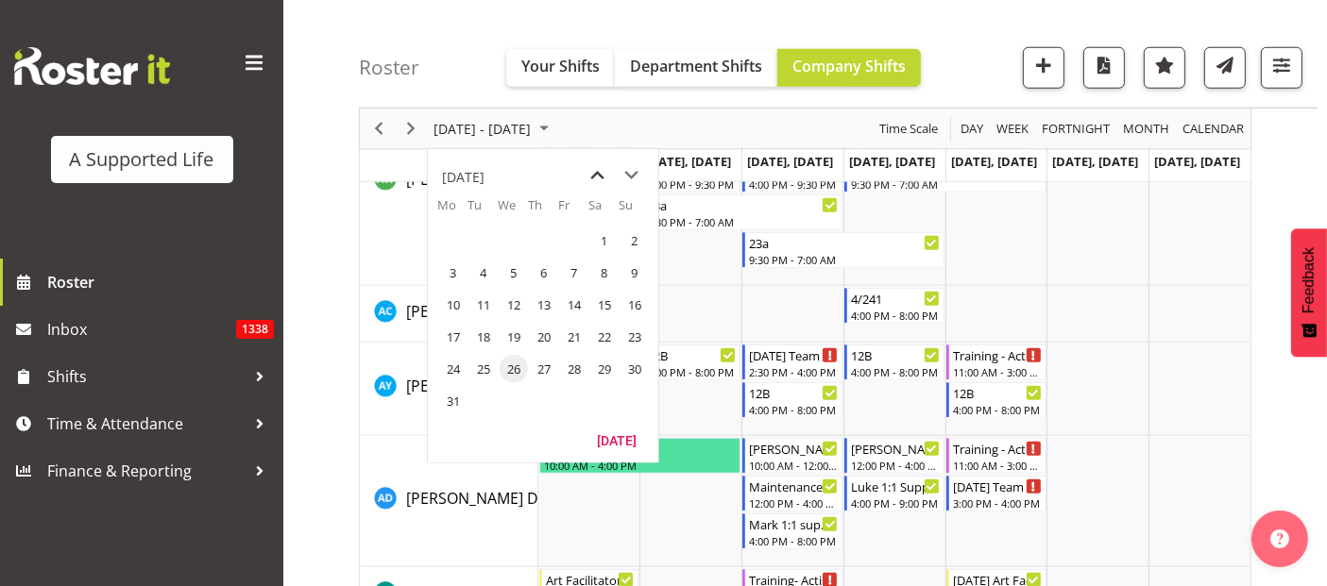
click at [601, 171] on span "previous month" at bounding box center [598, 176] width 33 height 34
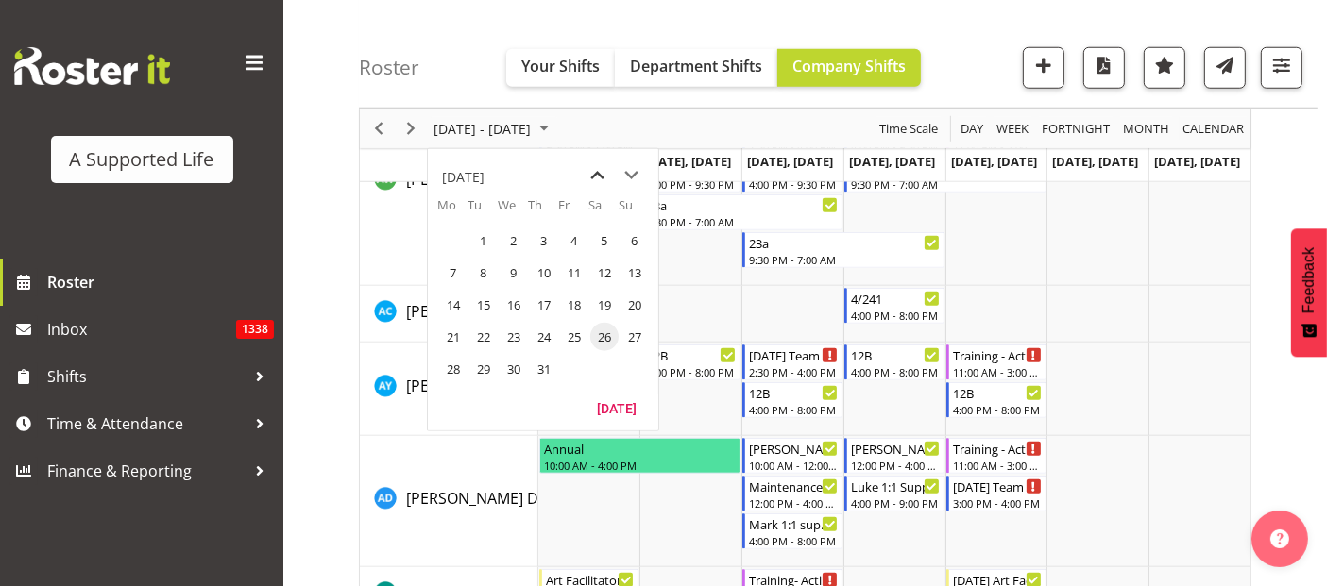
click at [601, 171] on span "previous month" at bounding box center [598, 176] width 33 height 34
click at [453, 365] on span "23" at bounding box center [453, 369] width 28 height 28
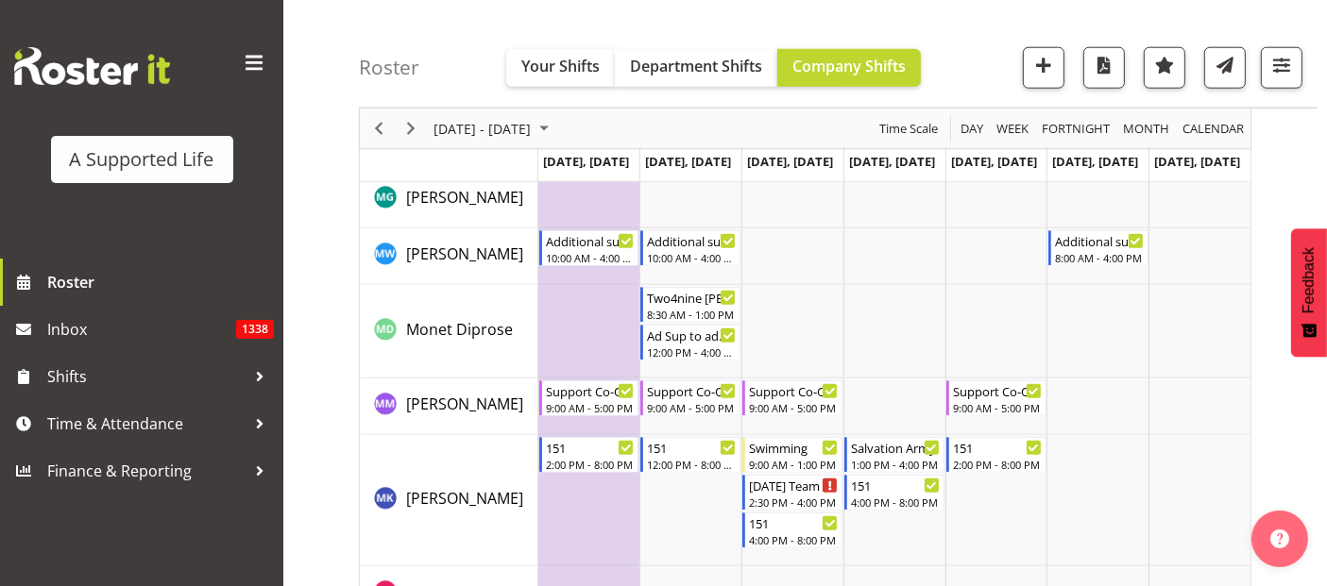
scroll to position [9233, 0]
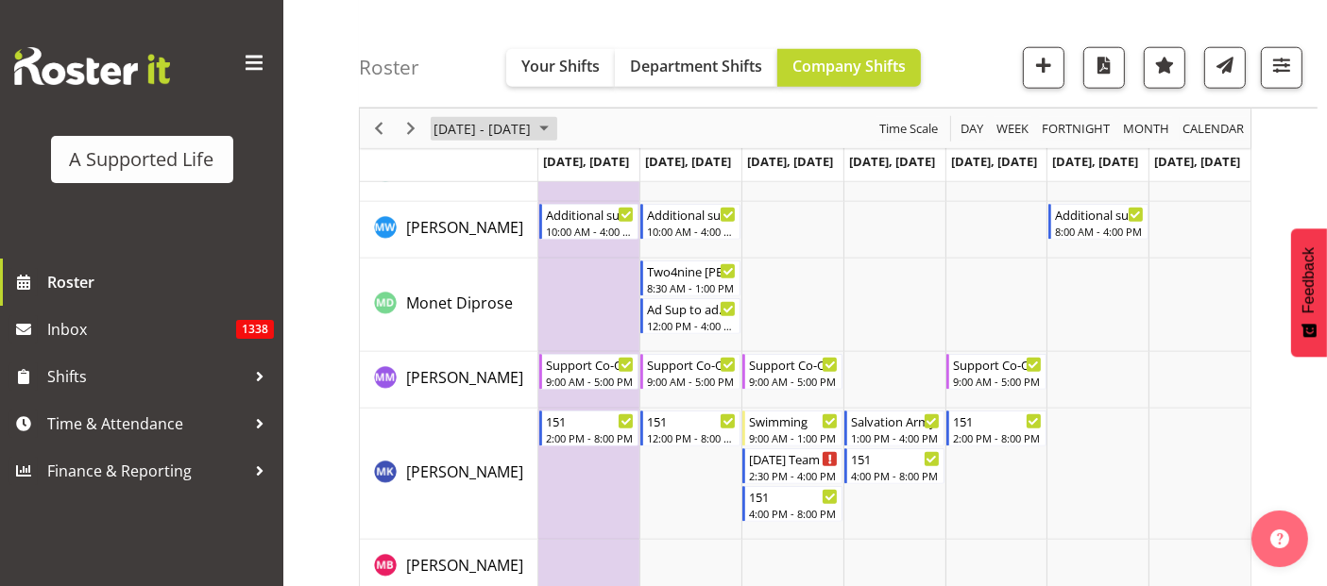
click at [478, 130] on span "September 23 - 29, 2024" at bounding box center [482, 129] width 101 height 24
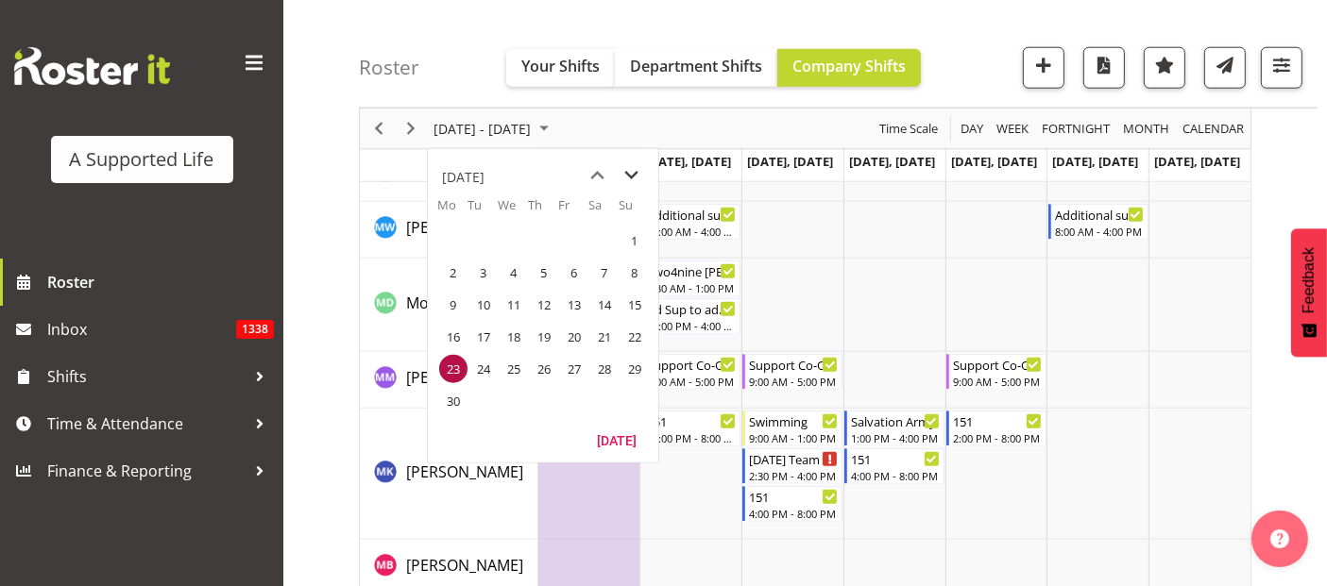
click at [624, 176] on span "next month" at bounding box center [632, 176] width 33 height 34
click at [593, 176] on span "previous month" at bounding box center [598, 176] width 33 height 34
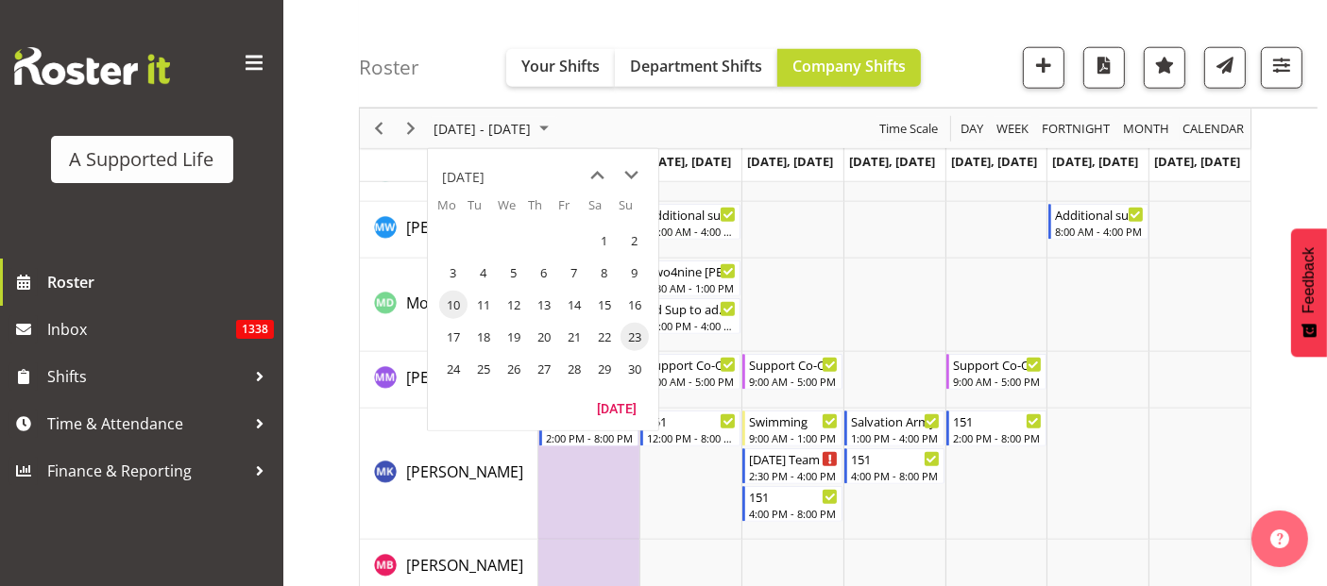
click at [453, 308] on span "10" at bounding box center [453, 305] width 28 height 28
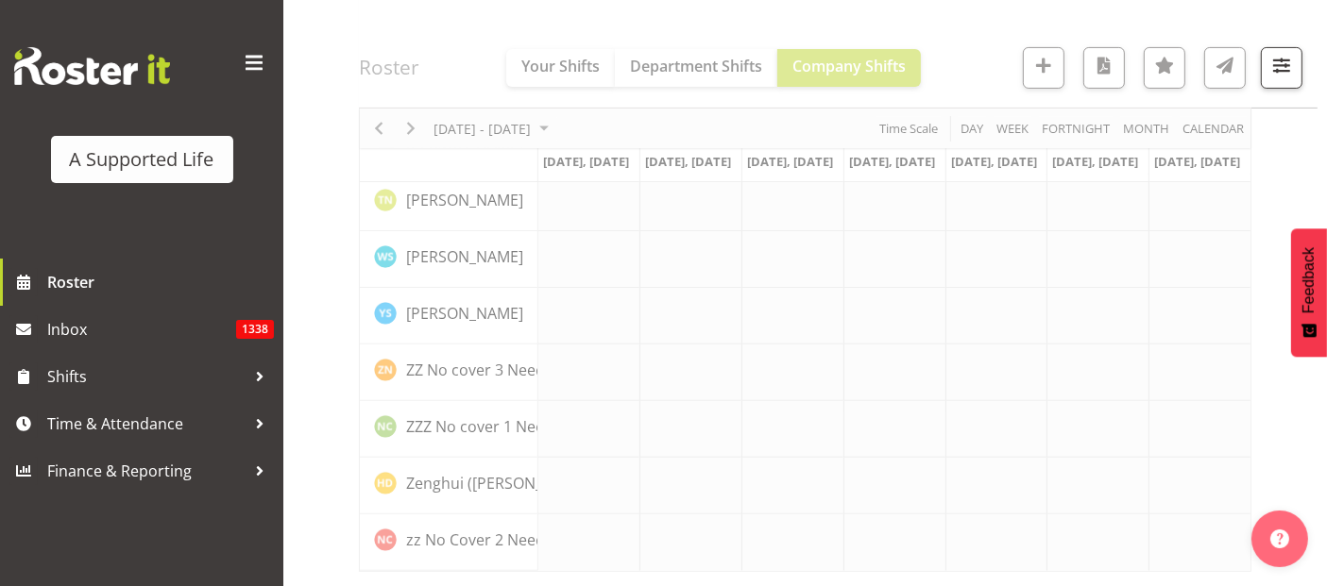
scroll to position [7288, 0]
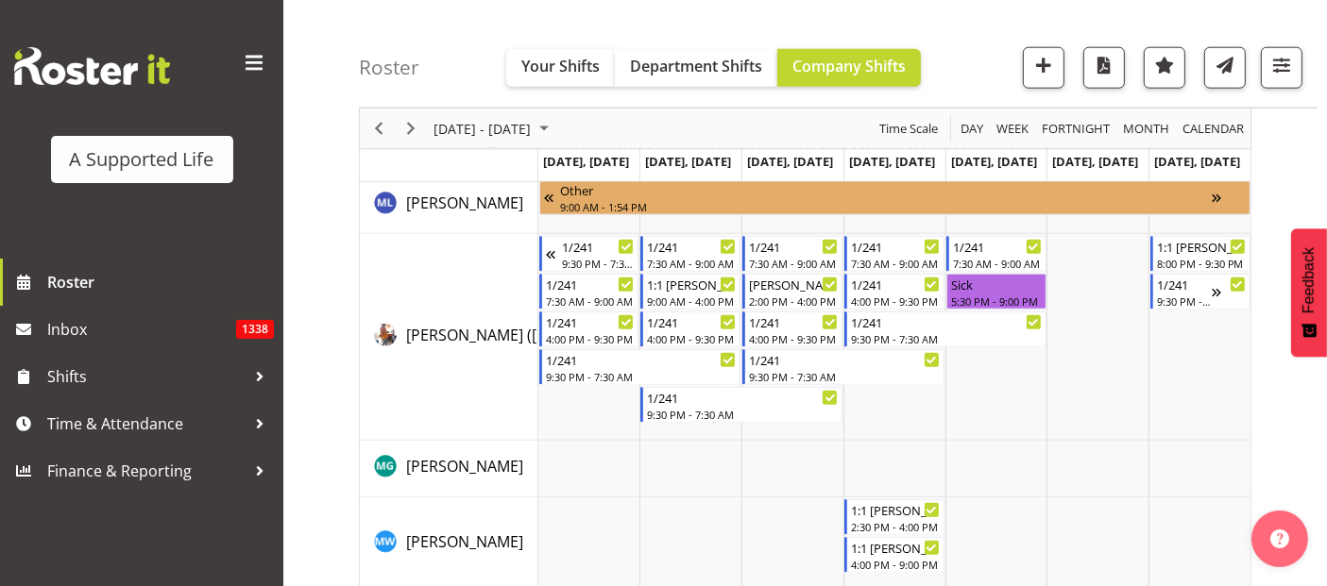
scroll to position [9177, 0]
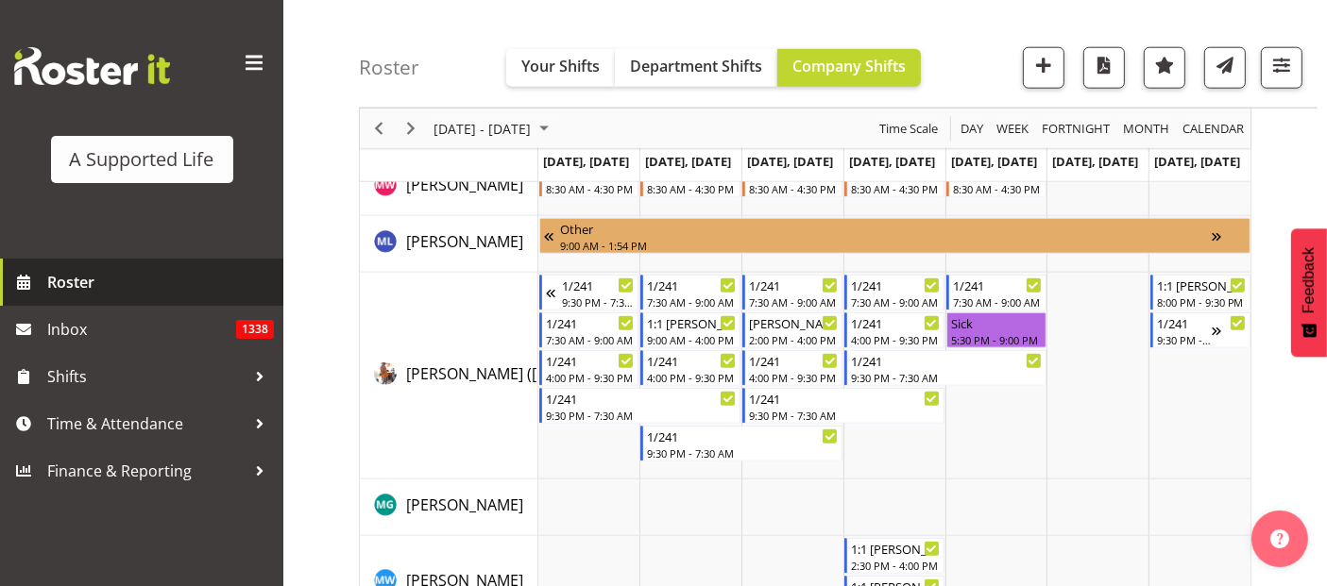
click at [76, 280] on span "Roster" at bounding box center [160, 282] width 227 height 28
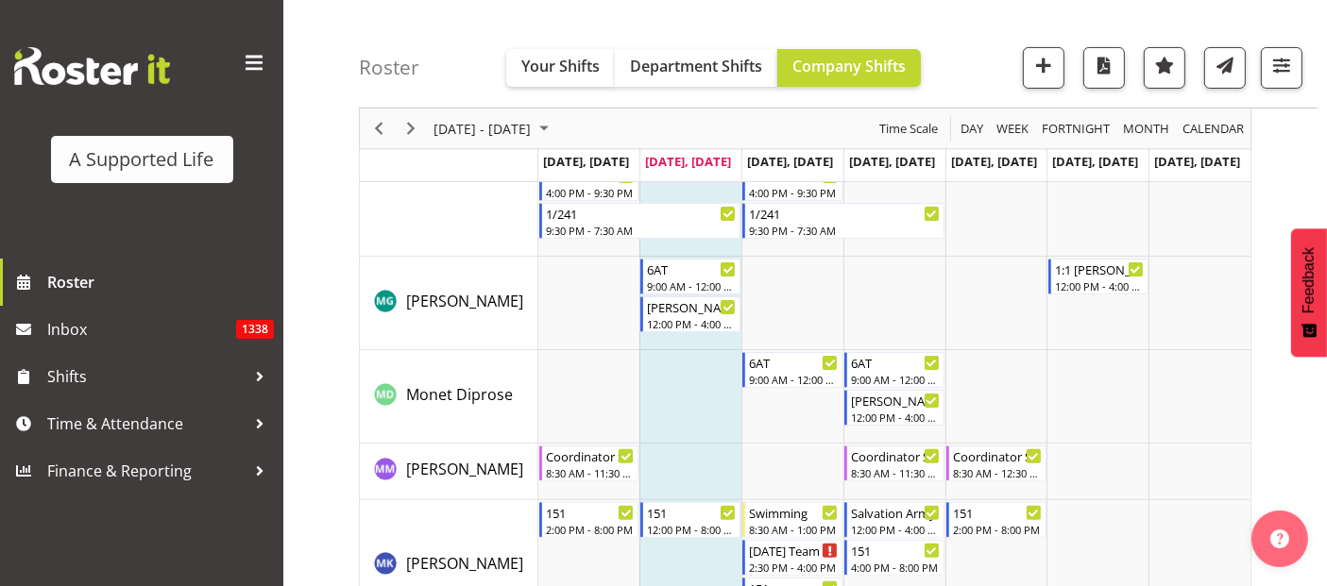
scroll to position [7660, 0]
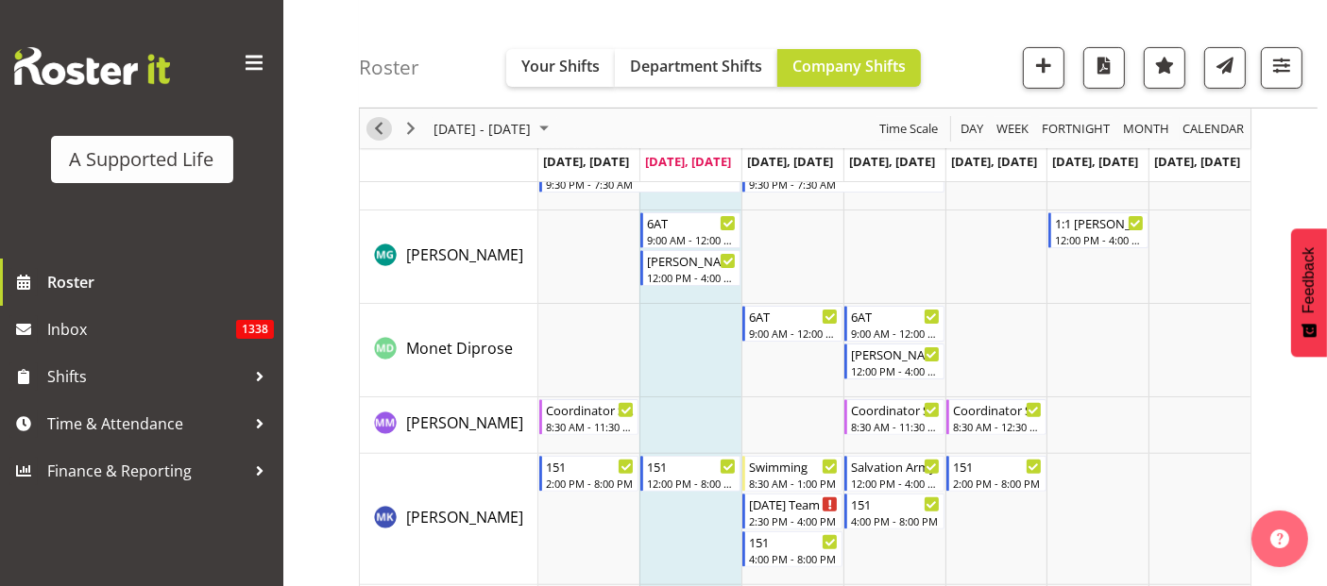
drag, startPoint x: 381, startPoint y: 131, endPoint x: 739, endPoint y: 509, distance: 520.4
click at [380, 131] on span "Previous" at bounding box center [378, 129] width 23 height 24
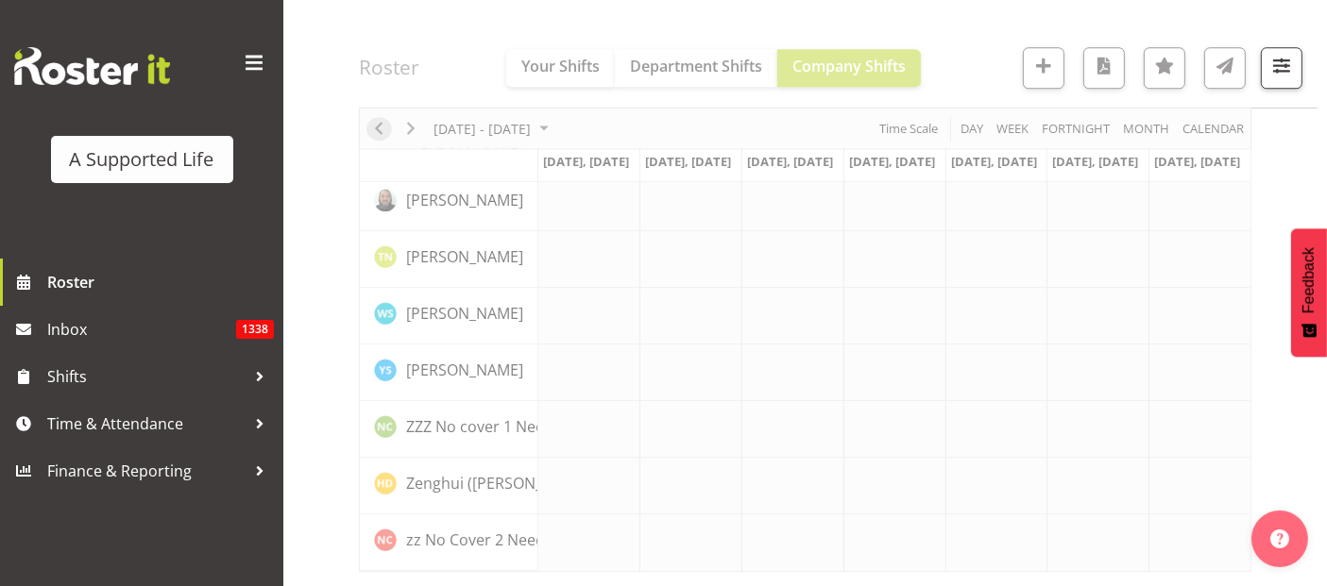
scroll to position [5476, 0]
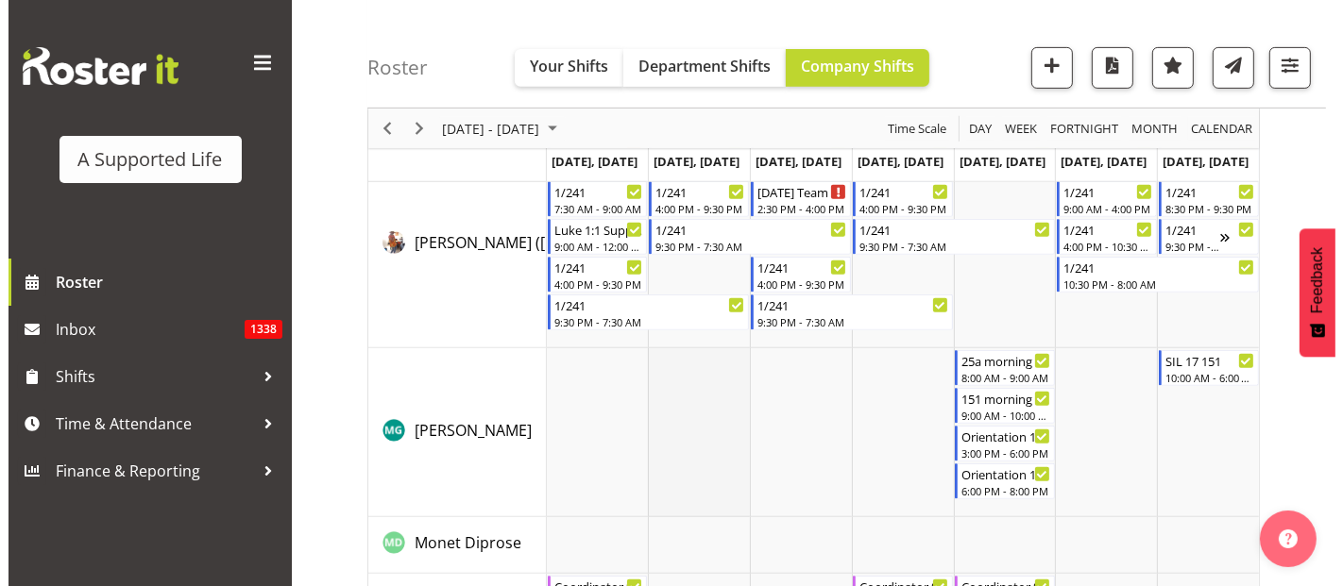
scroll to position [8184, 0]
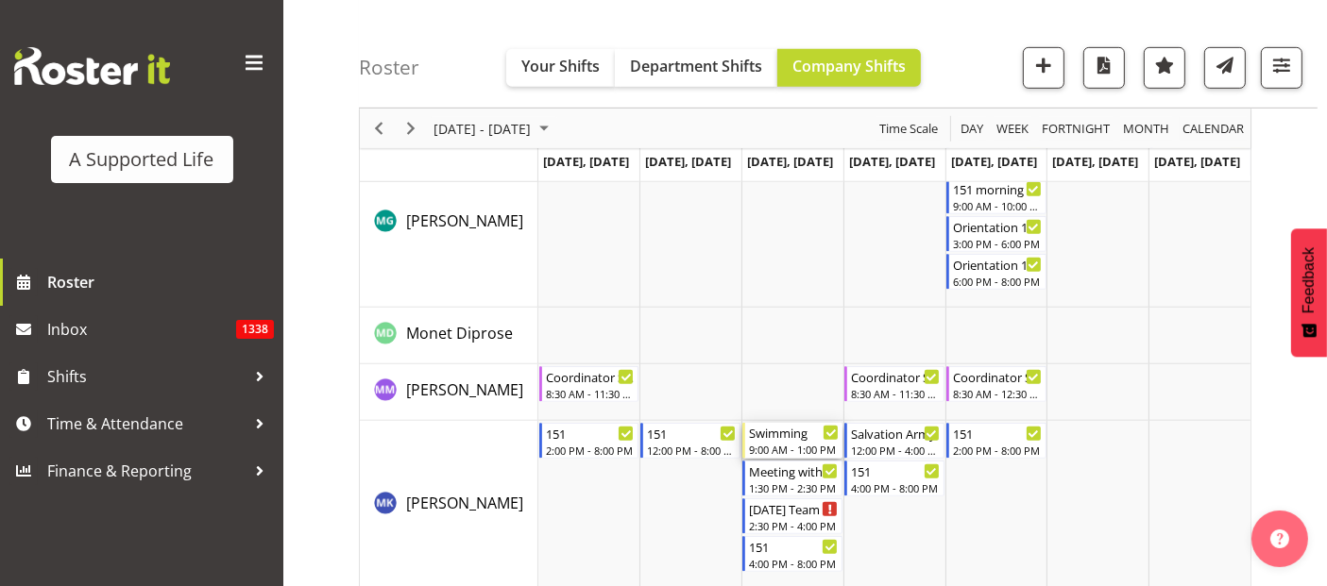
click at [805, 436] on div "Swimming" at bounding box center [794, 432] width 90 height 19
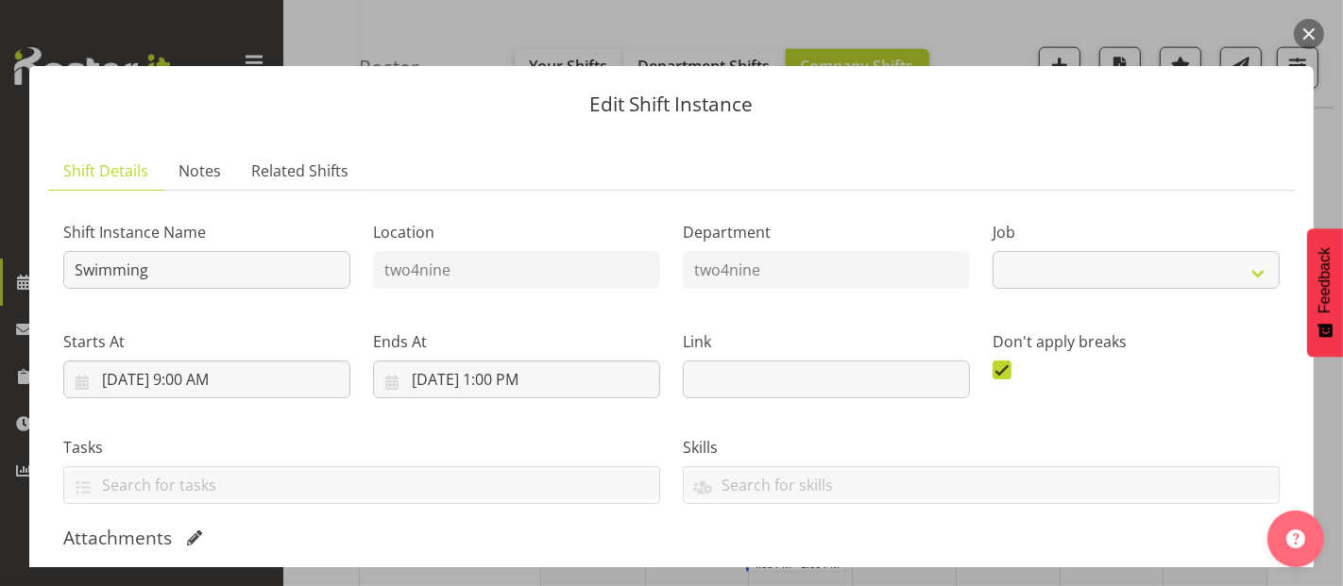
select select "4117"
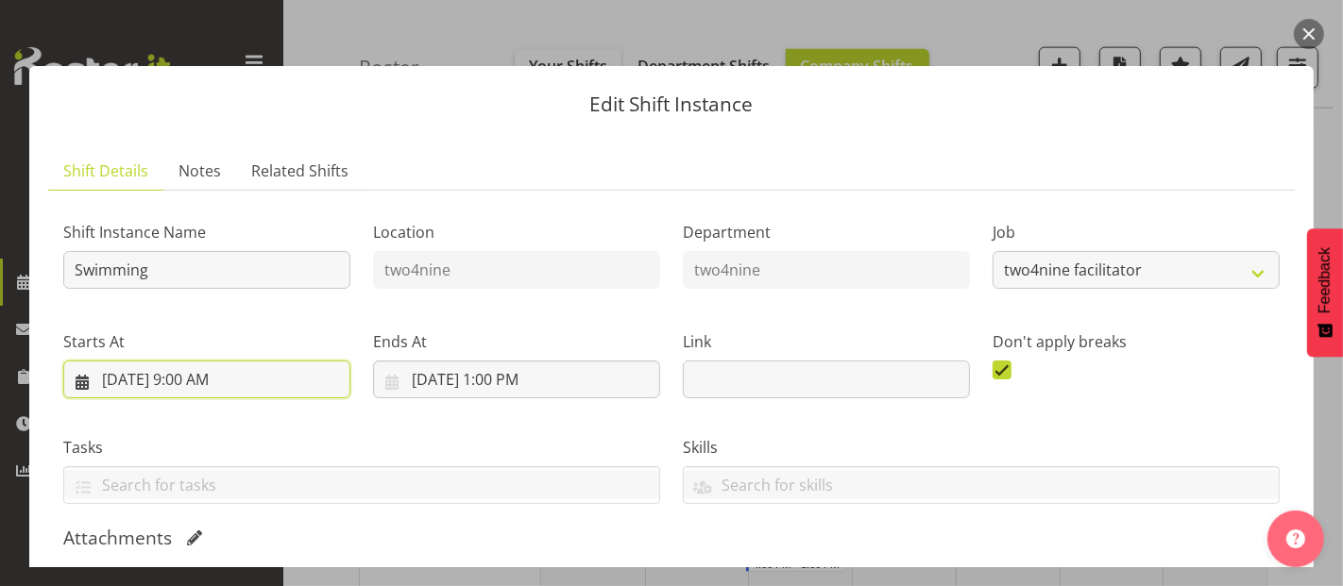
click at [196, 387] on input "[DATE] 9:00 AM" at bounding box center [206, 380] width 287 height 38
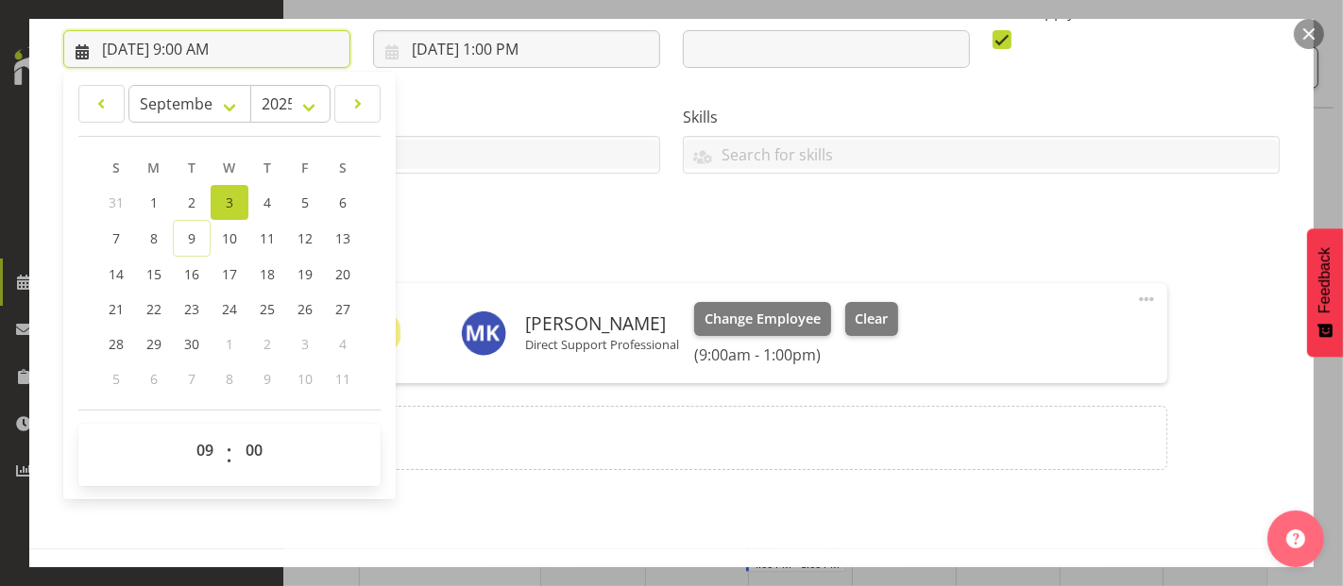
scroll to position [399, 0]
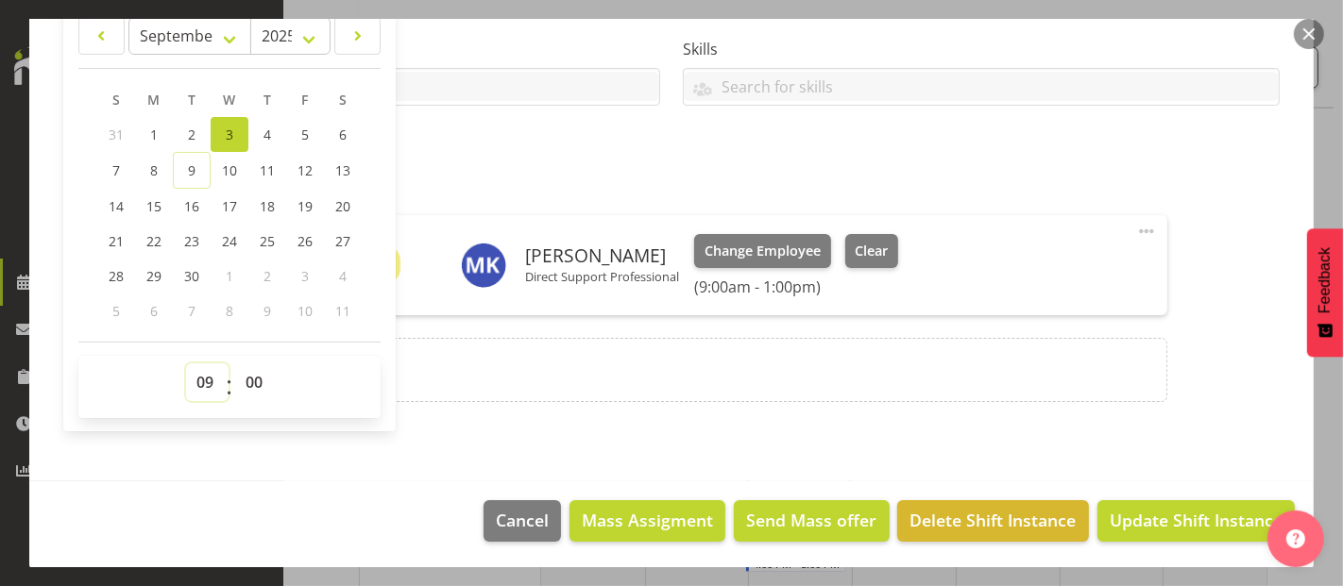
drag, startPoint x: 204, startPoint y: 379, endPoint x: 218, endPoint y: 370, distance: 16.5
click at [204, 379] on select "00 01 02 03 04 05 06 07 08 09 10 11 12 13 14 15 16 17 18 19 20 21 22 23" at bounding box center [207, 383] width 42 height 38
select select "8"
click at [186, 364] on select "00 01 02 03 04 05 06 07 08 09 10 11 12 13 14 15 16 17 18 19 20 21 22 23" at bounding box center [207, 383] width 42 height 38
type input "[DATE] 8:00 AM"
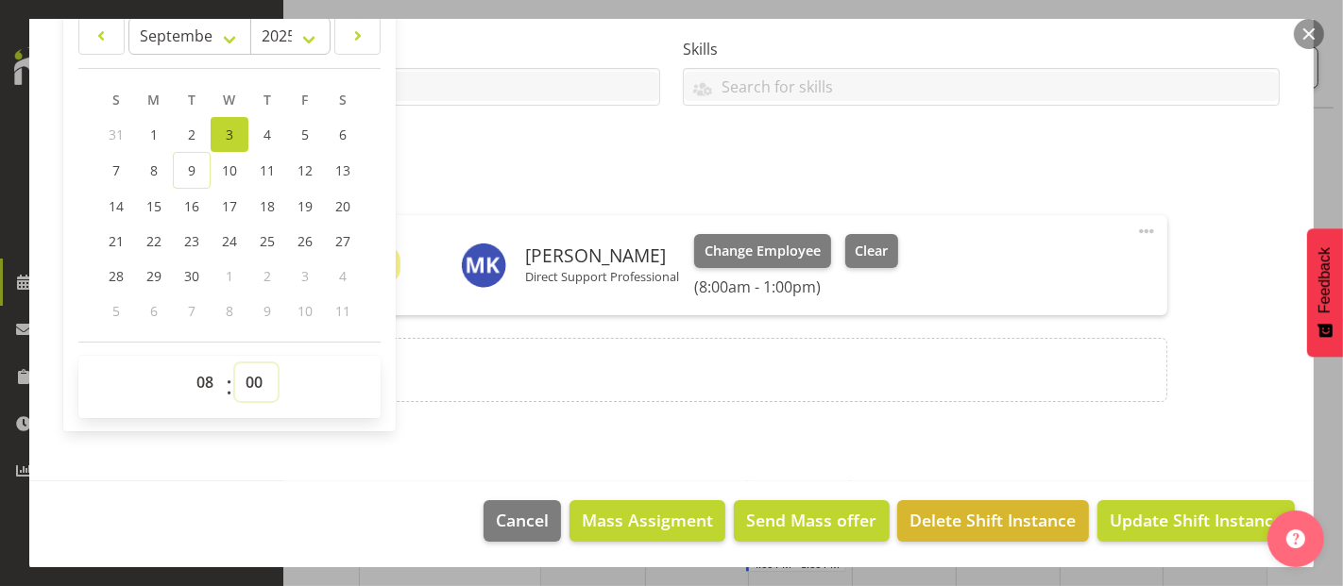
click at [253, 383] on select "00 01 02 03 04 05 06 07 08 09 10 11 12 13 14 15 16 17 18 19 20 21 22 23 24 25 2…" at bounding box center [256, 383] width 42 height 38
select select "30"
click at [235, 364] on select "00 01 02 03 04 05 06 07 08 09 10 11 12 13 14 15 16 17 18 19 20 21 22 23 24 25 2…" at bounding box center [256, 383] width 42 height 38
type input "[DATE] 8:30 AM"
click at [1180, 511] on span "Update Shift Instance" at bounding box center [1196, 520] width 173 height 25
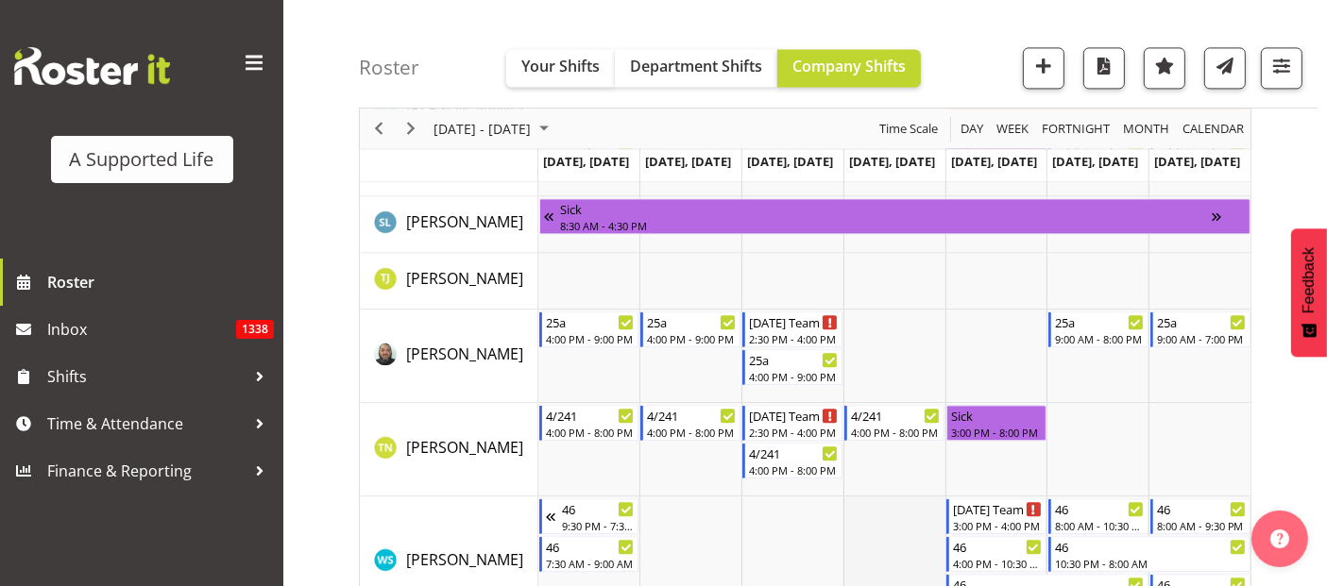
scroll to position [11473, 0]
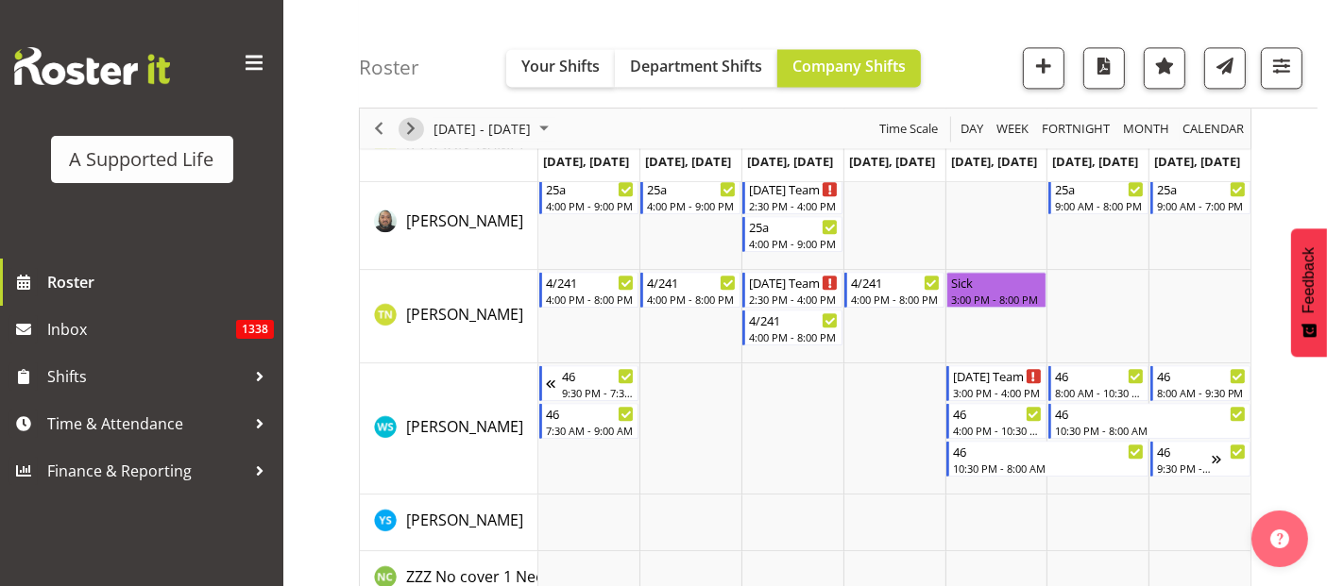
click at [414, 127] on span "Next" at bounding box center [410, 129] width 23 height 24
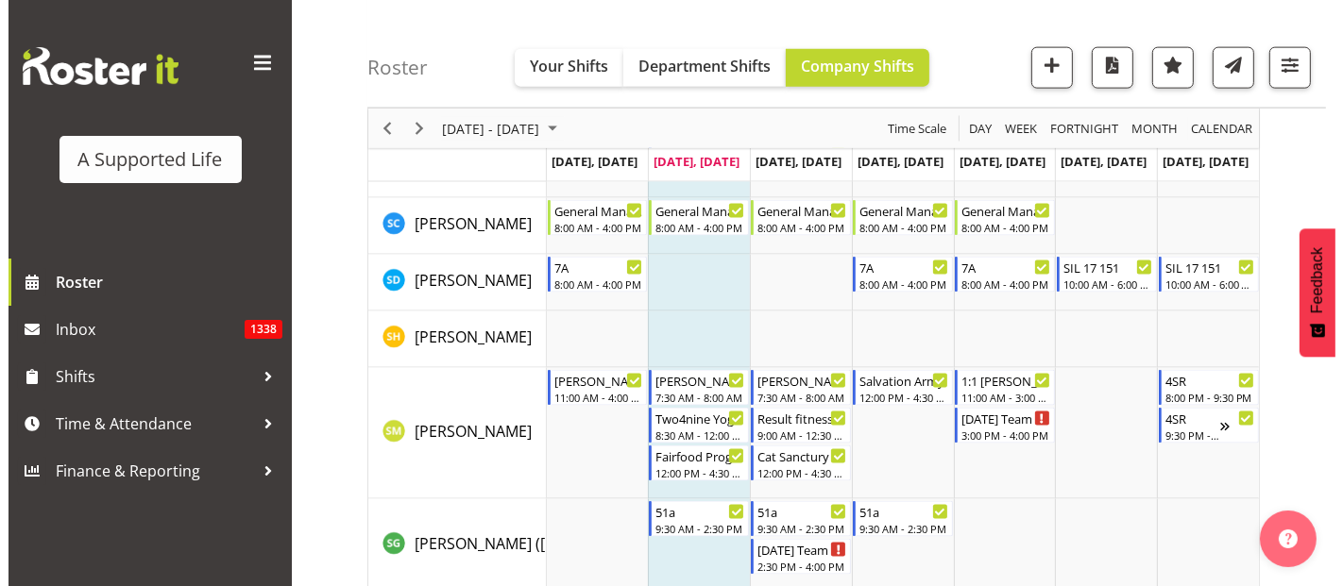
scroll to position [9763, 0]
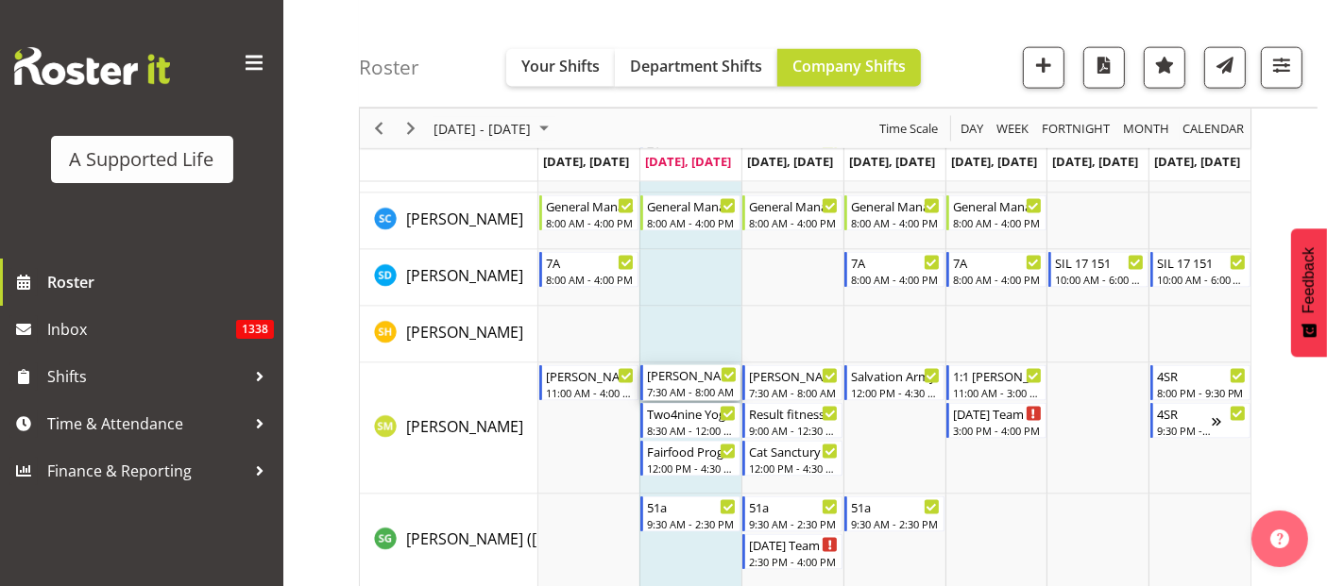
click at [693, 390] on div "7:30 AM - 8:00 AM" at bounding box center [692, 391] width 90 height 15
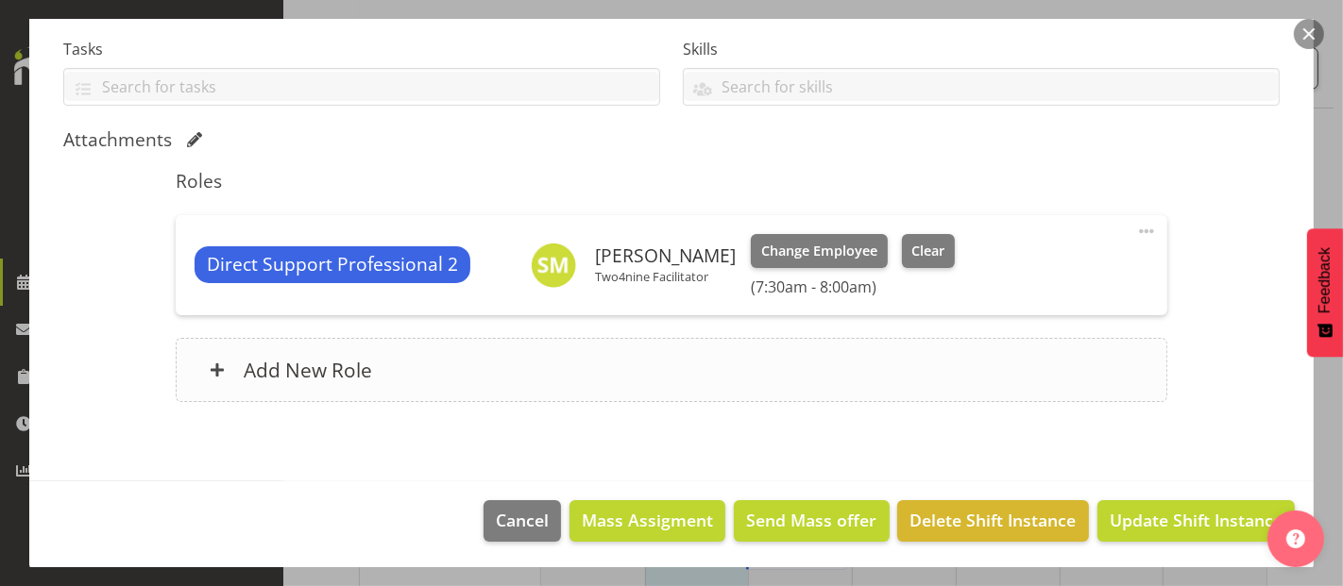
select select "4112"
click at [919, 251] on span "Clear" at bounding box center [927, 251] width 33 height 21
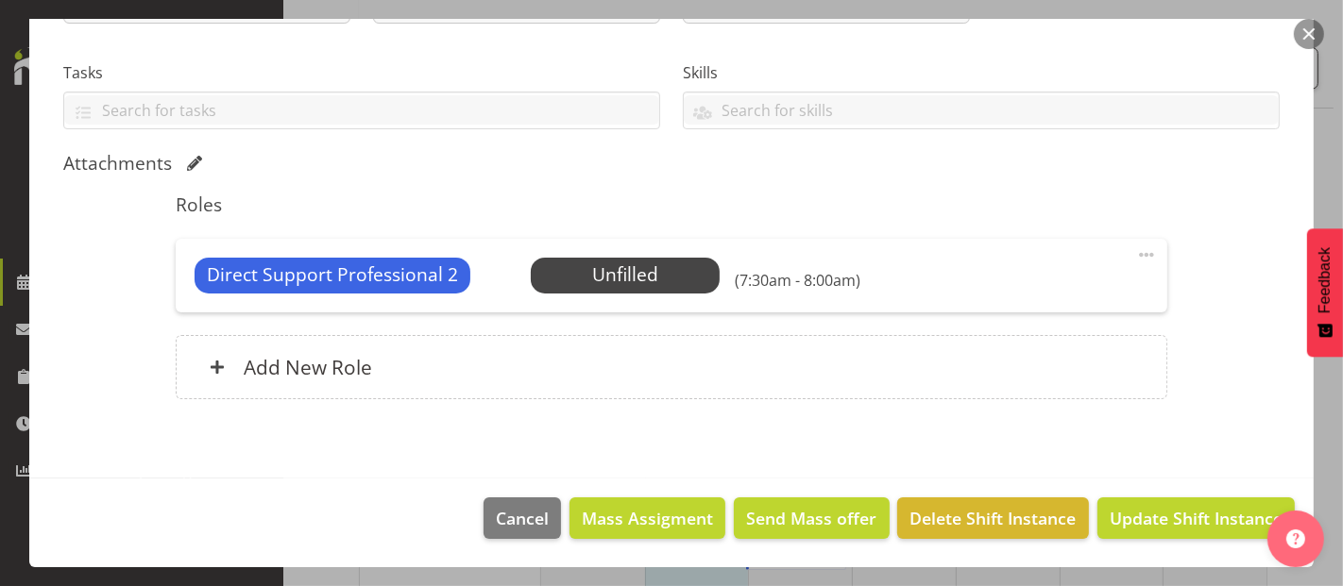
scroll to position [372, 0]
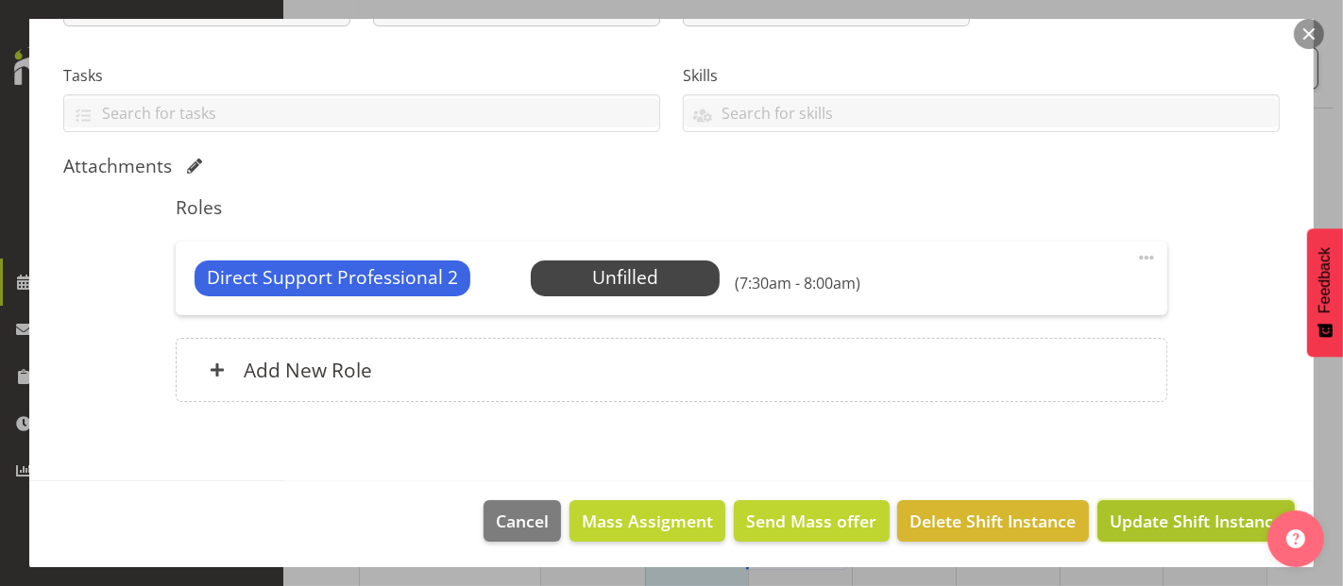
click at [1146, 513] on span "Update Shift Instance" at bounding box center [1196, 521] width 173 height 25
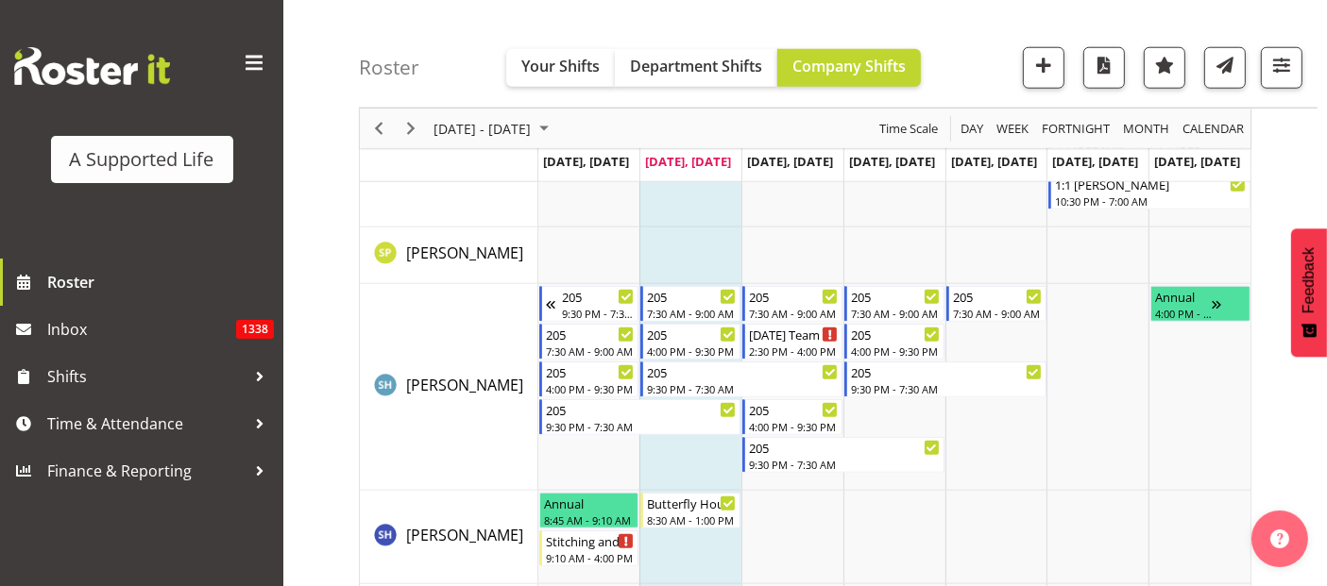
scroll to position [9010, 0]
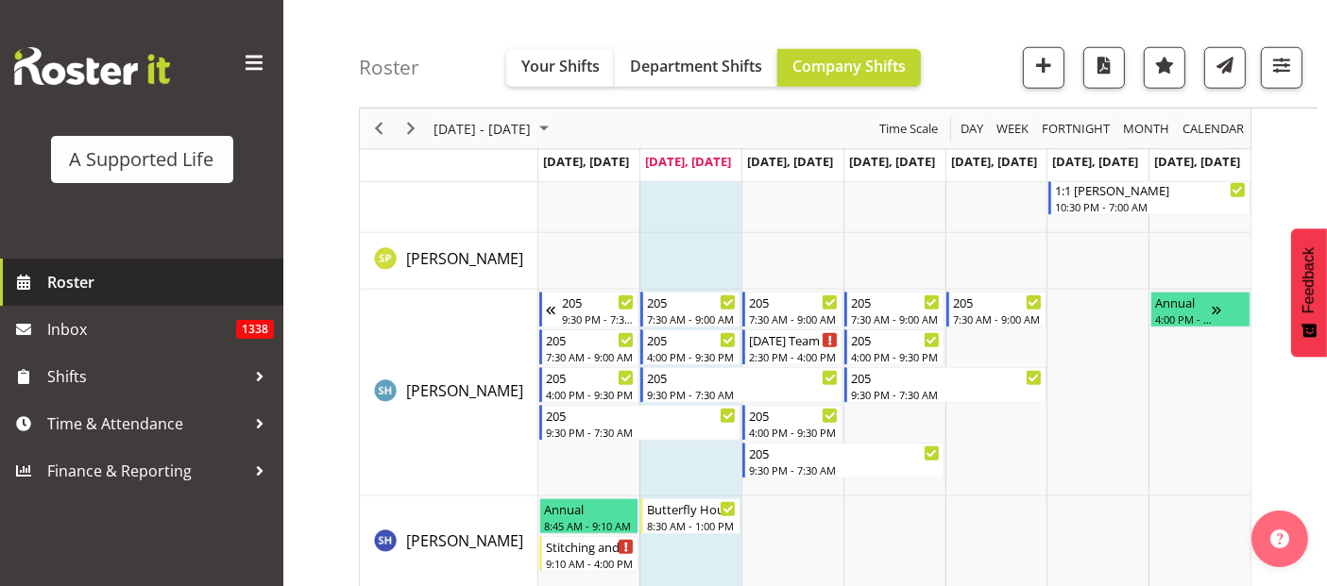
click at [63, 280] on span "Roster" at bounding box center [160, 282] width 227 height 28
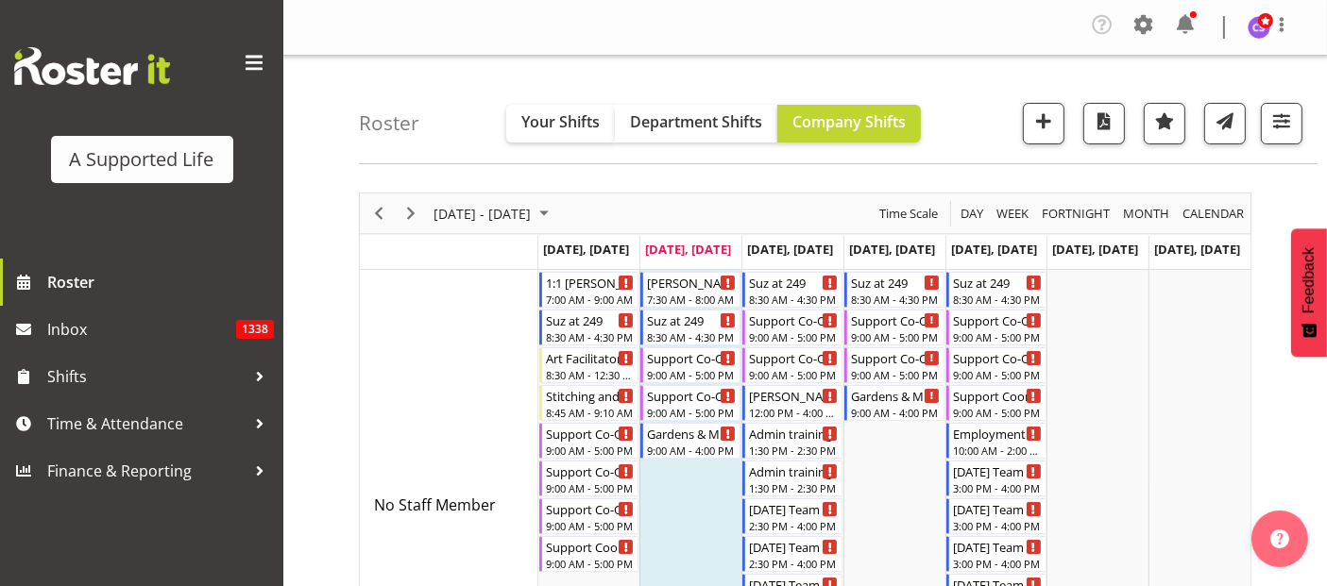
scroll to position [210, 0]
